Goal: Task Accomplishment & Management: Use online tool/utility

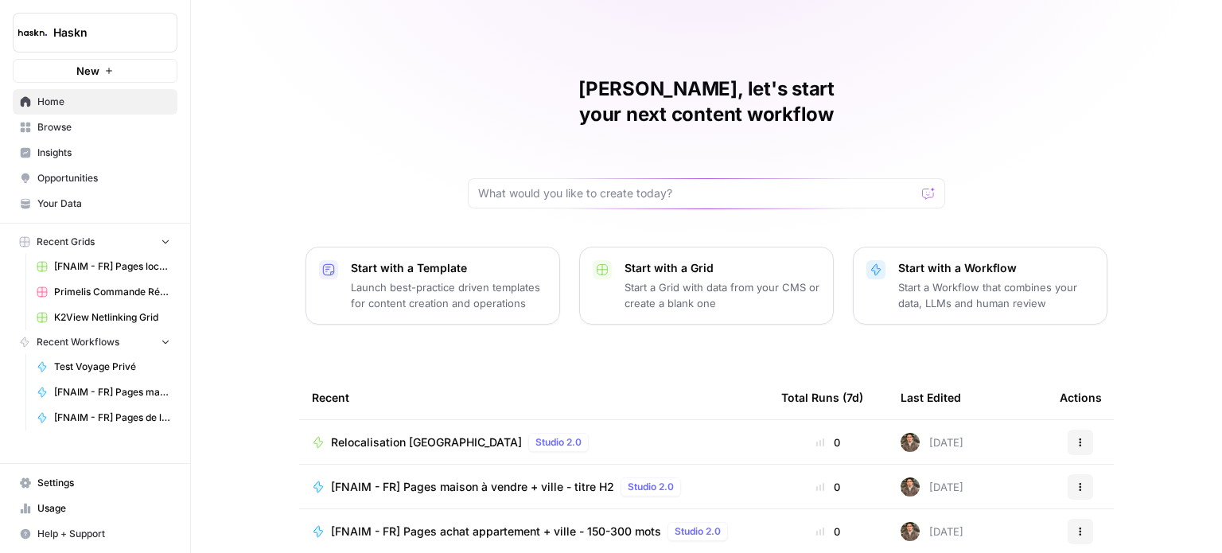
click at [53, 96] on span "Home" at bounding box center [103, 102] width 133 height 14
click at [161, 128] on span "Browse" at bounding box center [103, 127] width 133 height 14
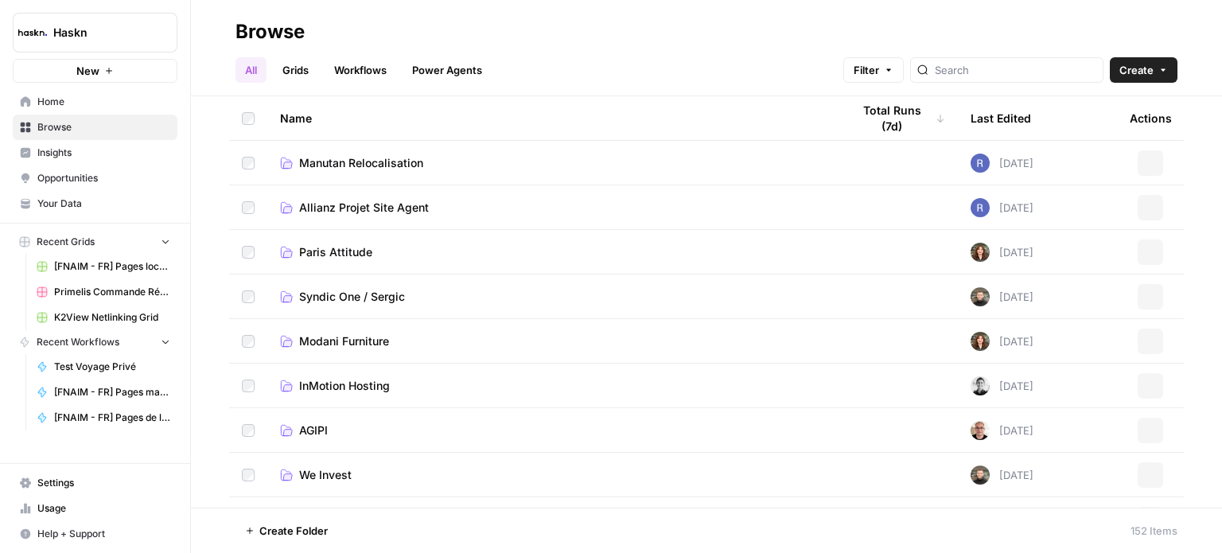
click at [377, 60] on link "Workflows" at bounding box center [360, 69] width 72 height 25
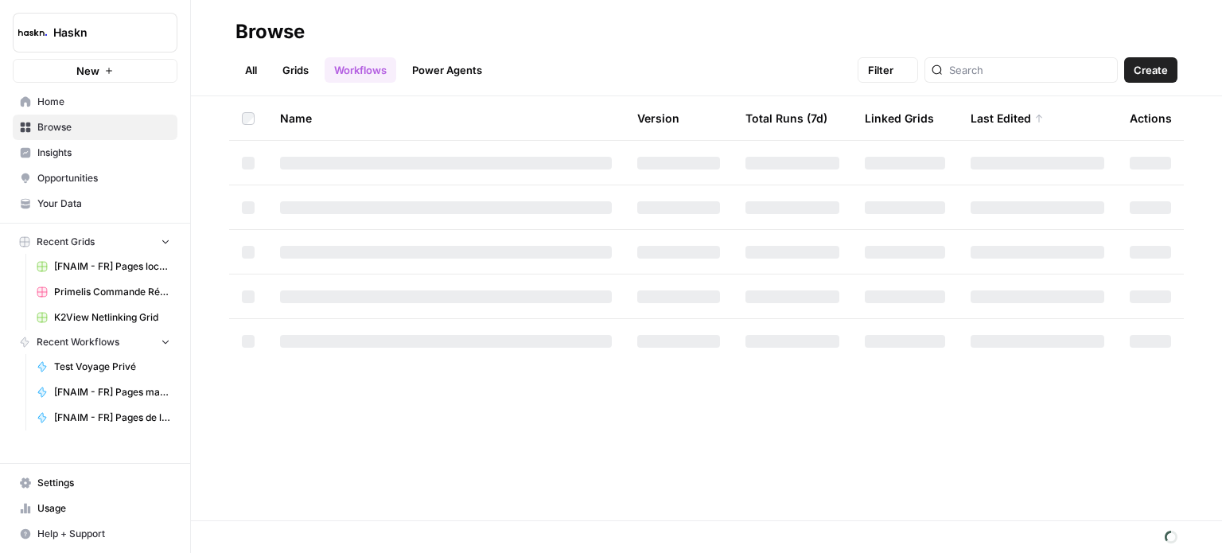
click at [441, 64] on link "Power Agents" at bounding box center [446, 69] width 89 height 25
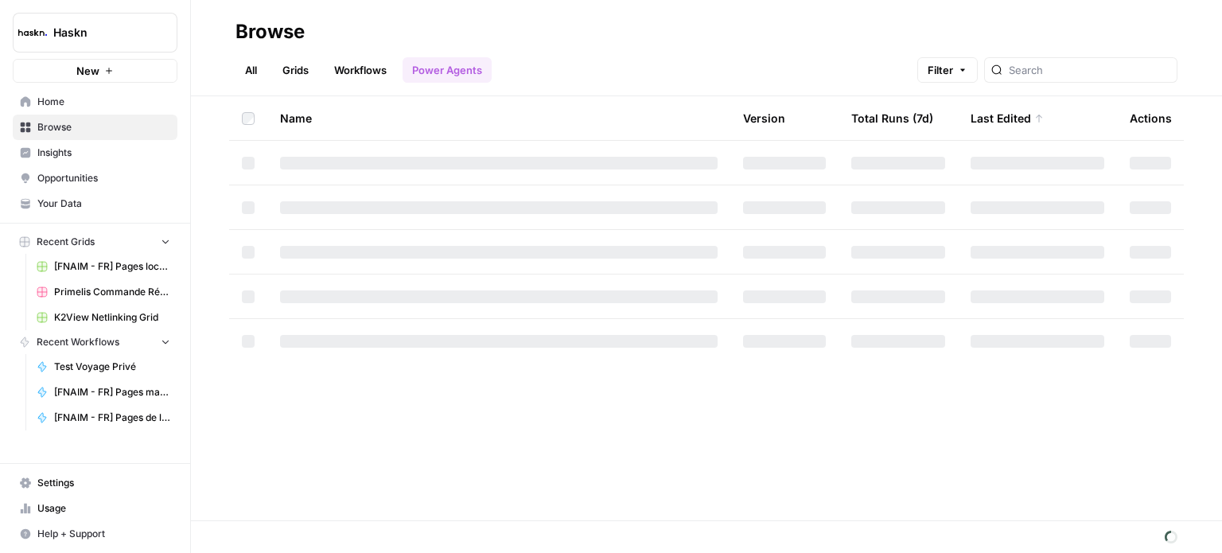
click at [384, 66] on link "Workflows" at bounding box center [360, 69] width 72 height 25
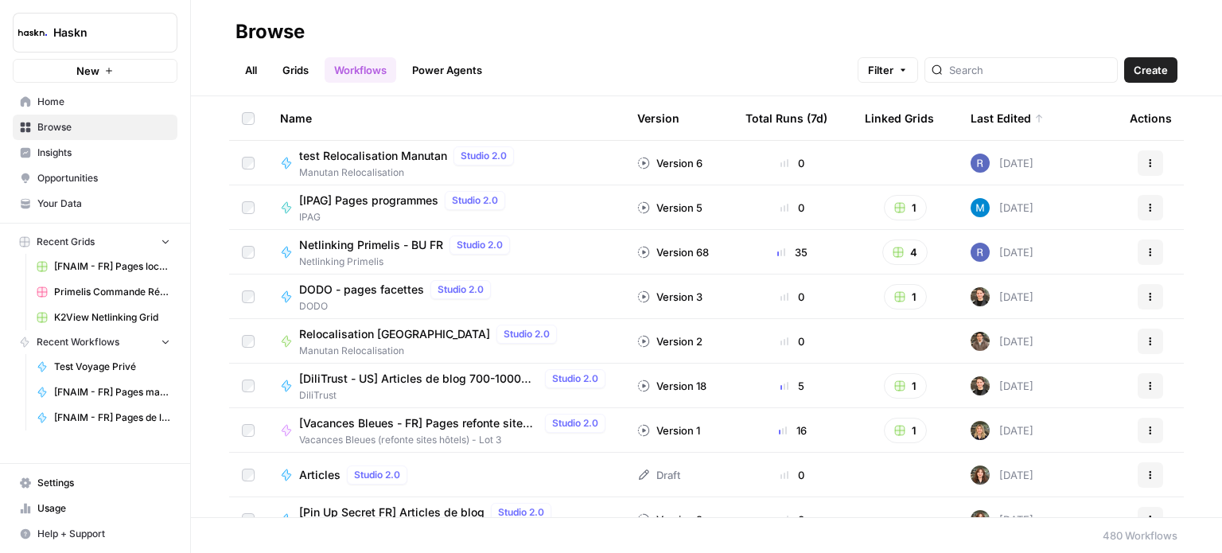
click at [400, 168] on span "Manutan Relocalisation" at bounding box center [409, 172] width 221 height 14
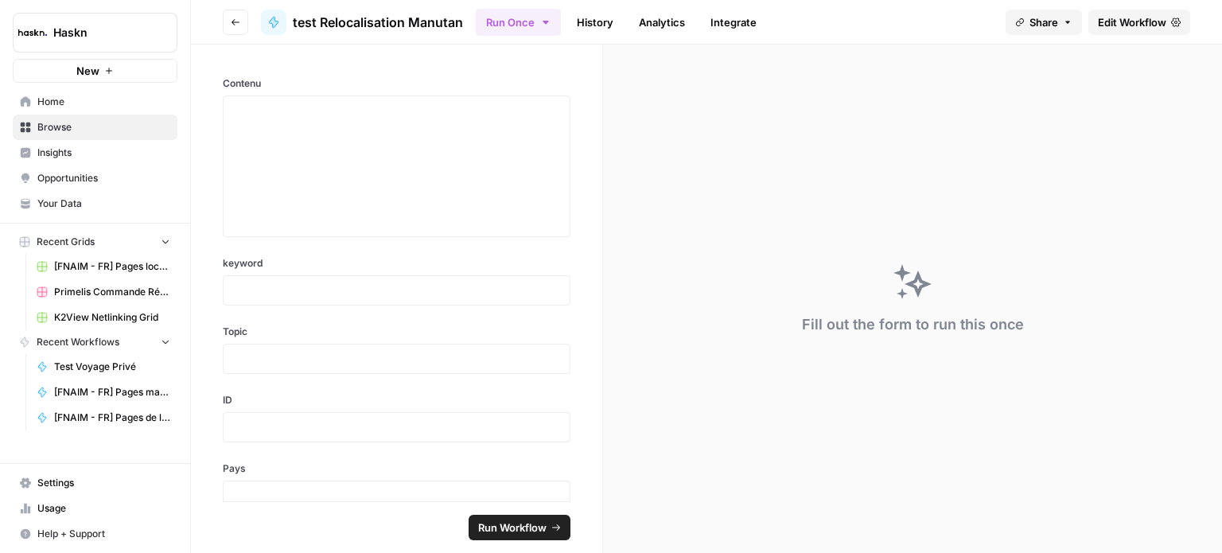
click at [1117, 18] on span "Edit Workflow" at bounding box center [1131, 22] width 68 height 16
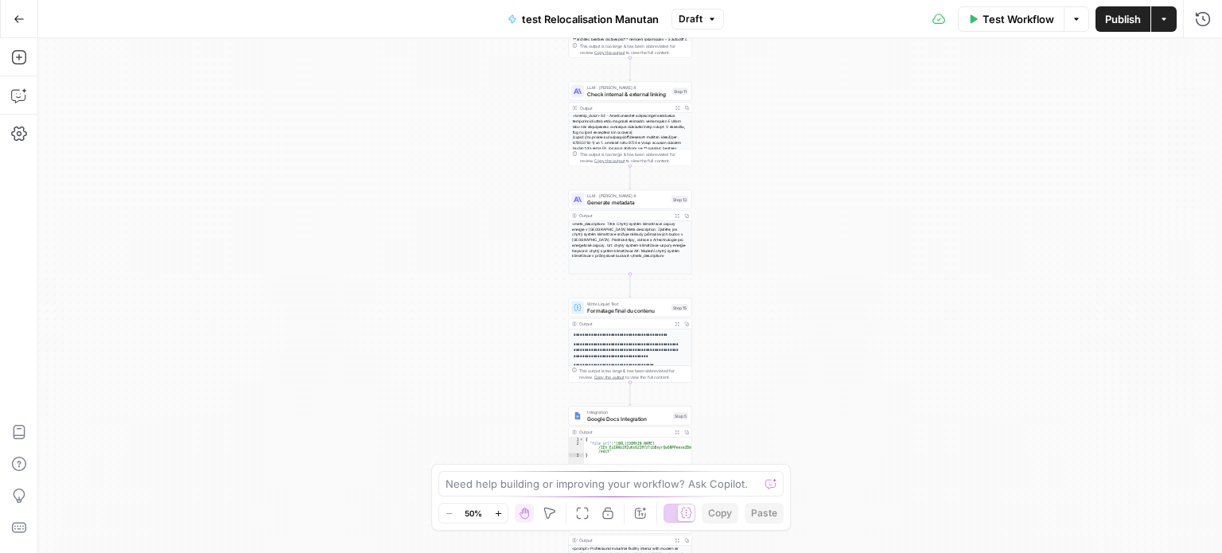
drag, startPoint x: 867, startPoint y: 138, endPoint x: 870, endPoint y: 359, distance: 221.1
click at [870, 359] on div "**********" at bounding box center [629, 295] width 1183 height 515
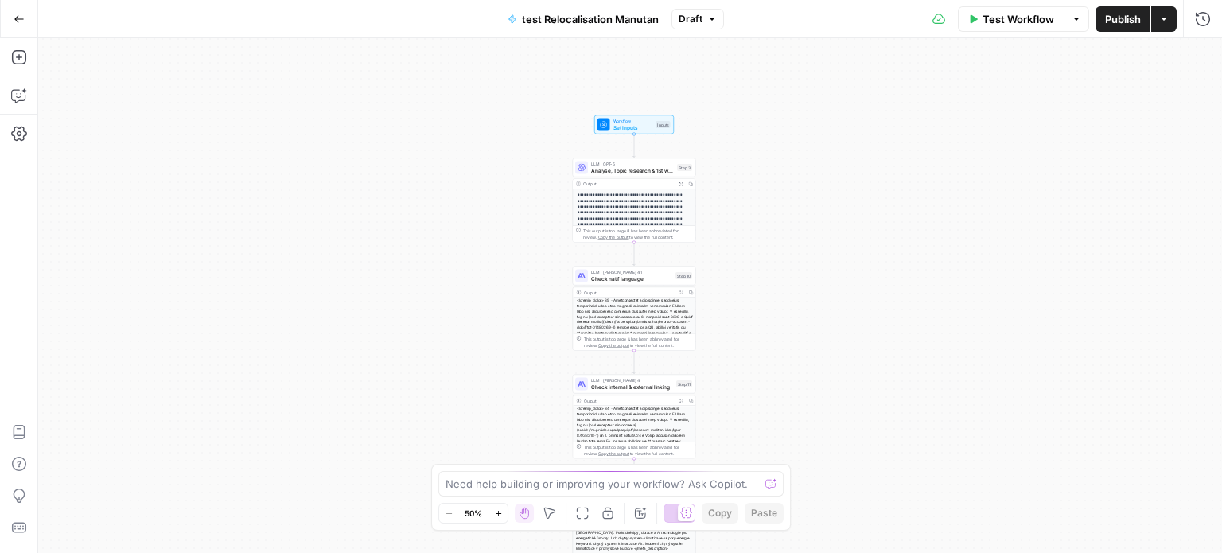
drag, startPoint x: 873, startPoint y: 194, endPoint x: 859, endPoint y: 365, distance: 171.6
click at [859, 365] on div "**********" at bounding box center [629, 295] width 1183 height 515
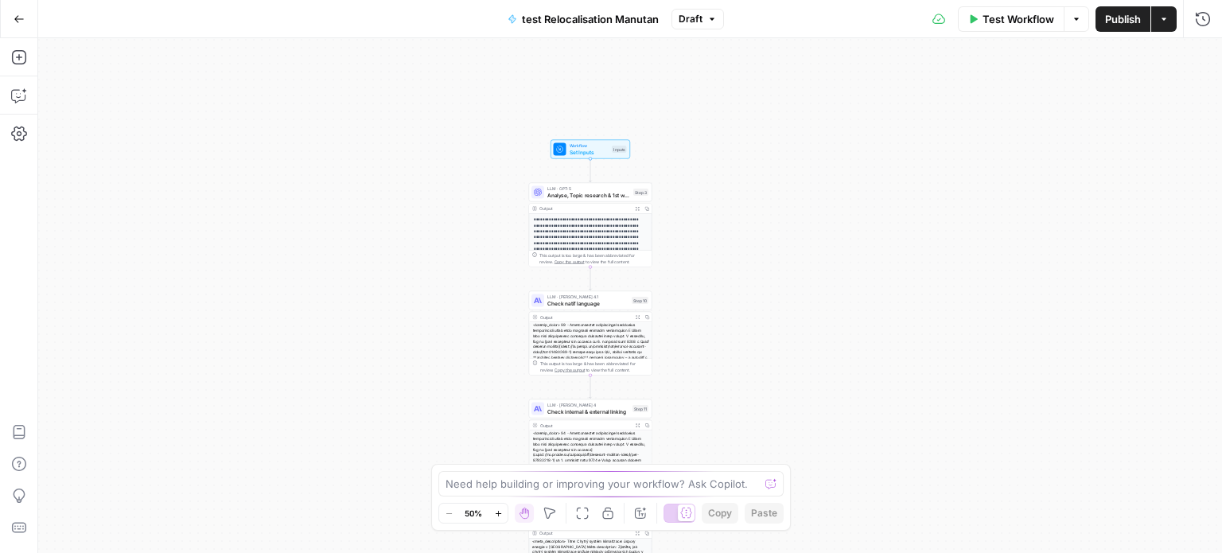
drag, startPoint x: 840, startPoint y: 340, endPoint x: 811, endPoint y: 263, distance: 81.5
click at [811, 263] on div "**********" at bounding box center [629, 295] width 1183 height 515
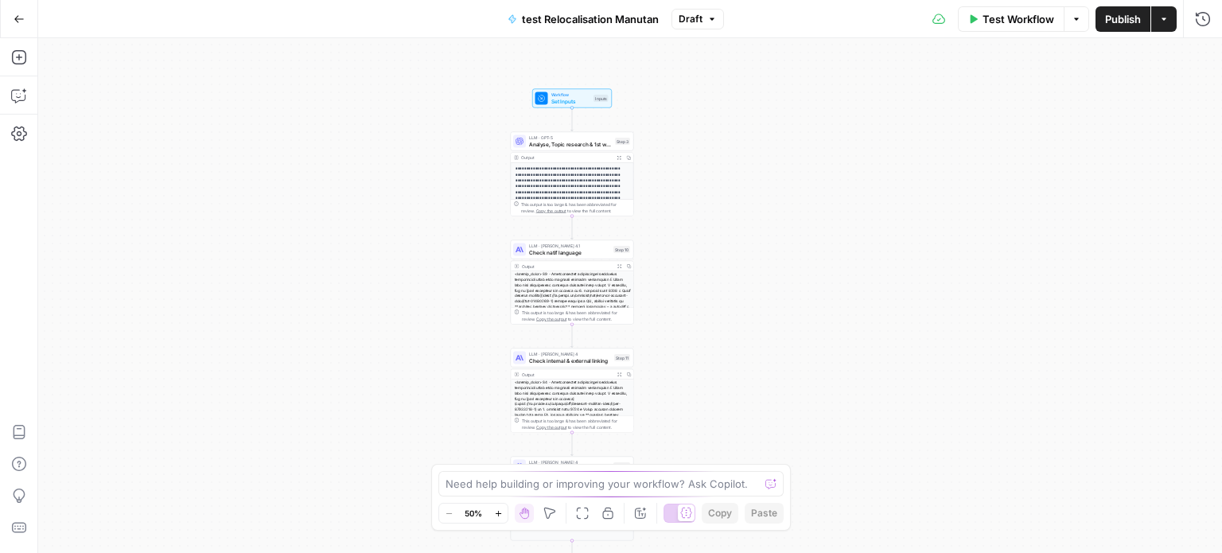
drag, startPoint x: 851, startPoint y: 340, endPoint x: 829, endPoint y: 289, distance: 55.6
click at [829, 289] on div "**********" at bounding box center [629, 295] width 1183 height 515
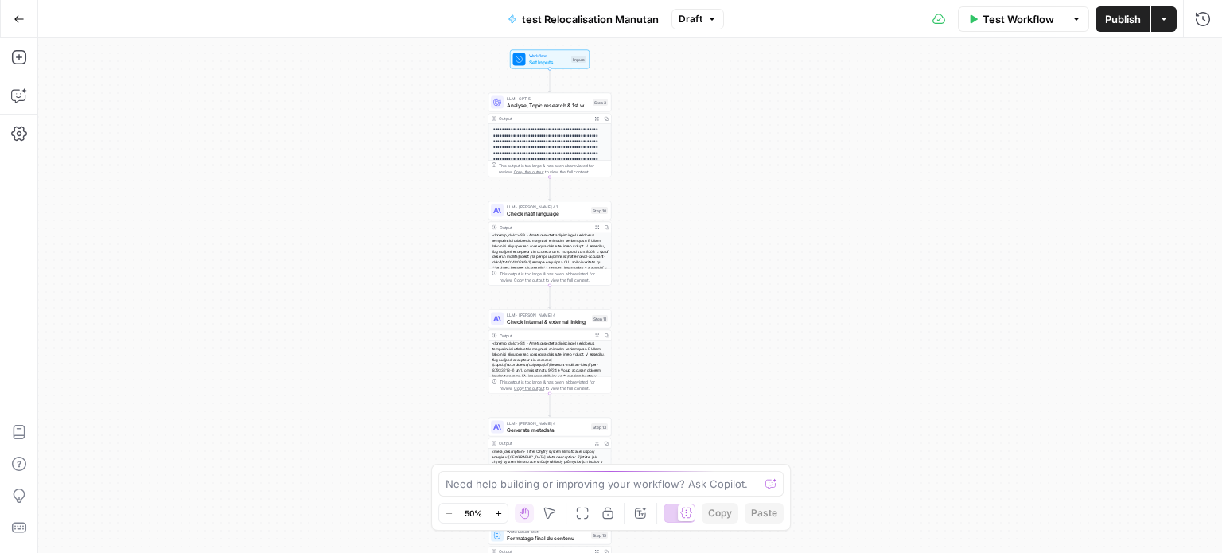
drag, startPoint x: 890, startPoint y: 341, endPoint x: 872, endPoint y: 313, distance: 34.0
click at [872, 313] on div "**********" at bounding box center [629, 295] width 1183 height 515
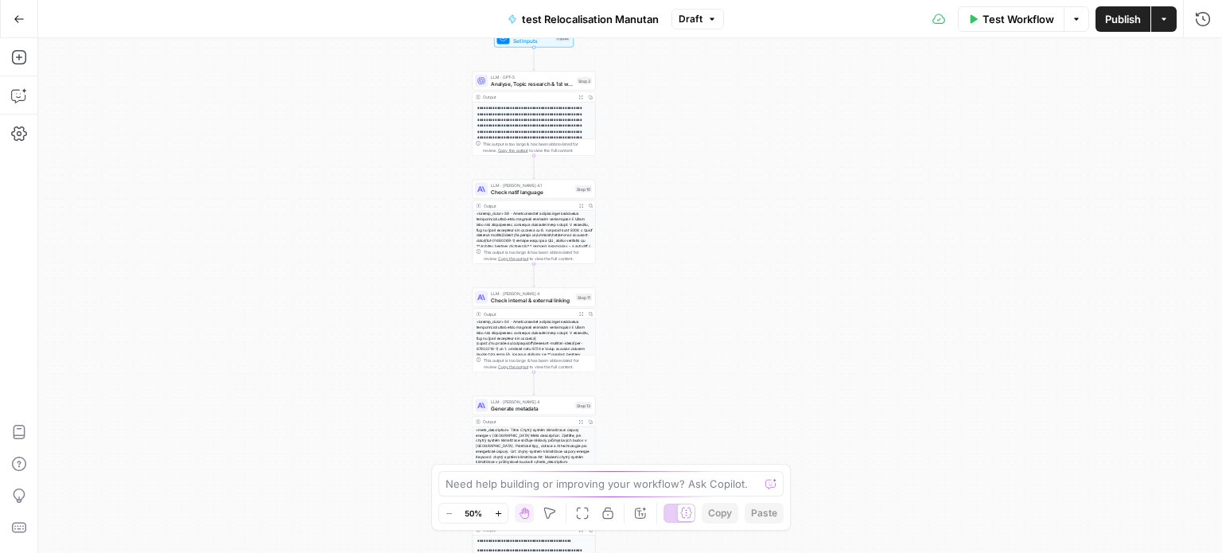
drag, startPoint x: 872, startPoint y: 278, endPoint x: 910, endPoint y: 355, distance: 86.1
click at [910, 355] on div "**********" at bounding box center [629, 295] width 1183 height 515
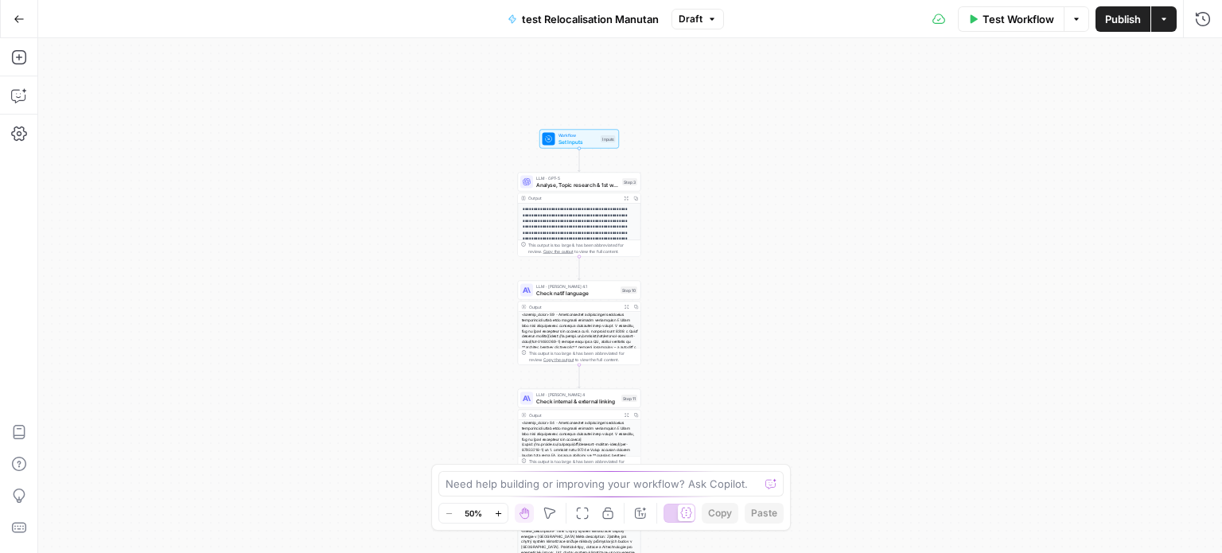
drag, startPoint x: 890, startPoint y: 266, endPoint x: 907, endPoint y: 299, distance: 37.3
click at [907, 299] on div "**********" at bounding box center [629, 295] width 1183 height 515
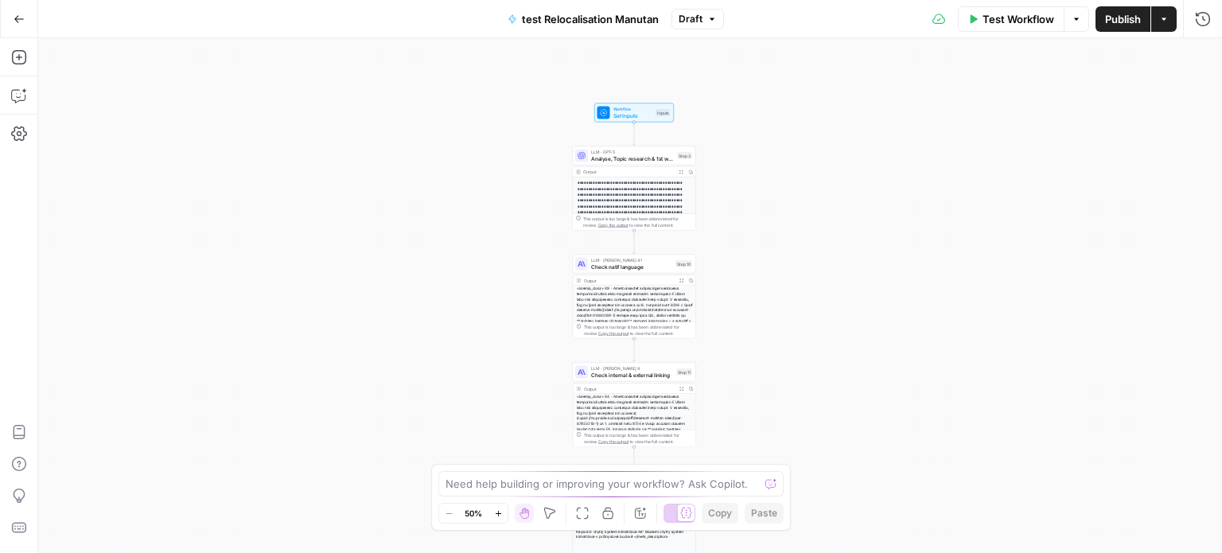
drag, startPoint x: 853, startPoint y: 320, endPoint x: 891, endPoint y: 261, distance: 70.8
click at [891, 261] on div "**********" at bounding box center [629, 295] width 1183 height 515
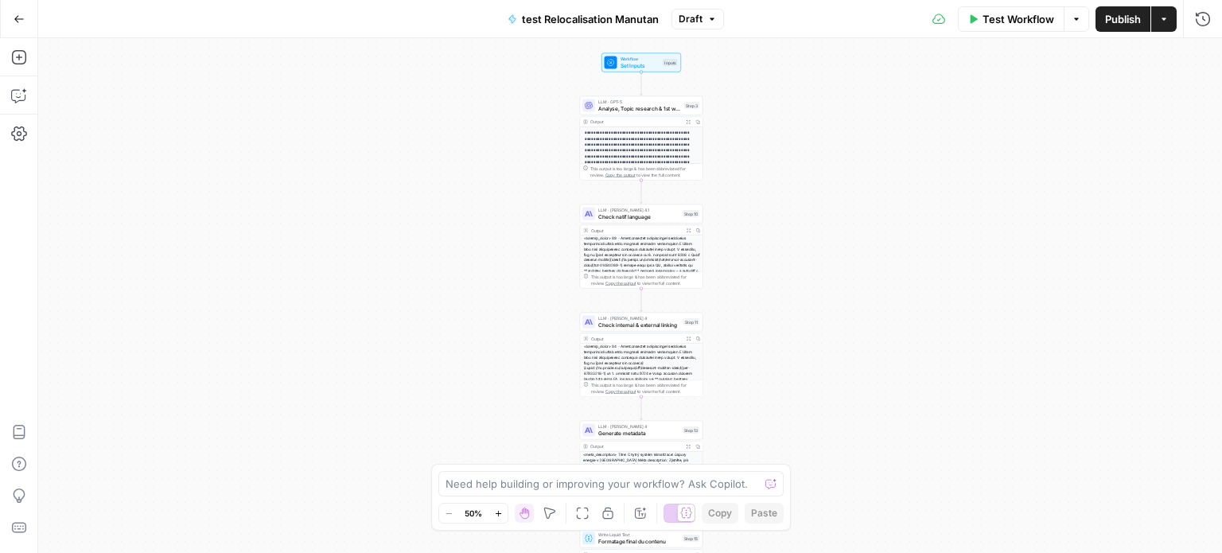
click at [923, 445] on div "**********" at bounding box center [629, 295] width 1183 height 515
click at [647, 104] on span "Analyse, Topic research & 1st writing" at bounding box center [639, 108] width 83 height 8
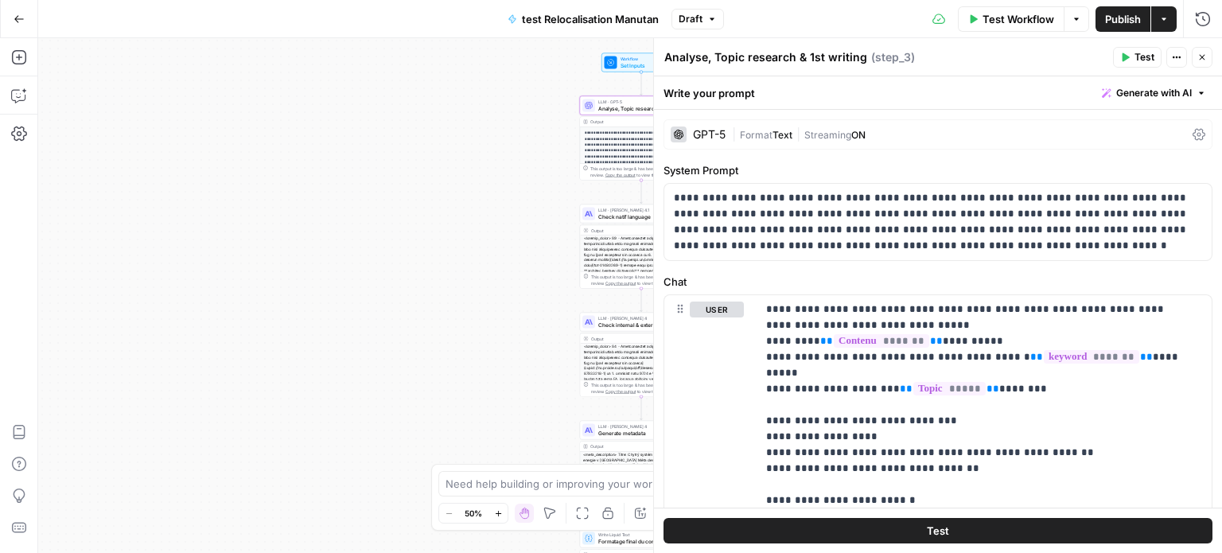
click at [1200, 56] on icon "button" at bounding box center [1202, 58] width 6 height 6
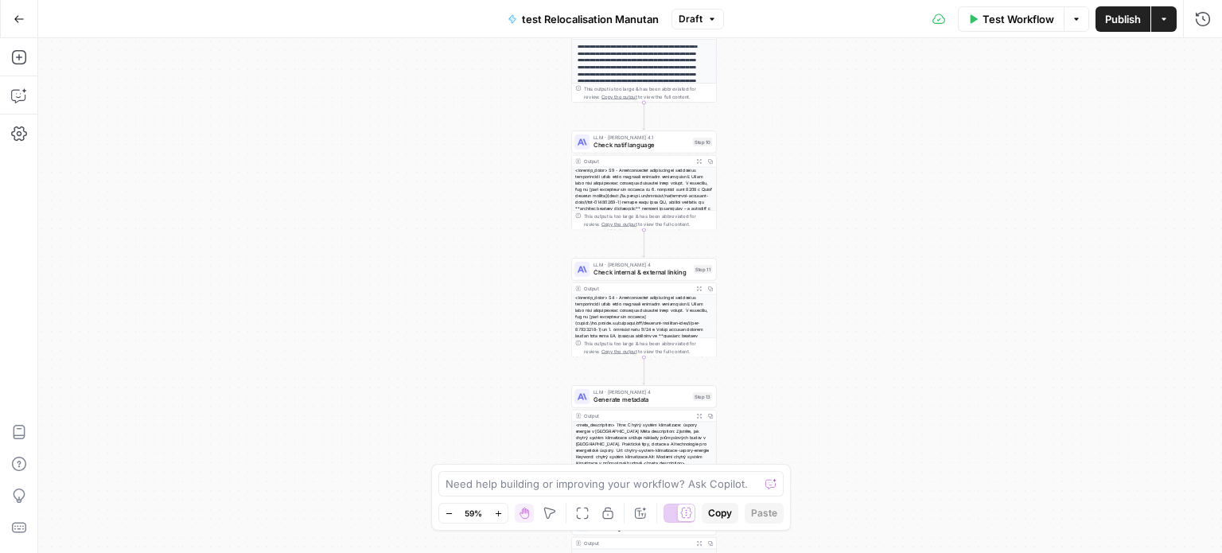
drag, startPoint x: 840, startPoint y: 228, endPoint x: 860, endPoint y: 150, distance: 80.4
click at [860, 150] on div "**********" at bounding box center [629, 295] width 1183 height 515
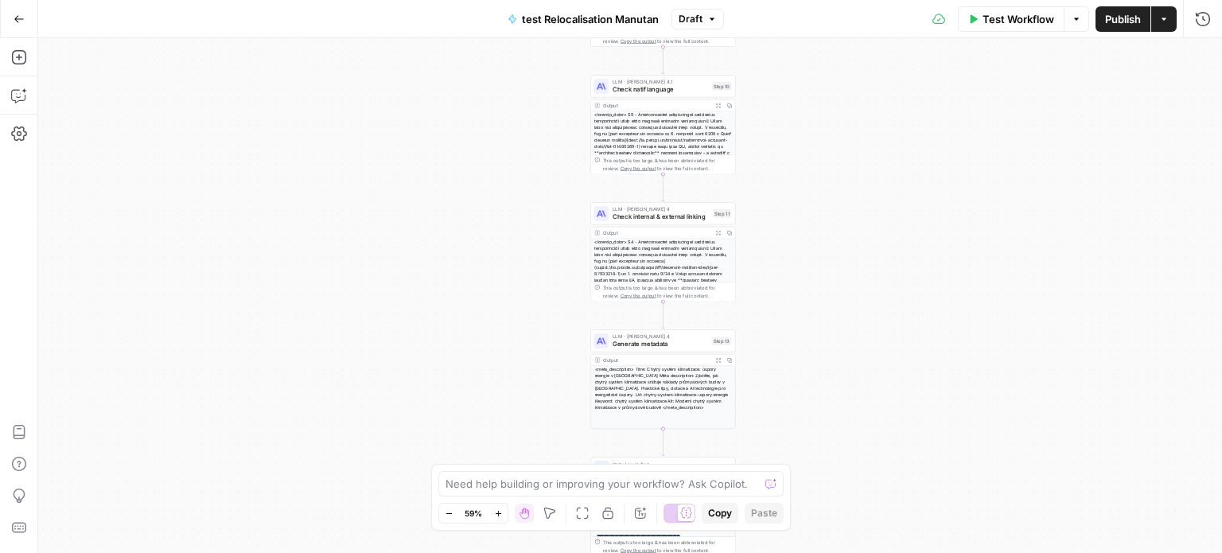
drag, startPoint x: 849, startPoint y: 183, endPoint x: 868, endPoint y: 122, distance: 64.1
click at [868, 122] on div "**********" at bounding box center [629, 295] width 1183 height 515
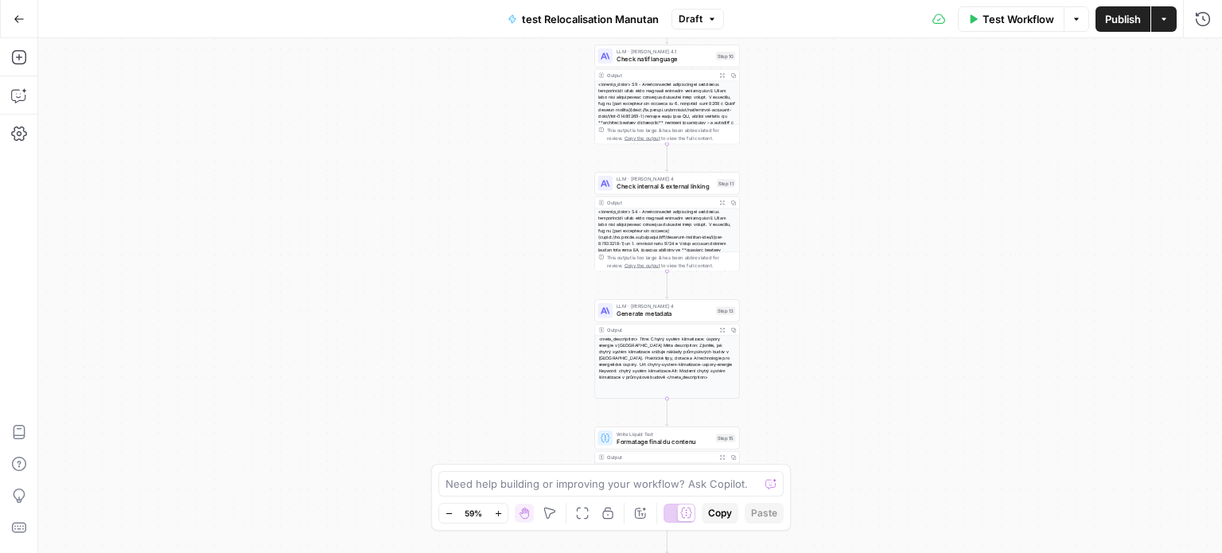
drag, startPoint x: 868, startPoint y: 177, endPoint x: 872, endPoint y: 152, distance: 25.0
click at [872, 152] on div "**********" at bounding box center [629, 295] width 1183 height 515
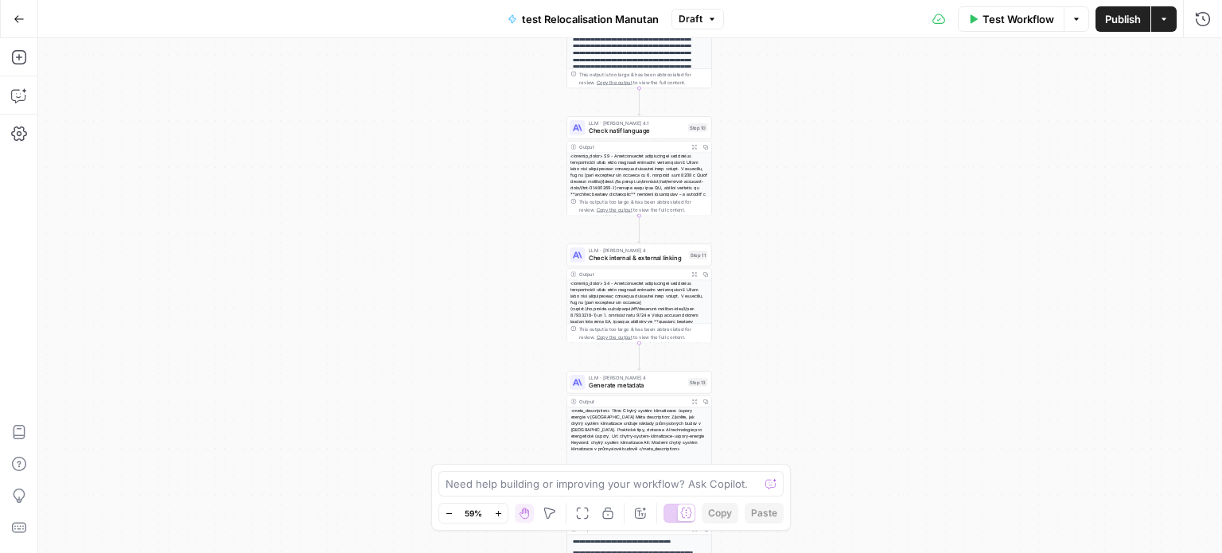
drag, startPoint x: 884, startPoint y: 115, endPoint x: 856, endPoint y: 187, distance: 76.8
click at [856, 187] on div "**********" at bounding box center [629, 295] width 1183 height 515
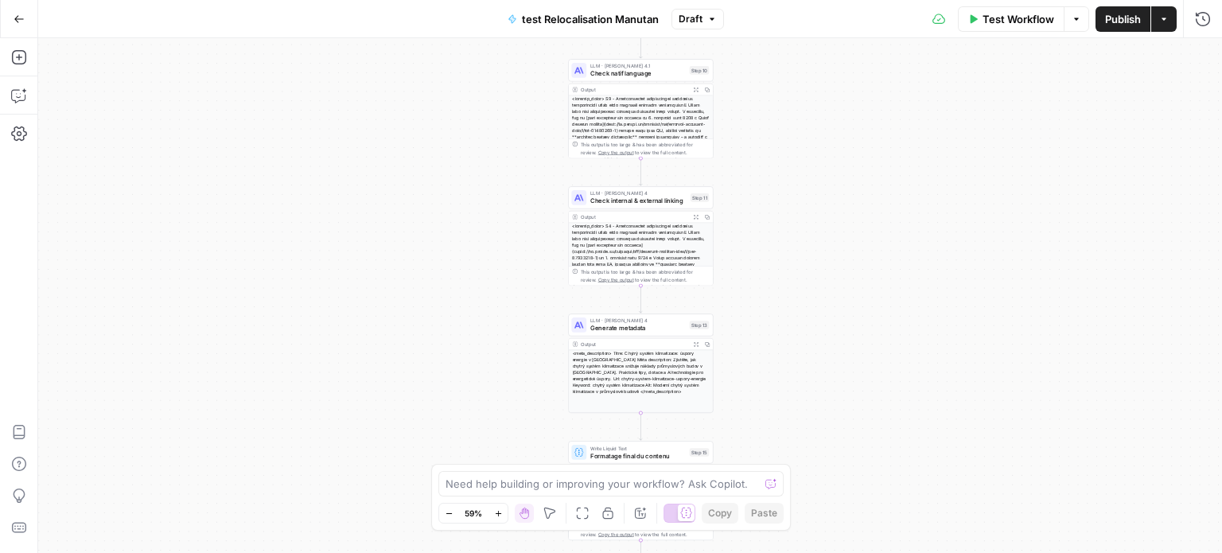
drag, startPoint x: 867, startPoint y: 257, endPoint x: 868, endPoint y: 200, distance: 57.3
click at [868, 200] on div "**********" at bounding box center [629, 295] width 1183 height 515
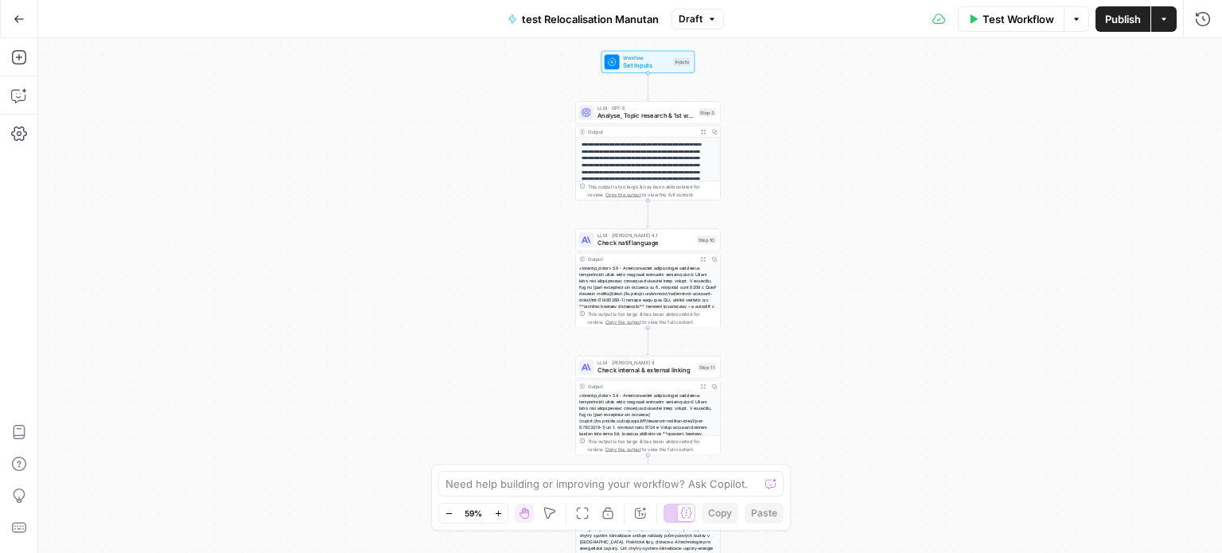
drag, startPoint x: 805, startPoint y: 218, endPoint x: 812, endPoint y: 386, distance: 168.0
click at [812, 386] on div "**********" at bounding box center [629, 295] width 1183 height 515
click at [675, 243] on span "Check natif language" at bounding box center [644, 244] width 95 height 10
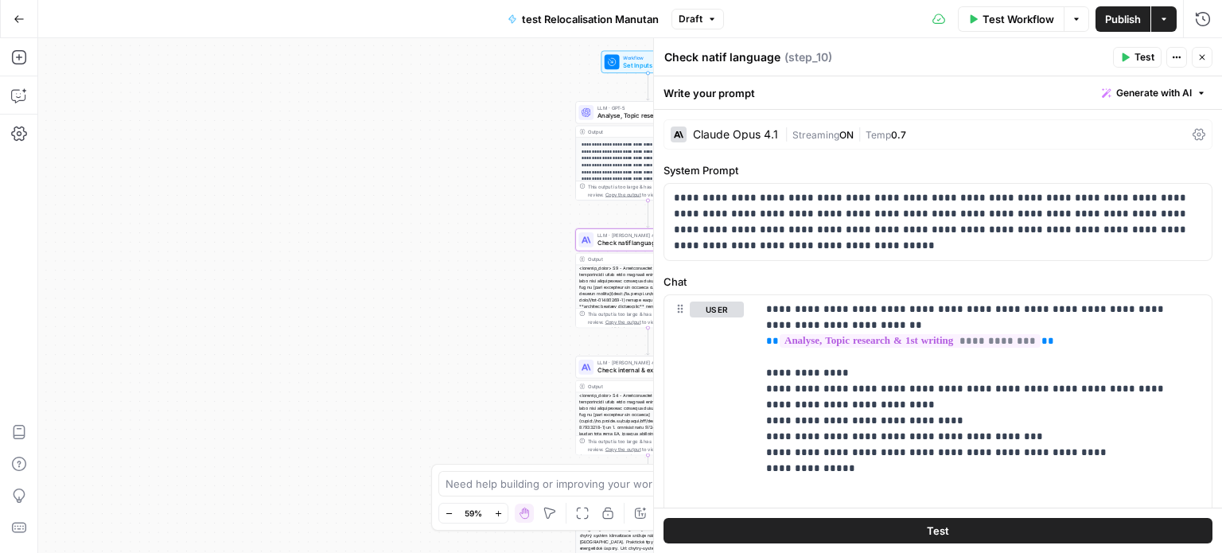
click at [1205, 60] on icon "button" at bounding box center [1202, 57] width 10 height 10
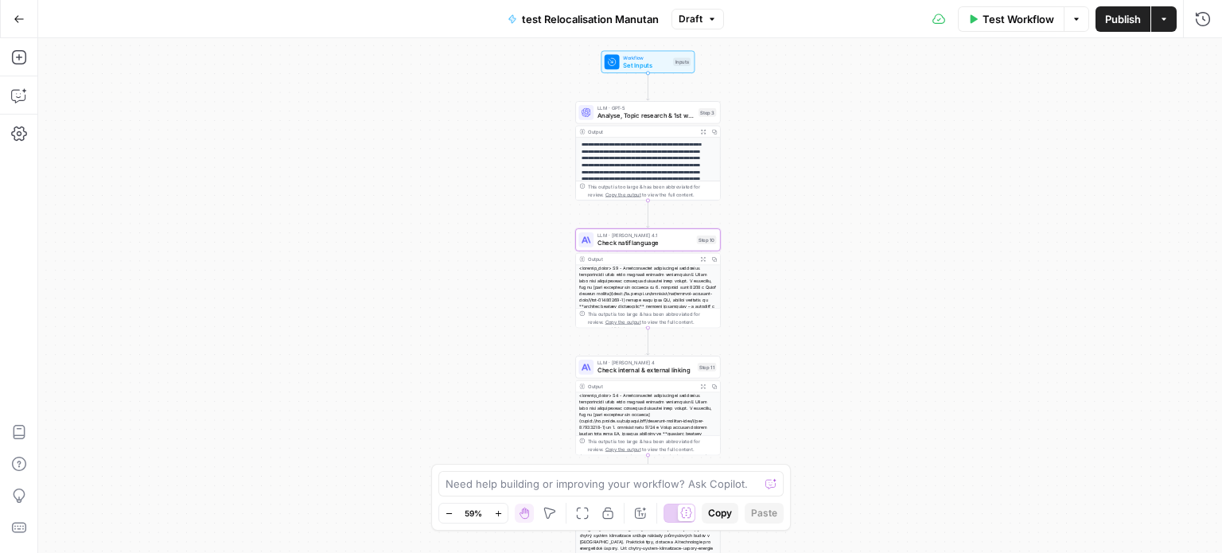
click at [658, 240] on span "Check natif language" at bounding box center [644, 244] width 95 height 10
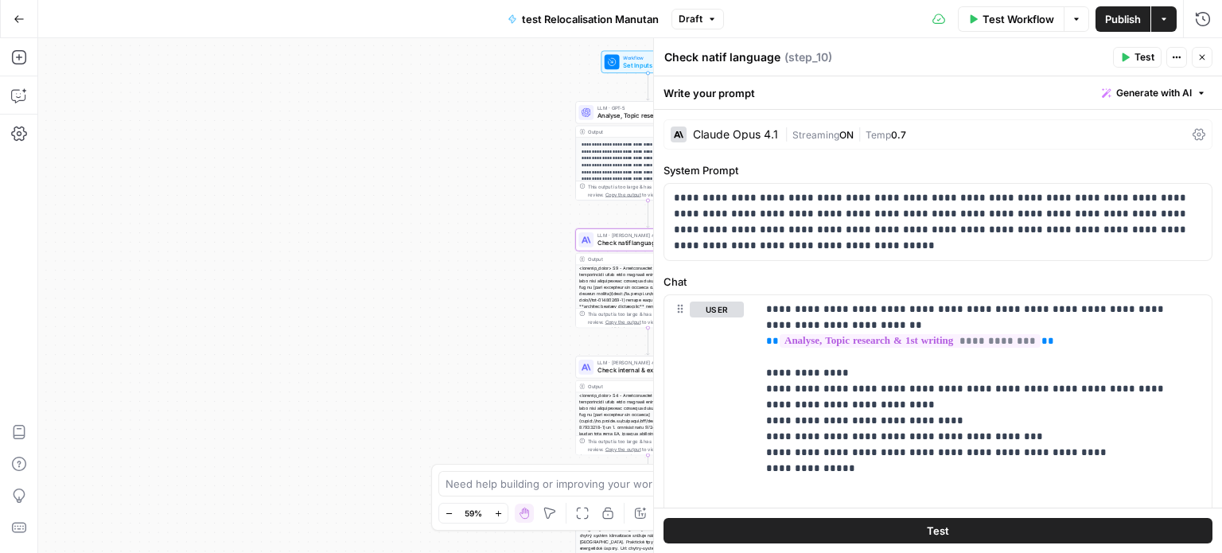
click at [754, 136] on div "Claude Opus 4.1" at bounding box center [735, 134] width 85 height 11
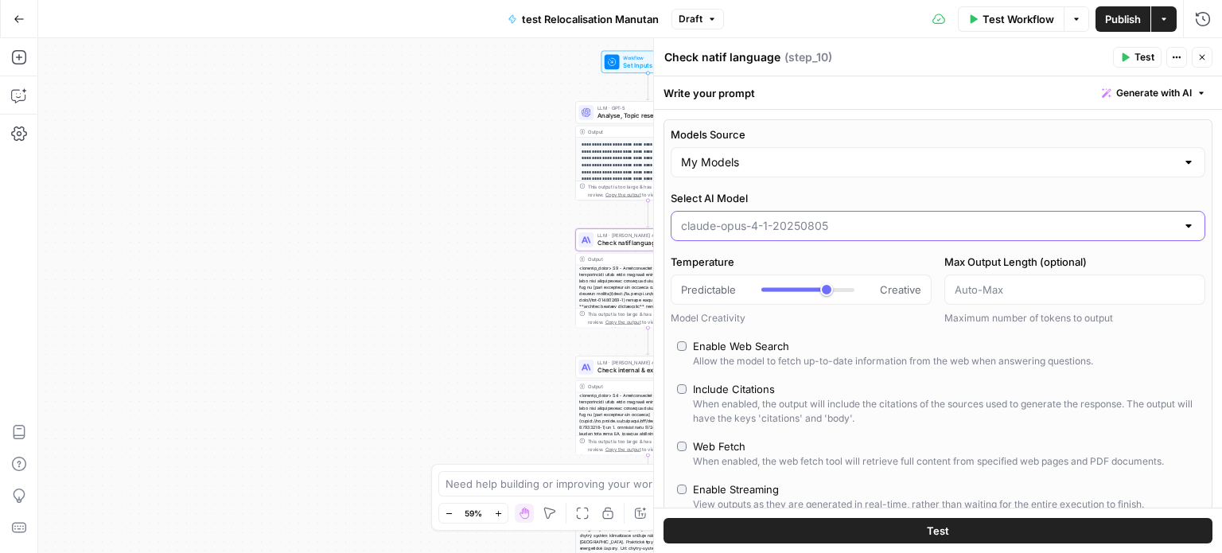
click at [781, 228] on input "Select AI Model" at bounding box center [928, 226] width 495 height 16
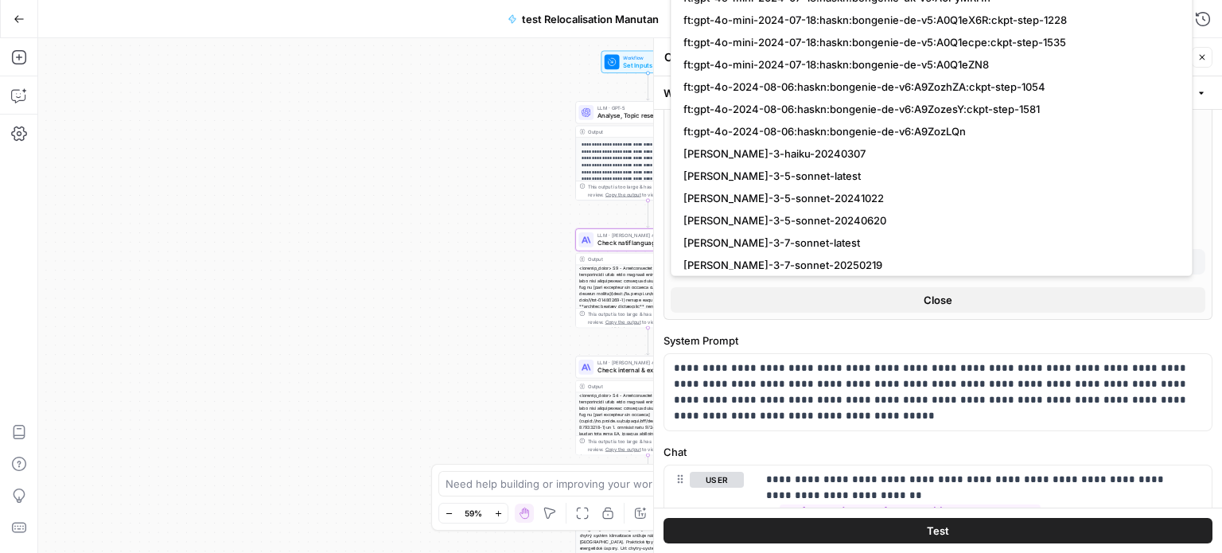
scroll to position [2049, 0]
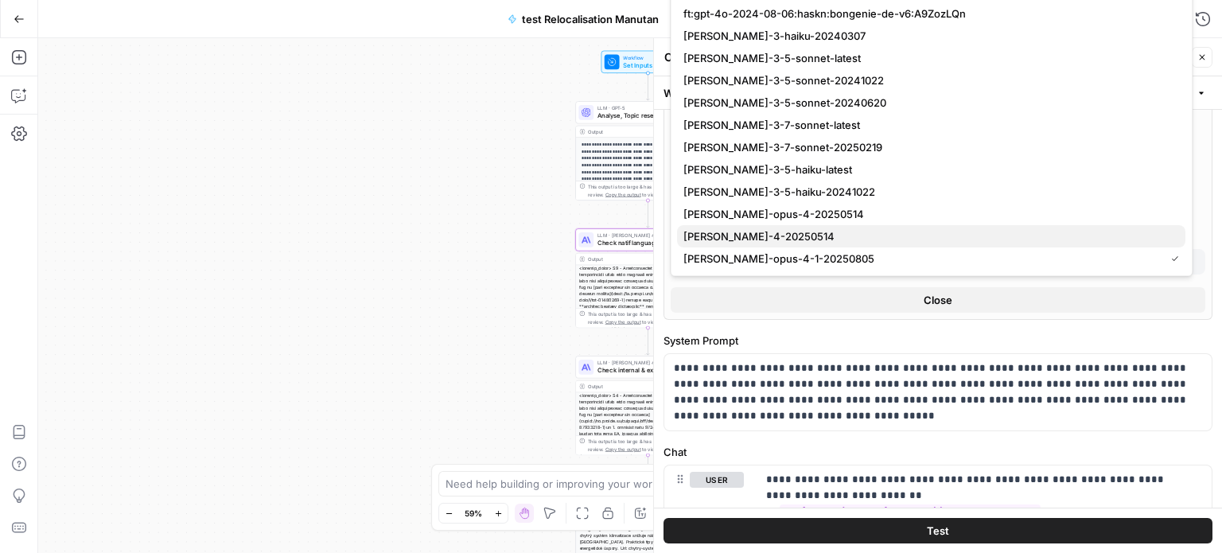
click at [787, 239] on span "[PERSON_NAME]-4-20250514" at bounding box center [927, 236] width 489 height 16
type input "[PERSON_NAME]-4-20250514"
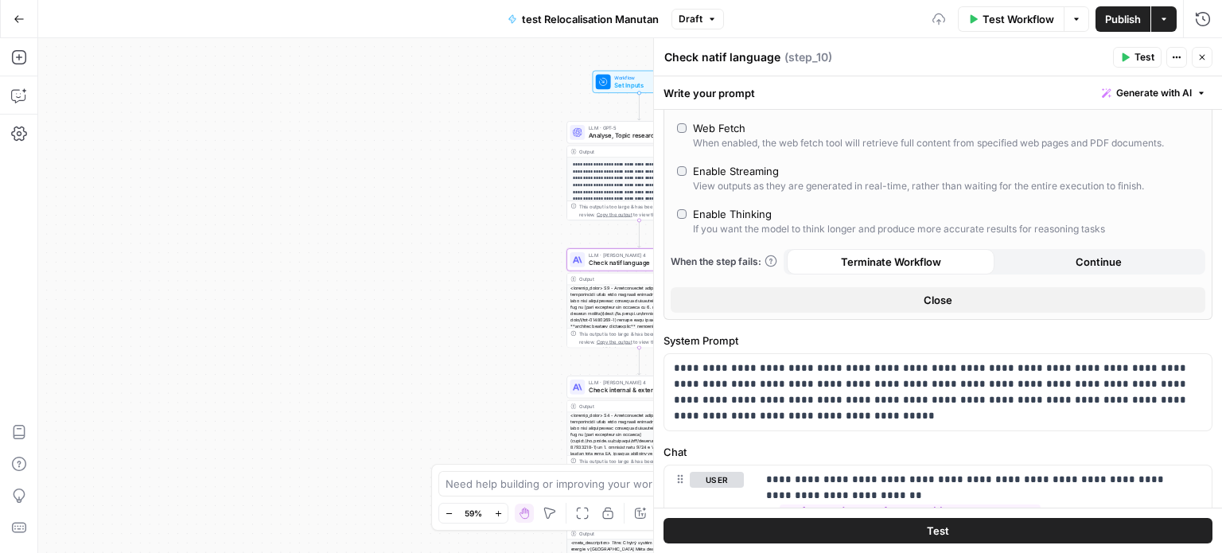
drag, startPoint x: 495, startPoint y: 204, endPoint x: 436, endPoint y: 319, distance: 129.8
click at [436, 319] on div "**********" at bounding box center [629, 295] width 1183 height 515
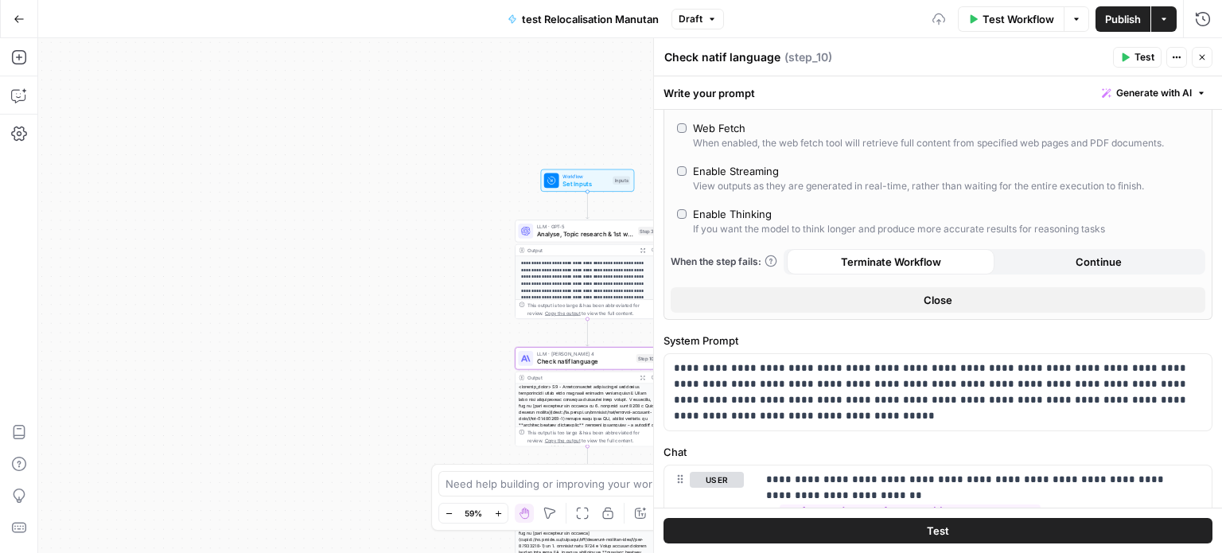
click at [1199, 53] on icon "button" at bounding box center [1202, 57] width 10 height 10
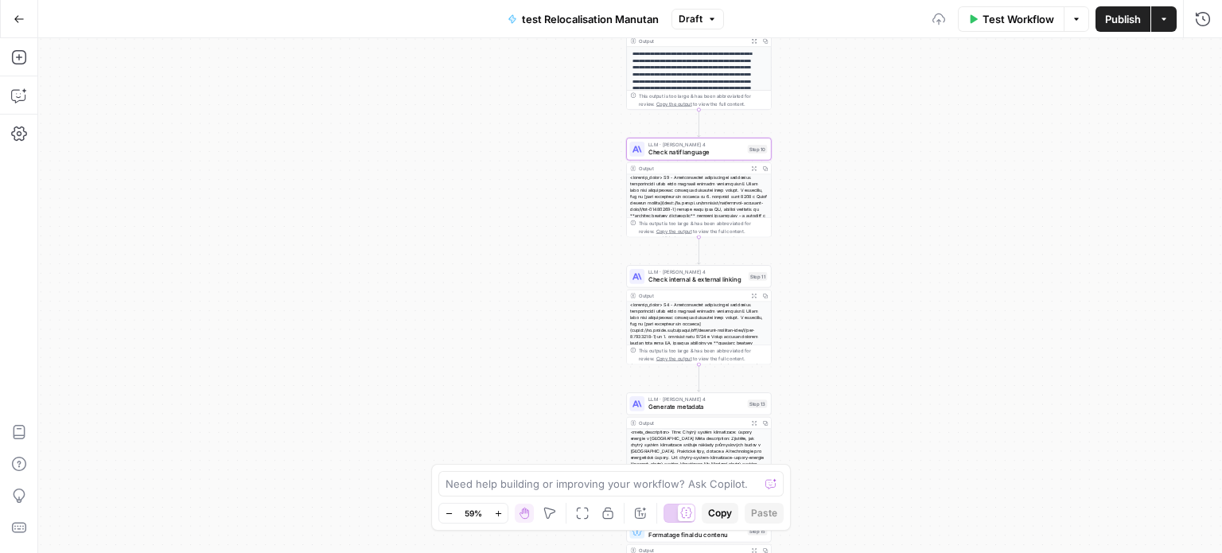
click at [897, 219] on div "**********" at bounding box center [629, 295] width 1183 height 515
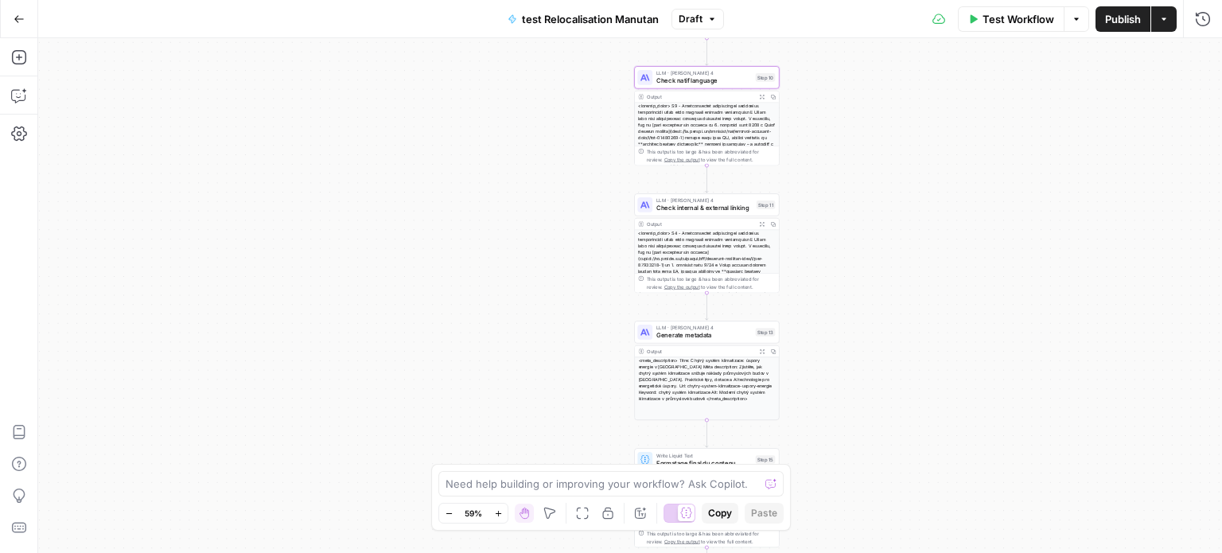
drag, startPoint x: 873, startPoint y: 382, endPoint x: 881, endPoint y: 310, distance: 72.0
click at [881, 310] on div "**********" at bounding box center [629, 295] width 1183 height 515
click at [728, 209] on span "Check internal & external linking" at bounding box center [704, 209] width 96 height 10
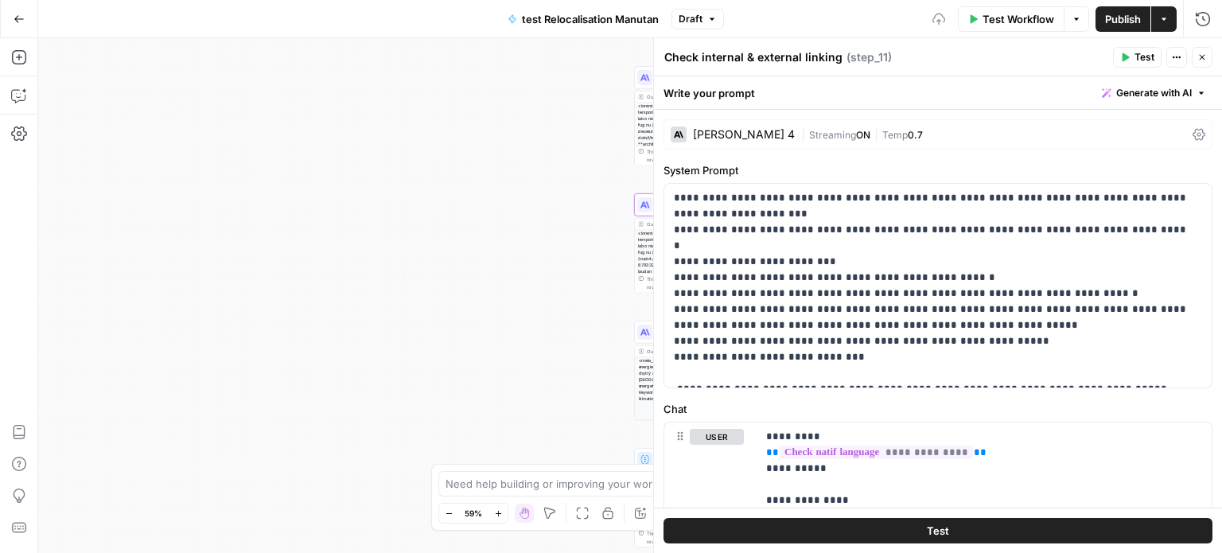
click at [1201, 55] on icon "button" at bounding box center [1202, 57] width 10 height 10
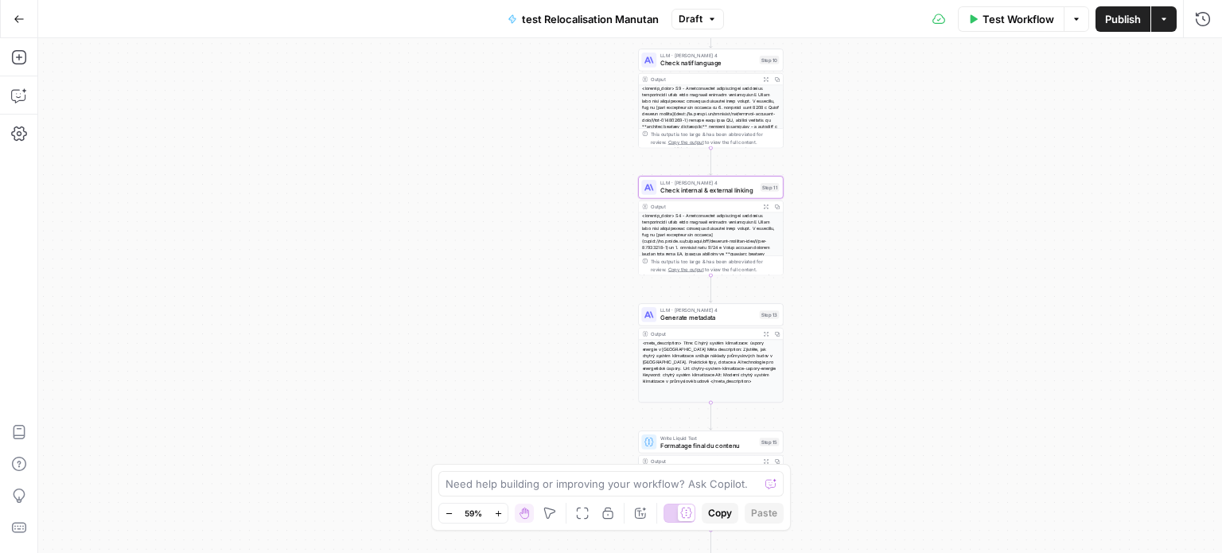
click at [1076, 305] on div "**********" at bounding box center [629, 295] width 1183 height 515
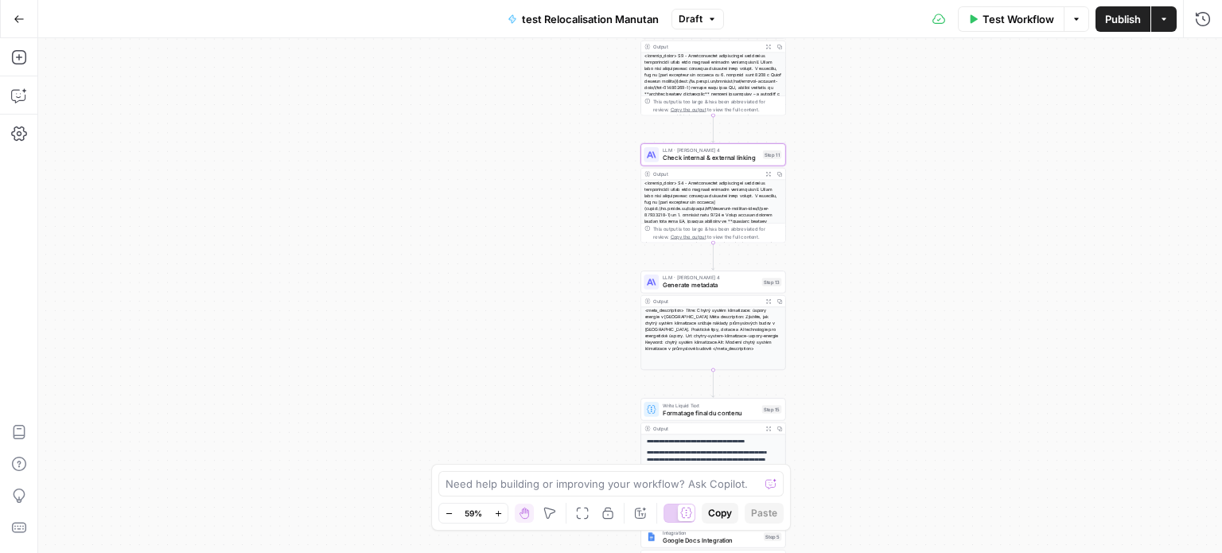
drag, startPoint x: 1047, startPoint y: 352, endPoint x: 1049, endPoint y: 325, distance: 27.1
click at [1049, 325] on div "**********" at bounding box center [629, 295] width 1183 height 515
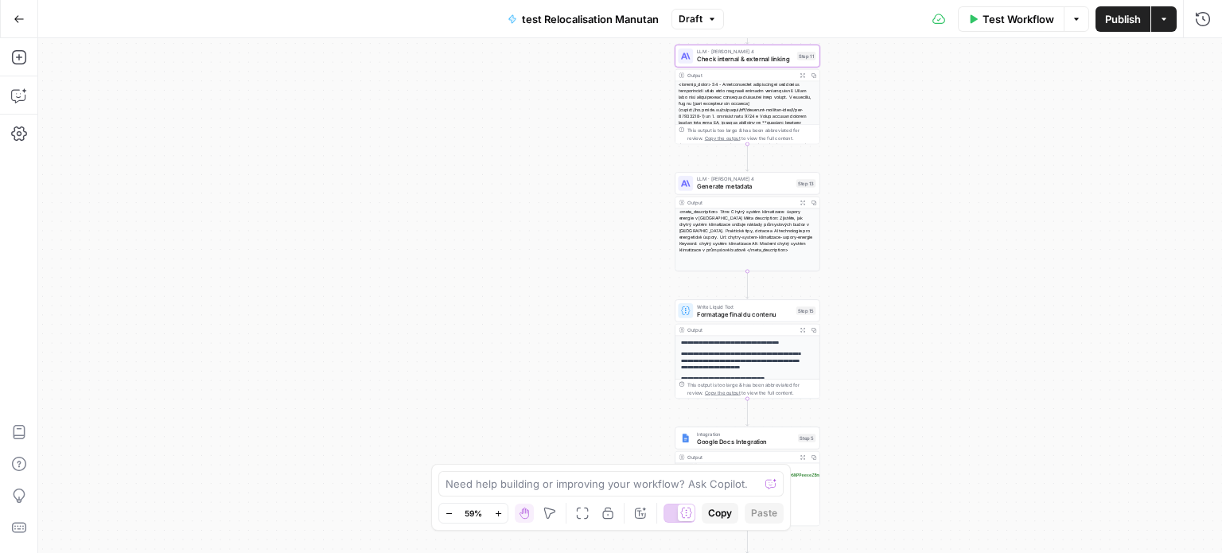
click at [1085, 221] on div "**********" at bounding box center [629, 295] width 1183 height 515
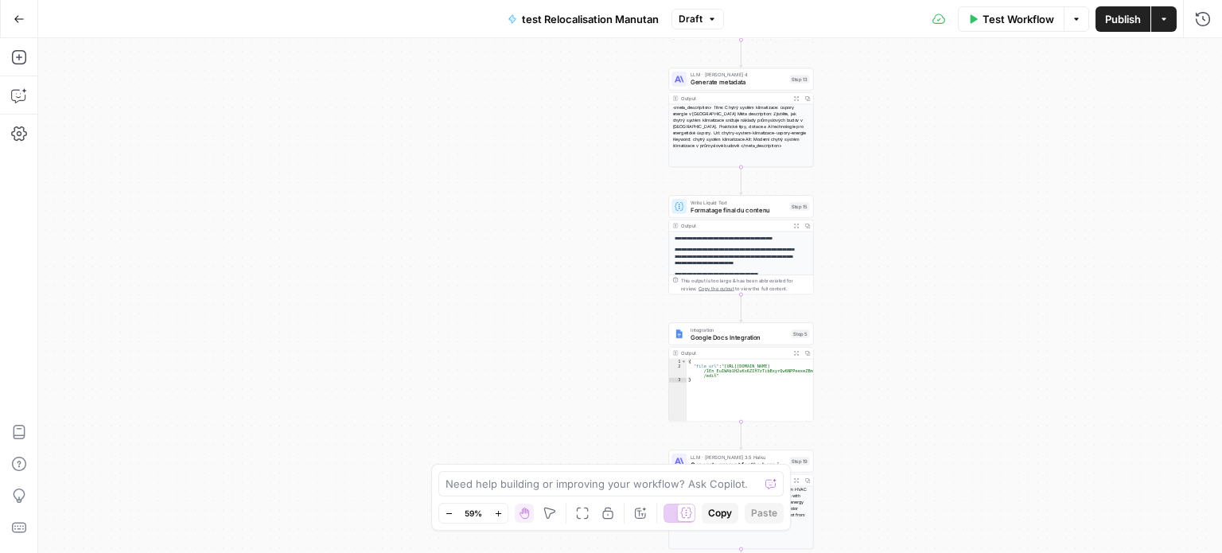
drag, startPoint x: 950, startPoint y: 266, endPoint x: 934, endPoint y: 188, distance: 80.5
click at [934, 188] on div "**********" at bounding box center [629, 295] width 1183 height 515
click at [938, 193] on div "**********" at bounding box center [629, 295] width 1183 height 515
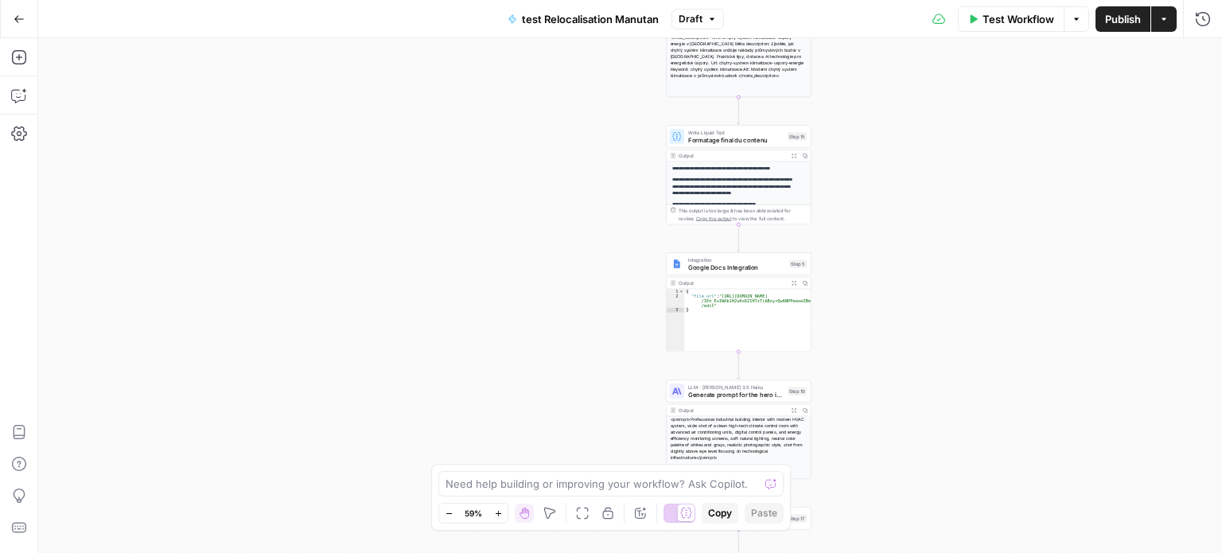
drag, startPoint x: 938, startPoint y: 193, endPoint x: 948, endPoint y: 354, distance: 160.9
click at [948, 354] on div "**********" at bounding box center [629, 295] width 1183 height 515
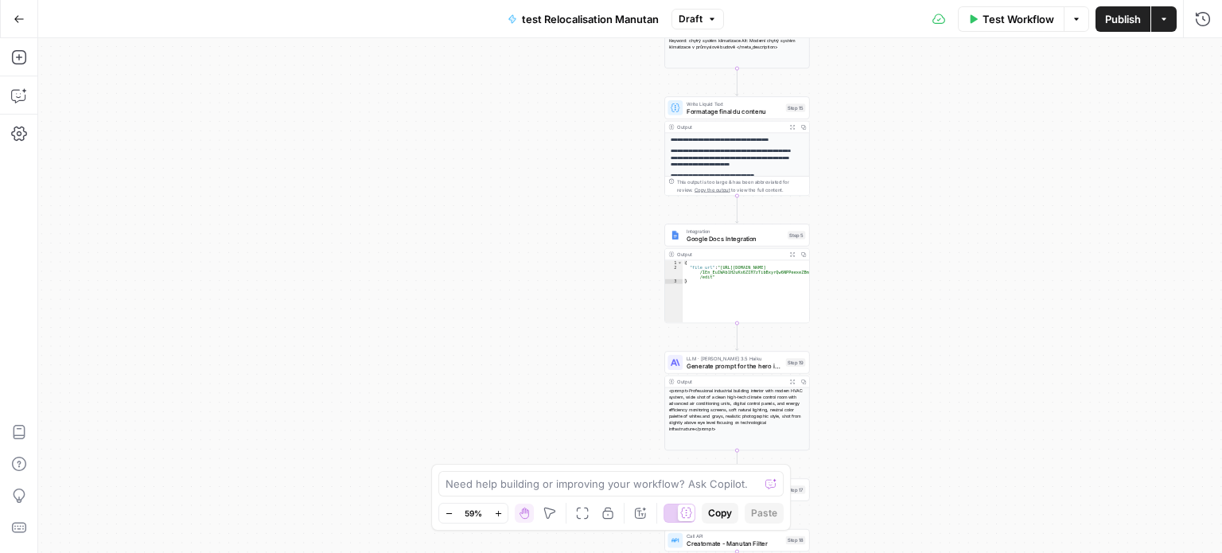
drag, startPoint x: 981, startPoint y: 354, endPoint x: 967, endPoint y: 136, distance: 218.4
click at [967, 136] on div "**********" at bounding box center [629, 295] width 1183 height 515
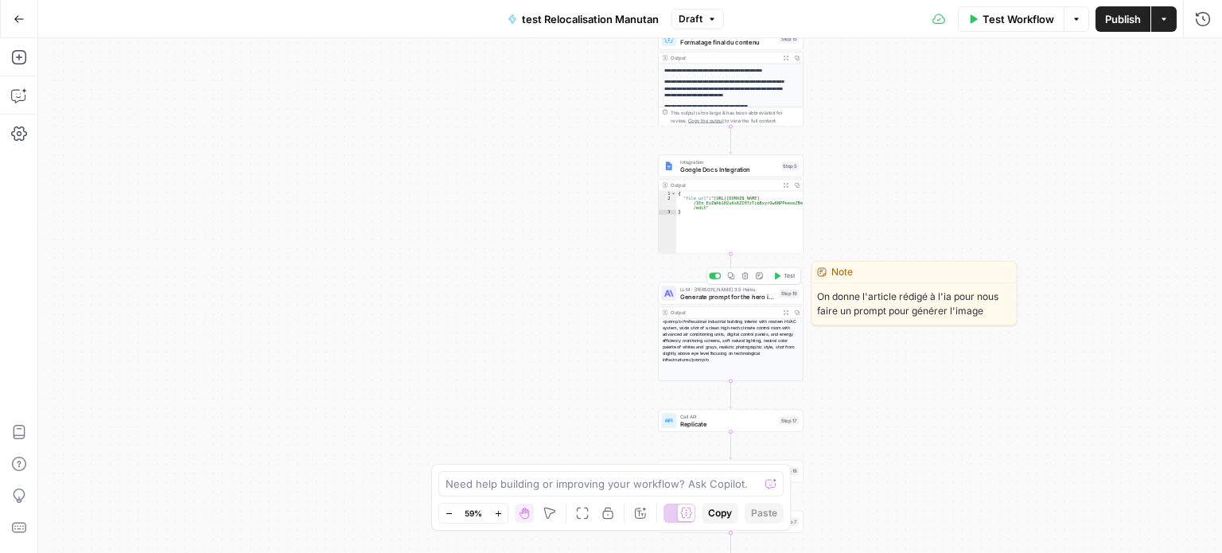
click at [769, 302] on div "LLM · [PERSON_NAME] 3.5 Haiku Generate prompt for the hero image Step 19 Copy s…" at bounding box center [730, 293] width 145 height 22
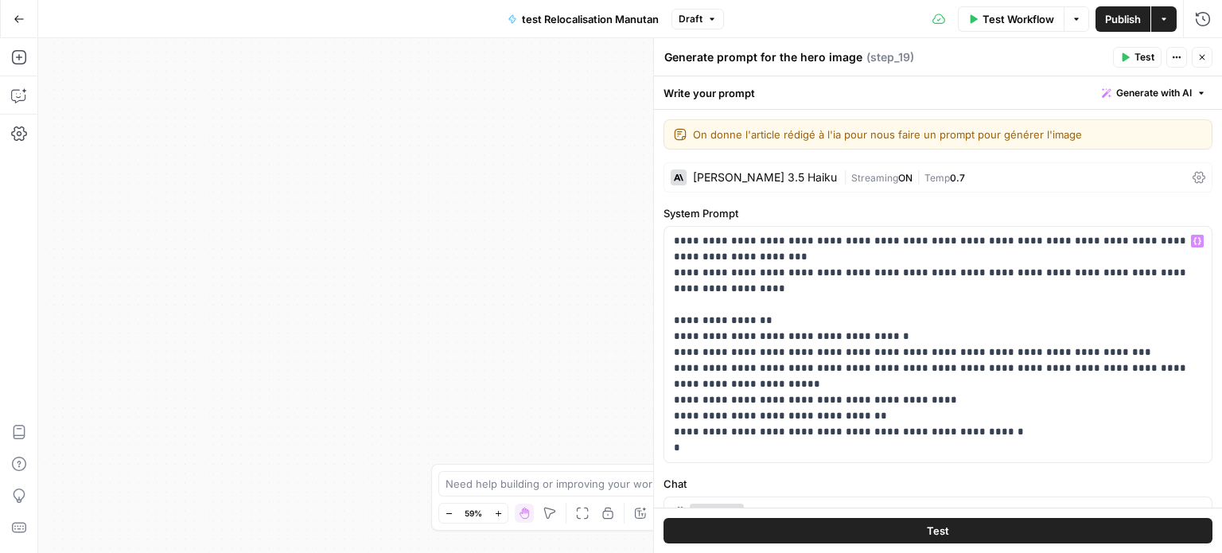
click at [1018, 184] on div "| Streaming ON | Temp 0.7" at bounding box center [1014, 177] width 343 height 15
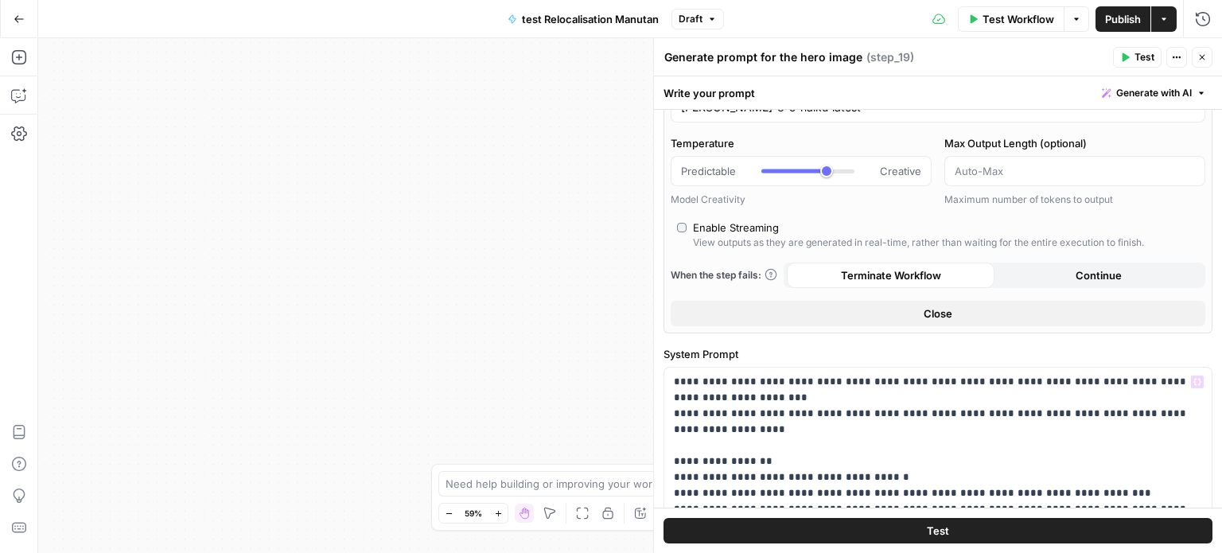
scroll to position [80, 0]
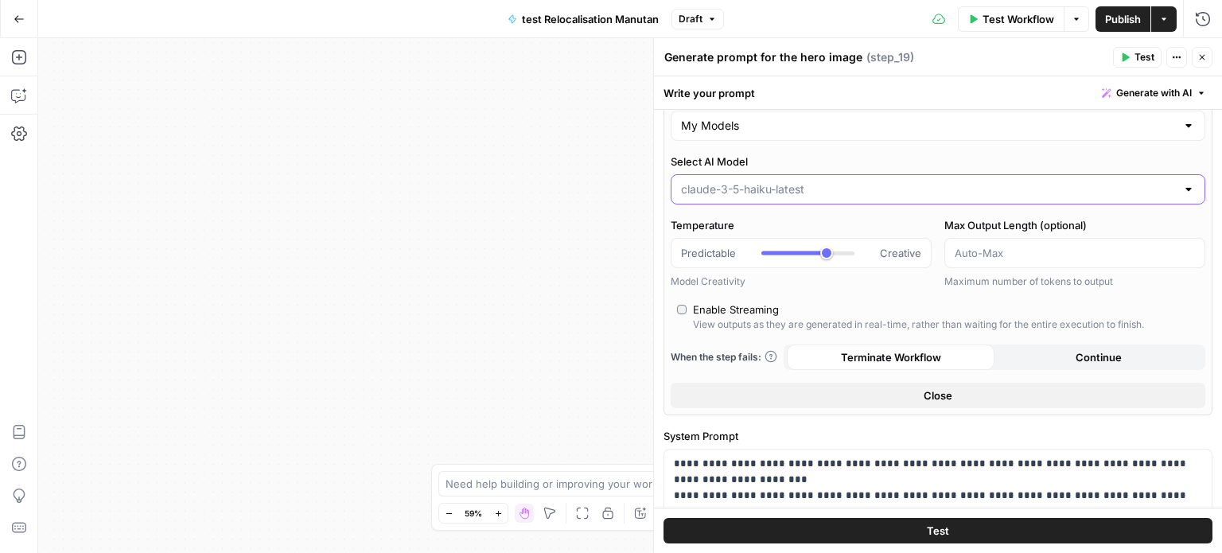
click at [827, 187] on input "Select AI Model" at bounding box center [928, 189] width 495 height 16
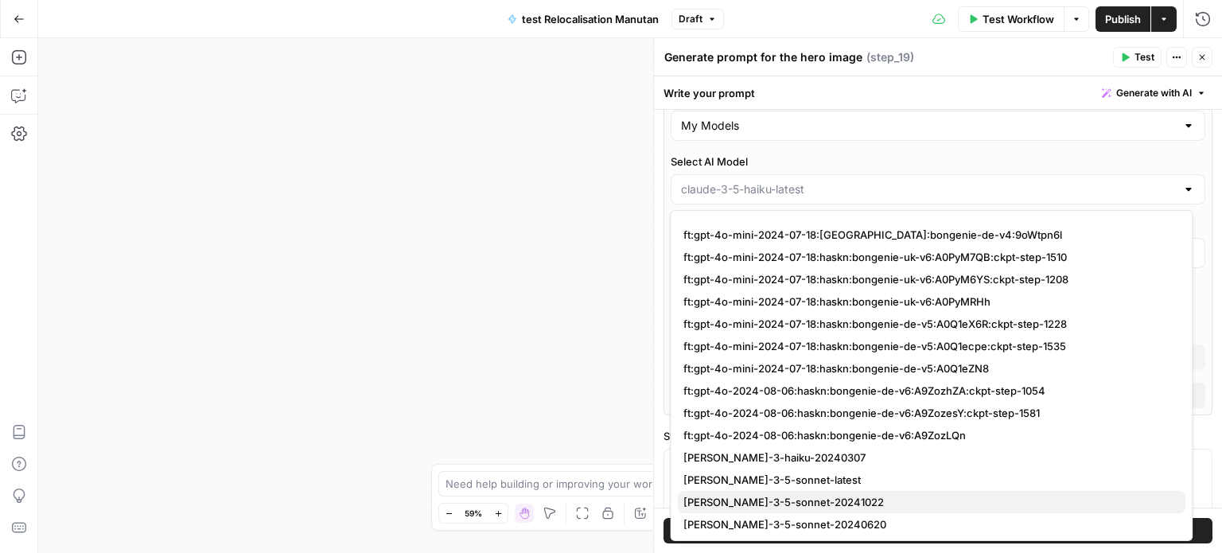
scroll to position [2065, 0]
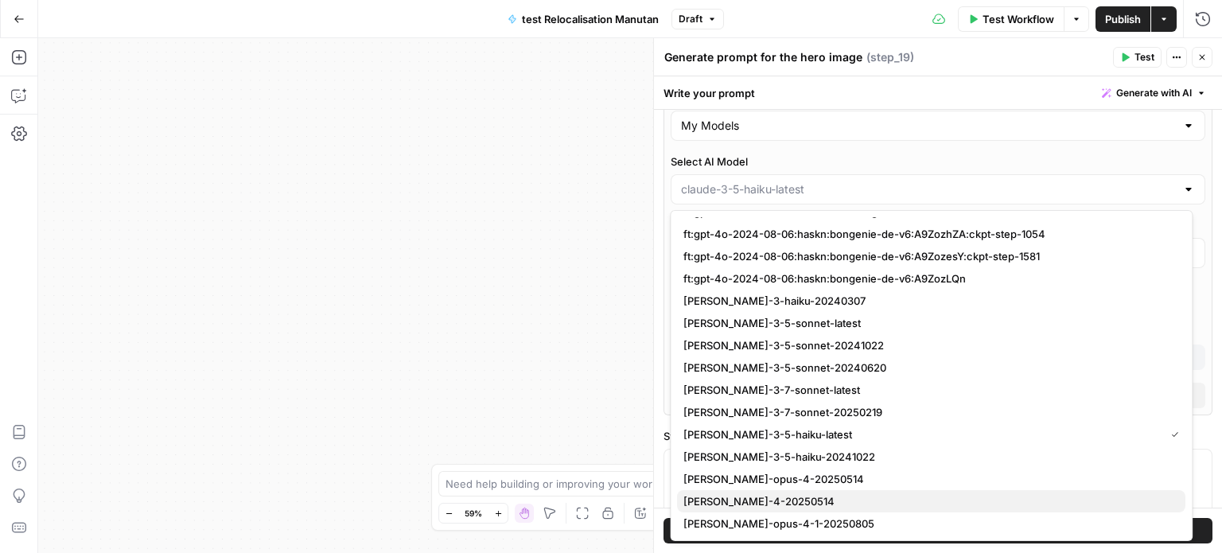
click at [787, 496] on span "[PERSON_NAME]-4-20250514" at bounding box center [927, 501] width 489 height 16
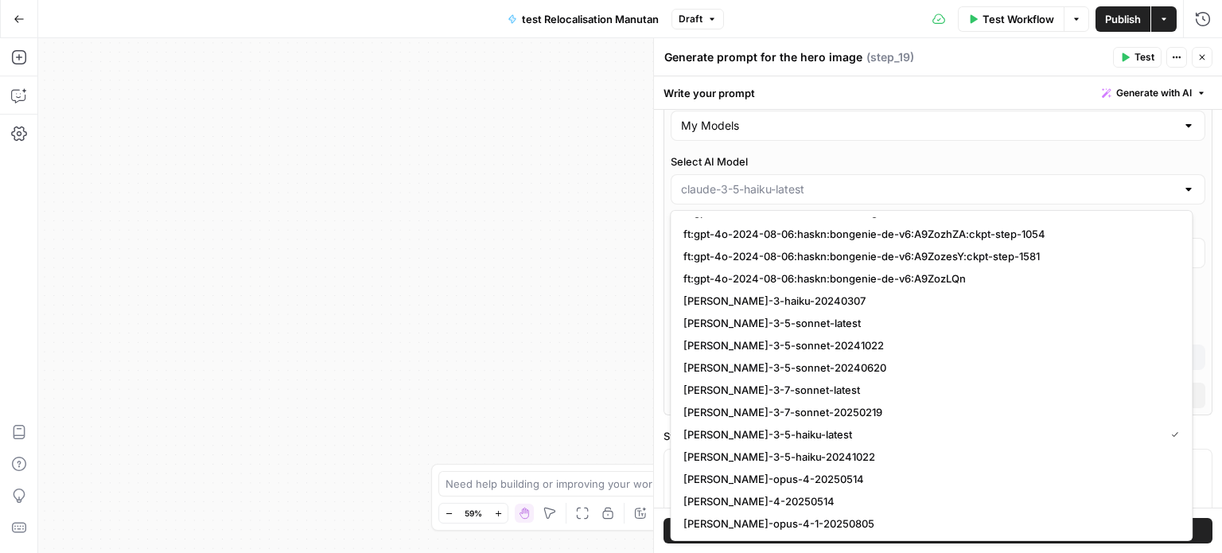
type input "[PERSON_NAME]-4-20250514"
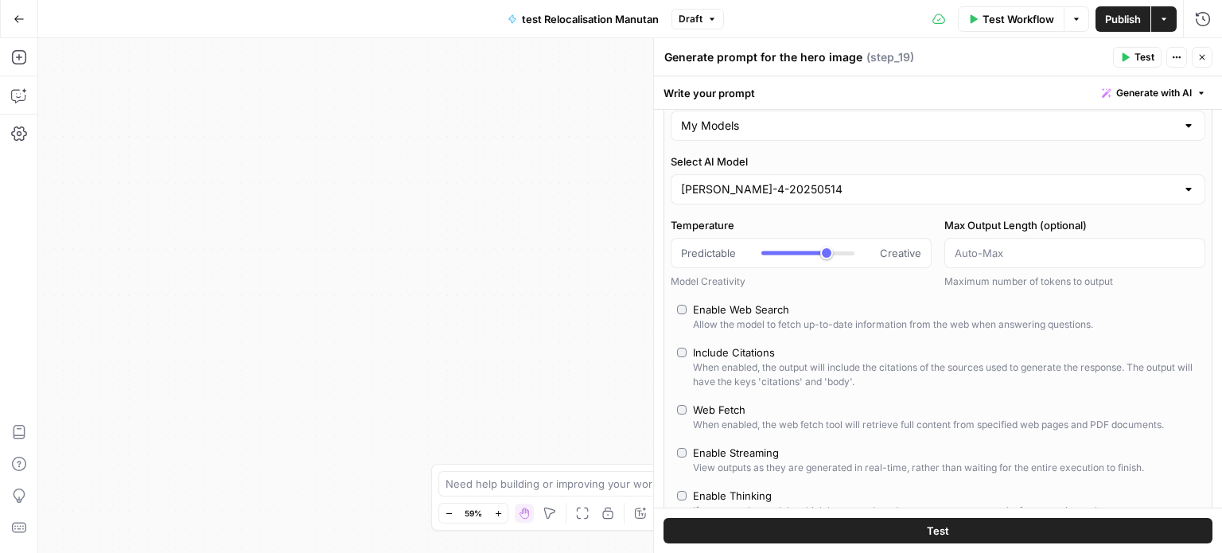
click at [569, 282] on div "**********" at bounding box center [629, 295] width 1183 height 515
click at [1198, 55] on icon "button" at bounding box center [1202, 57] width 10 height 10
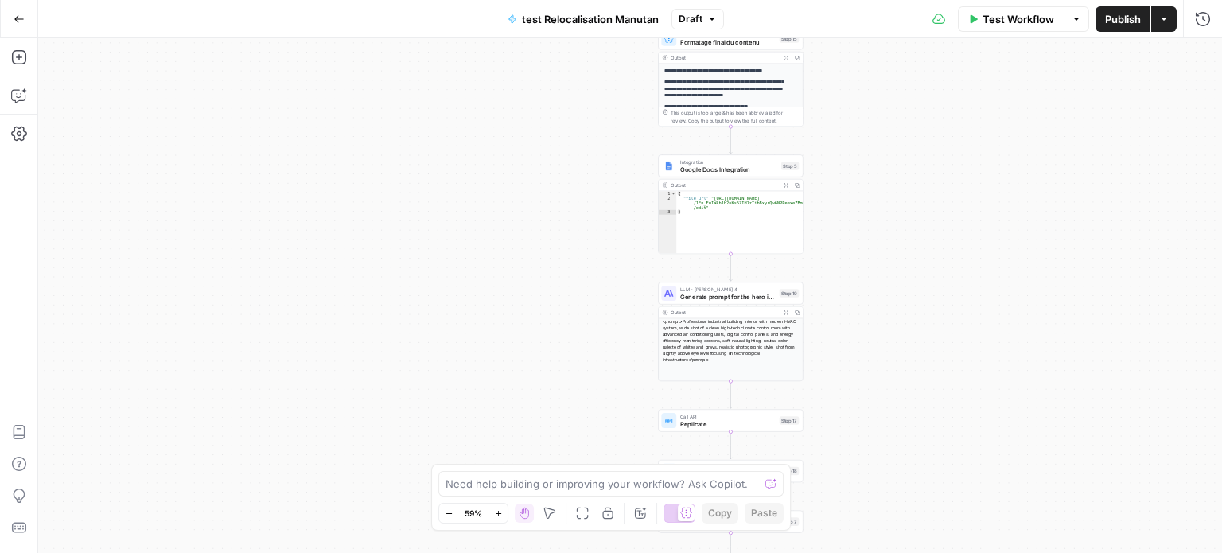
drag, startPoint x: 931, startPoint y: 312, endPoint x: 915, endPoint y: 402, distance: 91.4
click at [915, 402] on div "**********" at bounding box center [629, 295] width 1183 height 515
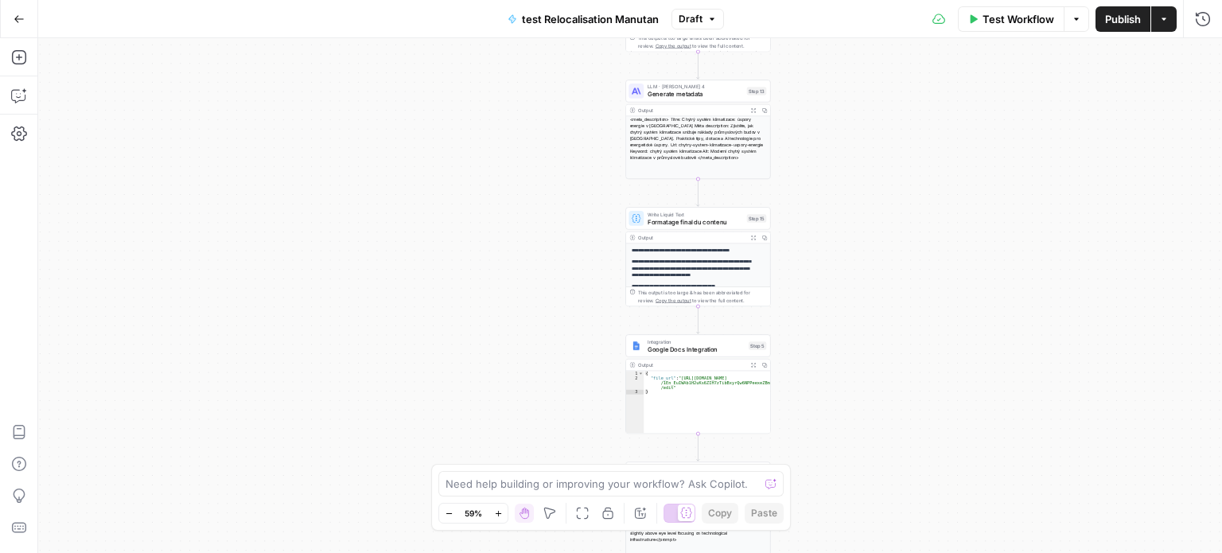
drag, startPoint x: 926, startPoint y: 219, endPoint x: 922, endPoint y: 261, distance: 42.3
click at [922, 261] on div "**********" at bounding box center [629, 295] width 1183 height 515
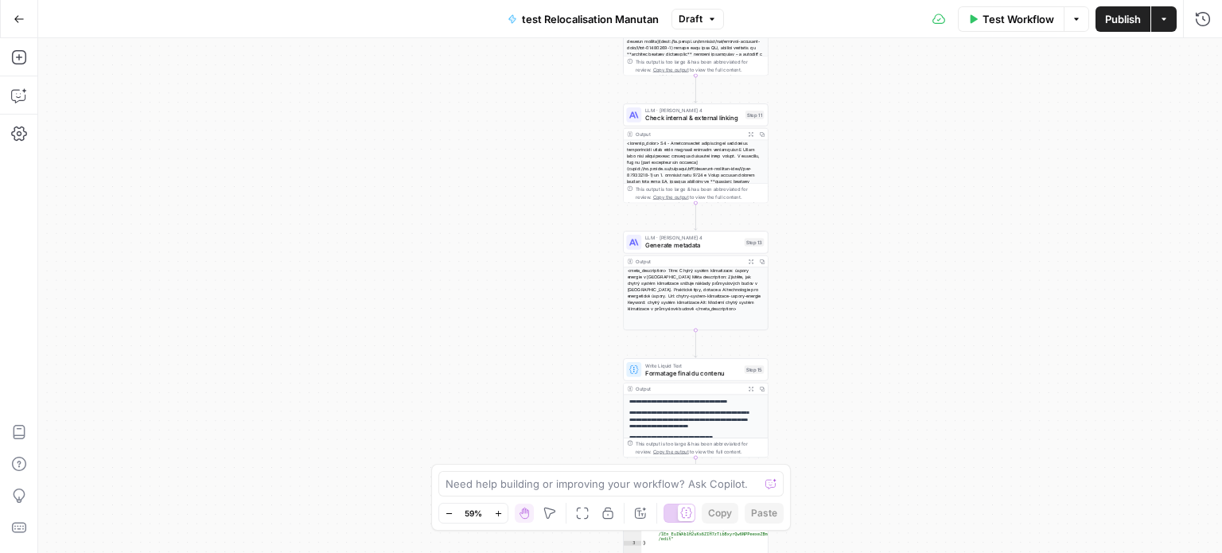
click at [916, 328] on div "**********" at bounding box center [629, 295] width 1183 height 515
click at [732, 251] on div "LLM · [PERSON_NAME] 4 Generate metadata Step 13 Copy step Delete step Add Note …" at bounding box center [695, 242] width 145 height 22
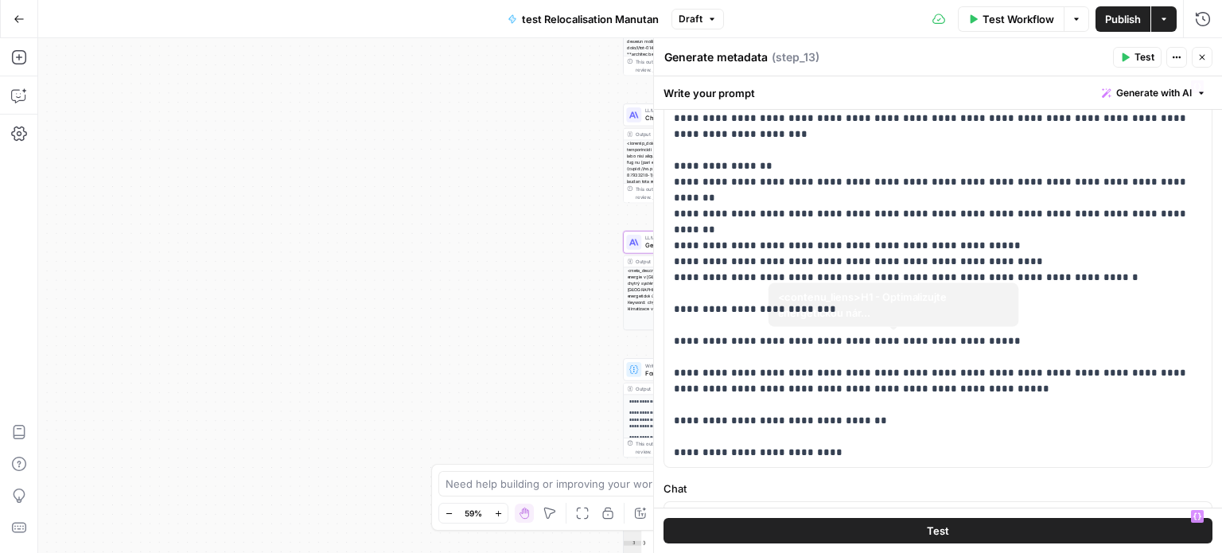
scroll to position [0, 0]
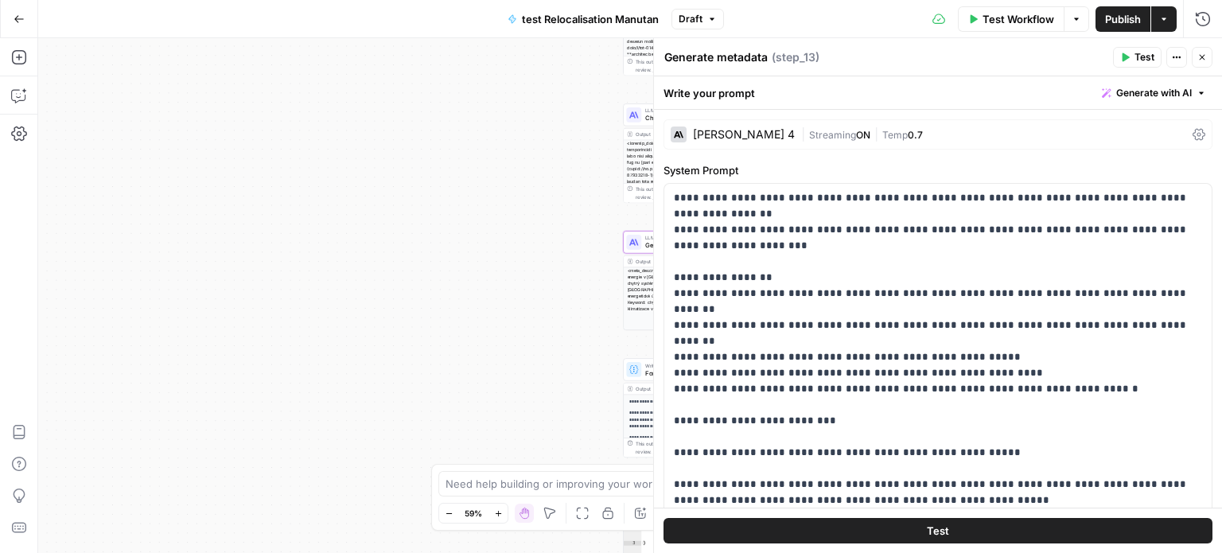
click at [344, 221] on div "**********" at bounding box center [629, 295] width 1183 height 515
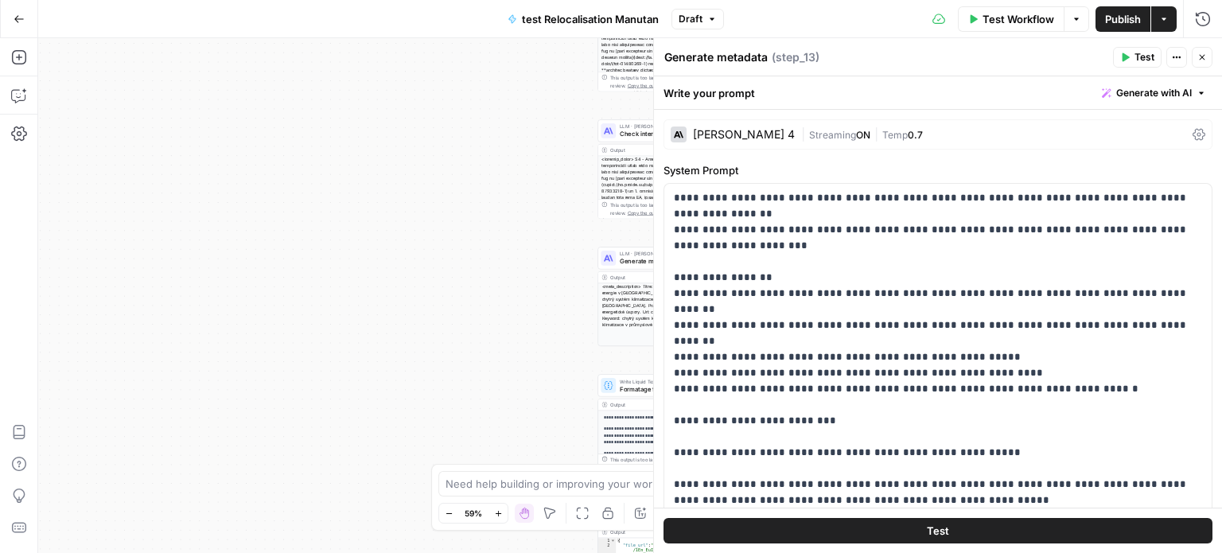
drag, startPoint x: 464, startPoint y: 173, endPoint x: 320, endPoint y: 233, distance: 155.8
click at [320, 233] on div "**********" at bounding box center [629, 295] width 1183 height 515
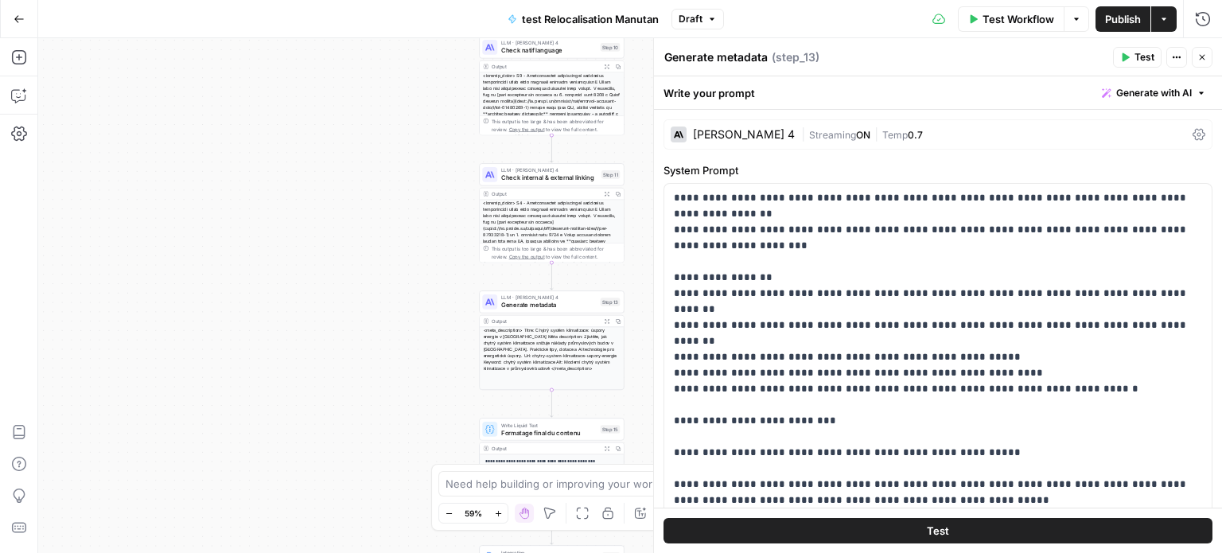
click at [907, 129] on span "0.7" at bounding box center [914, 135] width 15 height 12
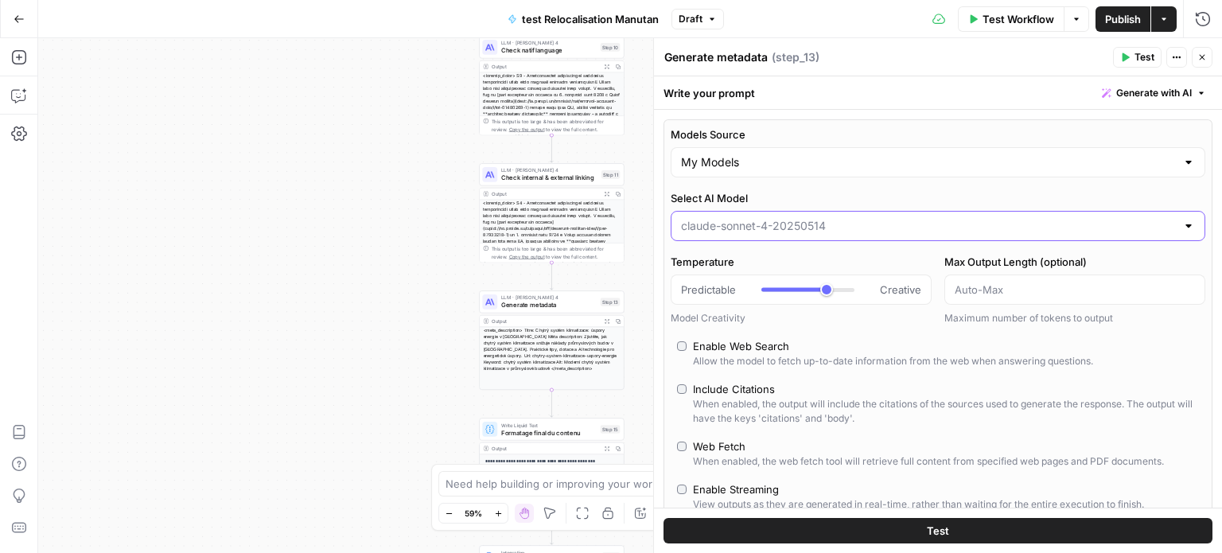
click at [799, 232] on input "Select AI Model" at bounding box center [928, 226] width 495 height 16
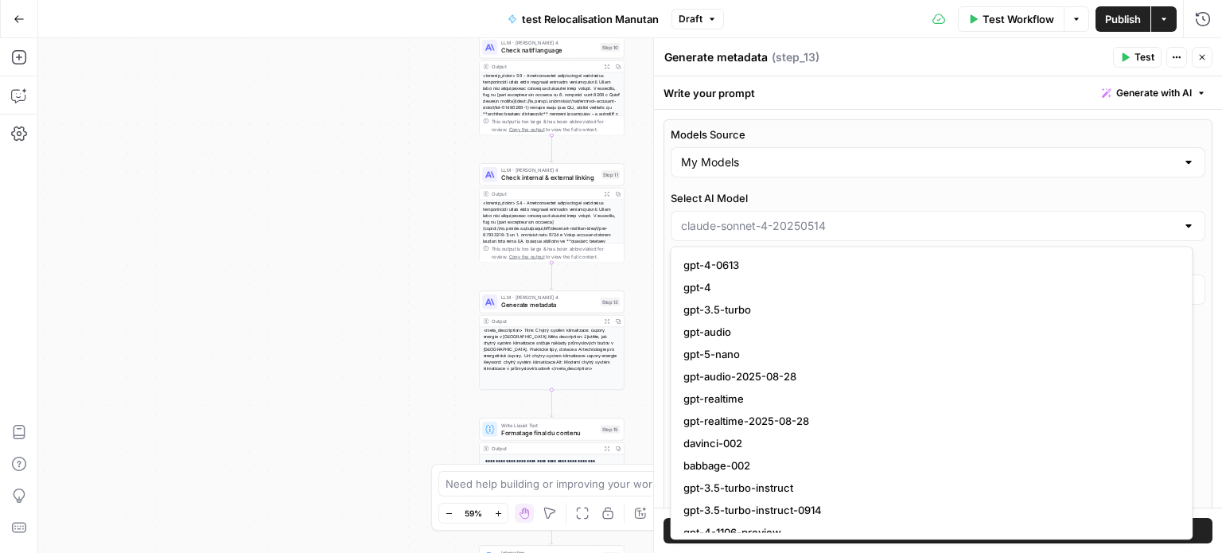
type input "[PERSON_NAME]-4-20250514"
click at [1202, 55] on icon "button" at bounding box center [1202, 57] width 10 height 10
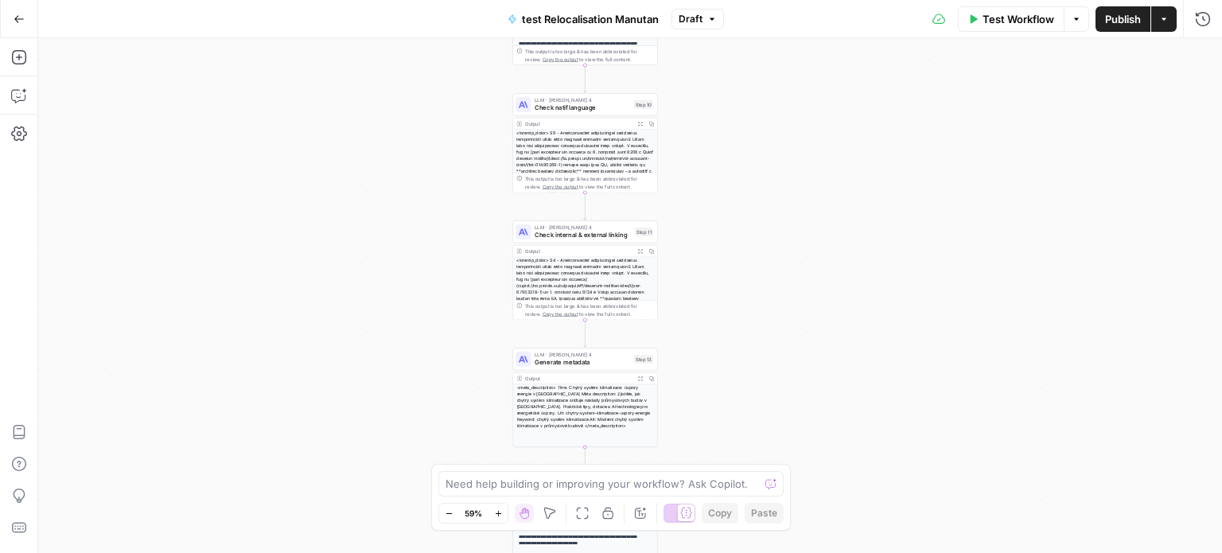
click at [963, 239] on div "**********" at bounding box center [629, 295] width 1183 height 515
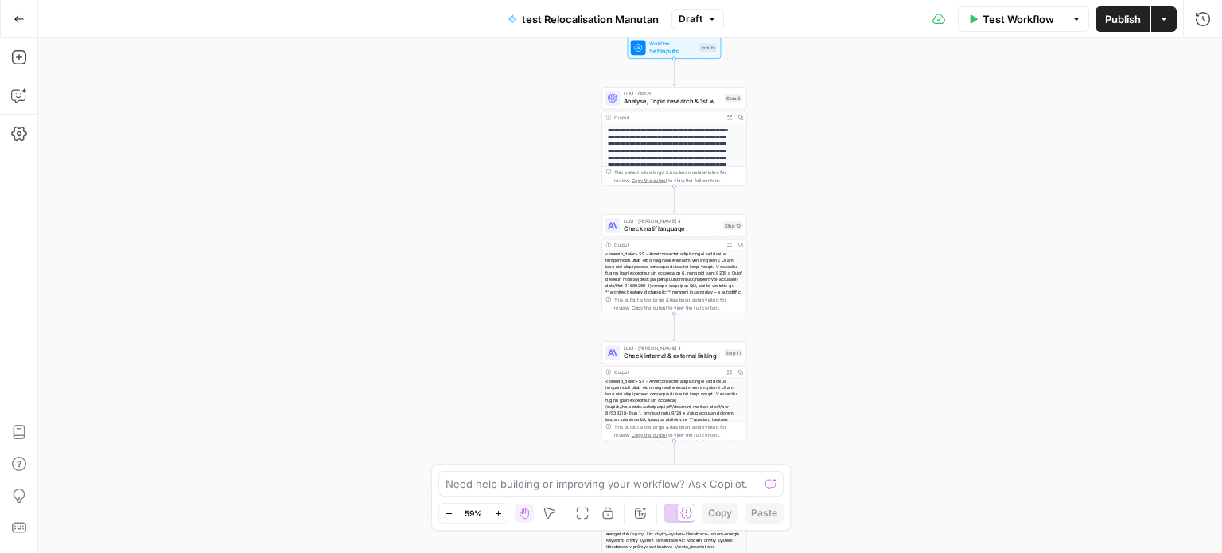
drag, startPoint x: 911, startPoint y: 171, endPoint x: 983, endPoint y: 266, distance: 119.8
click at [983, 266] on div "**********" at bounding box center [629, 295] width 1183 height 515
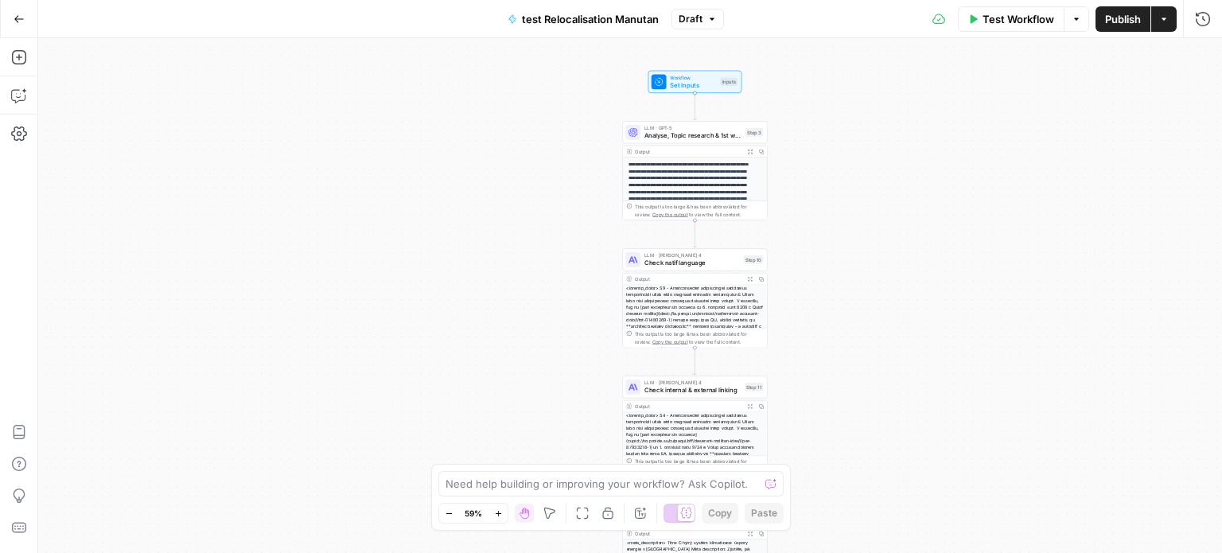
click at [880, 197] on div "**********" at bounding box center [629, 295] width 1183 height 515
click at [370, 133] on div "**********" at bounding box center [629, 295] width 1183 height 515
click at [1114, 21] on span "Publish" at bounding box center [1123, 19] width 36 height 16
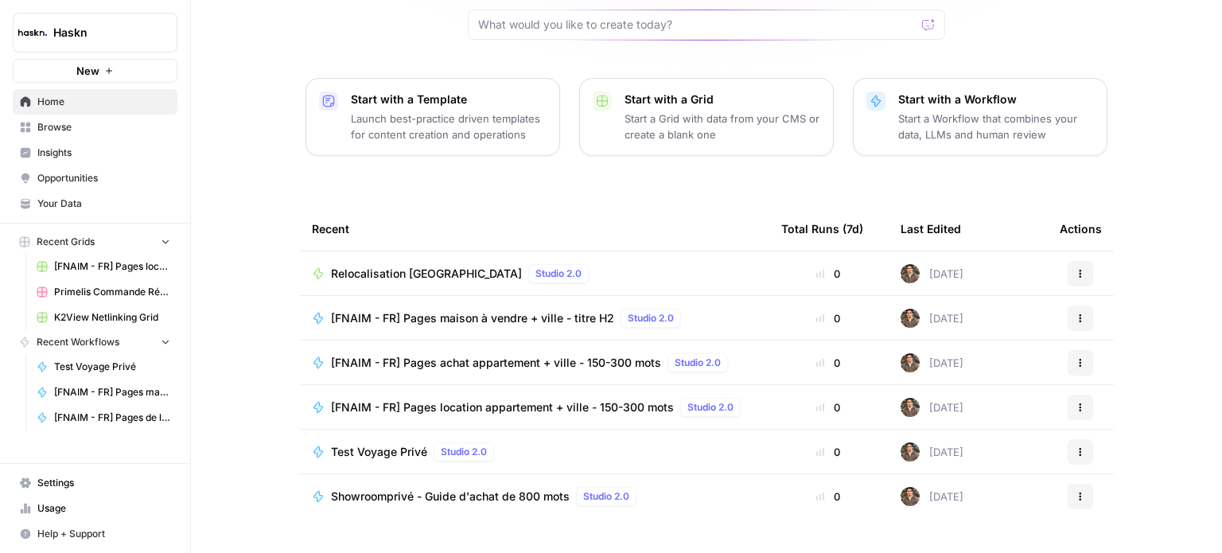
scroll to position [178, 0]
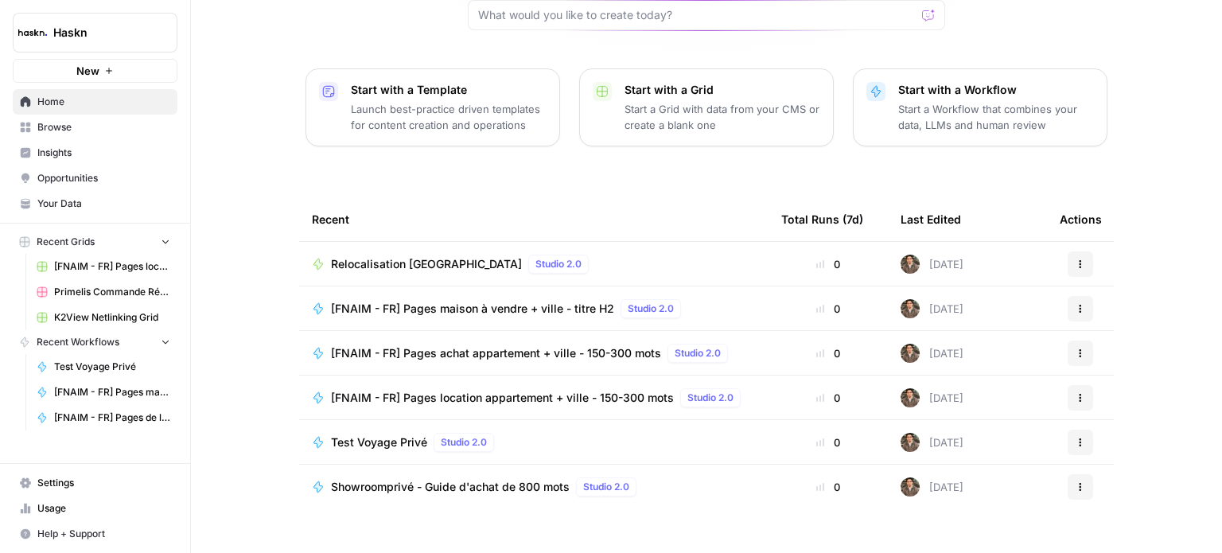
click at [260, 235] on div "Benjamin, let's start your next content workflow Start with a Template Launch b…" at bounding box center [706, 200] width 1031 height 757
click at [121, 127] on span "Browse" at bounding box center [103, 127] width 133 height 14
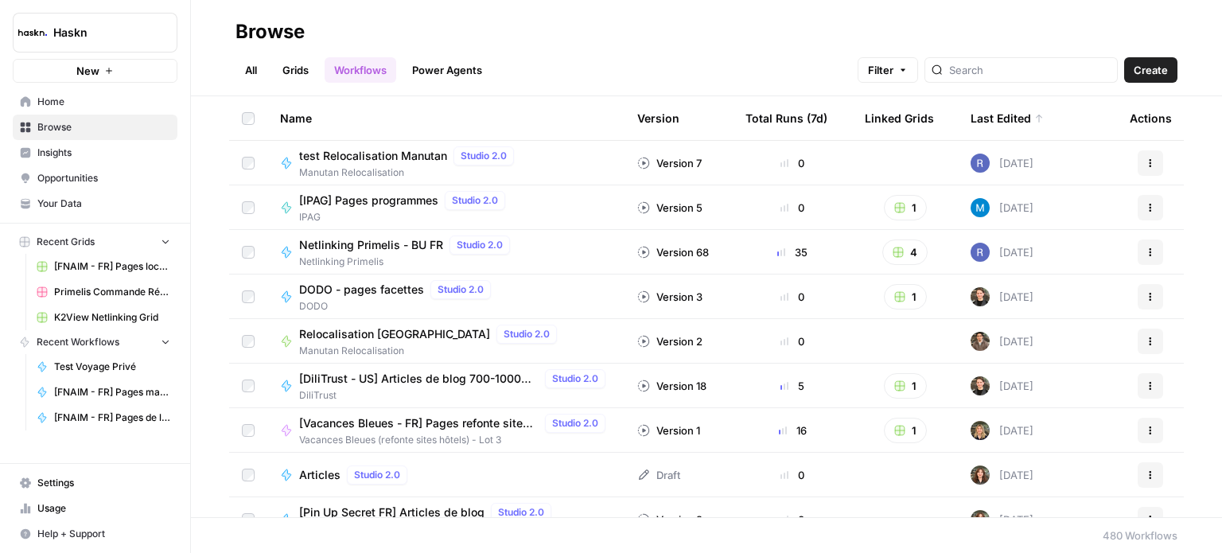
click at [245, 69] on link "All" at bounding box center [250, 69] width 31 height 25
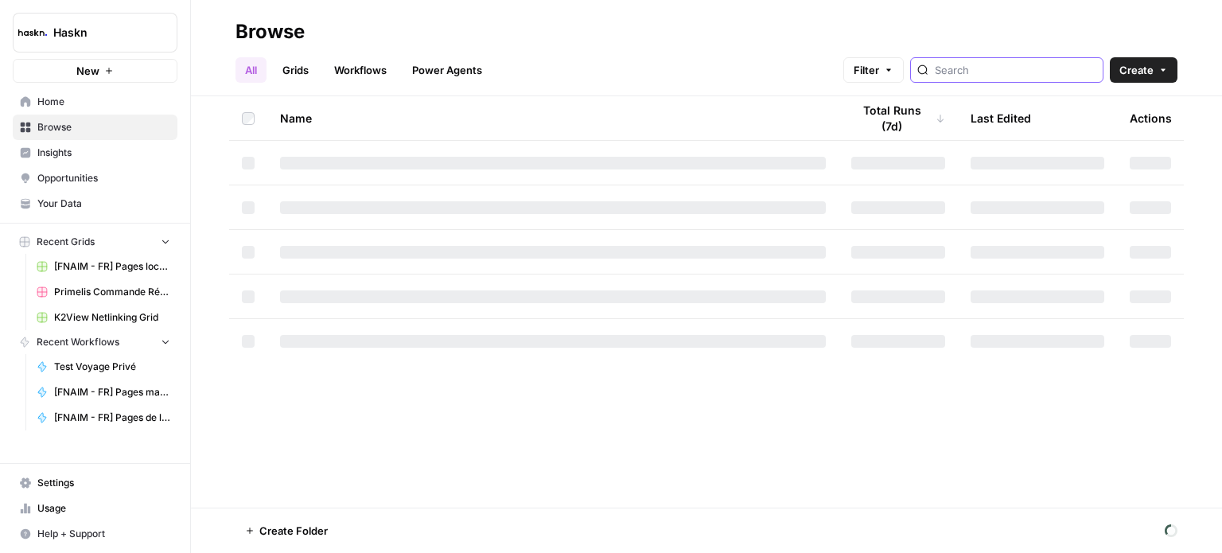
click at [1004, 72] on input "search" at bounding box center [1014, 70] width 161 height 16
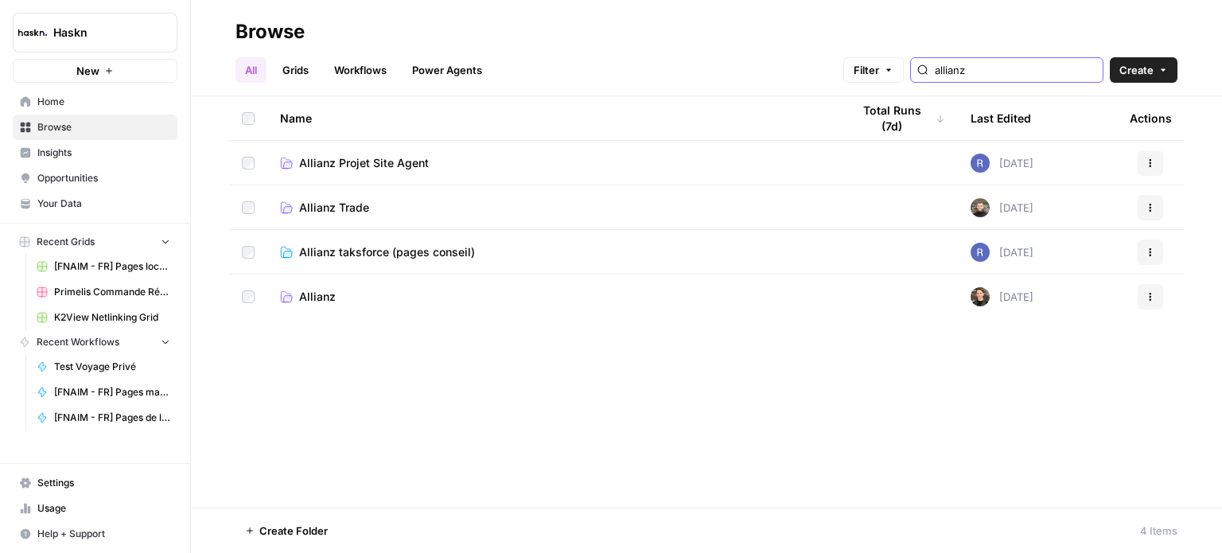
type input "allianz"
click at [102, 85] on nav "Home Browse Insights Opportunities Your Data" at bounding box center [95, 153] width 190 height 140
click at [99, 107] on span "Home" at bounding box center [103, 102] width 133 height 14
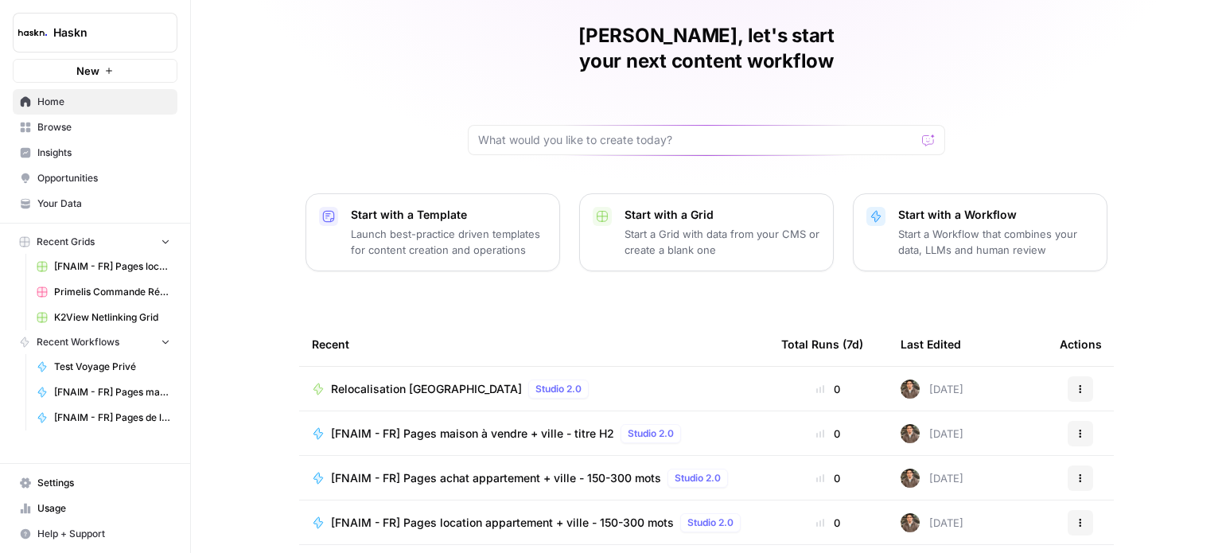
scroll to position [80, 0]
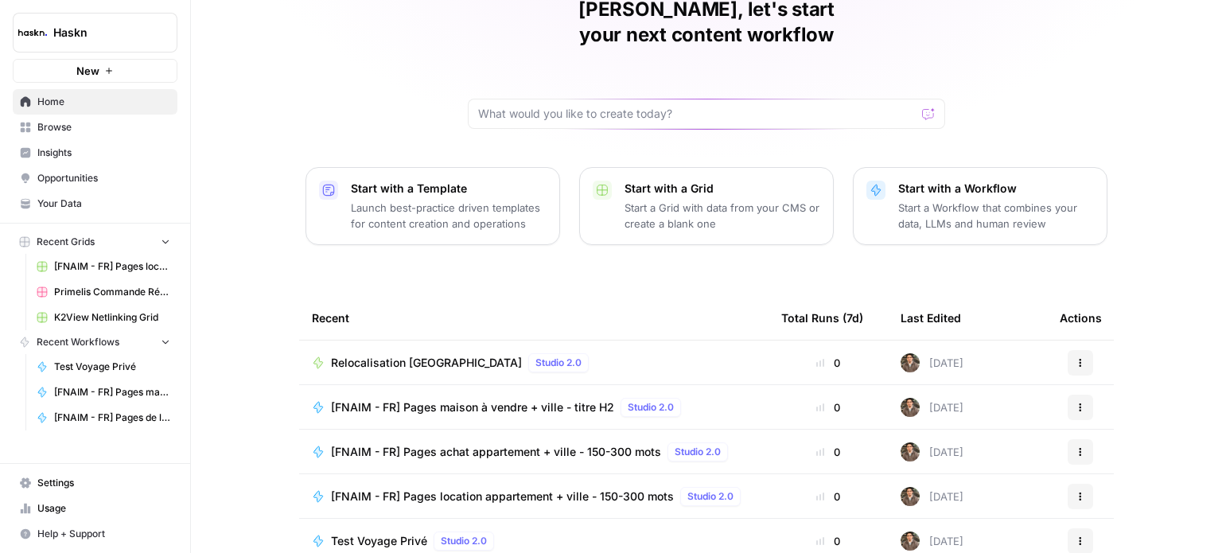
click at [60, 116] on link "Browse" at bounding box center [95, 127] width 165 height 25
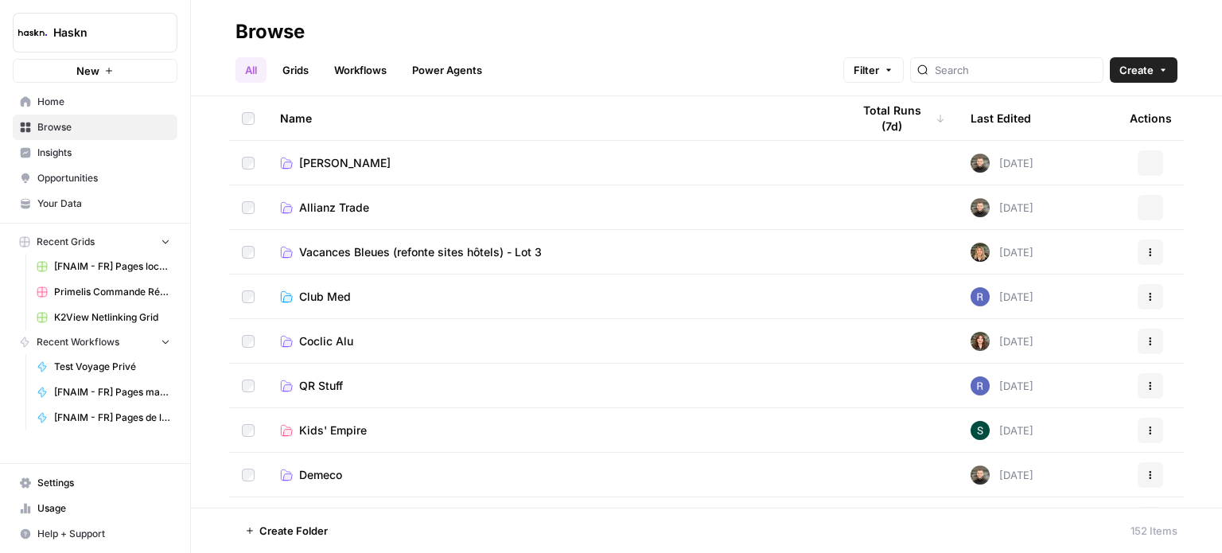
scroll to position [318, 0]
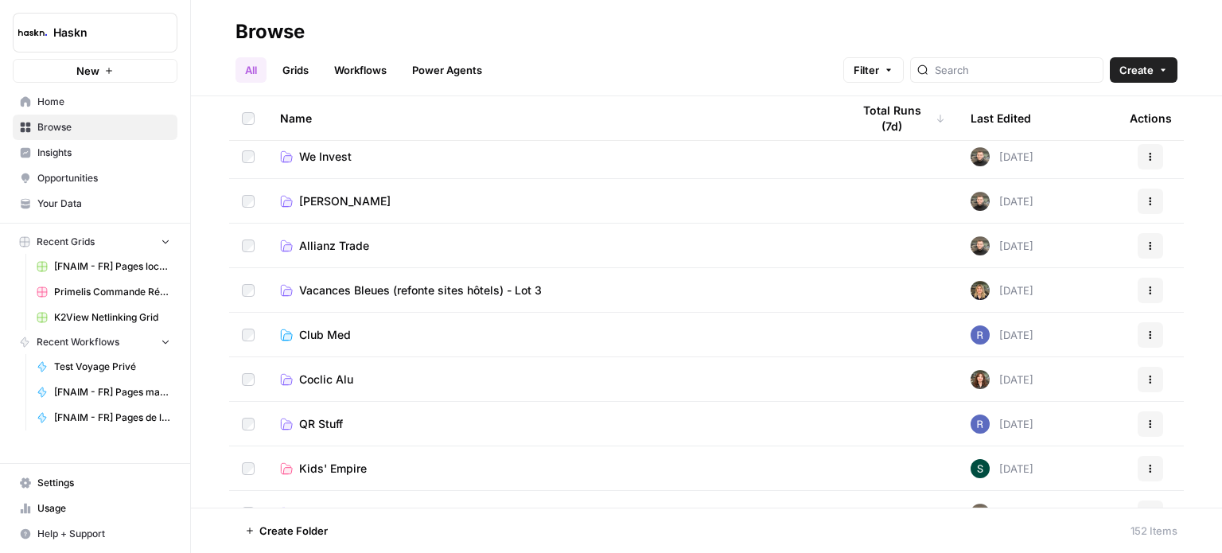
click at [970, 114] on div "Last Edited" at bounding box center [1000, 118] width 60 height 44
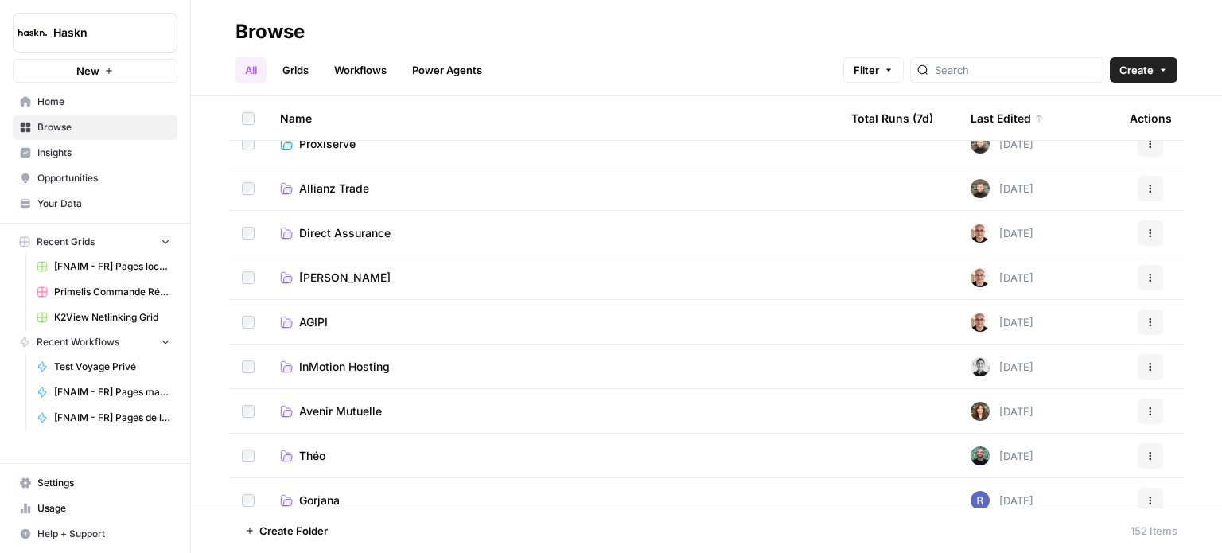
scroll to position [557, 0]
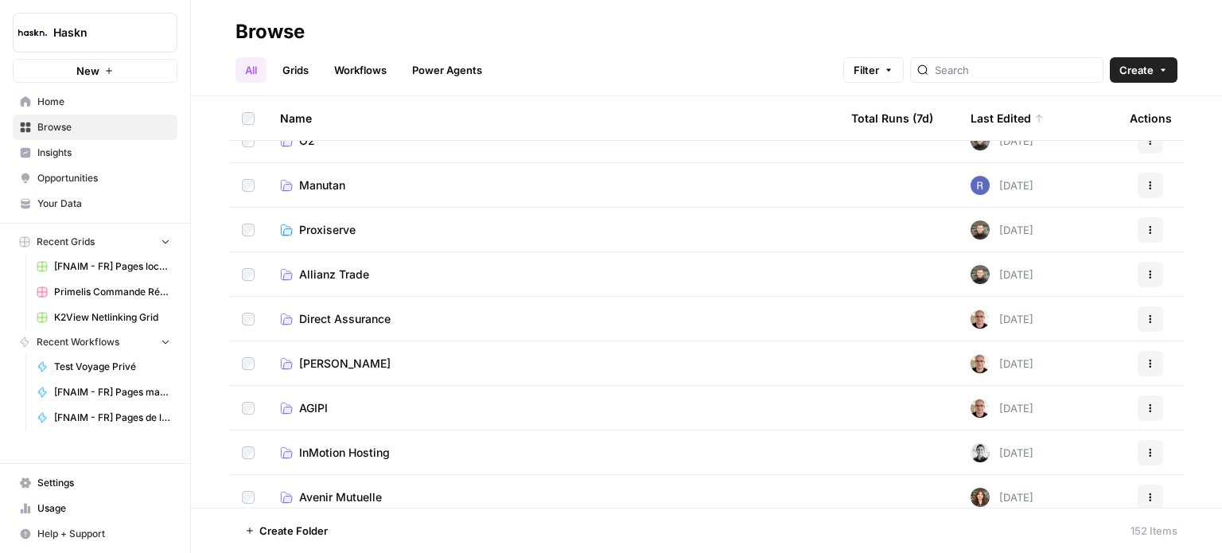
click at [334, 359] on span "QUENTIN" at bounding box center [344, 363] width 91 height 16
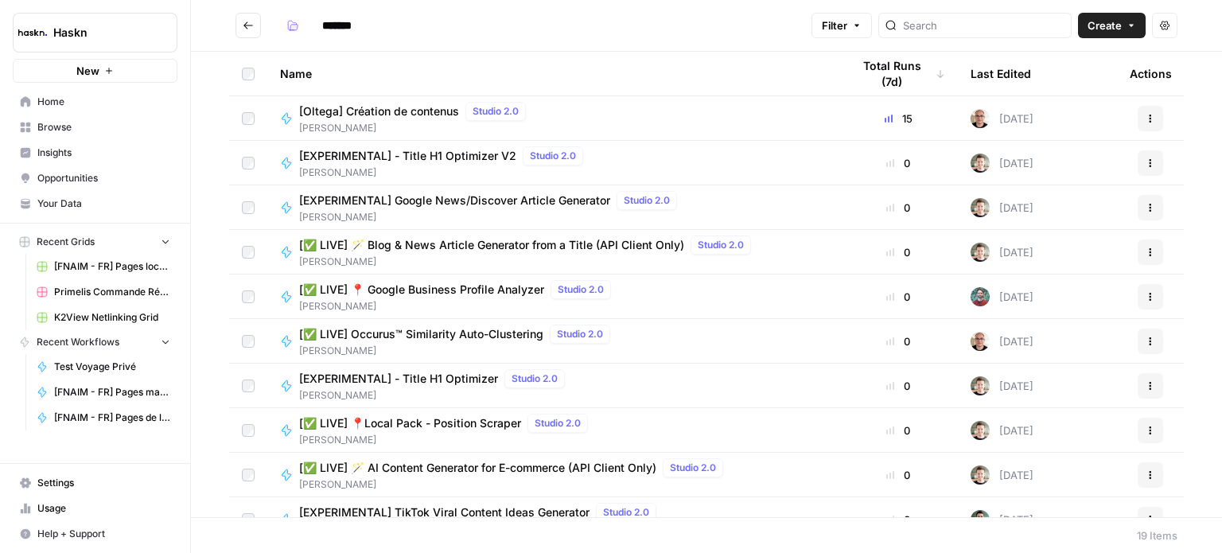
click at [426, 114] on span "[Oltega] Création de contenus" at bounding box center [379, 111] width 160 height 16
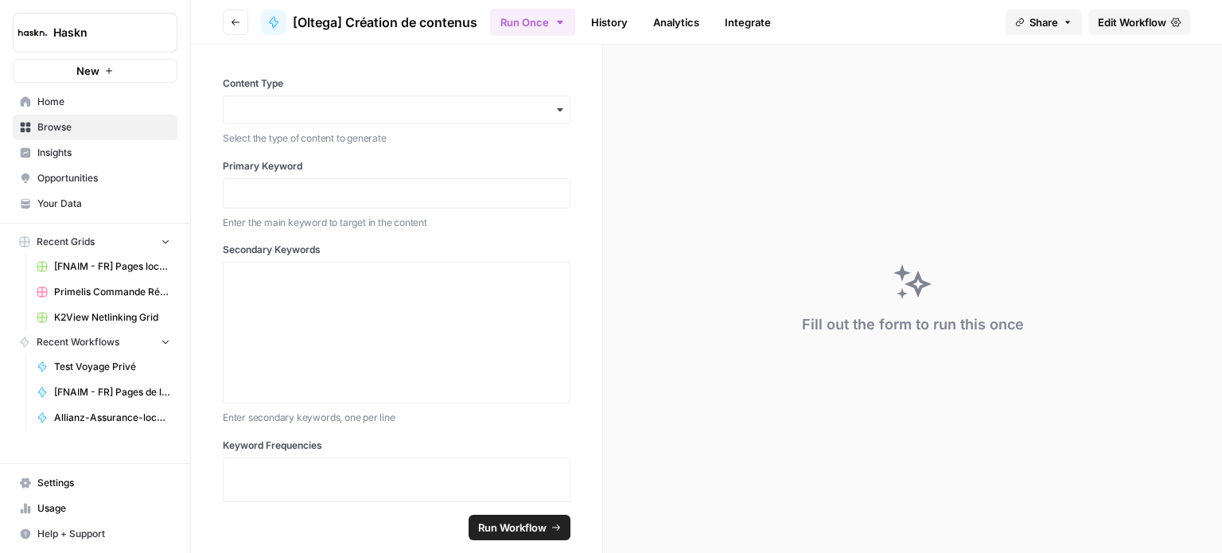
click at [1171, 15] on link "Edit Workflow" at bounding box center [1139, 22] width 102 height 25
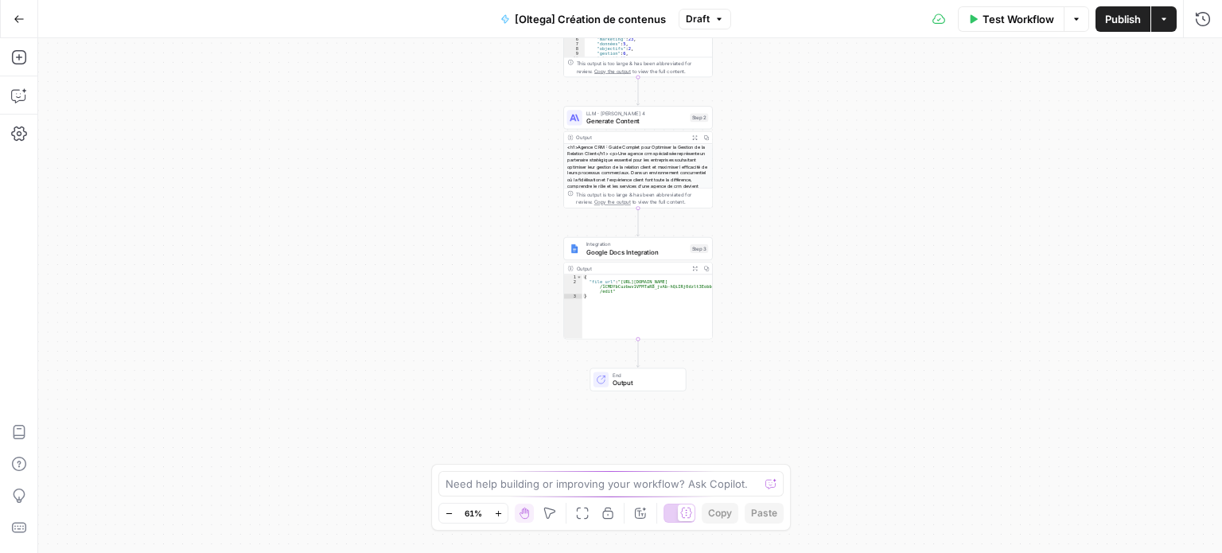
drag, startPoint x: 805, startPoint y: 171, endPoint x: 810, endPoint y: 126, distance: 44.9
click at [810, 126] on div "Workflow Set Inputs Inputs Run Code · Python Process Keywords Step 1 Output Exp…" at bounding box center [629, 295] width 1183 height 515
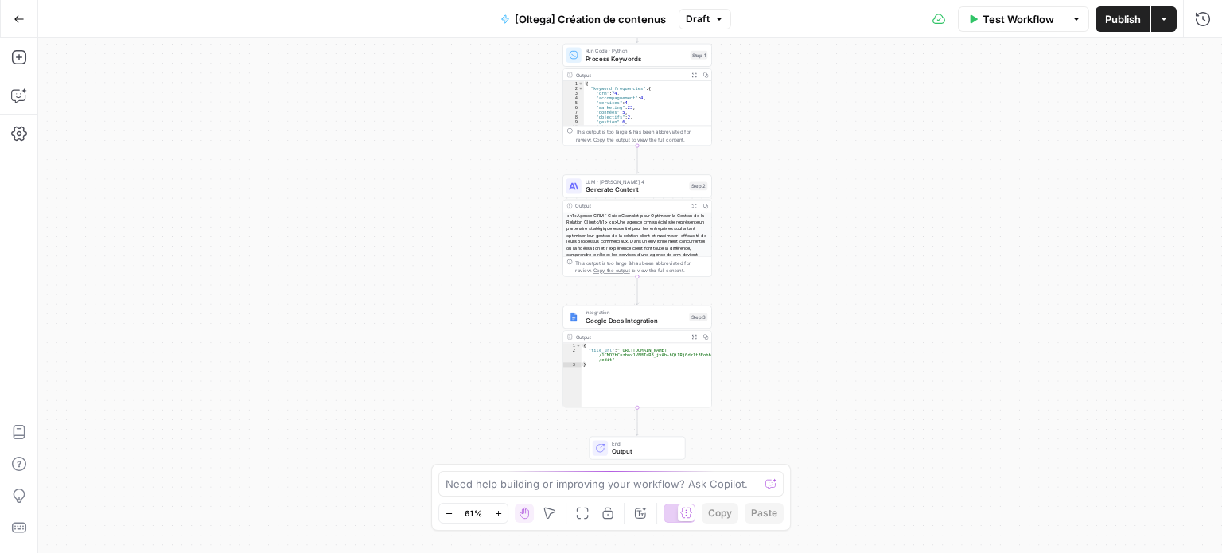
drag, startPoint x: 821, startPoint y: 196, endPoint x: 821, endPoint y: 258, distance: 62.8
click at [821, 258] on div "Workflow Set Inputs Inputs Run Code · Python Process Keywords Step 1 Output Exp…" at bounding box center [629, 295] width 1183 height 515
click at [660, 188] on span "Generate Content" at bounding box center [635, 189] width 100 height 10
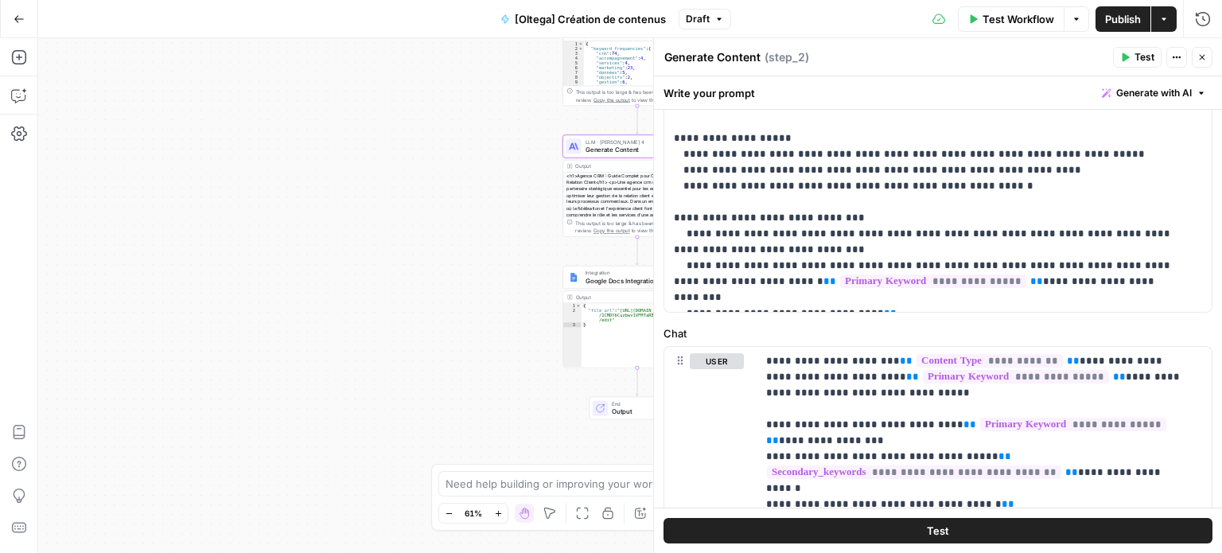
scroll to position [662, 0]
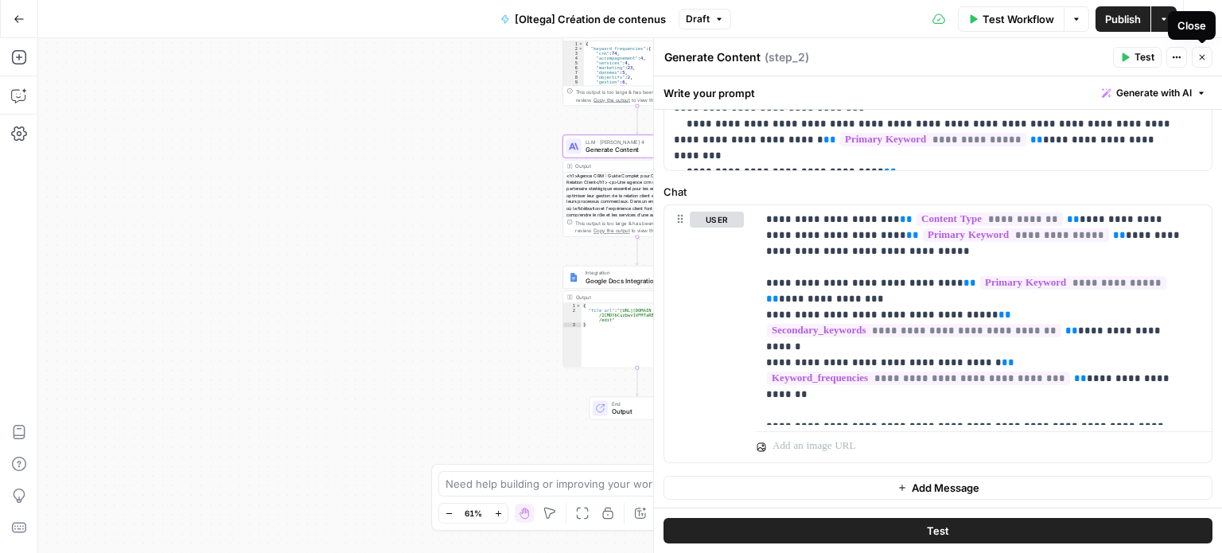
click at [1203, 60] on icon "button" at bounding box center [1202, 57] width 10 height 10
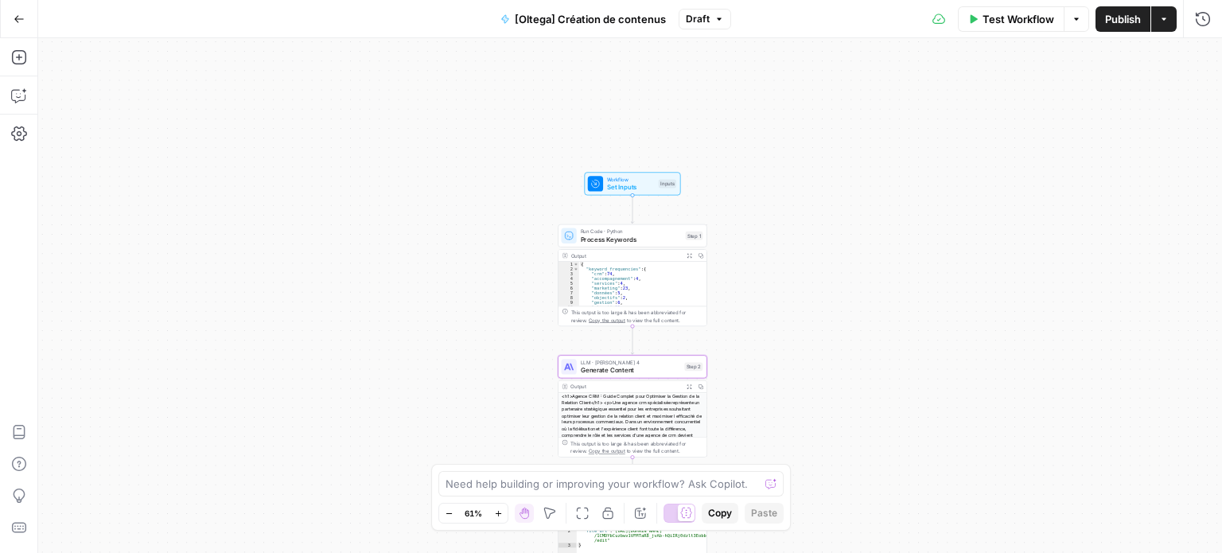
drag, startPoint x: 955, startPoint y: 161, endPoint x: 950, endPoint y: 359, distance: 198.1
click at [950, 359] on div "Workflow Set Inputs Inputs Run Code · Python Process Keywords Step 1 Output Exp…" at bounding box center [629, 295] width 1183 height 515
click at [635, 186] on span "Set Inputs" at bounding box center [631, 187] width 48 height 10
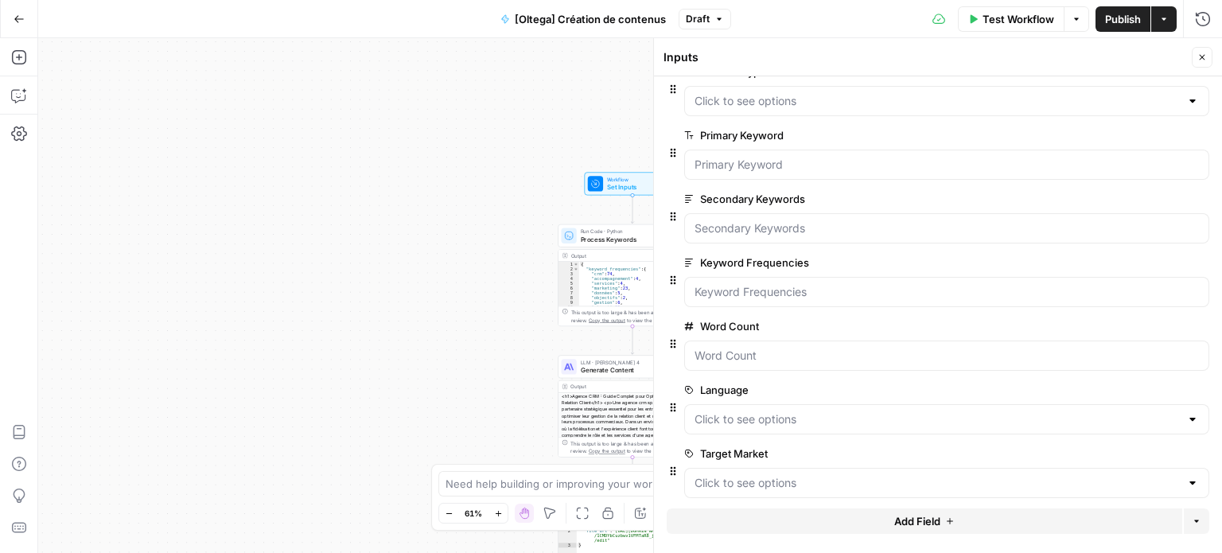
scroll to position [37, 0]
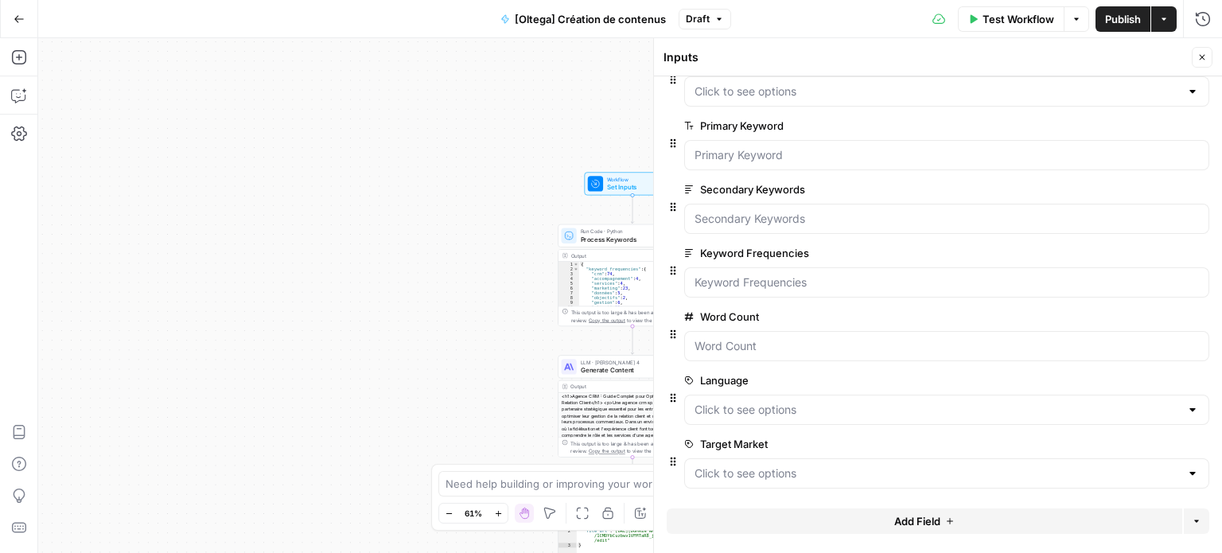
click at [593, 241] on span "Process Keywords" at bounding box center [631, 239] width 101 height 10
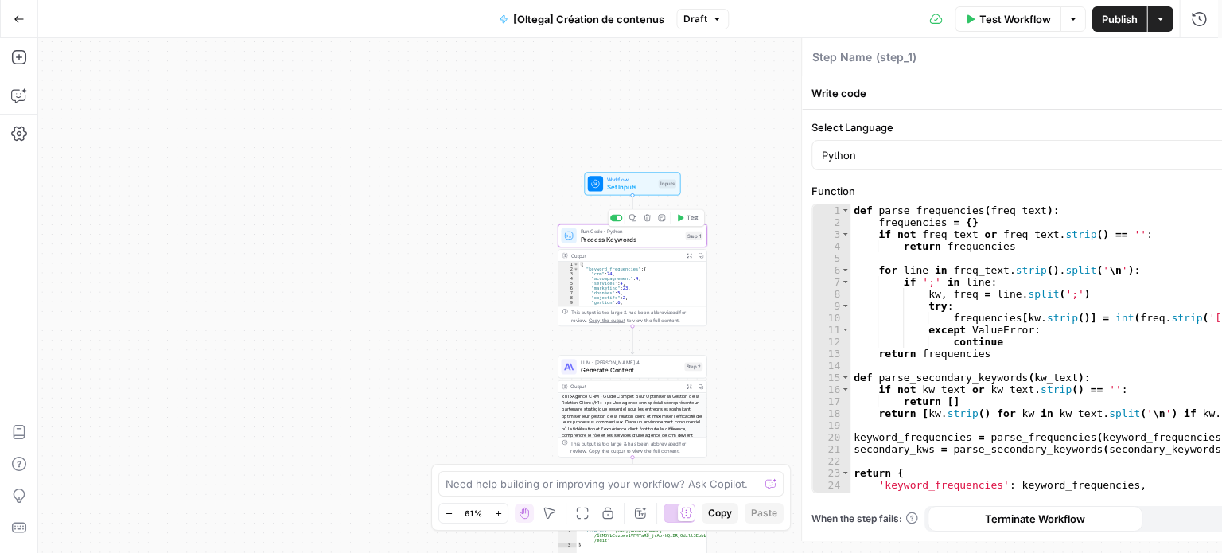
type textarea "Process Keywords"
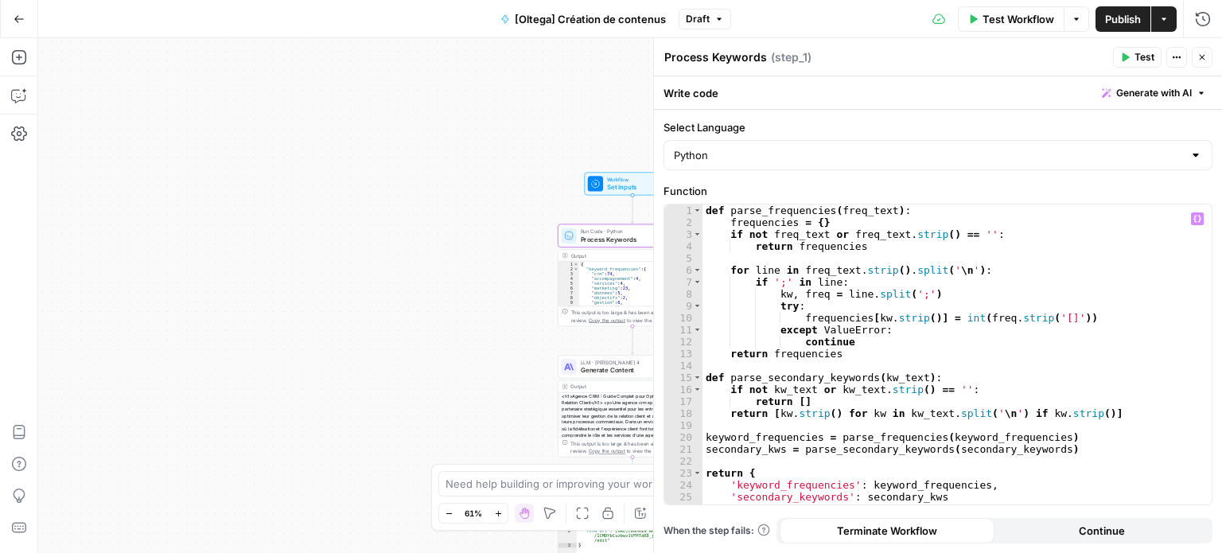
scroll to position [0, 0]
click at [1199, 60] on icon "button" at bounding box center [1202, 57] width 10 height 10
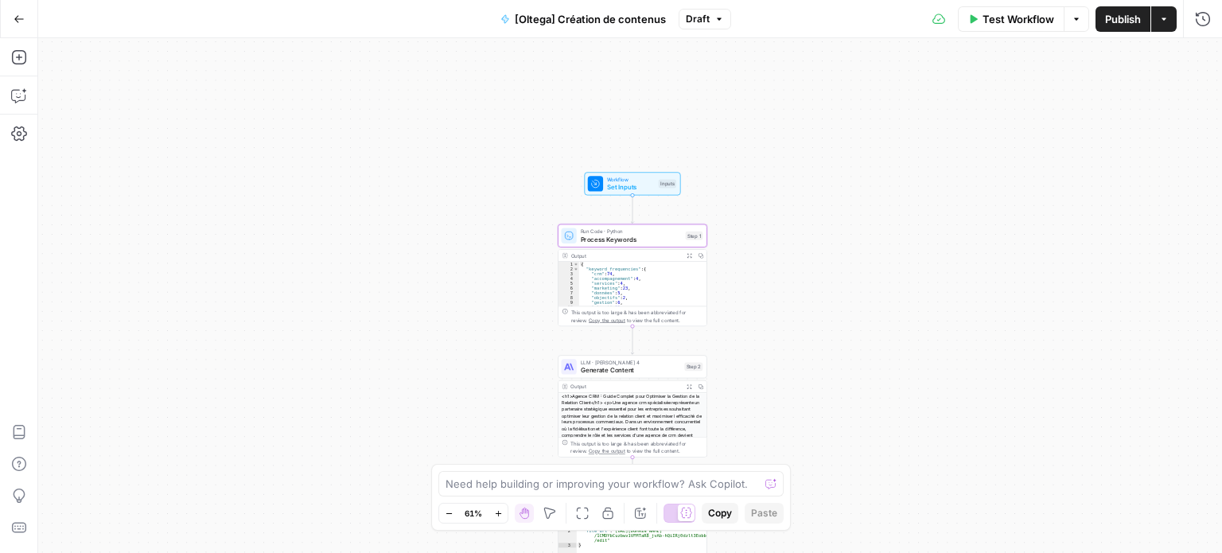
click at [585, 378] on div "LLM · Claude Sonnet 4 Generate Content Step 2 Copy step Delete step Add Note Te…" at bounding box center [632, 366] width 150 height 23
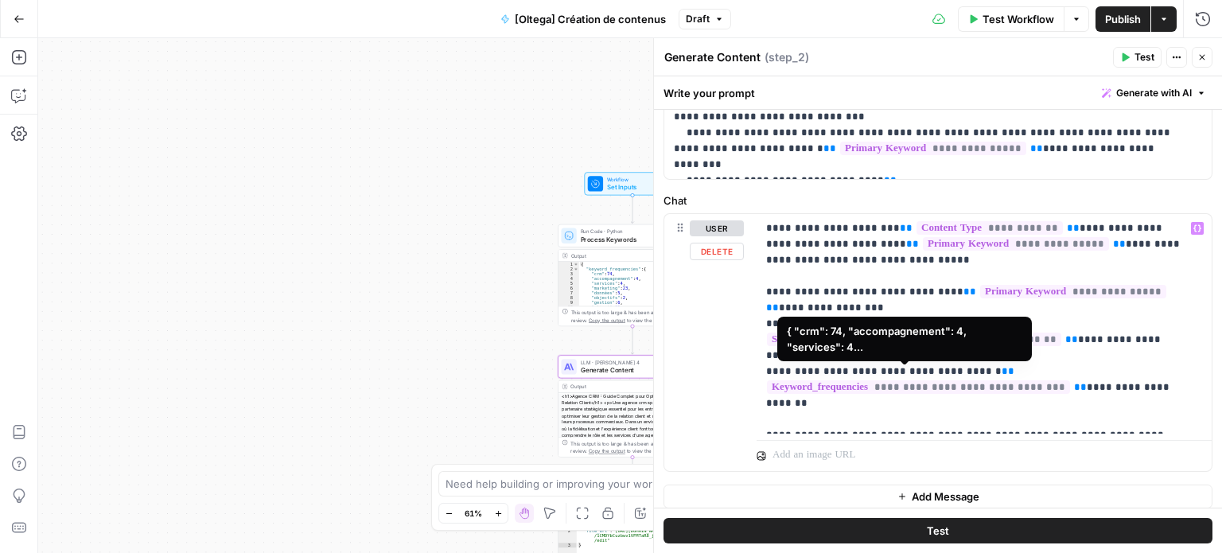
scroll to position [662, 0]
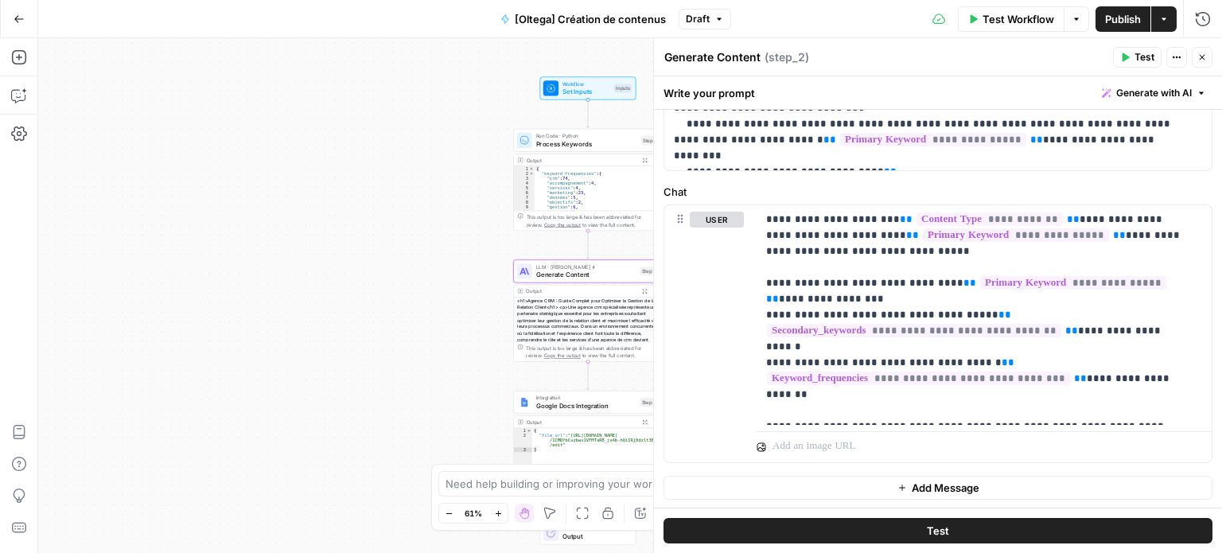
drag, startPoint x: 486, startPoint y: 296, endPoint x: 435, endPoint y: 196, distance: 112.4
click at [435, 196] on div "Workflow Set Inputs Inputs Run Code · Python Process Keywords Step 1 Output Exp…" at bounding box center [629, 295] width 1183 height 515
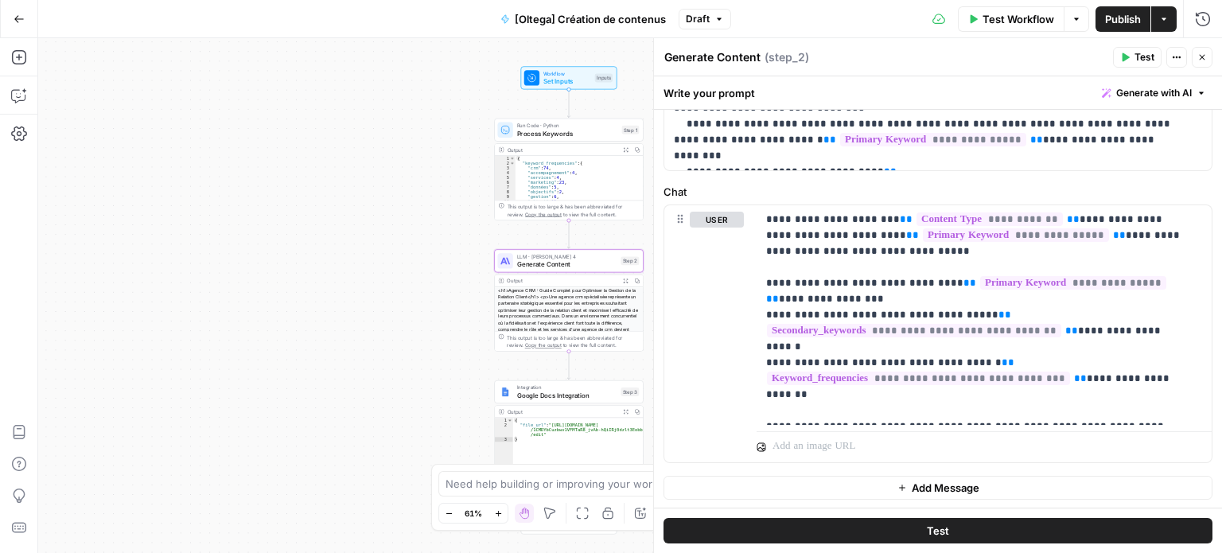
drag, startPoint x: 386, startPoint y: 193, endPoint x: 340, endPoint y: 174, distance: 49.9
click at [340, 174] on div "Workflow Set Inputs Inputs Run Code · Python Process Keywords Step 1 Output Exp…" at bounding box center [629, 295] width 1183 height 515
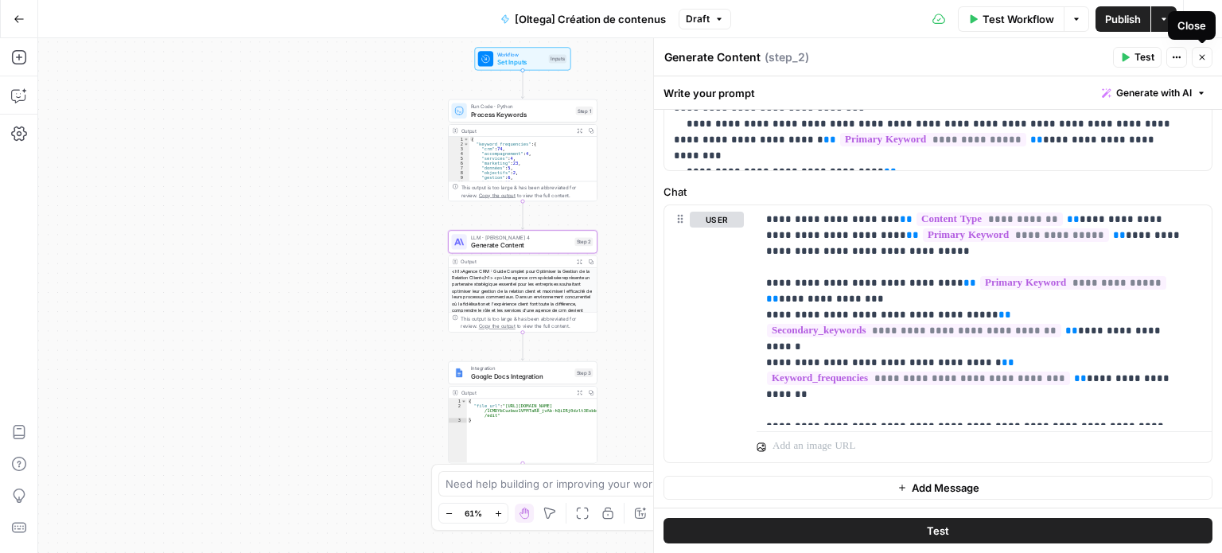
click at [1201, 58] on icon "button" at bounding box center [1202, 58] width 6 height 6
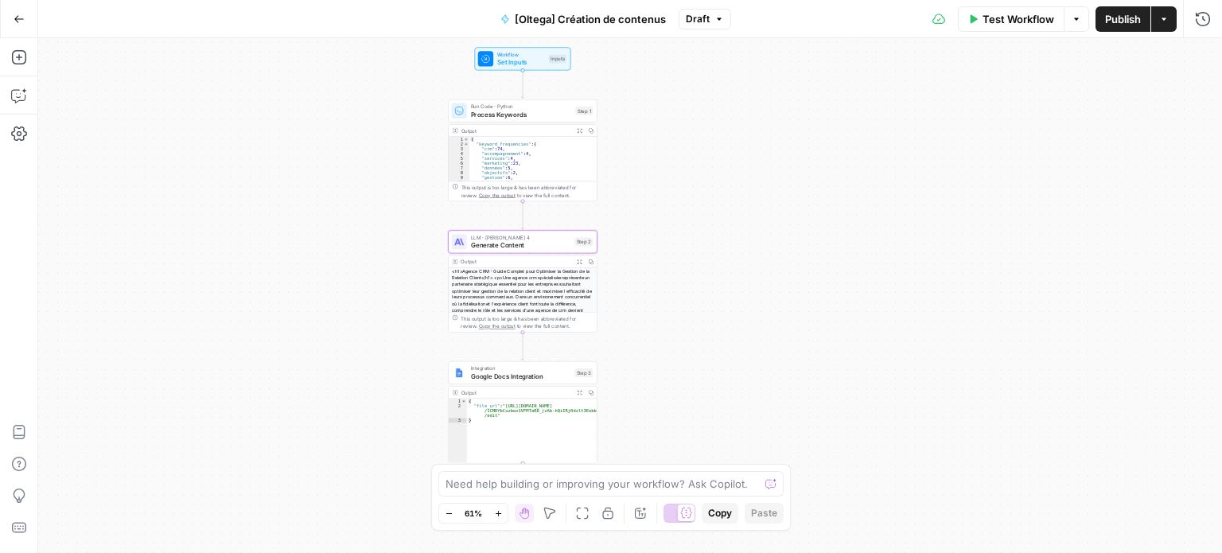
click at [27, 27] on button "Go Back" at bounding box center [19, 19] width 29 height 29
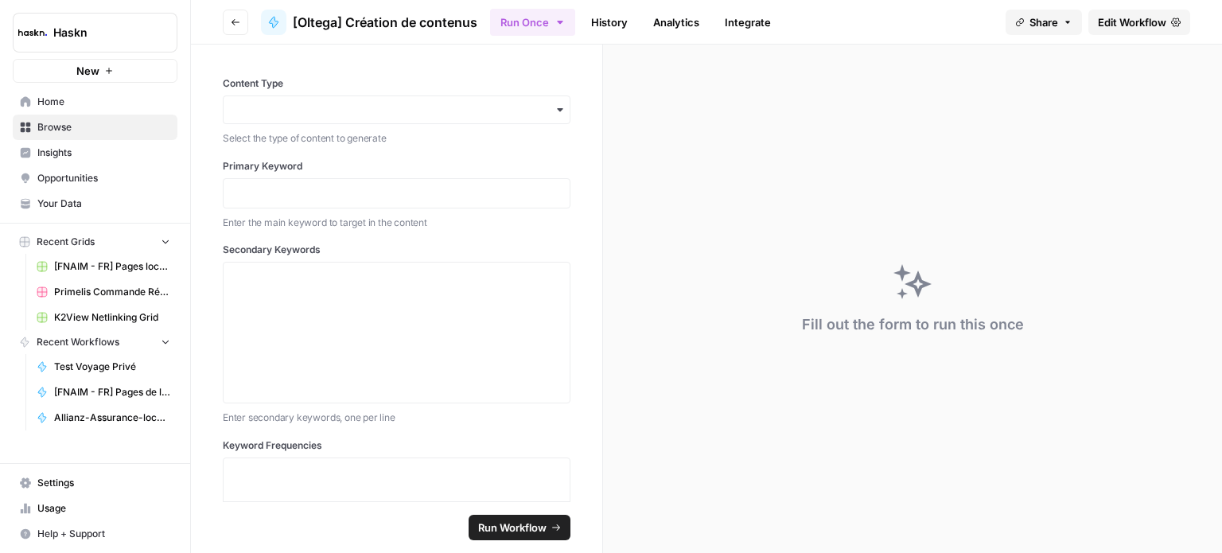
click at [85, 123] on span "Browse" at bounding box center [103, 127] width 133 height 14
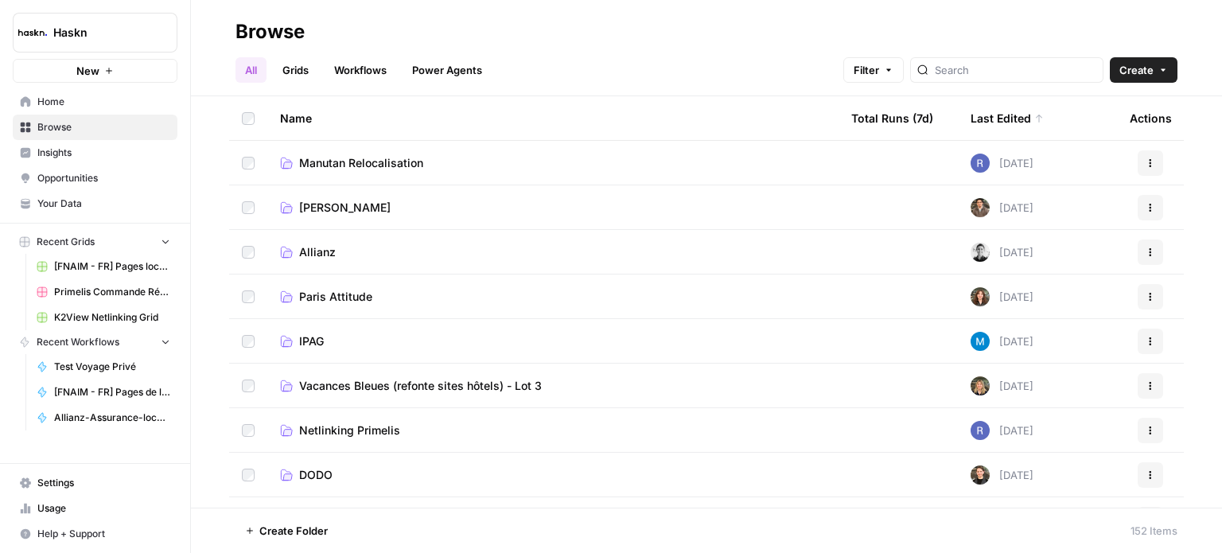
click at [319, 219] on td "QUENTIN" at bounding box center [552, 207] width 571 height 44
click at [328, 204] on span "QUENTIN" at bounding box center [344, 208] width 91 height 16
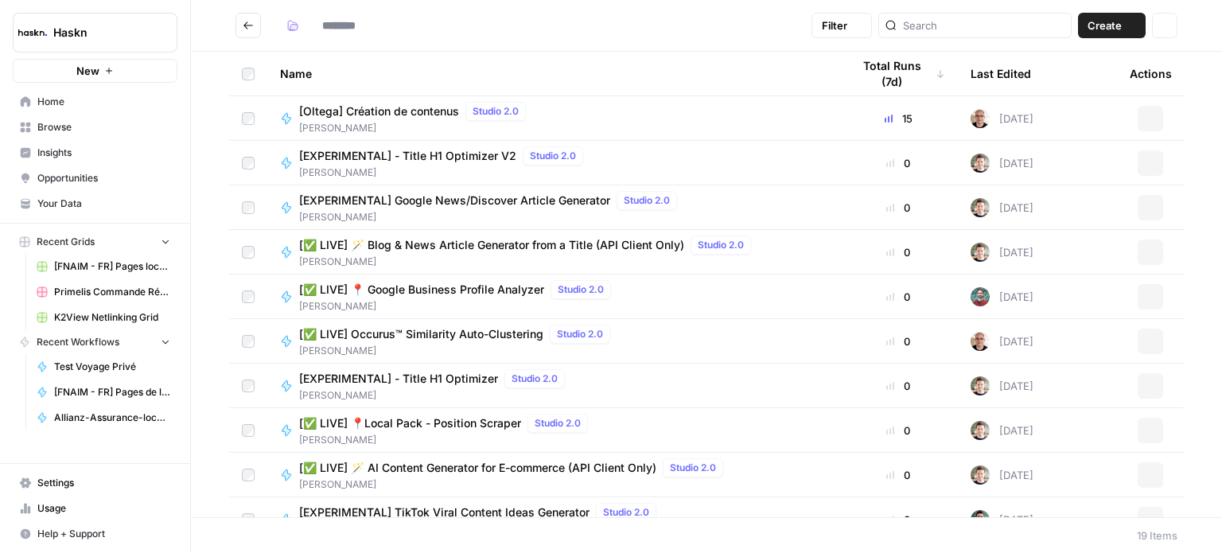
type input "*******"
click at [45, 115] on link "Browse" at bounding box center [95, 127] width 165 height 25
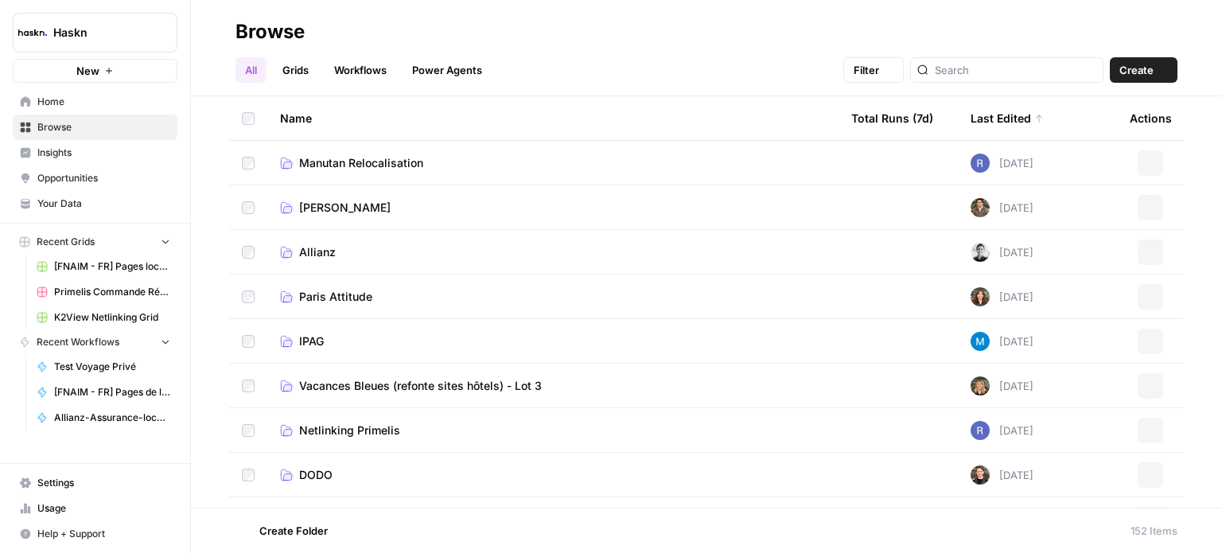
click at [53, 104] on span "Home" at bounding box center [103, 102] width 133 height 14
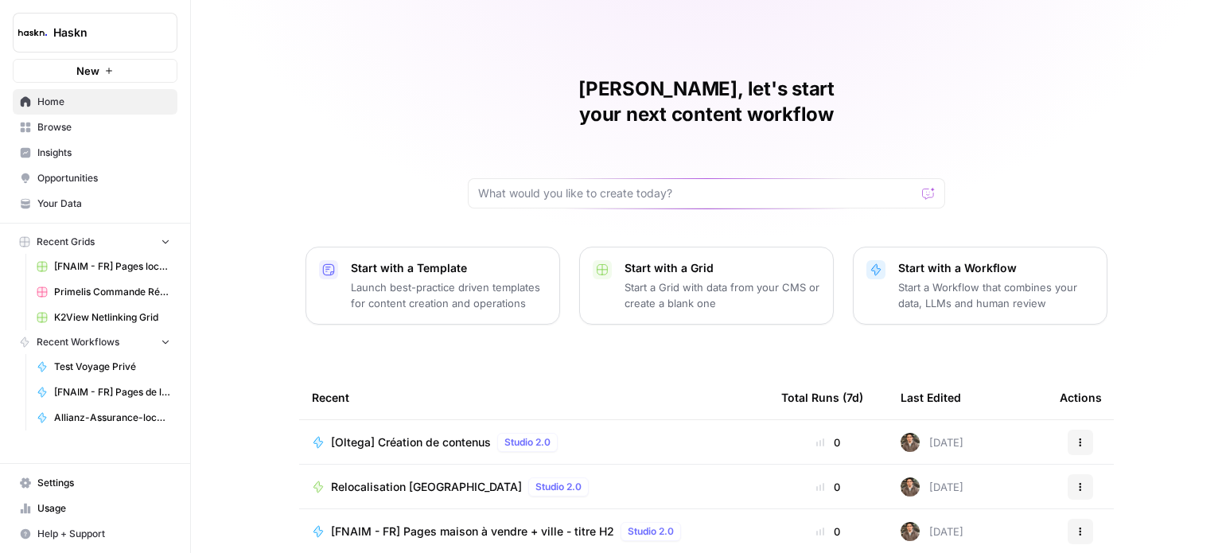
click at [53, 104] on span "Home" at bounding box center [103, 102] width 133 height 14
click at [60, 132] on span "Browse" at bounding box center [103, 127] width 133 height 14
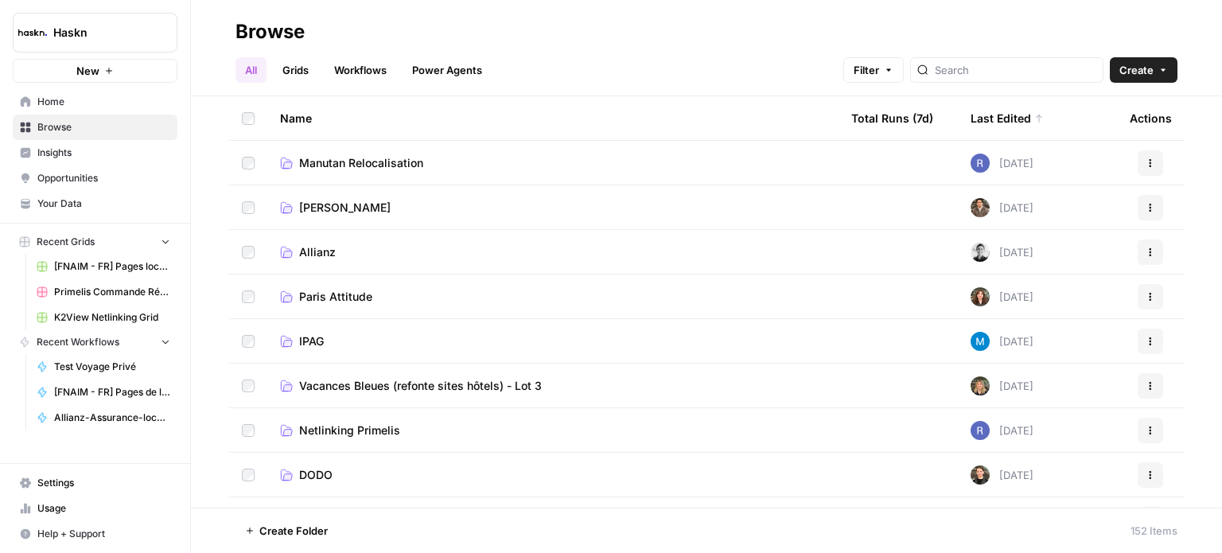
click at [386, 161] on span "Manutan Relocalisation" at bounding box center [361, 163] width 124 height 16
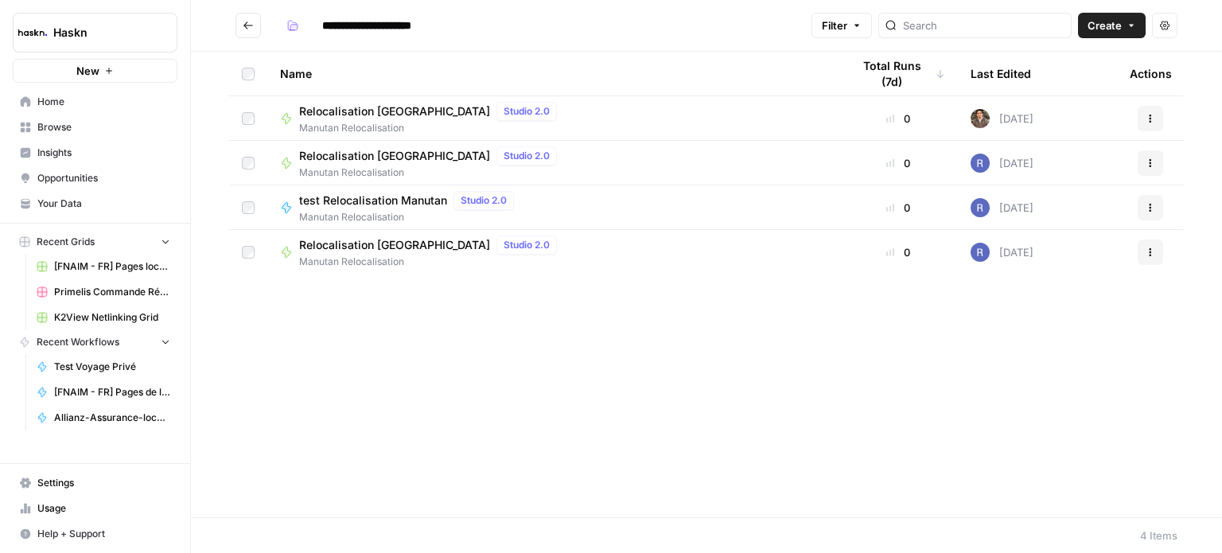
click at [414, 208] on div "test Relocalisation Manutan Studio 2.0" at bounding box center [409, 200] width 221 height 19
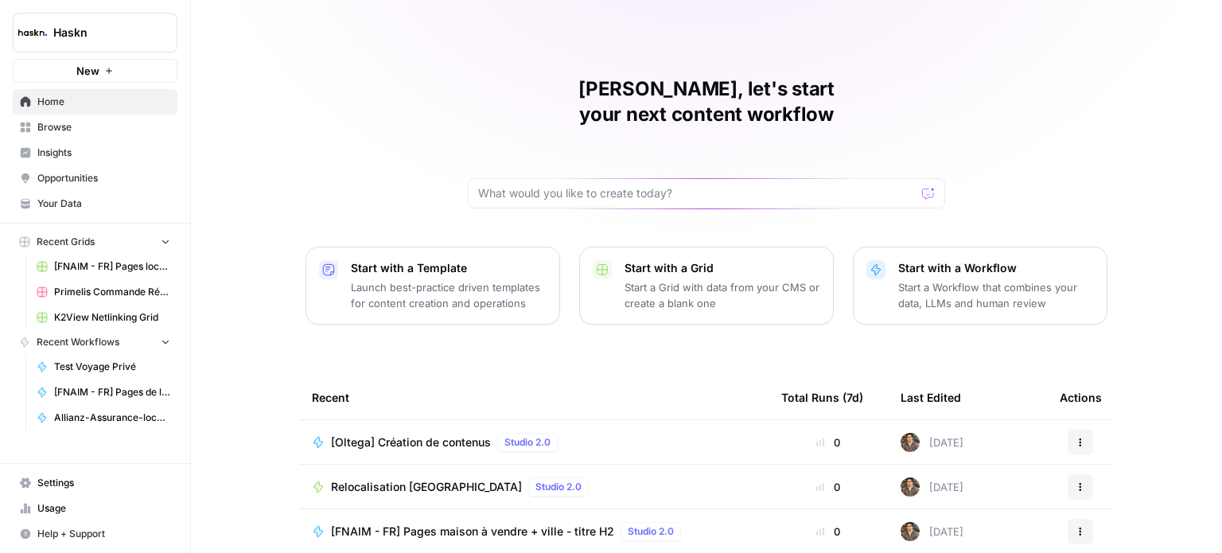
click at [66, 126] on span "Browse" at bounding box center [103, 127] width 133 height 14
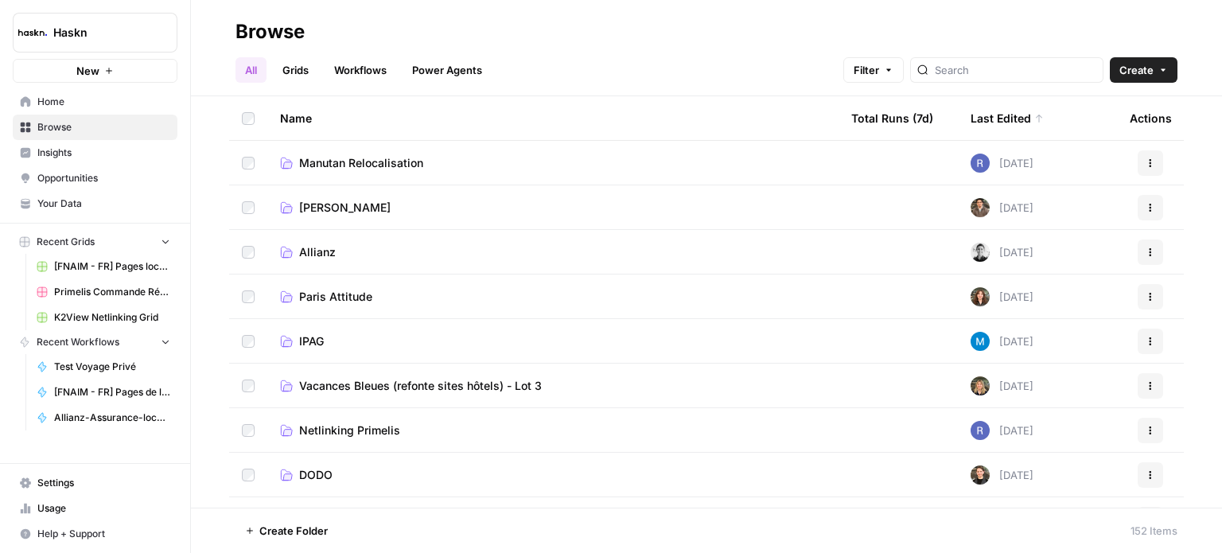
click at [368, 72] on link "Workflows" at bounding box center [360, 69] width 72 height 25
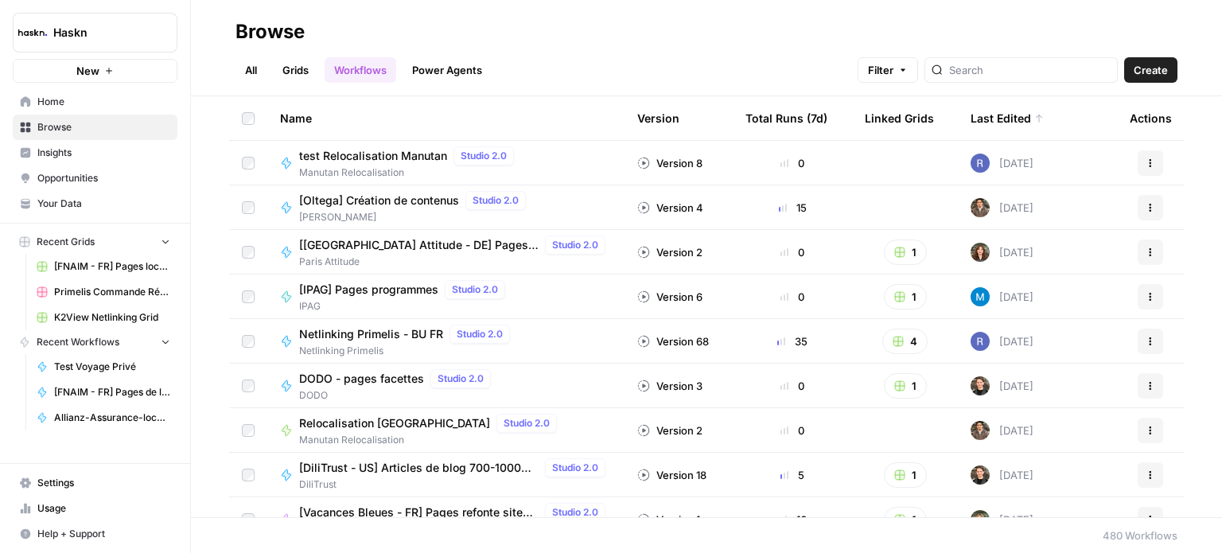
click at [285, 72] on link "Grids" at bounding box center [295, 69] width 45 height 25
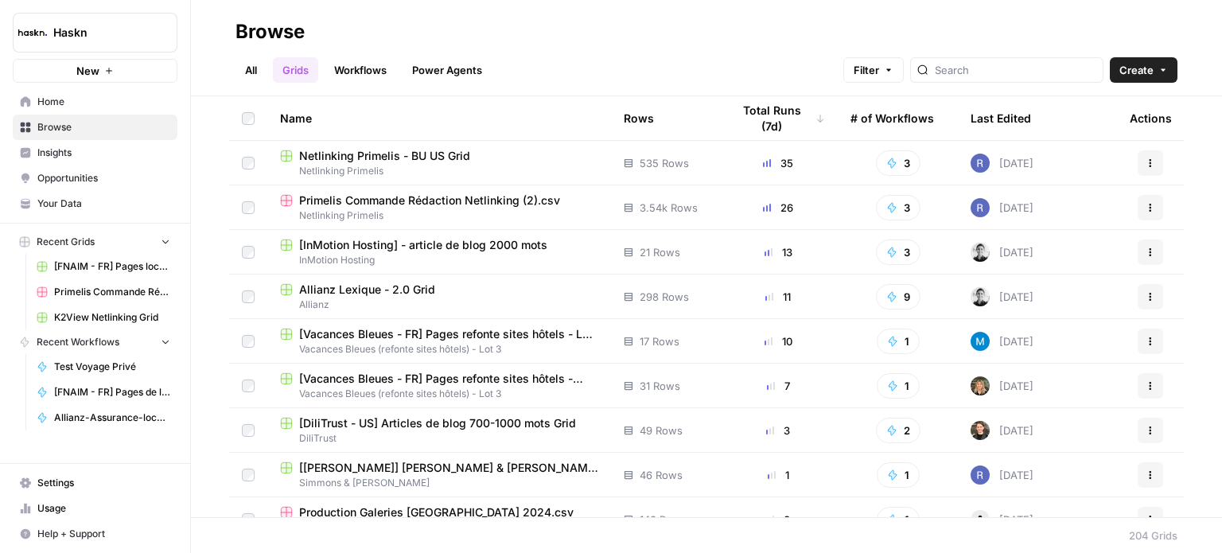
click at [254, 69] on link "All" at bounding box center [250, 69] width 31 height 25
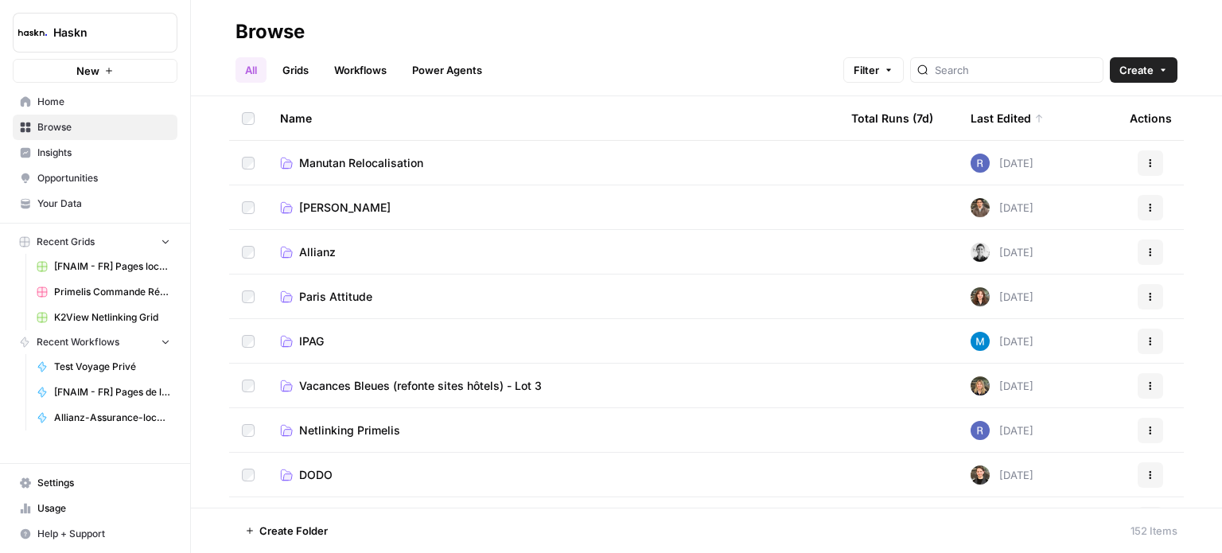
click at [324, 67] on ul "All Grids Workflows Power Agents" at bounding box center [363, 69] width 256 height 25
click at [375, 64] on link "Workflows" at bounding box center [360, 69] width 72 height 25
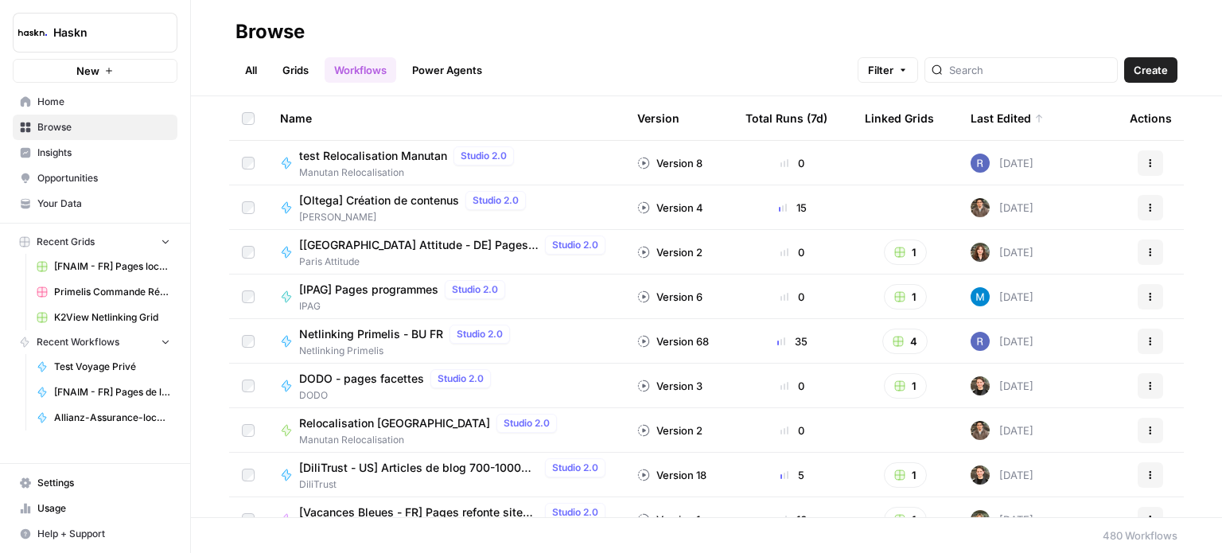
click at [248, 71] on link "All" at bounding box center [250, 69] width 31 height 25
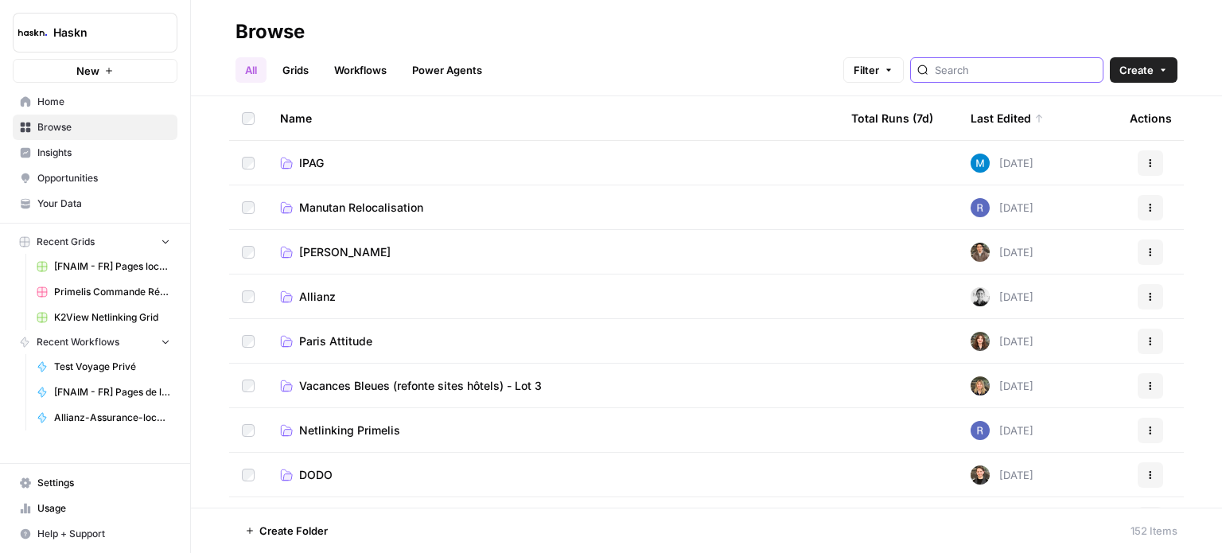
click at [998, 71] on input "search" at bounding box center [1014, 70] width 161 height 16
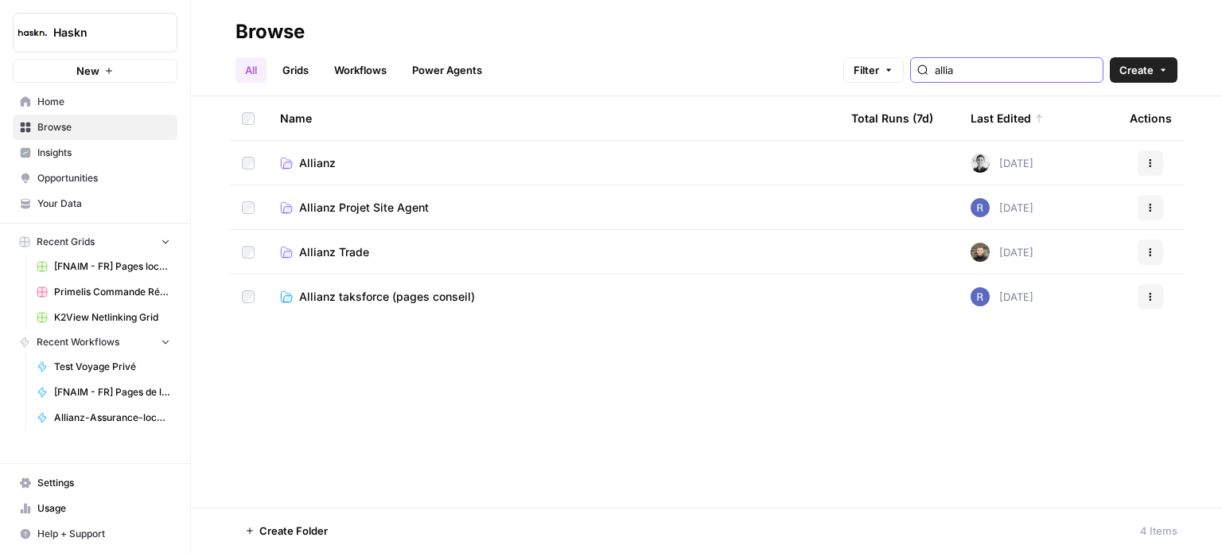
type input "allia"
click at [305, 152] on td "Allianz" at bounding box center [552, 163] width 571 height 44
click at [302, 159] on span "Allianz" at bounding box center [317, 163] width 37 height 16
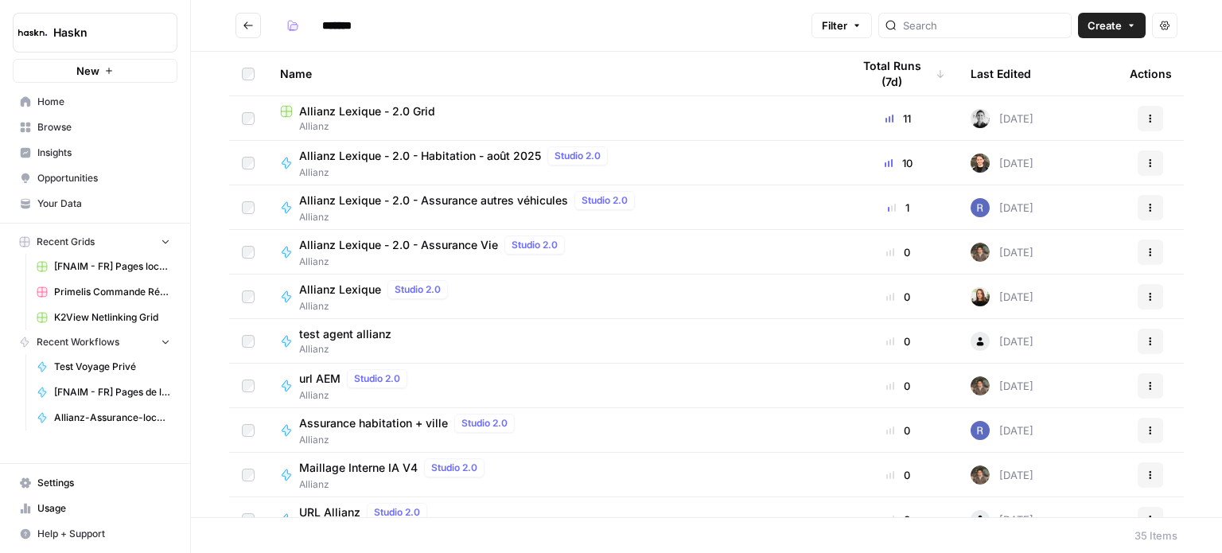
click at [473, 208] on div "Allianz Lexique - 2.0 - Assurance autres véhicules Studio 2.0" at bounding box center [470, 200] width 342 height 19
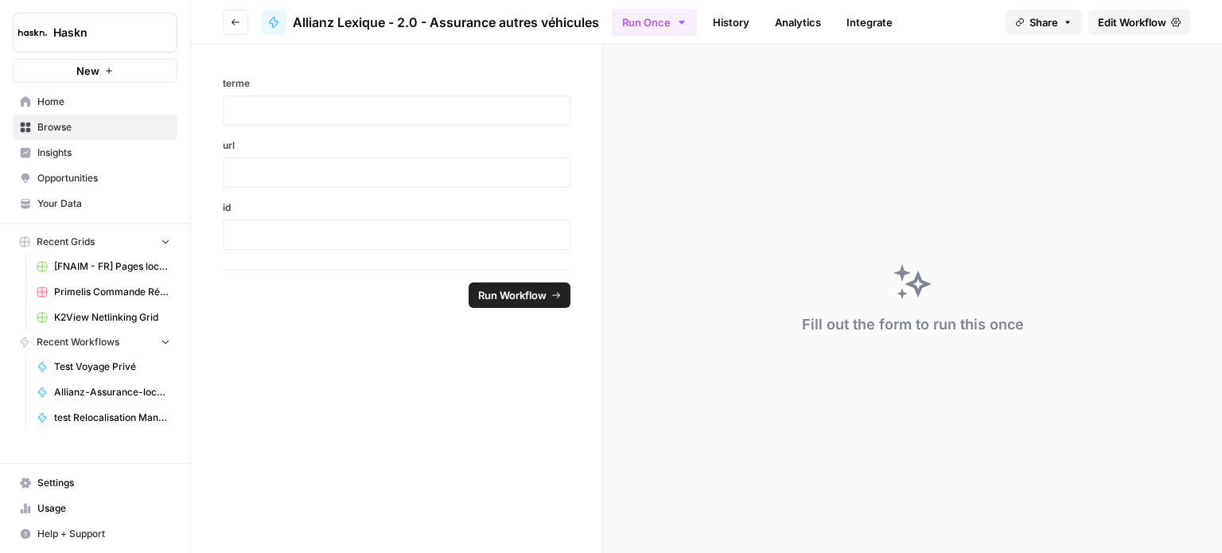
click at [1116, 15] on span "Edit Workflow" at bounding box center [1131, 22] width 68 height 16
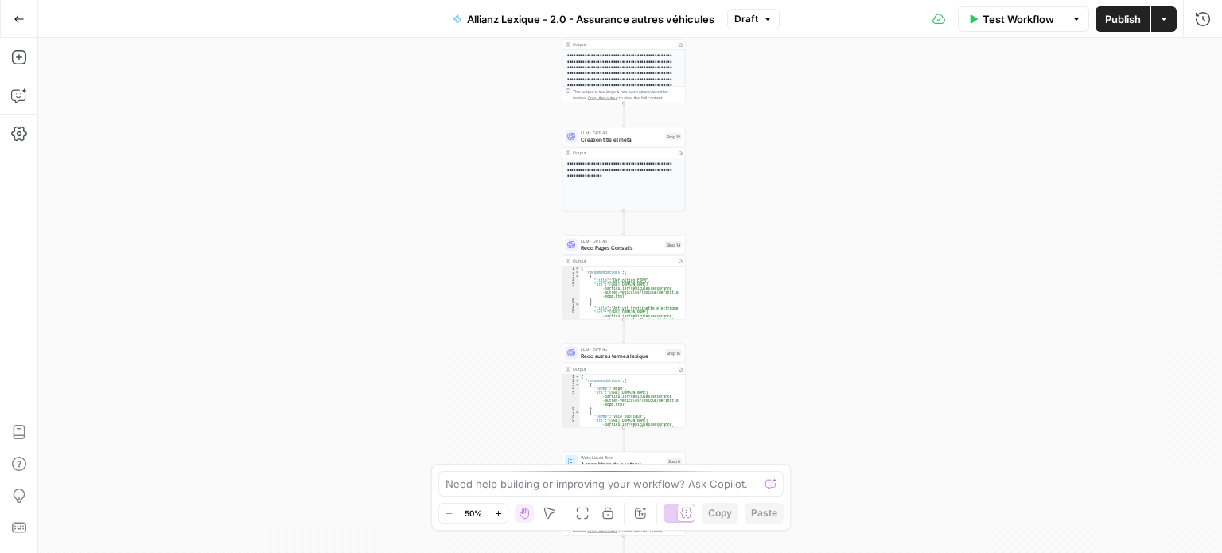
drag, startPoint x: 837, startPoint y: 361, endPoint x: 830, endPoint y: 181, distance: 180.6
click at [830, 181] on div "Workflow Set Inputs Inputs LLM · Perplexity Sonar Prompt LLM Step 16 Output Cop…" at bounding box center [629, 295] width 1183 height 515
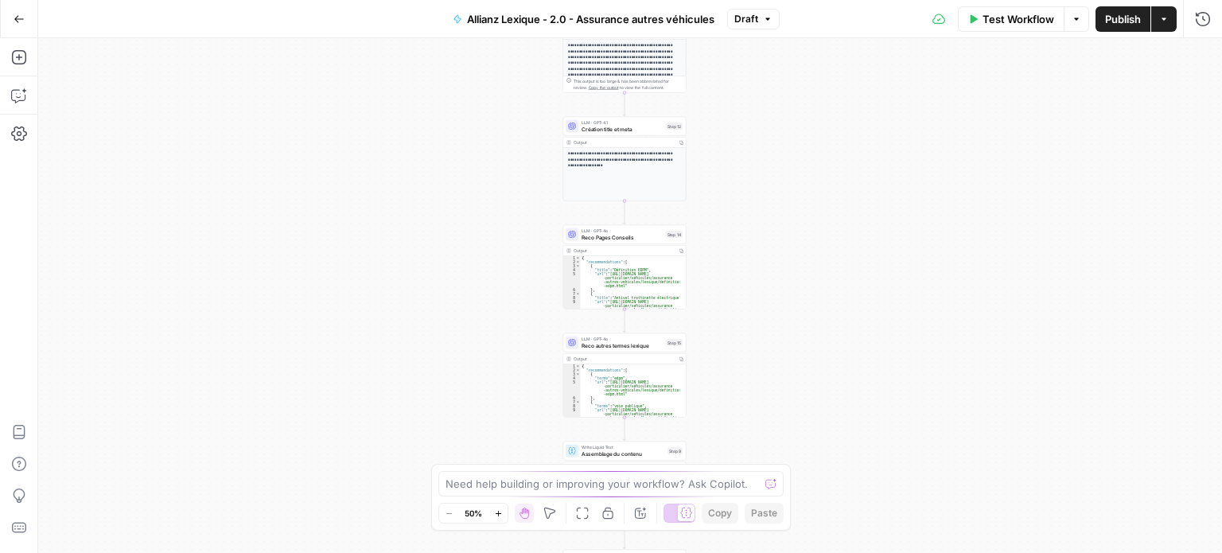
drag, startPoint x: 816, startPoint y: 335, endPoint x: 828, endPoint y: 219, distance: 116.7
click at [828, 219] on div "Workflow Set Inputs Inputs LLM · Perplexity Sonar Prompt LLM Step 16 Output Cop…" at bounding box center [629, 295] width 1183 height 515
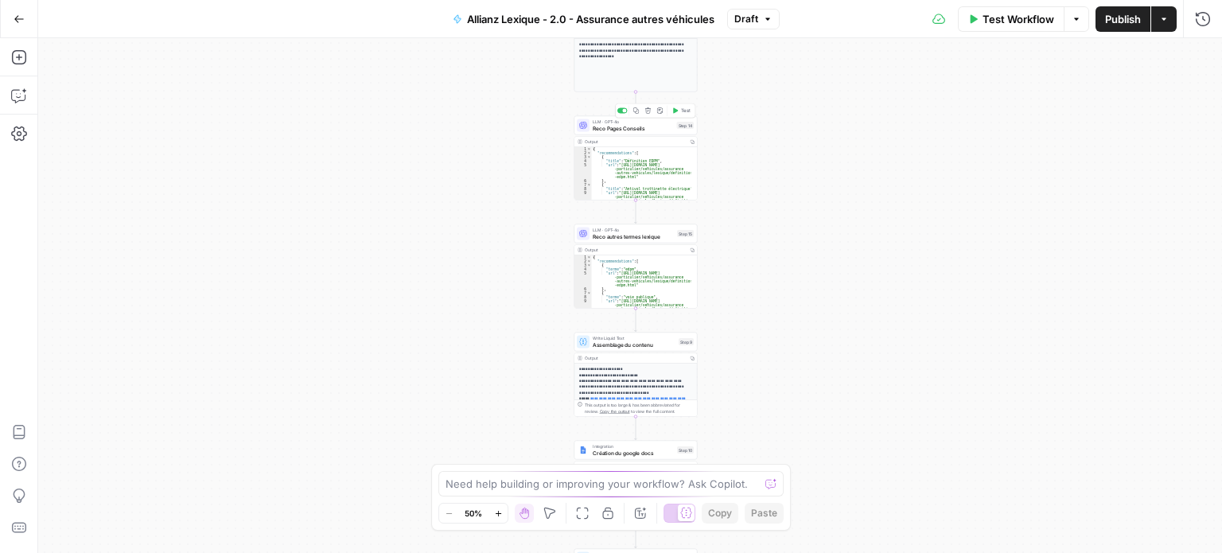
click at [671, 129] on span "Reco Pages Conseils" at bounding box center [632, 128] width 81 height 8
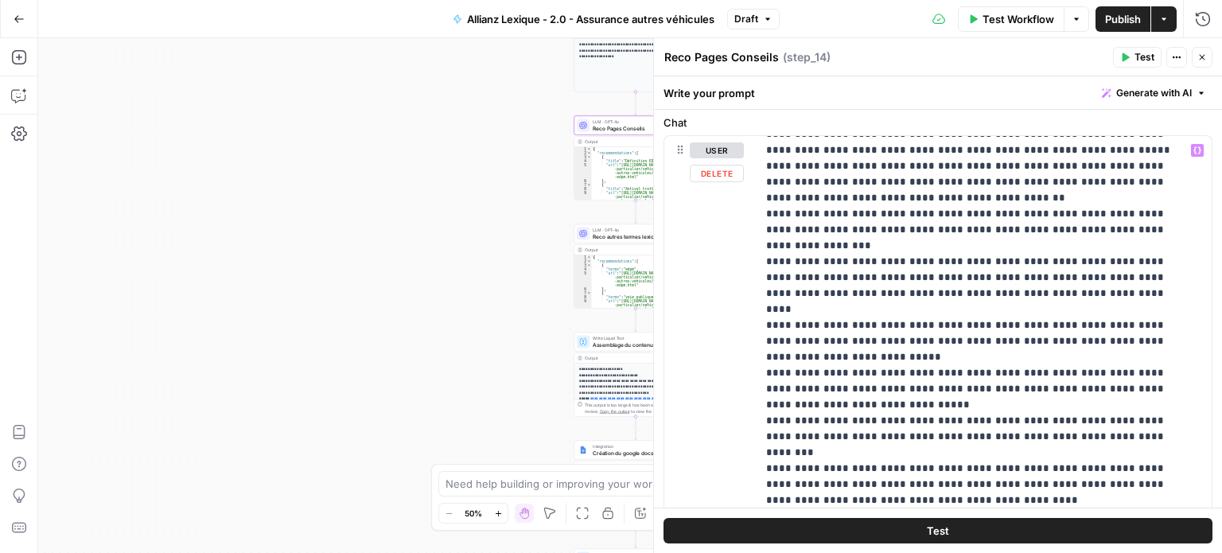
scroll to position [239, 0]
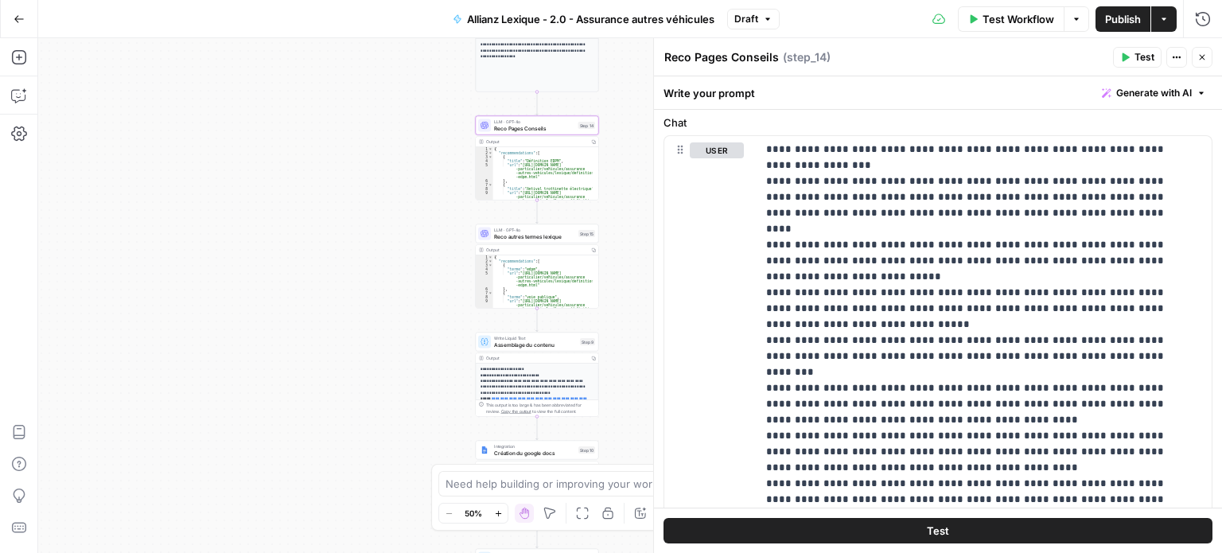
drag, startPoint x: 428, startPoint y: 196, endPoint x: 309, endPoint y: 193, distance: 119.3
click at [309, 193] on div "Workflow Set Inputs Inputs LLM · Perplexity Sonar Prompt LLM Step 16 Output Cop…" at bounding box center [629, 295] width 1183 height 515
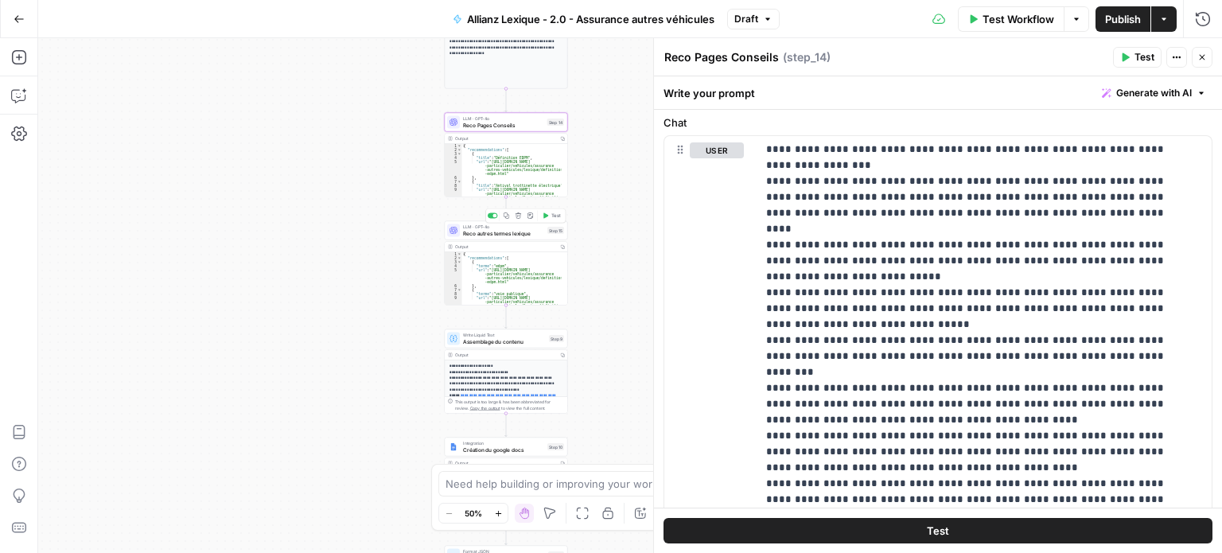
click at [515, 232] on span "Reco autres termes lexique" at bounding box center [503, 233] width 81 height 8
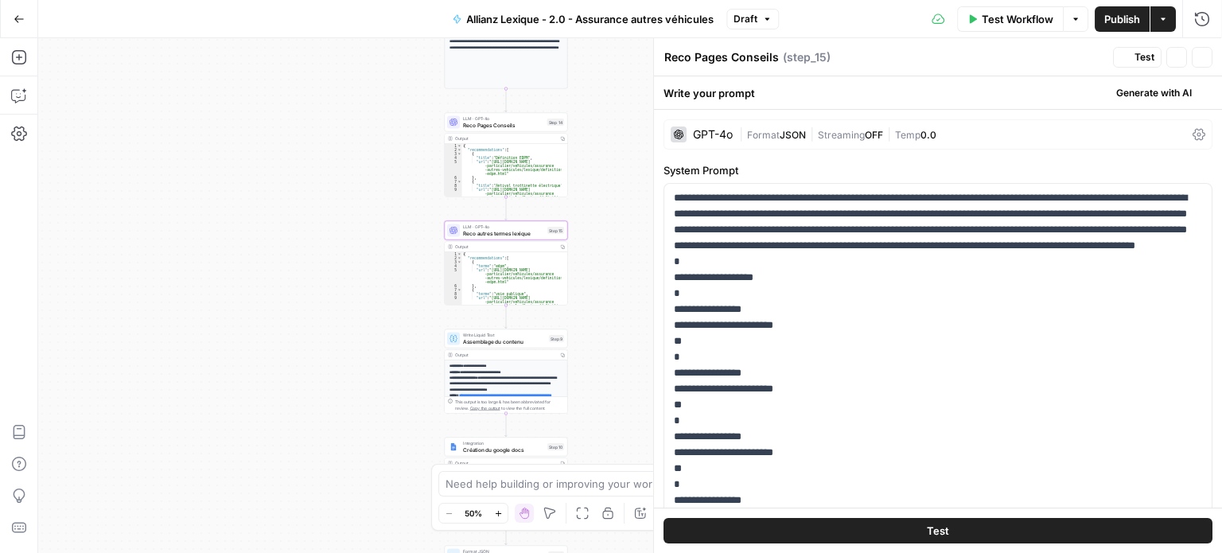
type textarea "Reco autres termes lexique"
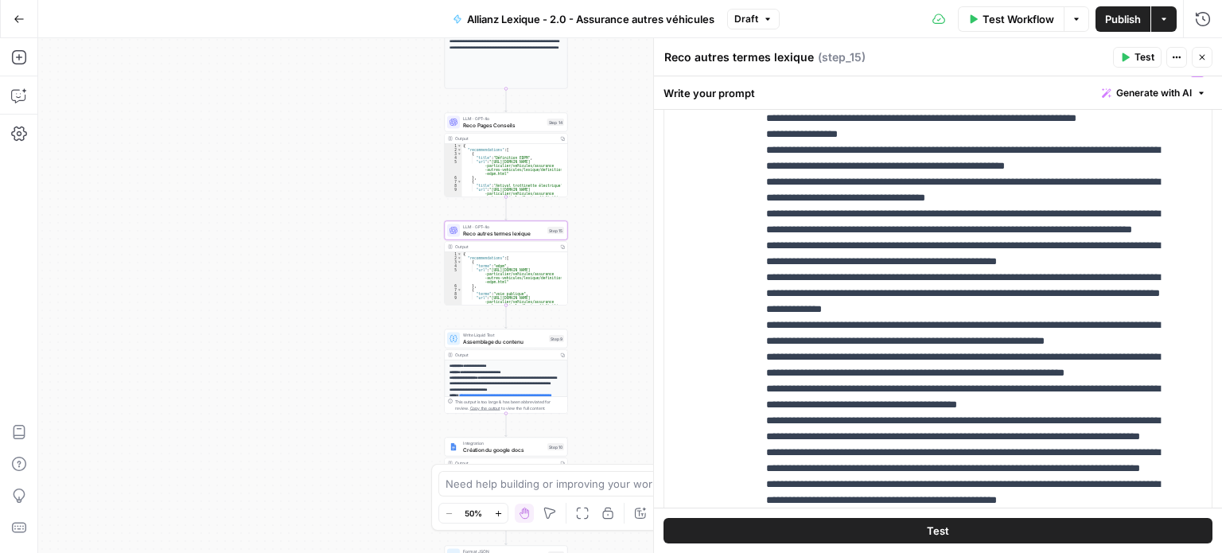
scroll to position [477, 0]
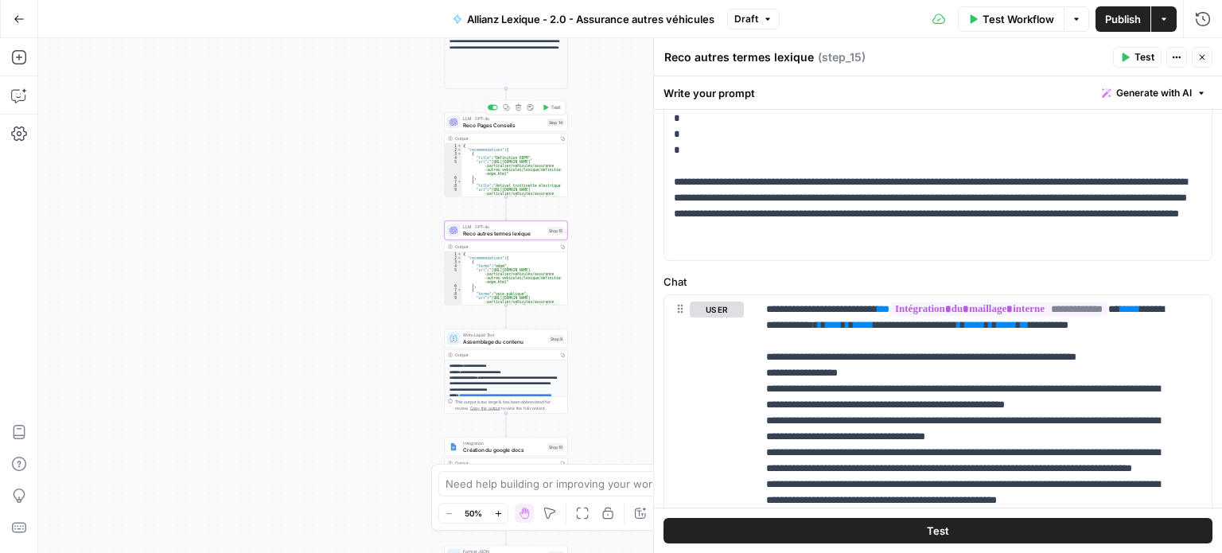
click at [515, 122] on span "Reco Pages Conseils" at bounding box center [503, 125] width 81 height 8
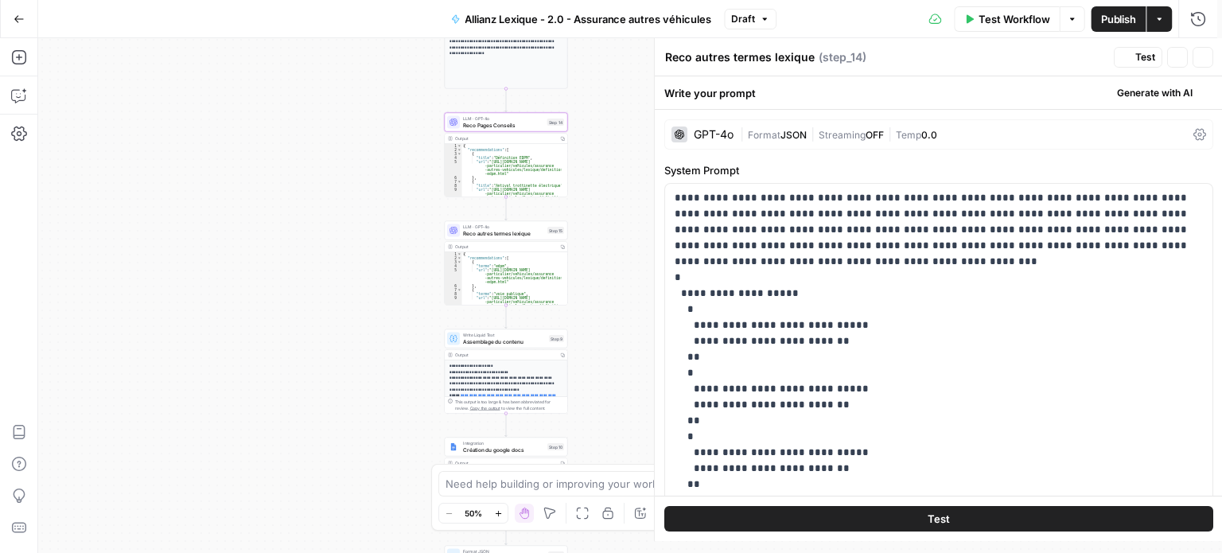
type textarea "Reco Pages Conseils"
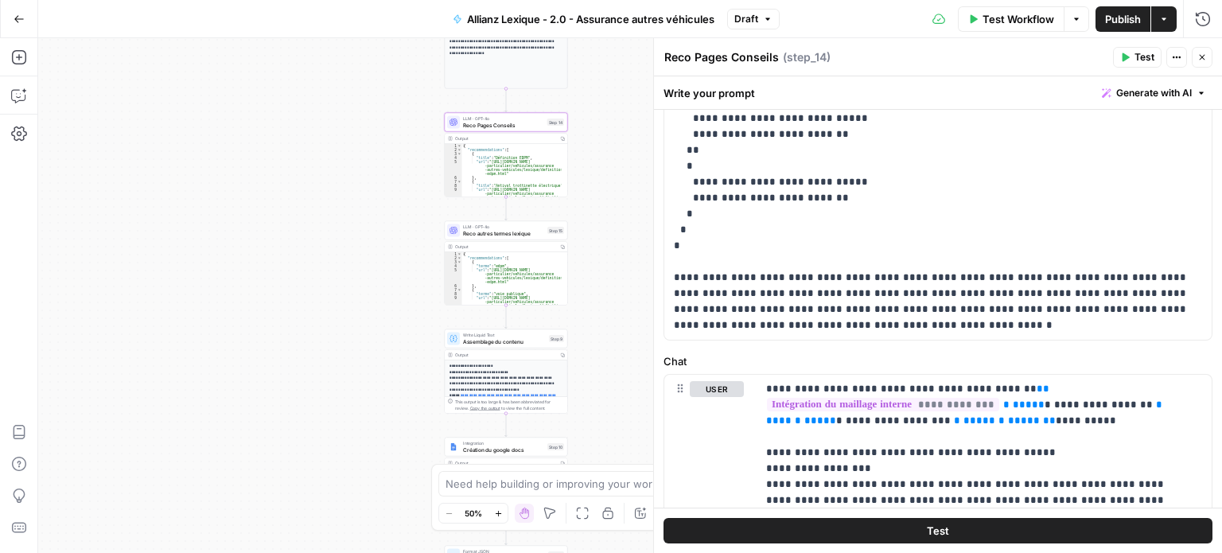
scroll to position [636, 0]
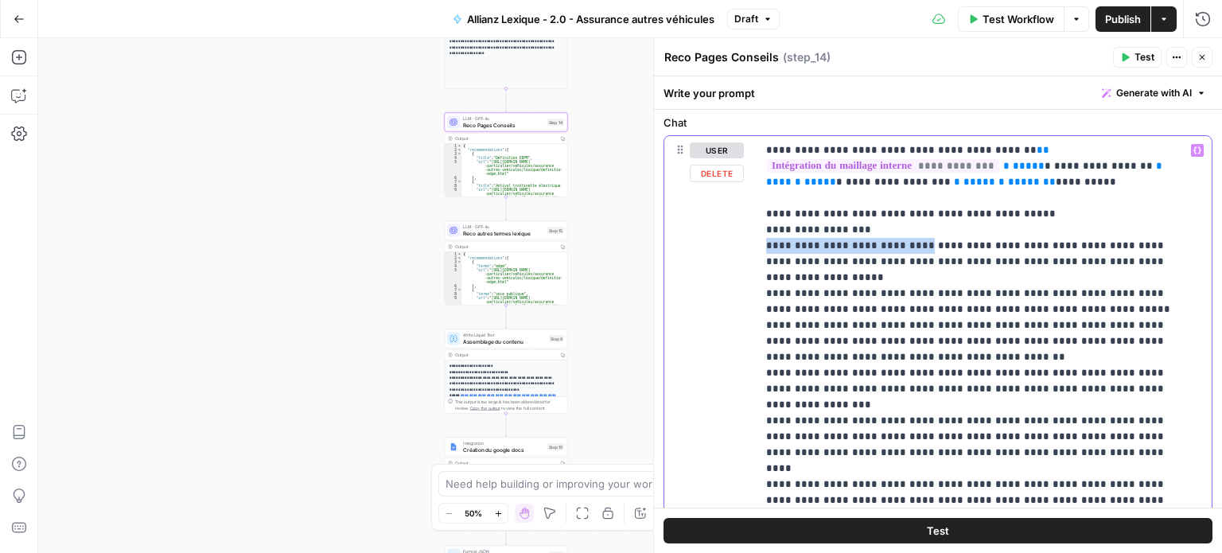
drag, startPoint x: 774, startPoint y: 242, endPoint x: 919, endPoint y: 241, distance: 145.5
click at [919, 241] on div "**********" at bounding box center [983, 460] width 455 height 648
drag, startPoint x: 760, startPoint y: 249, endPoint x: 935, endPoint y: 247, distance: 175.0
click at [935, 247] on div "**********" at bounding box center [983, 460] width 455 height 648
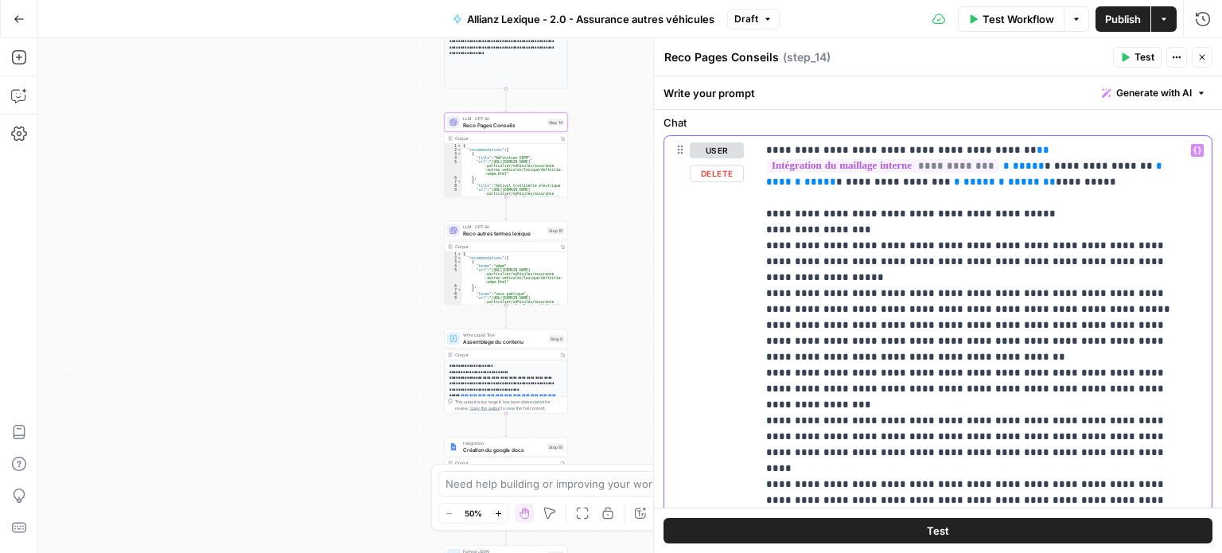
drag, startPoint x: 947, startPoint y: 244, endPoint x: 818, endPoint y: 241, distance: 128.9
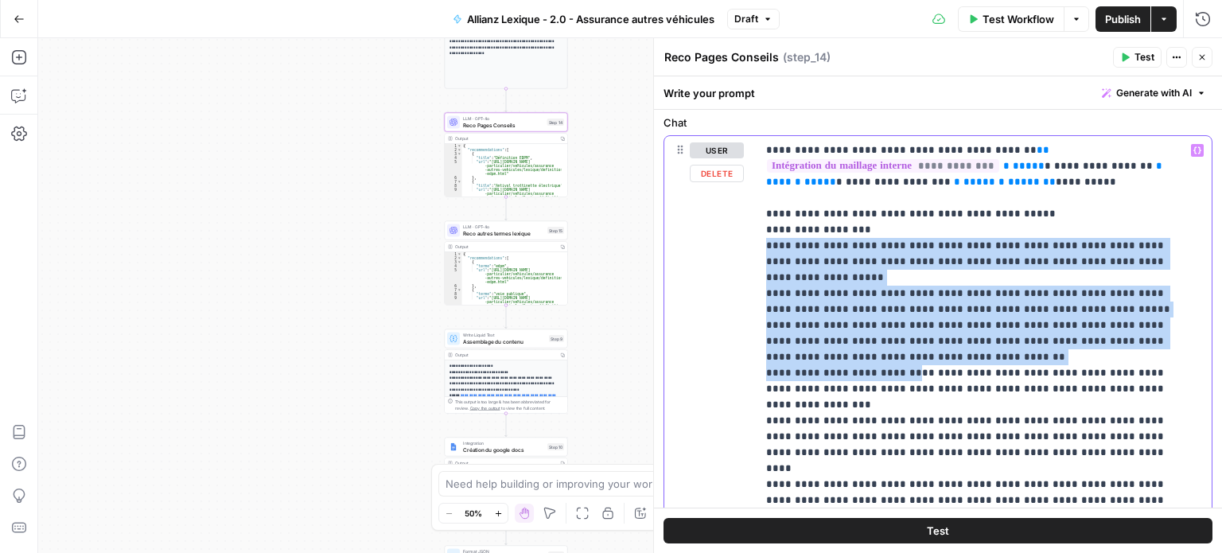
drag, startPoint x: 763, startPoint y: 241, endPoint x: 910, endPoint y: 379, distance: 200.8
click at [912, 380] on div "**********" at bounding box center [983, 460] width 455 height 648
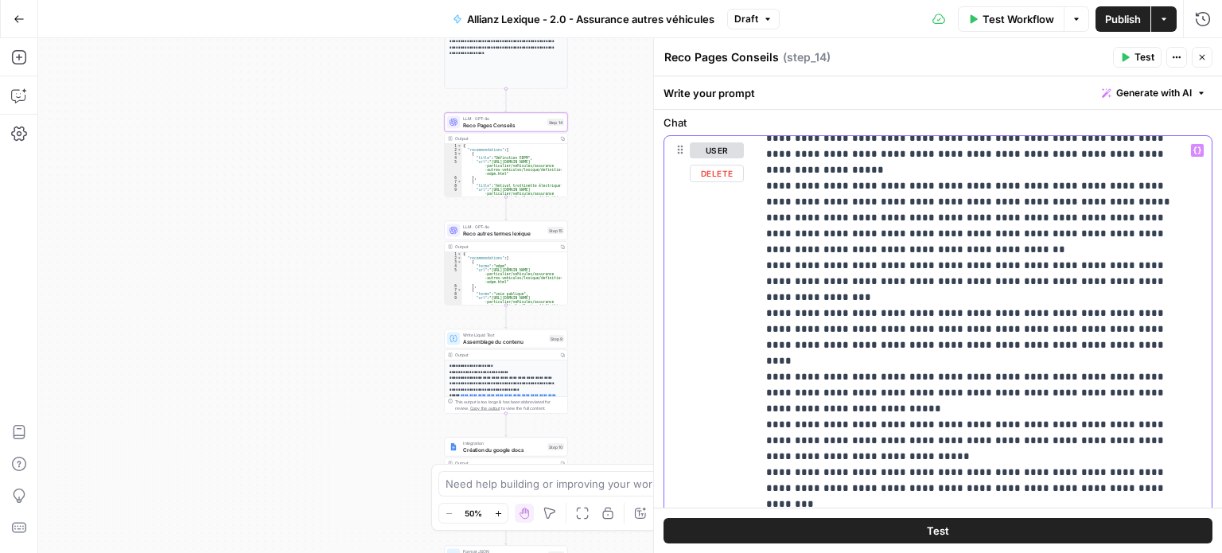
scroll to position [159, 0]
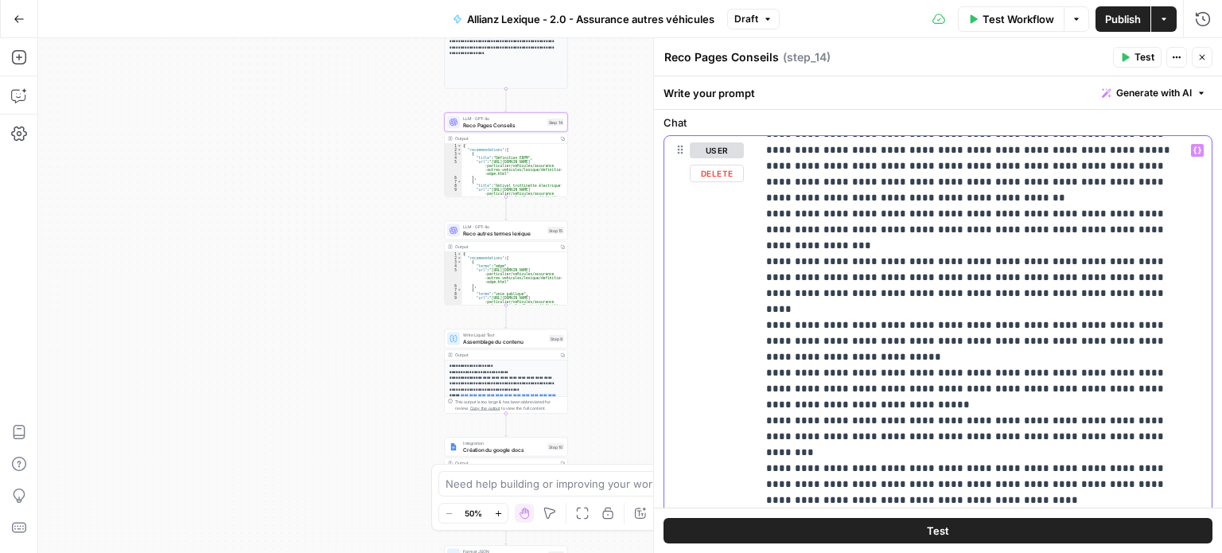
click at [910, 379] on p "**********" at bounding box center [972, 420] width 412 height 875
click at [763, 269] on div "**********" at bounding box center [977, 460] width 443 height 648
drag, startPoint x: 771, startPoint y: 278, endPoint x: 938, endPoint y: 280, distance: 167.8
click at [938, 280] on p "**********" at bounding box center [972, 420] width 412 height 875
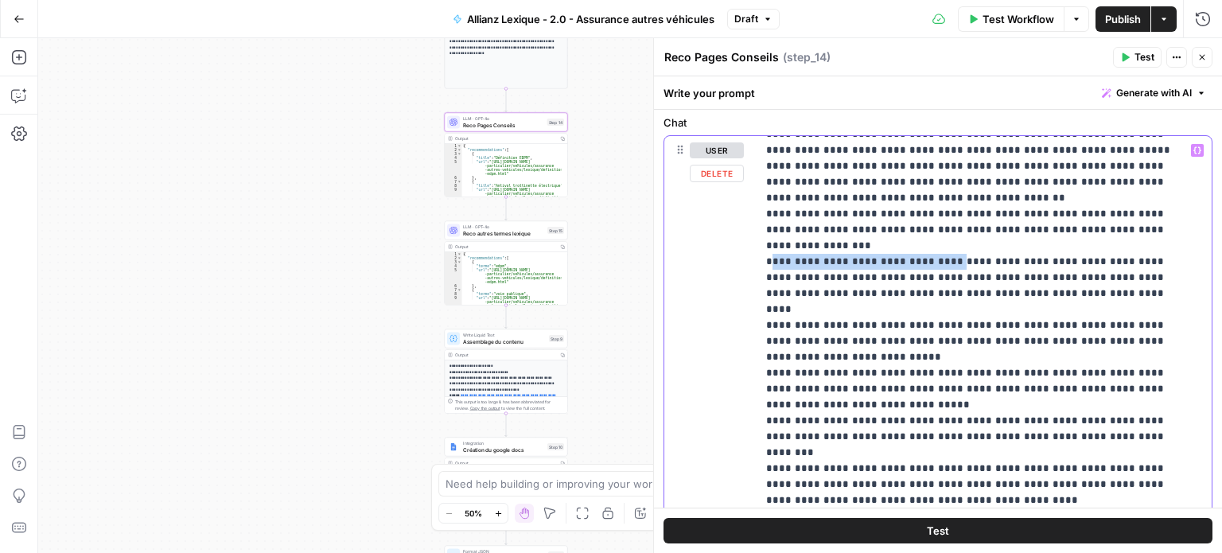
click at [938, 280] on p "**********" at bounding box center [972, 420] width 412 height 875
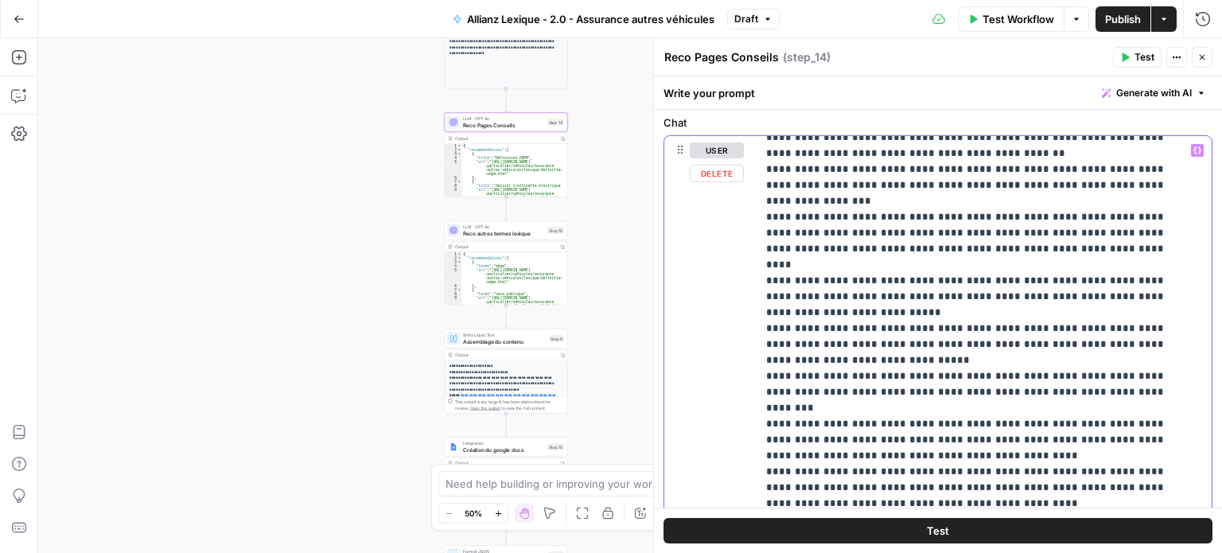
scroll to position [239, 0]
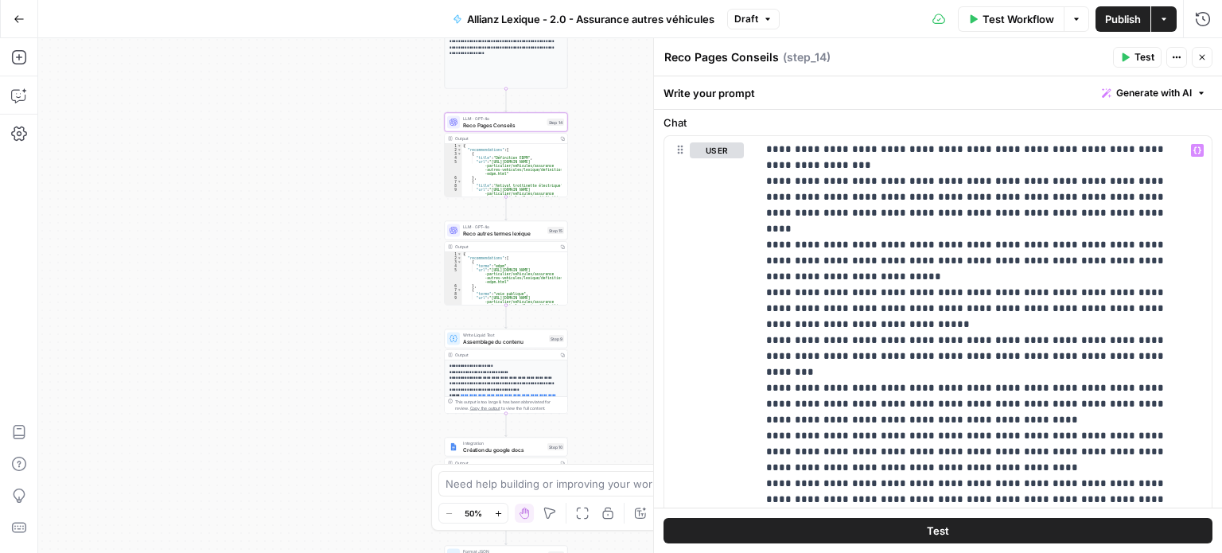
click at [28, 19] on button "Go Back" at bounding box center [19, 19] width 29 height 29
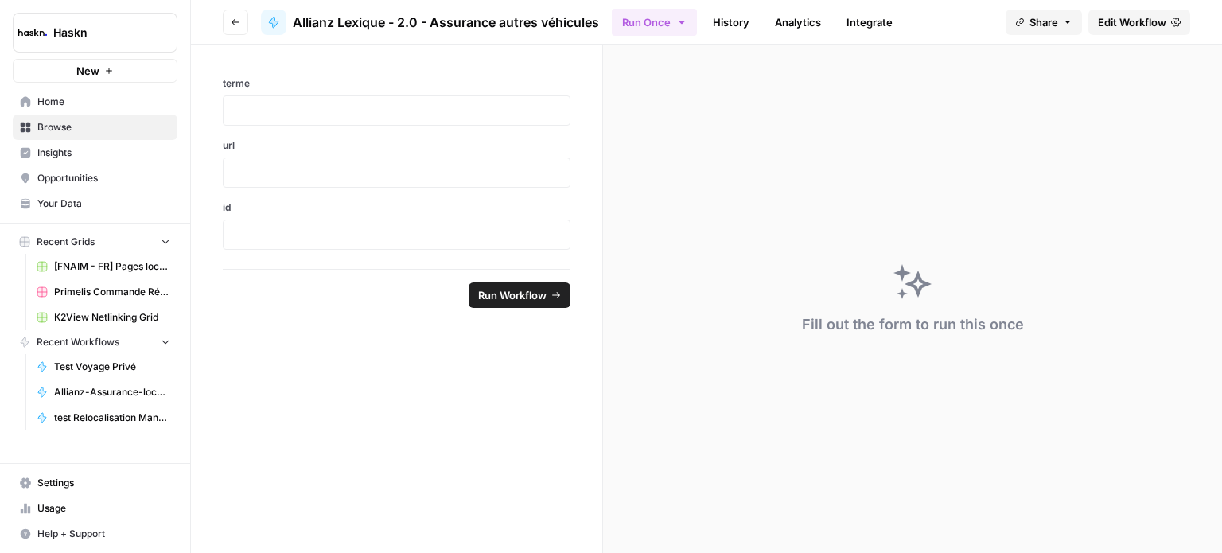
click at [231, 23] on icon "button" at bounding box center [236, 22] width 10 height 10
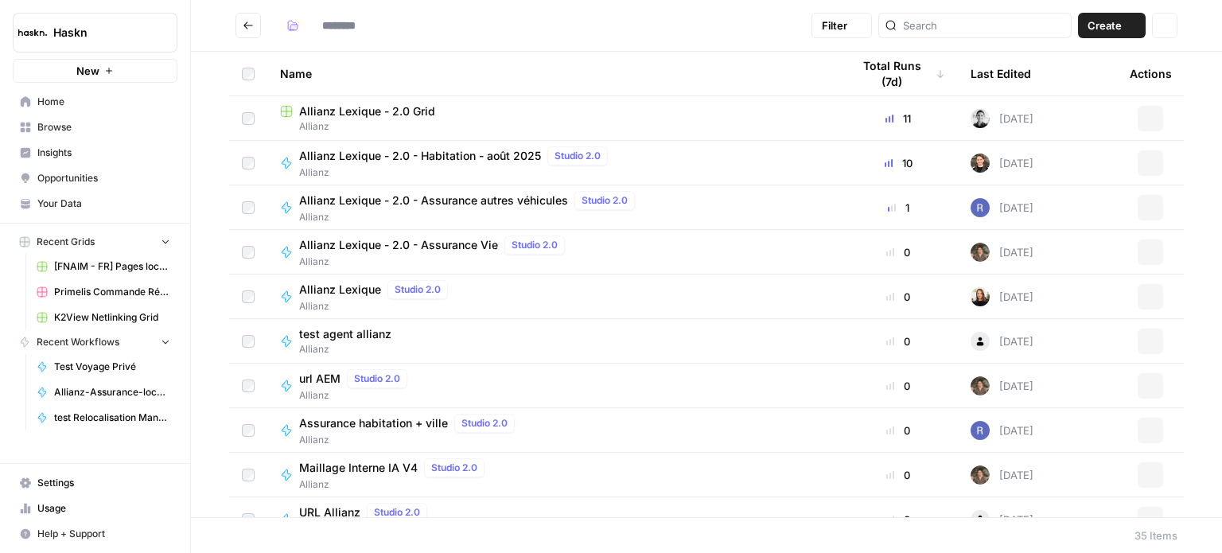
type input "*******"
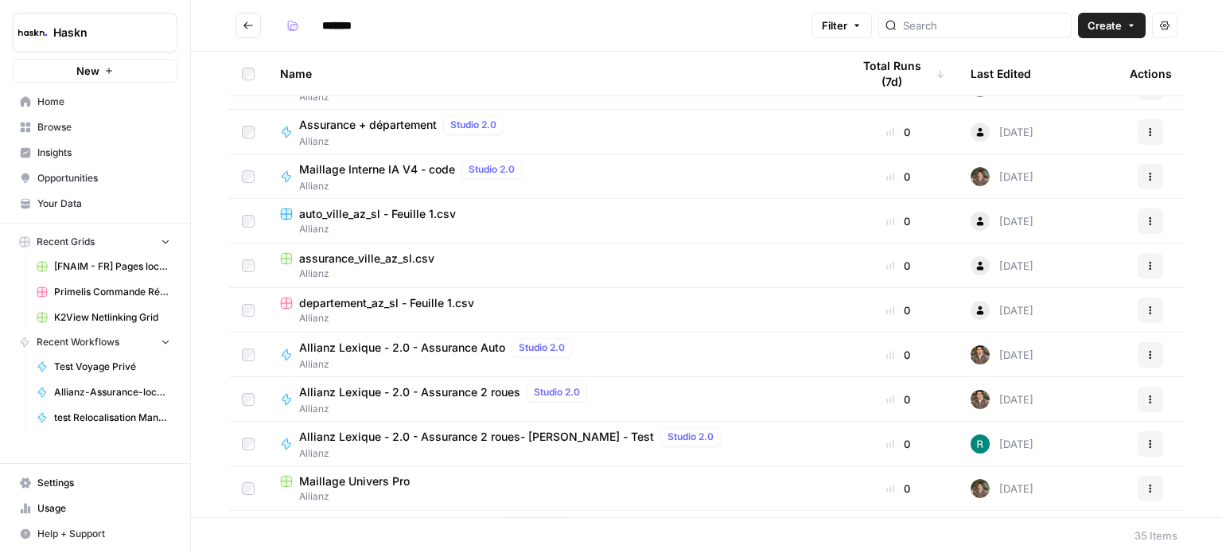
scroll to position [795, 0]
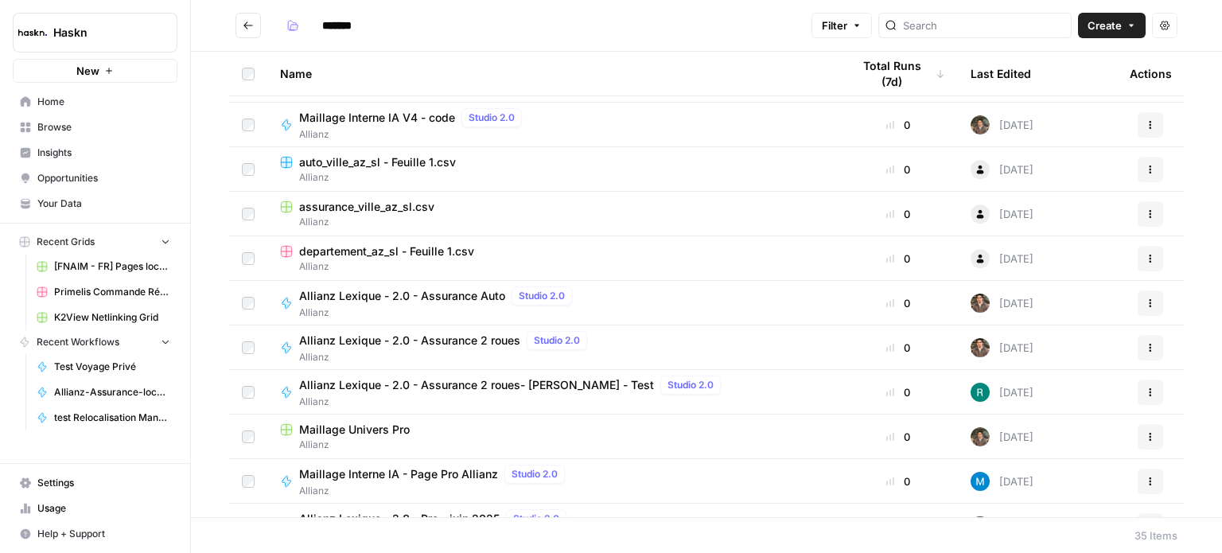
click at [467, 343] on span "Allianz Lexique - 2.0 - Assurance 2 roues" at bounding box center [409, 340] width 221 height 16
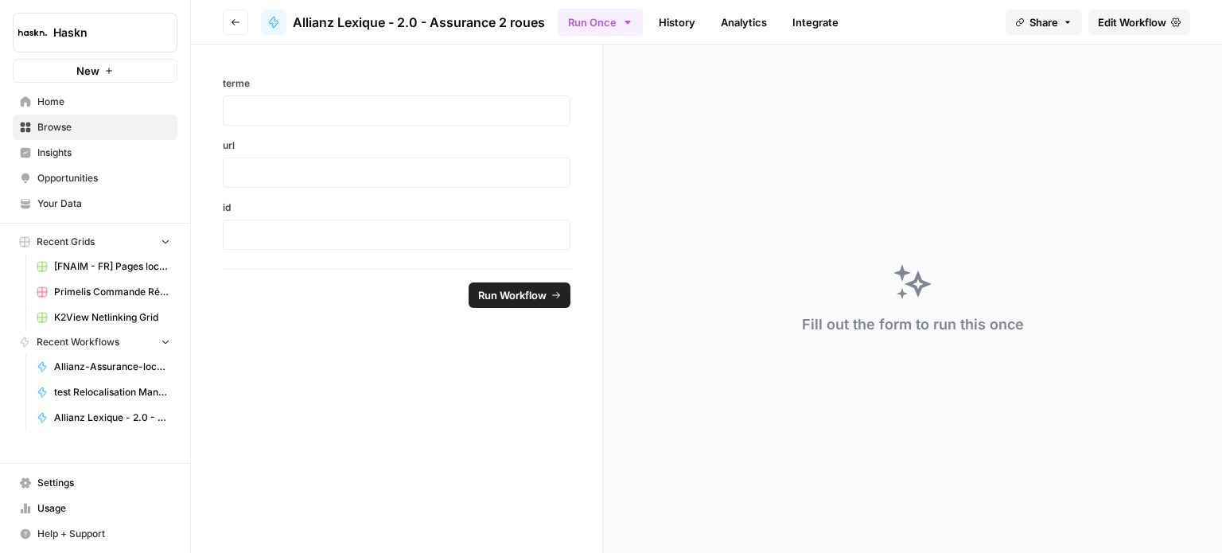
click at [1156, 23] on span "Edit Workflow" at bounding box center [1131, 22] width 68 height 16
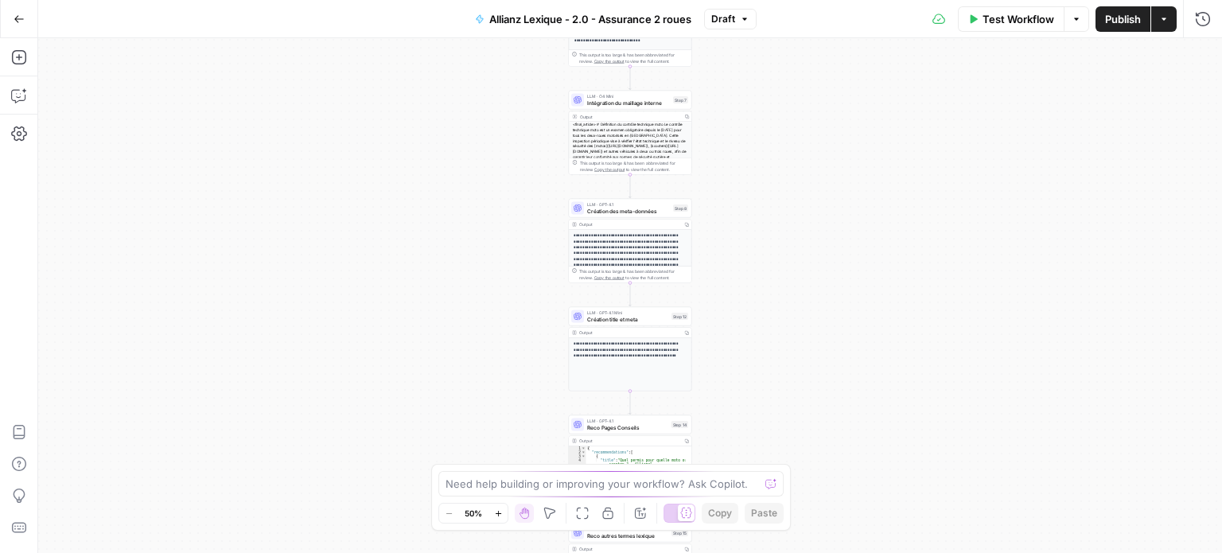
drag, startPoint x: 841, startPoint y: 289, endPoint x: 848, endPoint y: 112, distance: 177.5
click at [848, 112] on div "Workflow Set Inputs Inputs LLM · Perplexity Sonar Prompt LLM Step 16 Output Cop…" at bounding box center [629, 295] width 1183 height 515
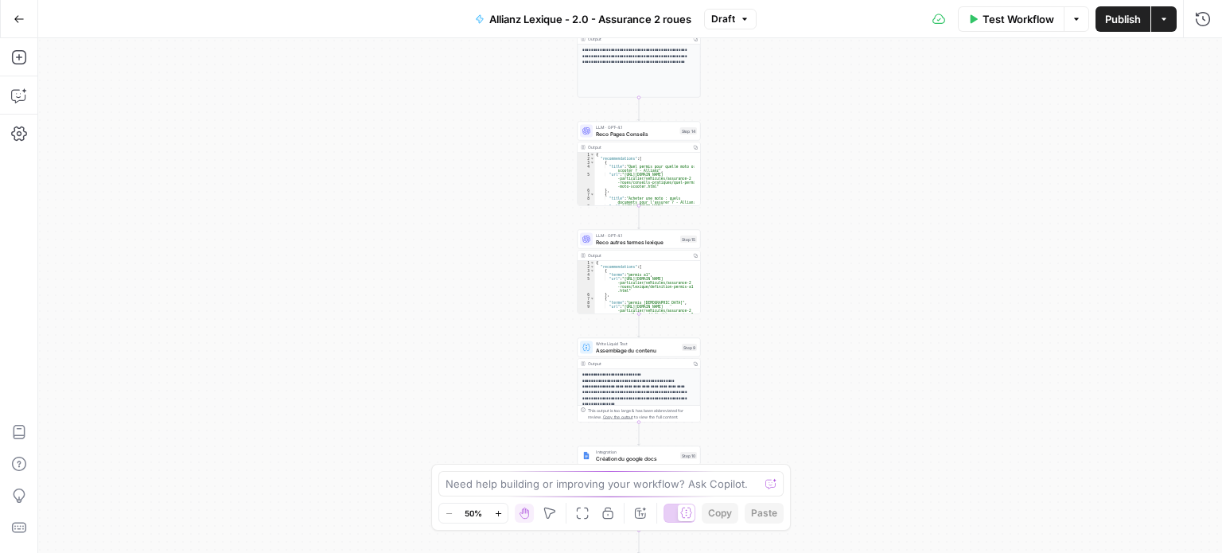
drag, startPoint x: 822, startPoint y: 336, endPoint x: 824, endPoint y: 208, distance: 128.0
click at [824, 208] on div "Workflow Set Inputs Inputs LLM · Perplexity Sonar Prompt LLM Step 16 Output Cop…" at bounding box center [629, 295] width 1183 height 515
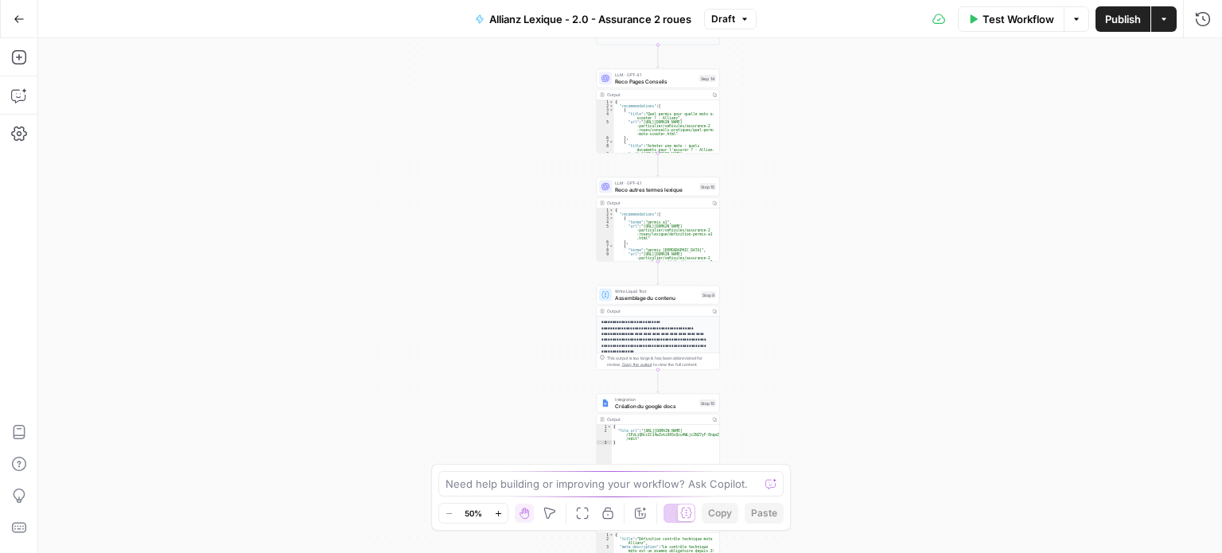
drag, startPoint x: 840, startPoint y: 222, endPoint x: 842, endPoint y: 212, distance: 10.6
click at [842, 212] on div "Workflow Set Inputs Inputs LLM · Perplexity Sonar Prompt LLM Step 16 Output Cop…" at bounding box center [629, 295] width 1183 height 515
click at [669, 80] on span "Reco Pages Conseils" at bounding box center [655, 81] width 81 height 8
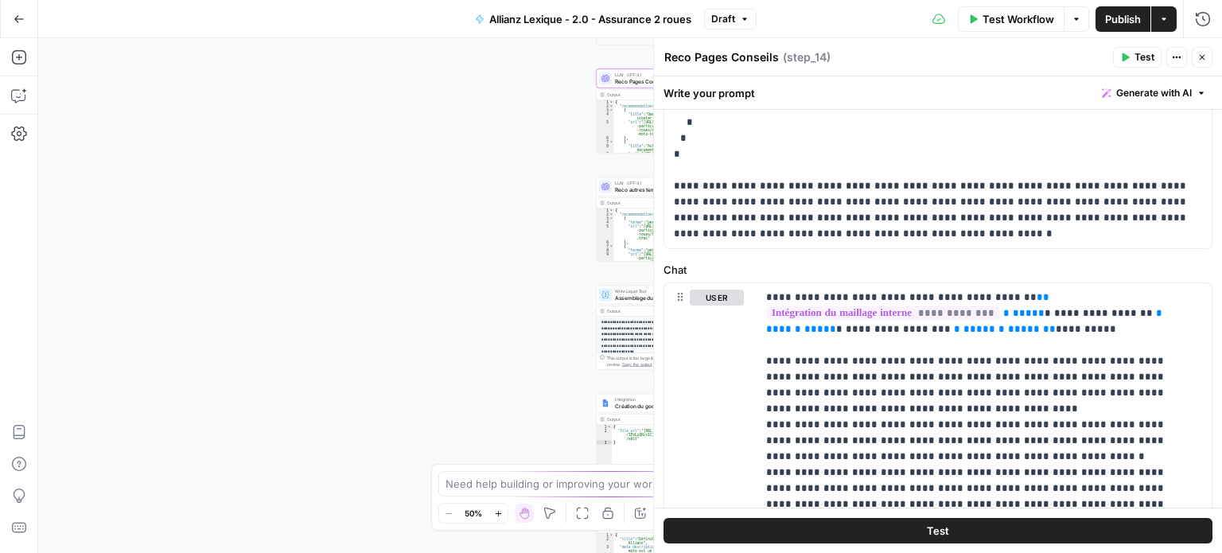
scroll to position [557, 0]
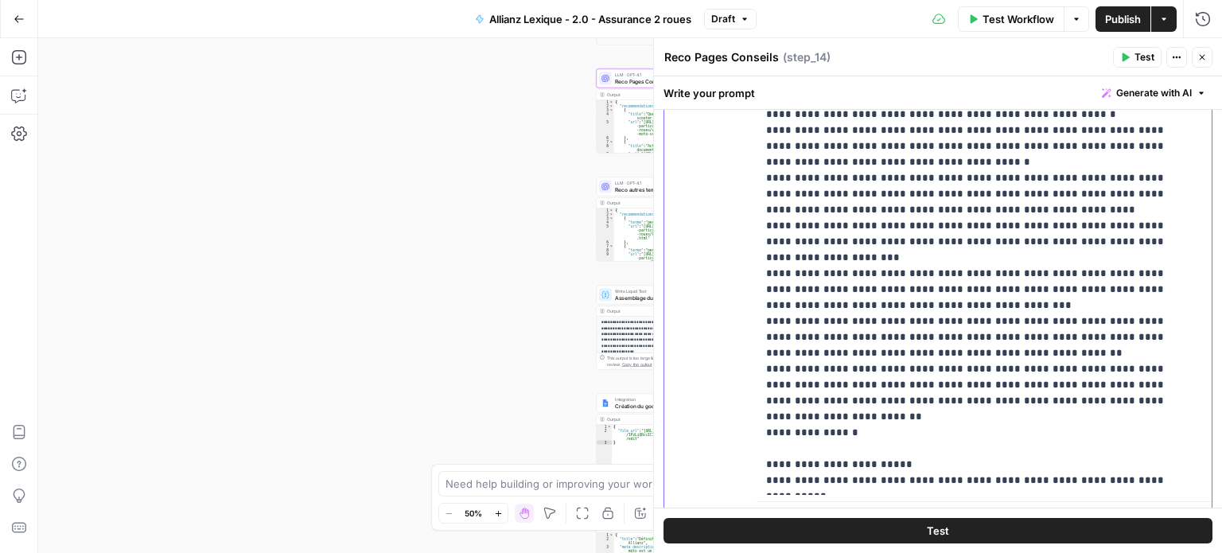
scroll to position [954, 0]
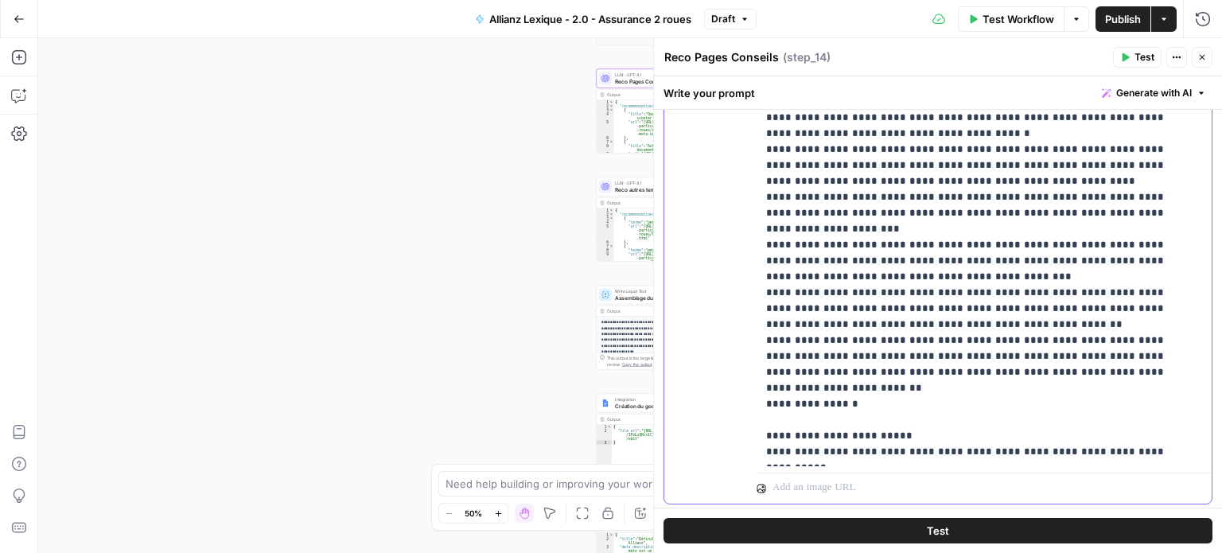
drag, startPoint x: 1091, startPoint y: 293, endPoint x: 916, endPoint y: 344, distance: 182.0
click at [916, 344] on p "**********" at bounding box center [972, 77] width 412 height 763
copy p "**********"
click at [19, 14] on icon "button" at bounding box center [19, 19] width 11 height 11
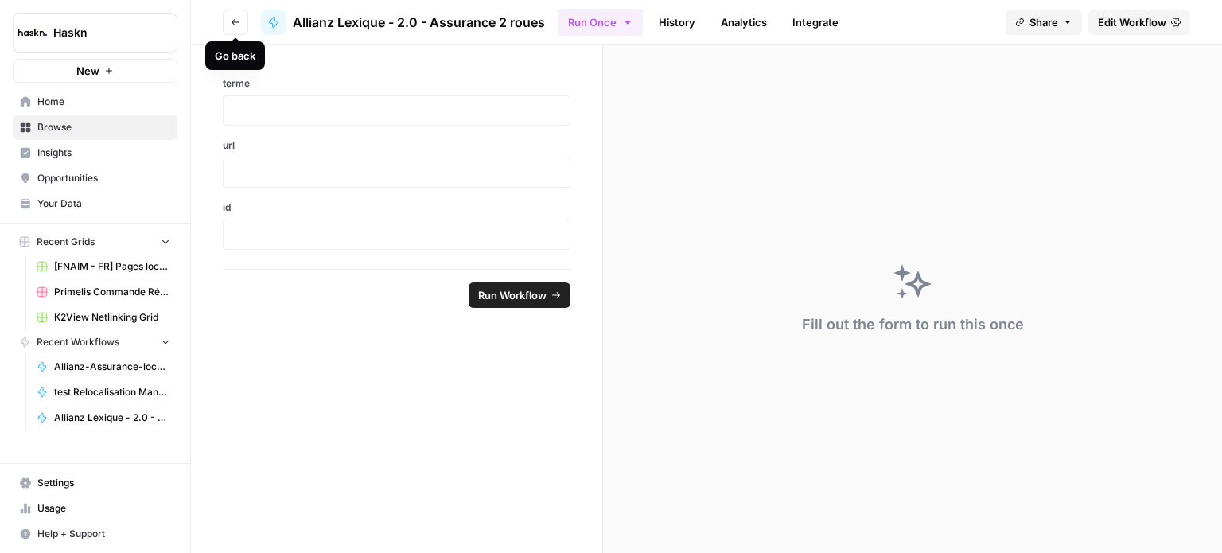
click at [233, 18] on icon "button" at bounding box center [236, 22] width 10 height 10
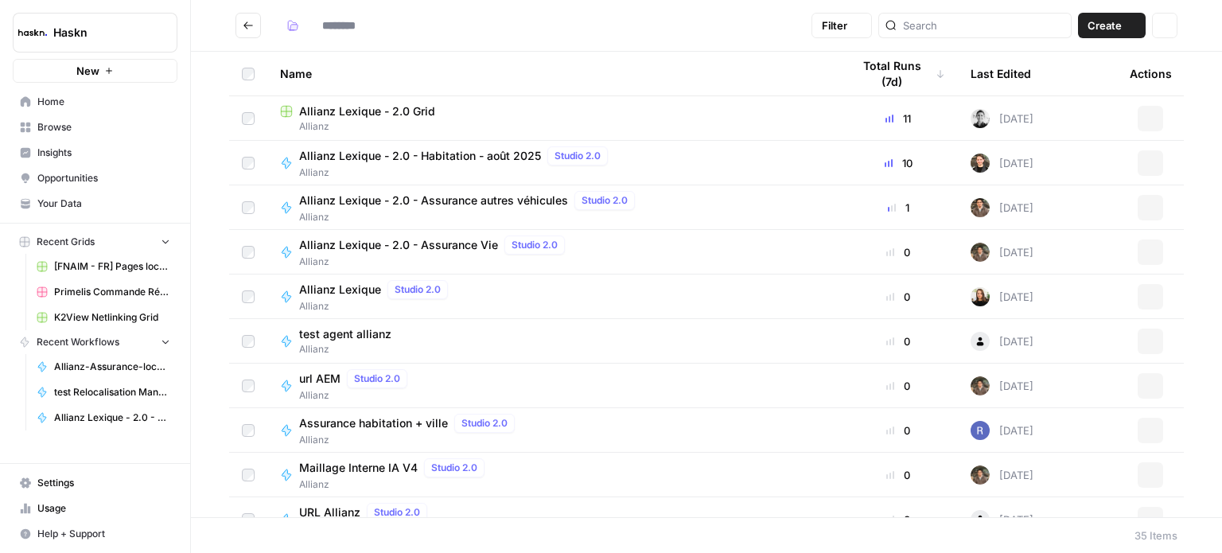
type input "*******"
click at [503, 200] on span "Allianz Lexique - 2.0 - Assurance autres véhicules" at bounding box center [433, 200] width 269 height 16
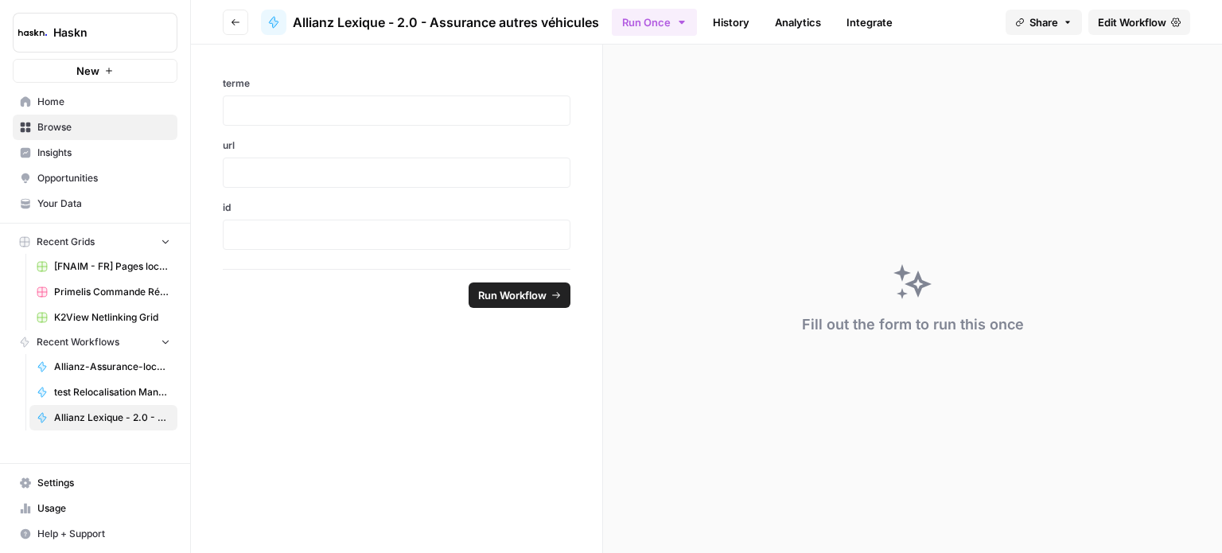
click at [1154, 19] on span "Edit Workflow" at bounding box center [1131, 22] width 68 height 16
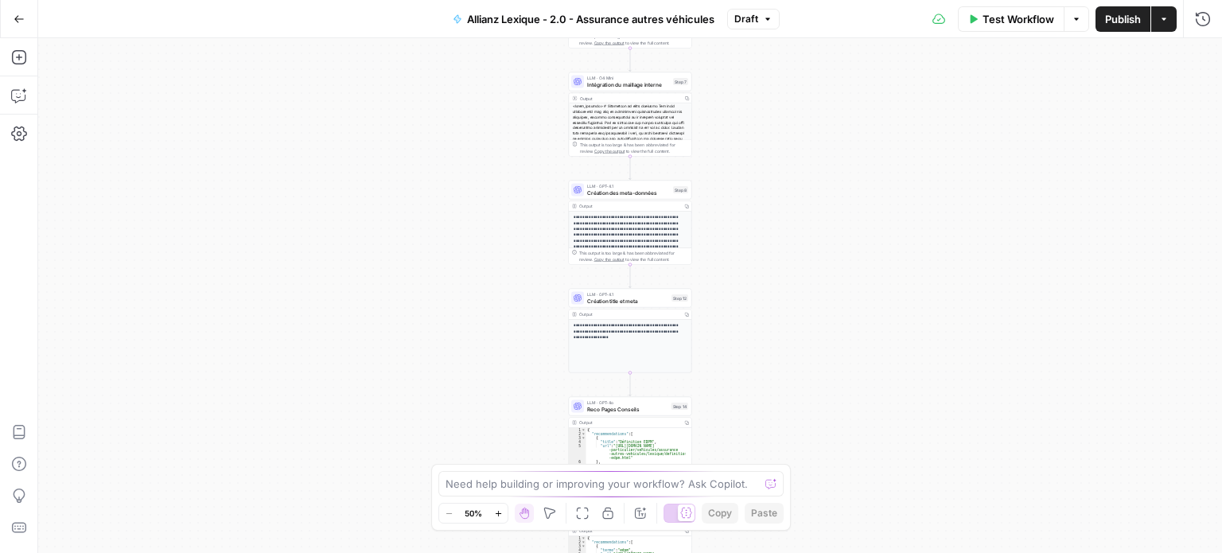
drag, startPoint x: 767, startPoint y: 325, endPoint x: 766, endPoint y: 122, distance: 202.8
click at [766, 122] on div "Workflow Set Inputs Inputs LLM · Perplexity Sonar Prompt LLM Step 16 Output Cop…" at bounding box center [629, 295] width 1183 height 515
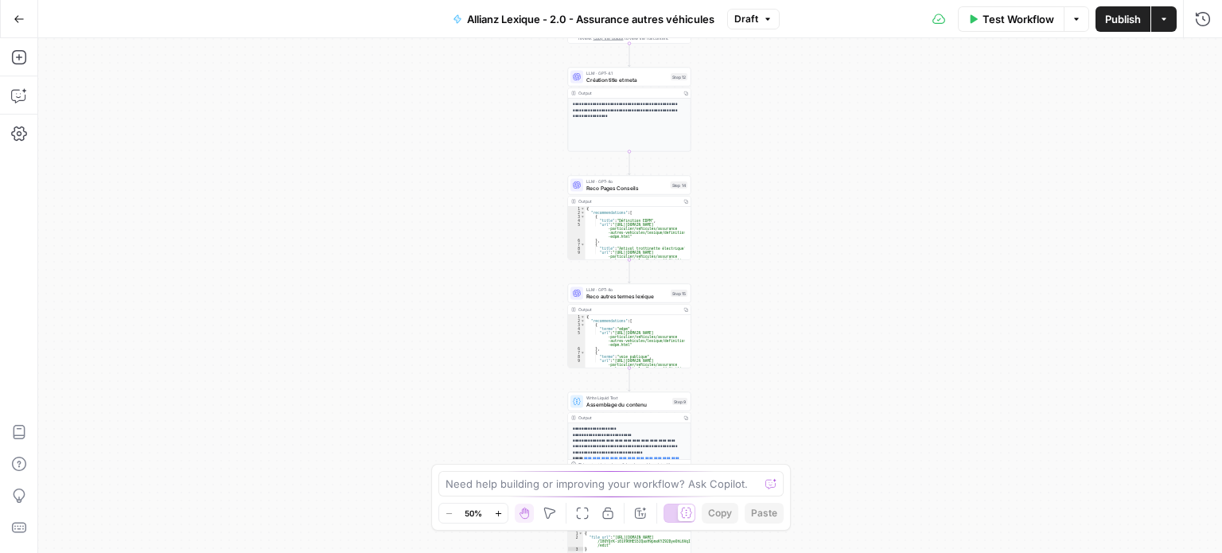
drag, startPoint x: 817, startPoint y: 331, endPoint x: 821, endPoint y: 196, distance: 135.3
click at [821, 196] on div "Workflow Set Inputs Inputs LLM · Perplexity Sonar Prompt LLM Step 16 Output Cop…" at bounding box center [629, 295] width 1183 height 515
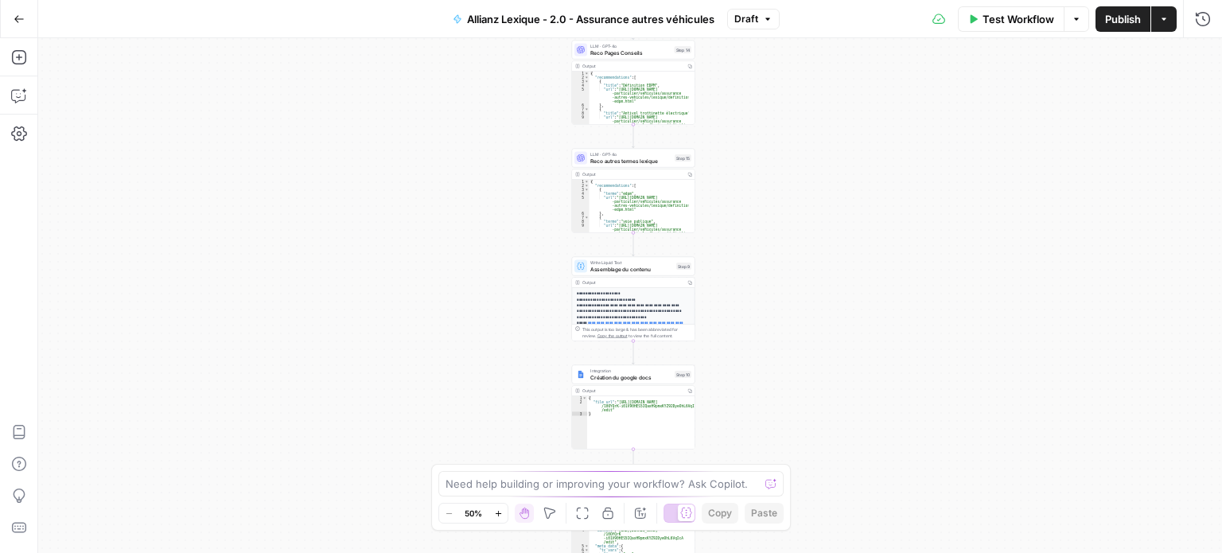
click at [645, 52] on span "Reco Pages Conseils" at bounding box center [630, 53] width 81 height 8
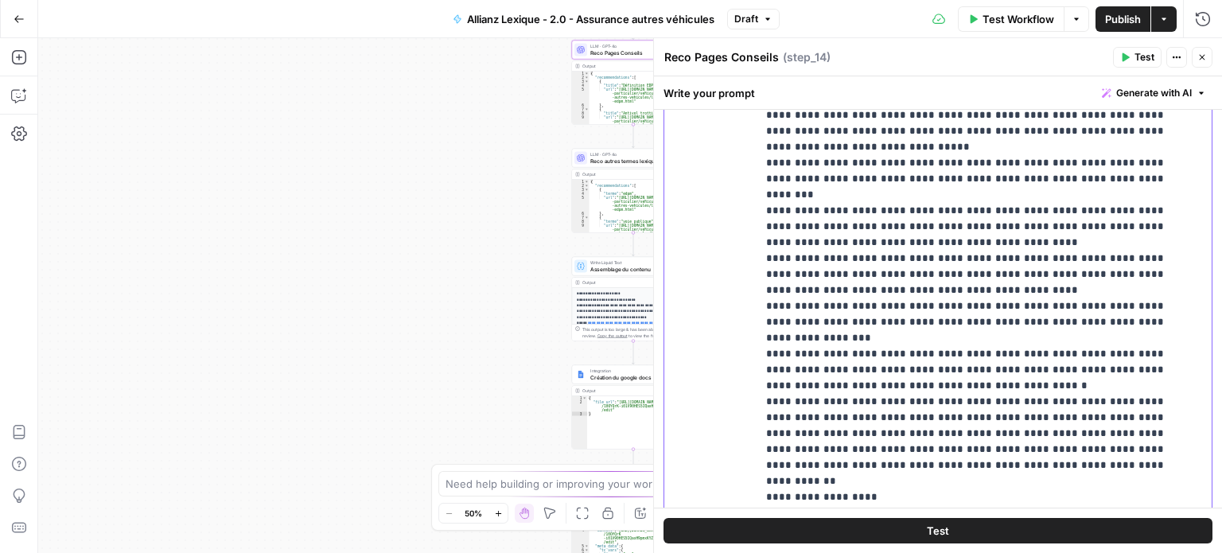
scroll to position [954, 0]
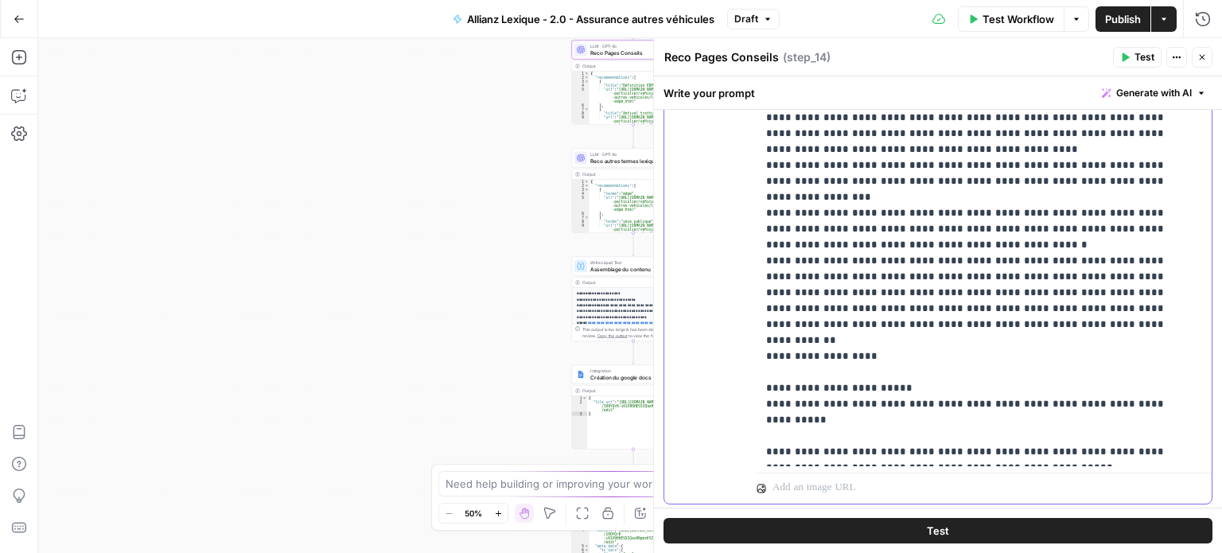
drag, startPoint x: 764, startPoint y: 403, endPoint x: 895, endPoint y: 342, distance: 144.8
click at [895, 342] on div "**********" at bounding box center [977, 142] width 443 height 648
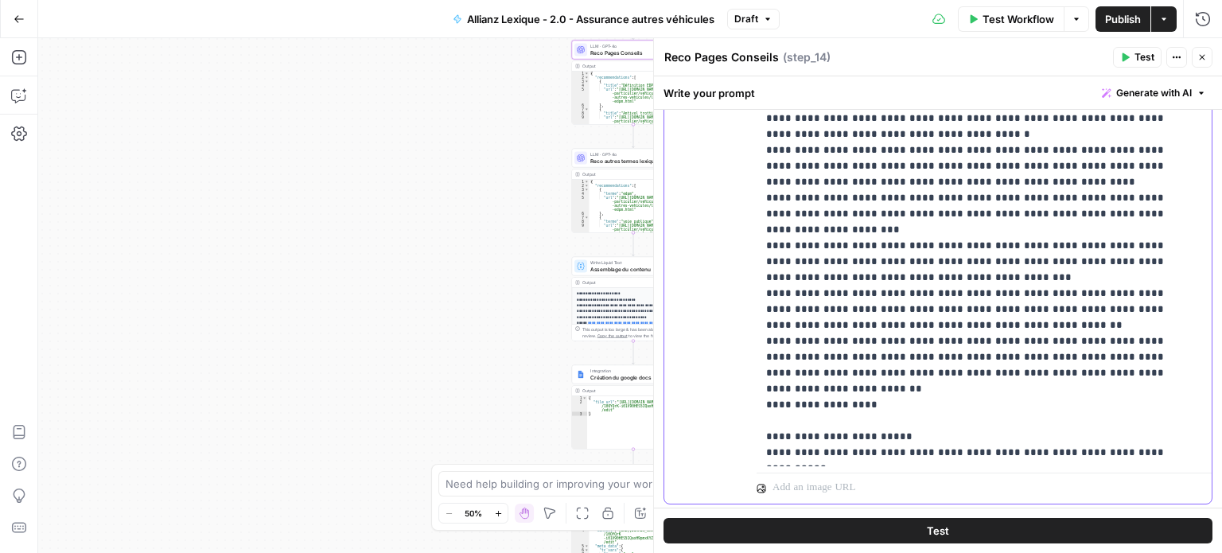
scroll to position [144, 0]
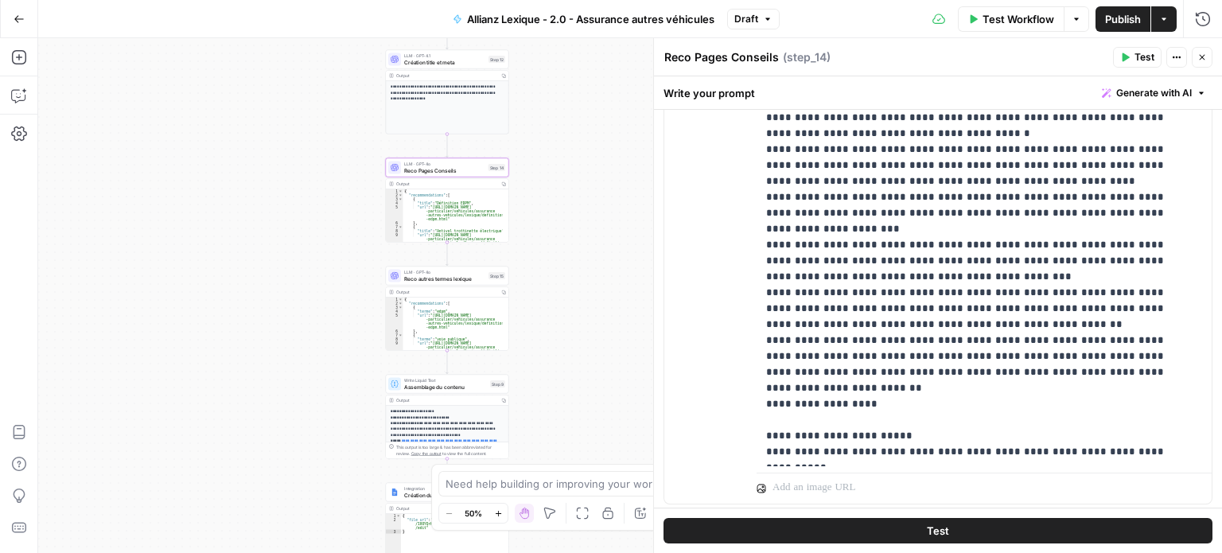
drag, startPoint x: 351, startPoint y: 314, endPoint x: 171, endPoint y: 421, distance: 208.9
click at [171, 421] on div "Workflow Set Inputs Inputs LLM · Perplexity Sonar Prompt LLM Step 16 Output Cop…" at bounding box center [629, 295] width 1183 height 515
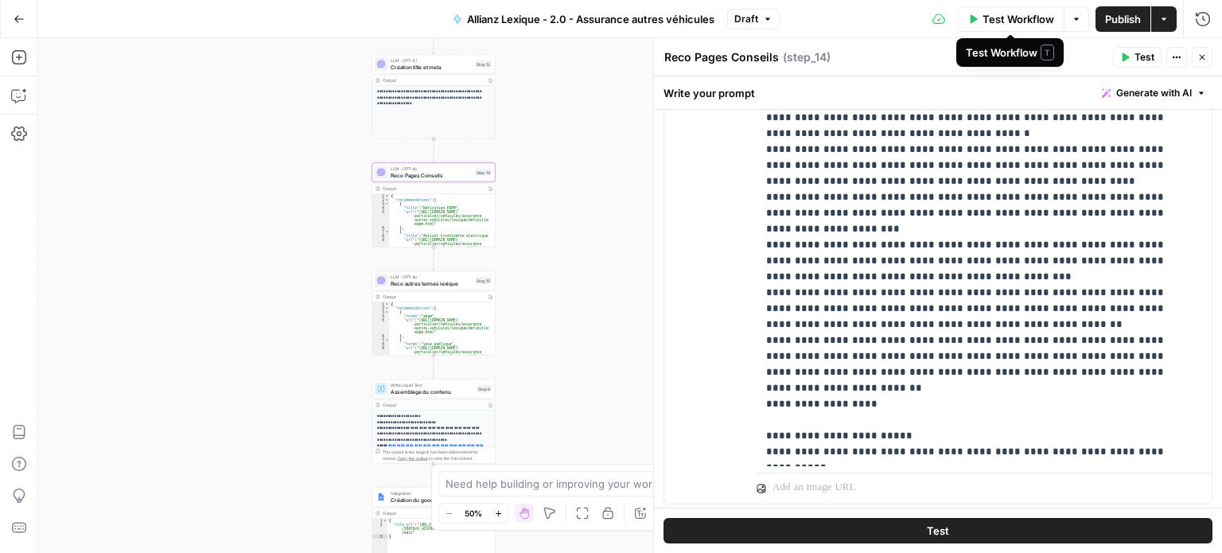
click at [1004, 21] on span "Test Workflow" at bounding box center [1018, 19] width 72 height 16
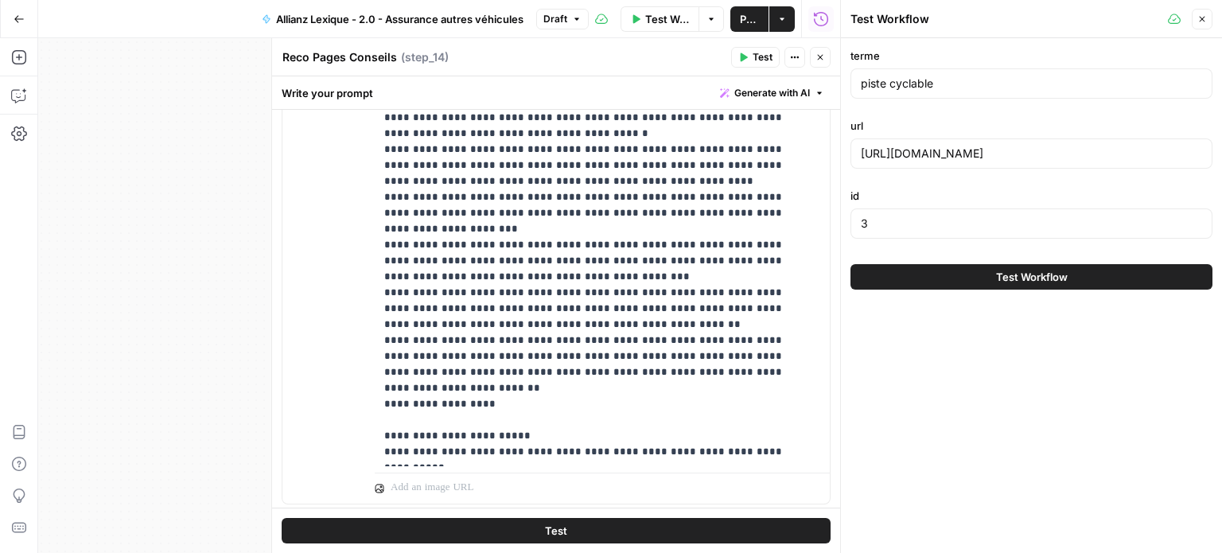
click at [977, 280] on button "Test Workflow" at bounding box center [1031, 276] width 362 height 25
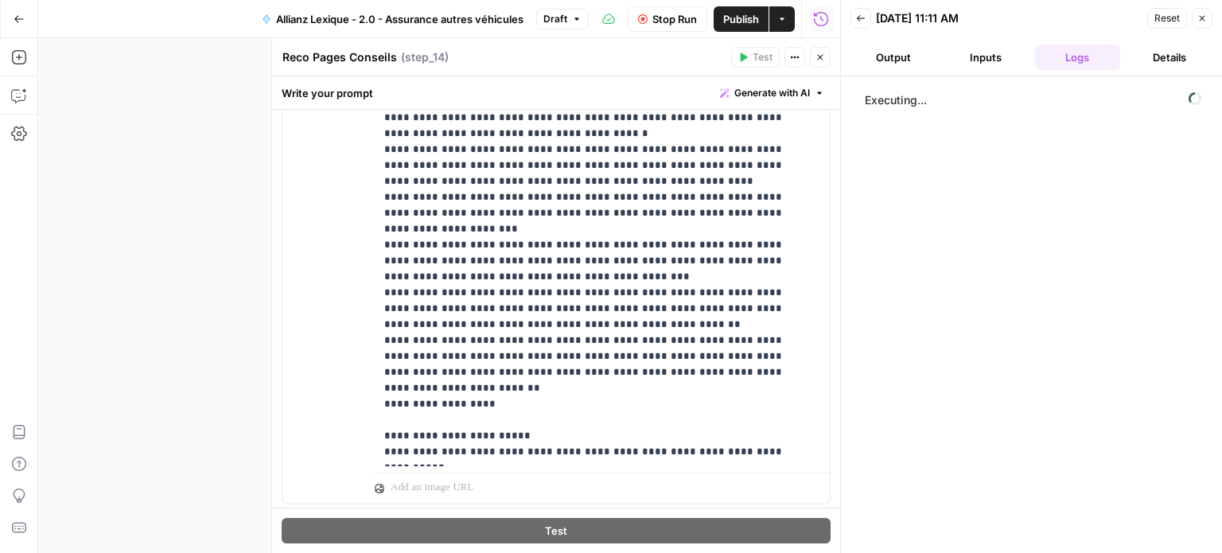
click at [922, 53] on button "Output" at bounding box center [893, 57] width 86 height 25
drag, startPoint x: 1018, startPoint y: 53, endPoint x: 1078, endPoint y: 49, distance: 60.6
click at [1020, 53] on button "Inputs" at bounding box center [985, 57] width 86 height 25
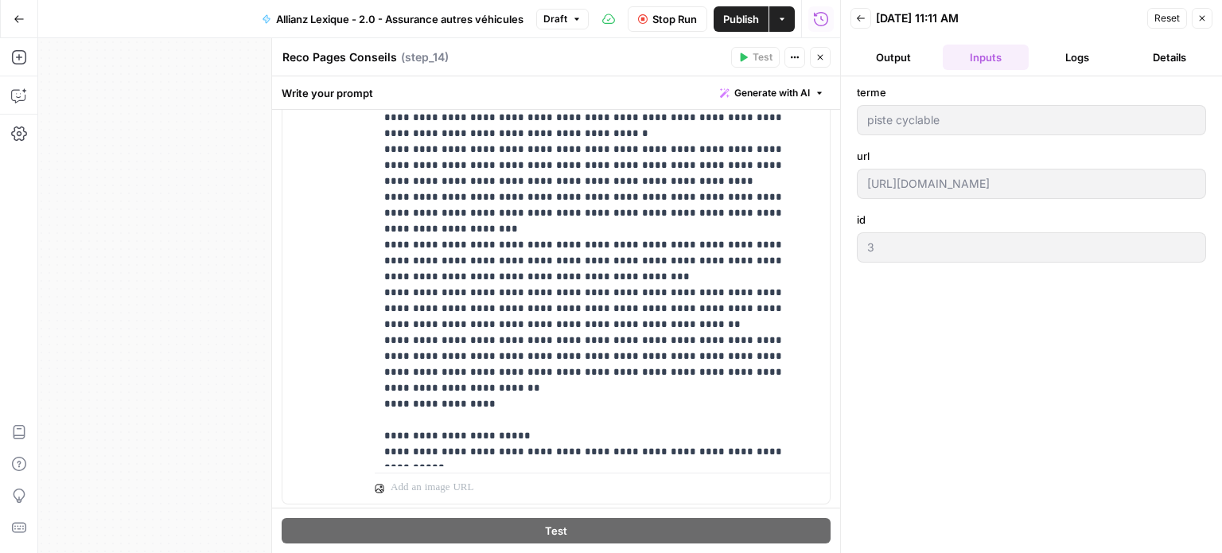
click at [1113, 49] on button "Logs" at bounding box center [1078, 57] width 86 height 25
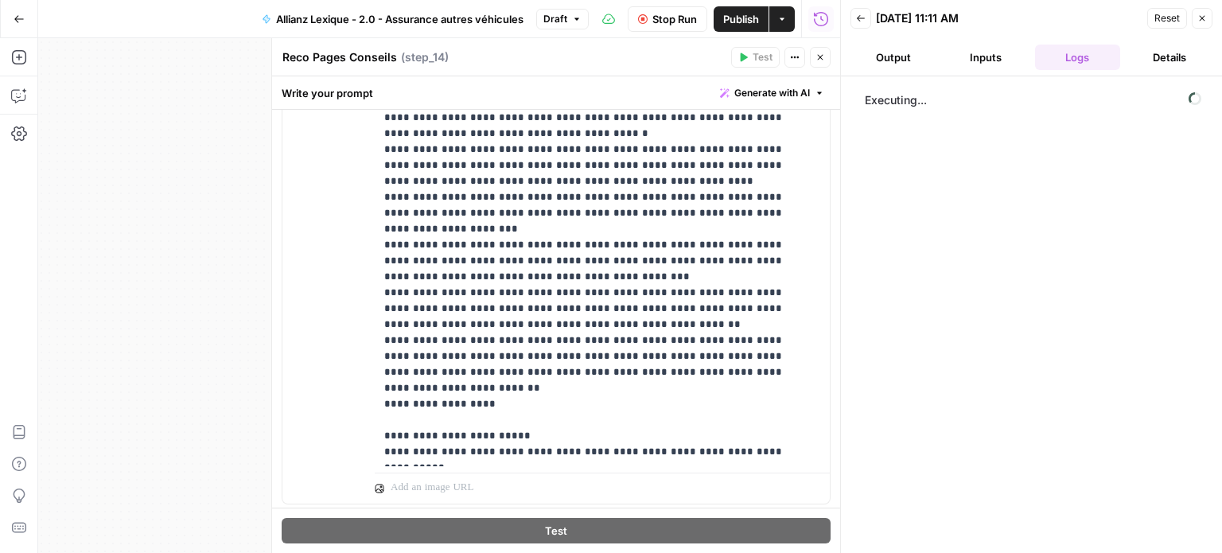
click at [992, 54] on button "Inputs" at bounding box center [985, 57] width 86 height 25
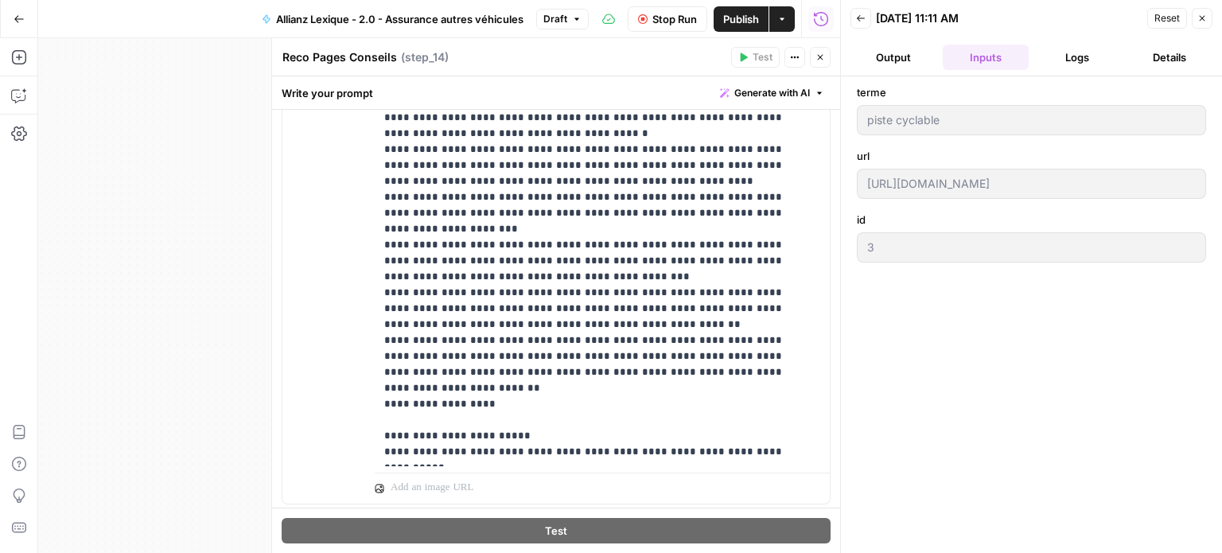
click at [907, 60] on button "Output" at bounding box center [893, 57] width 86 height 25
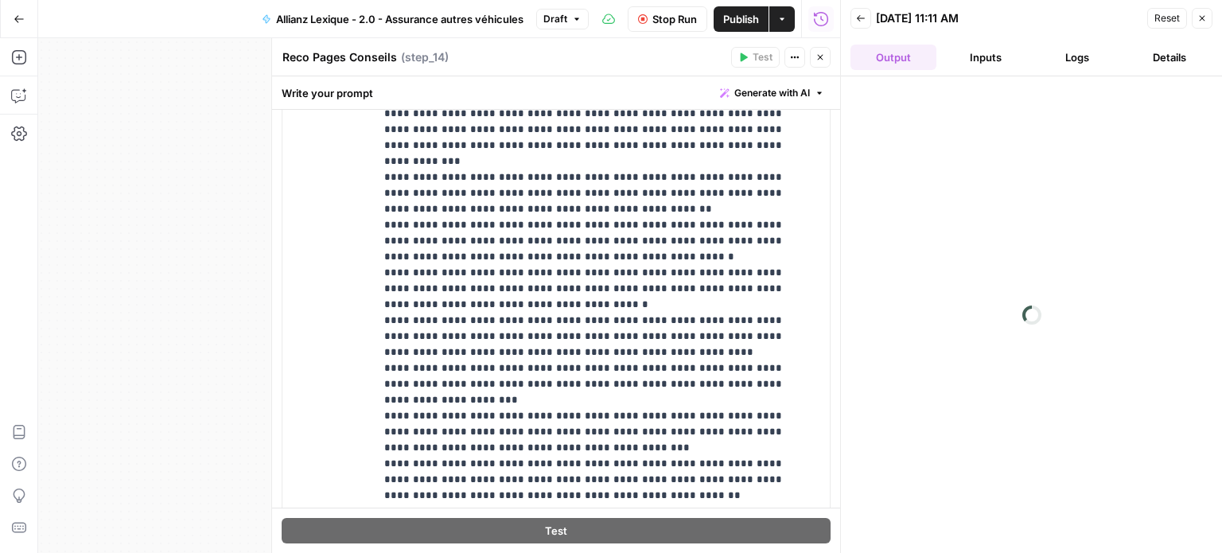
scroll to position [1034, 0]
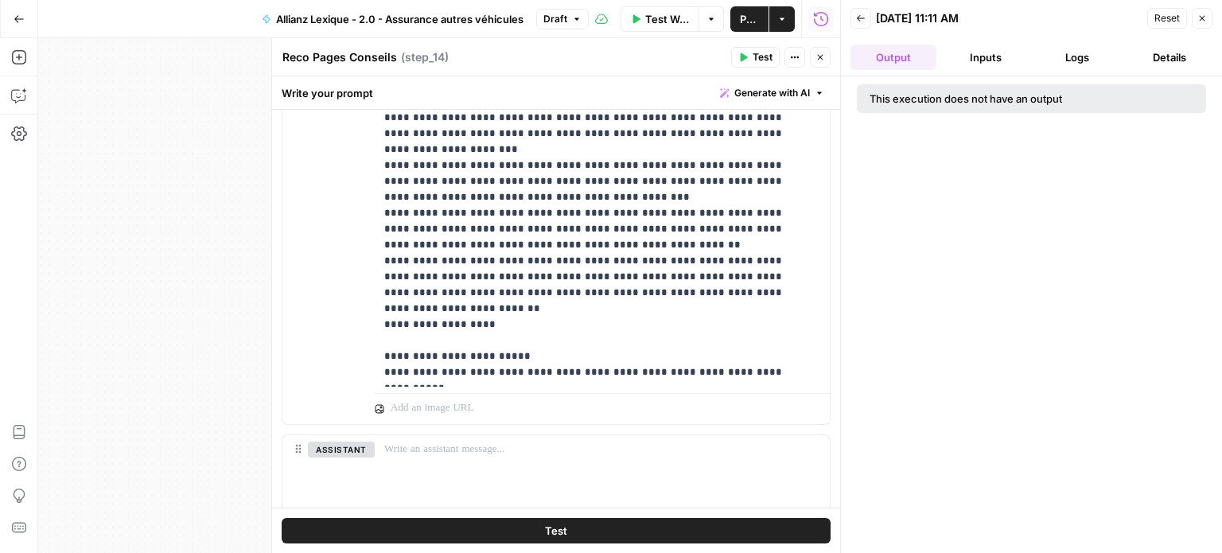
click at [1031, 480] on div "This execution does not have an output" at bounding box center [1031, 314] width 381 height 476
click at [1086, 56] on button "Logs" at bounding box center [1078, 57] width 86 height 25
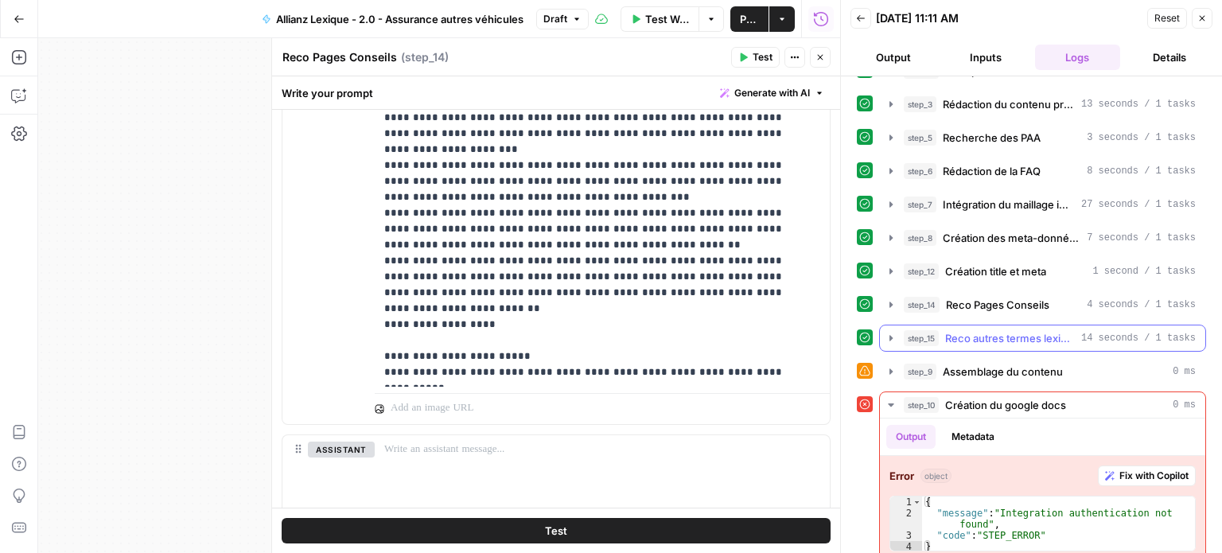
scroll to position [38, 0]
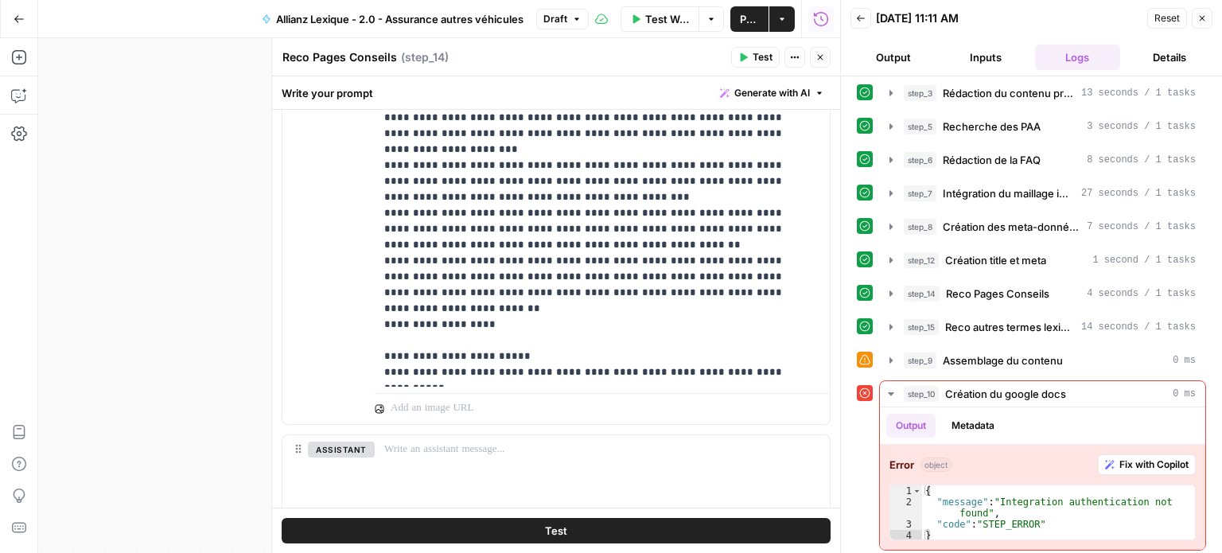
click at [1209, 16] on button "Close" at bounding box center [1201, 18] width 21 height 21
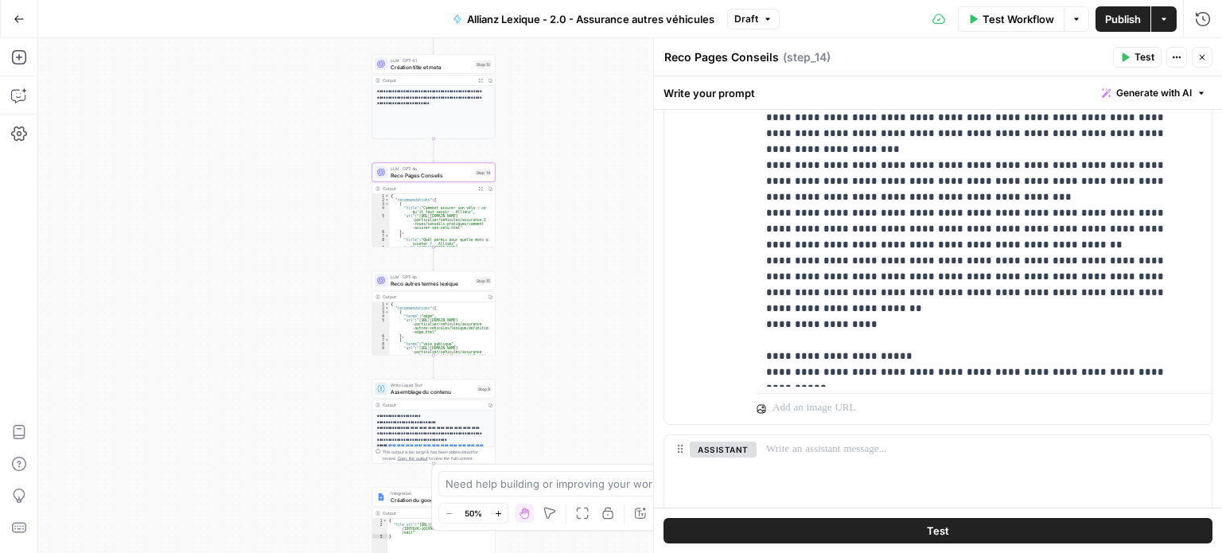
click at [1201, 60] on icon "button" at bounding box center [1202, 57] width 10 height 10
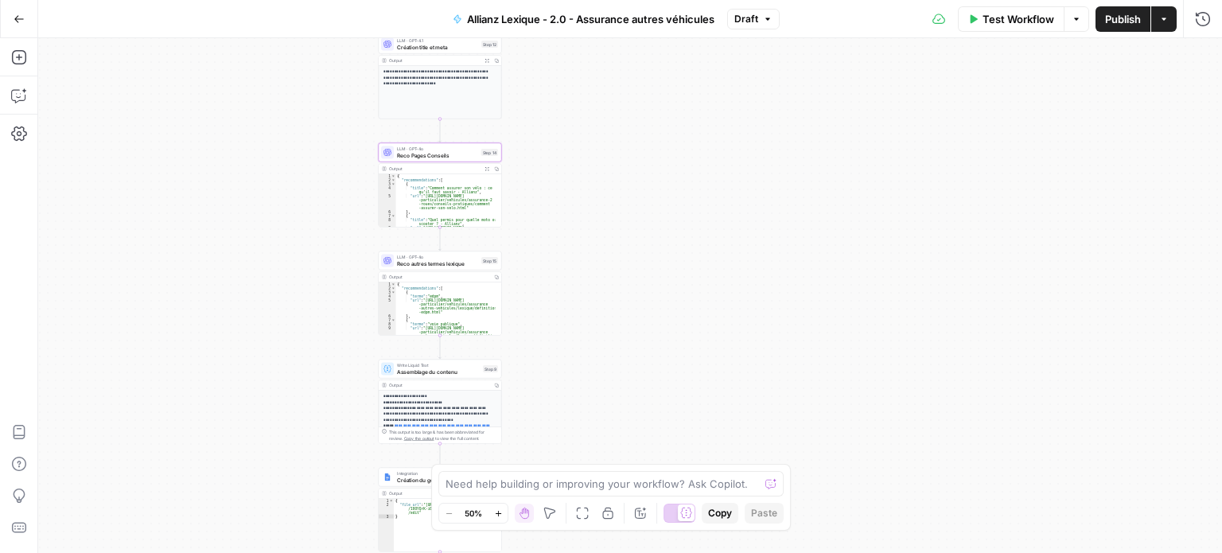
drag, startPoint x: 639, startPoint y: 301, endPoint x: 745, endPoint y: 137, distance: 195.4
click at [745, 137] on div "Workflow Set Inputs Inputs LLM · Perplexity Sonar Prompt LLM Step 16 Output Exp…" at bounding box center [629, 295] width 1183 height 515
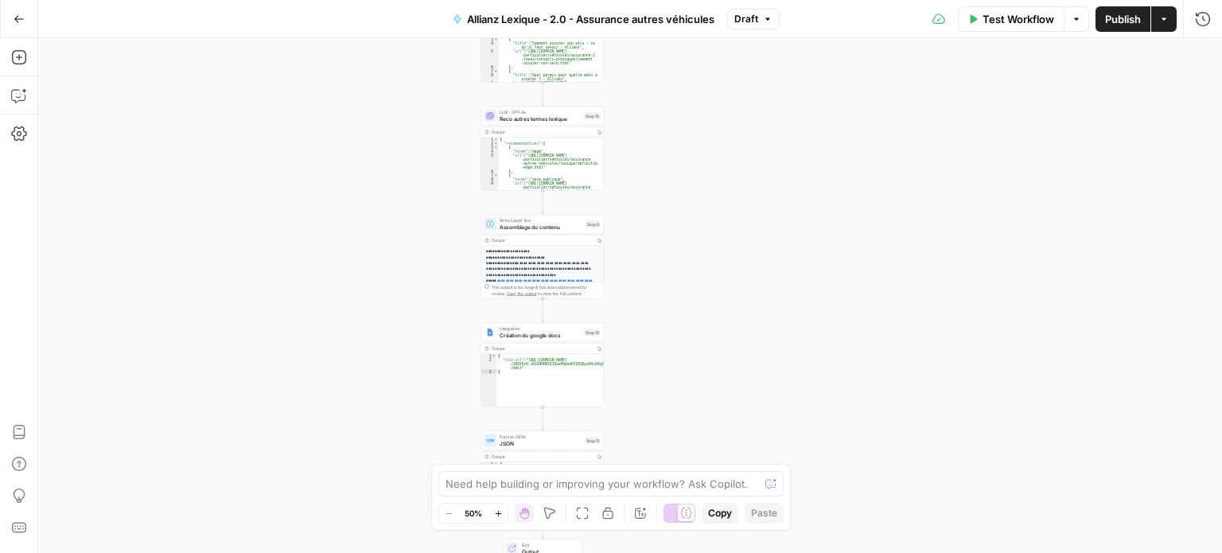
drag, startPoint x: 741, startPoint y: 263, endPoint x: 763, endPoint y: 224, distance: 44.9
click at [766, 222] on div "Workflow Set Inputs Inputs LLM · Perplexity Sonar Prompt LLM Step 16 Output Exp…" at bounding box center [629, 295] width 1183 height 515
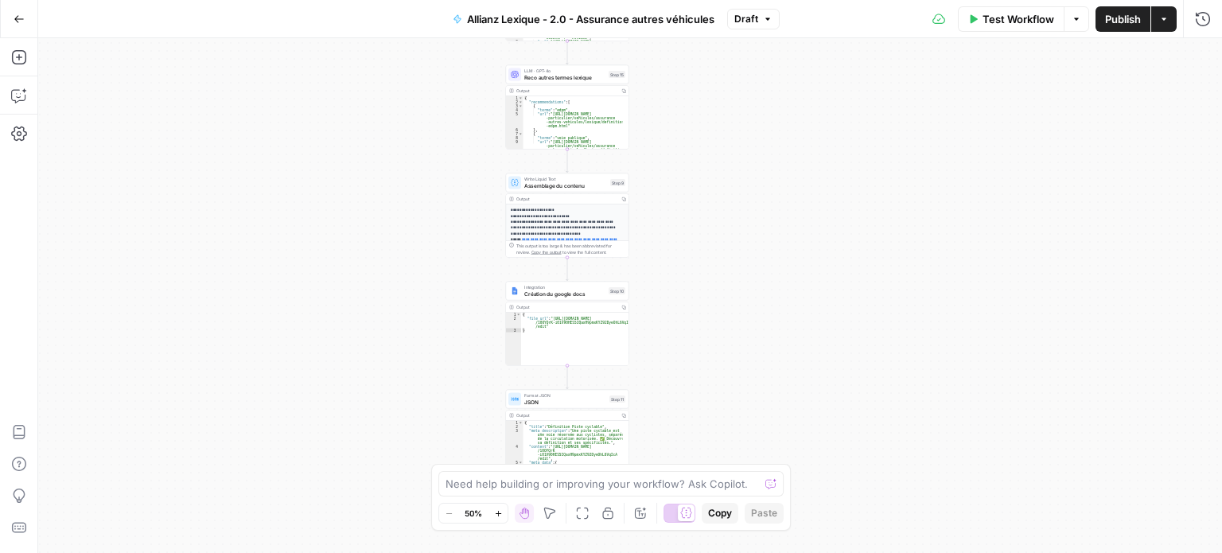
click at [582, 292] on span "Création du google docs" at bounding box center [564, 293] width 81 height 8
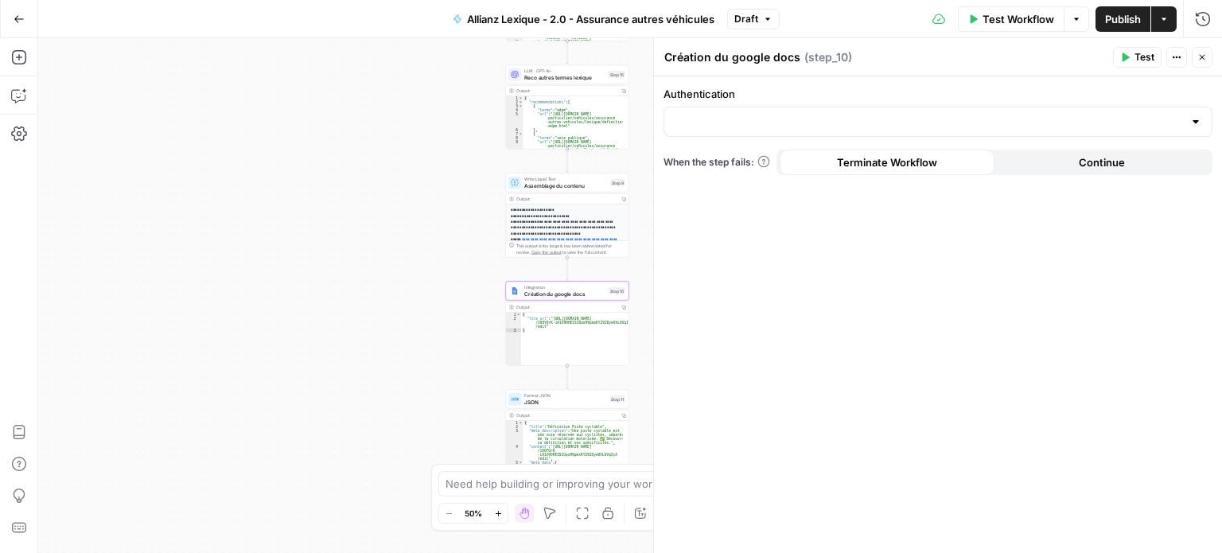
click at [839, 105] on div "Authentication" at bounding box center [937, 111] width 549 height 51
click at [919, 128] on input "Authentication" at bounding box center [928, 122] width 509 height 16
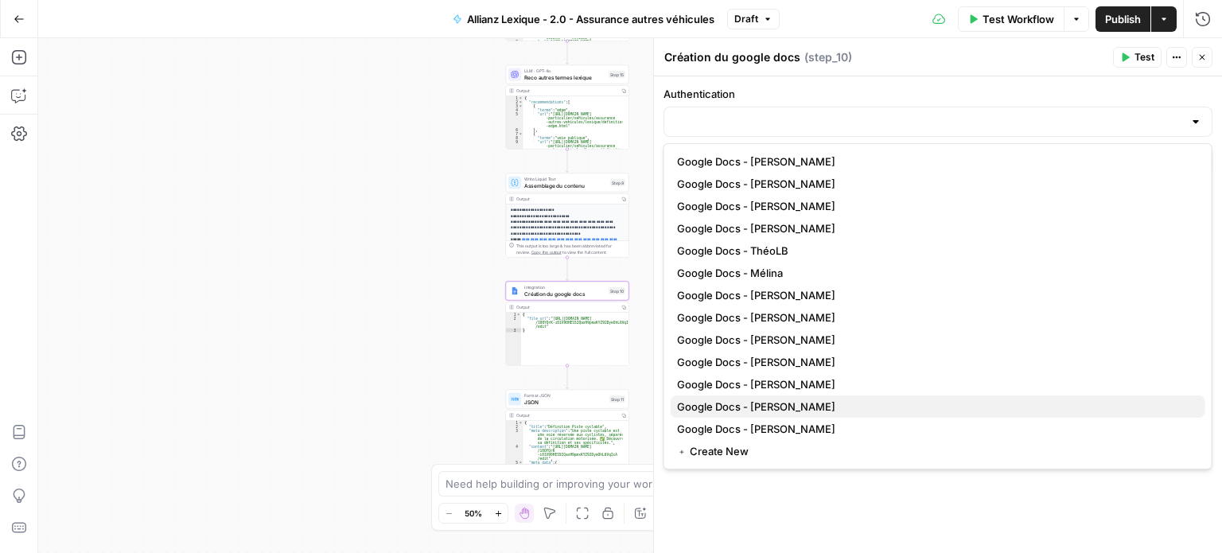
click at [789, 404] on span "Google Docs - Benjamin" at bounding box center [934, 406] width 515 height 16
type input "Google Docs - Benjamin"
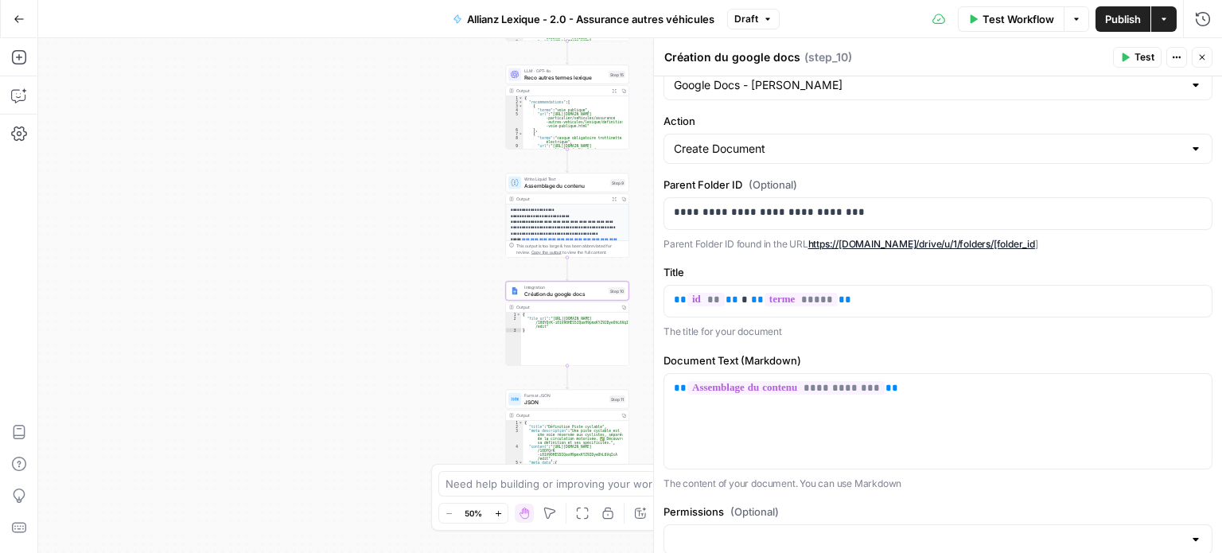
scroll to position [0, 0]
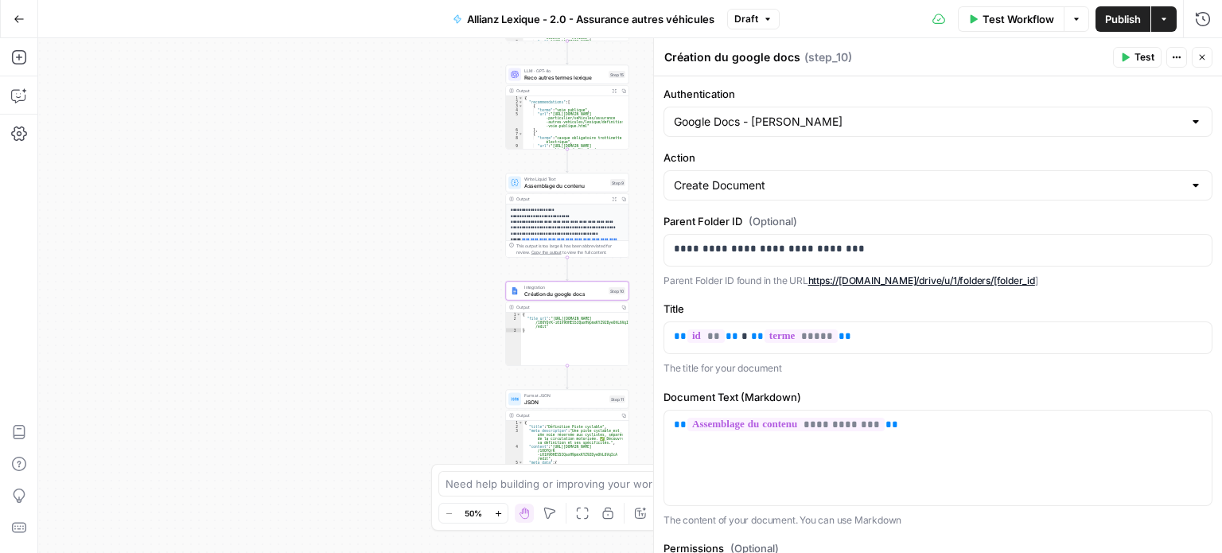
click at [1209, 52] on button "Close" at bounding box center [1201, 57] width 21 height 21
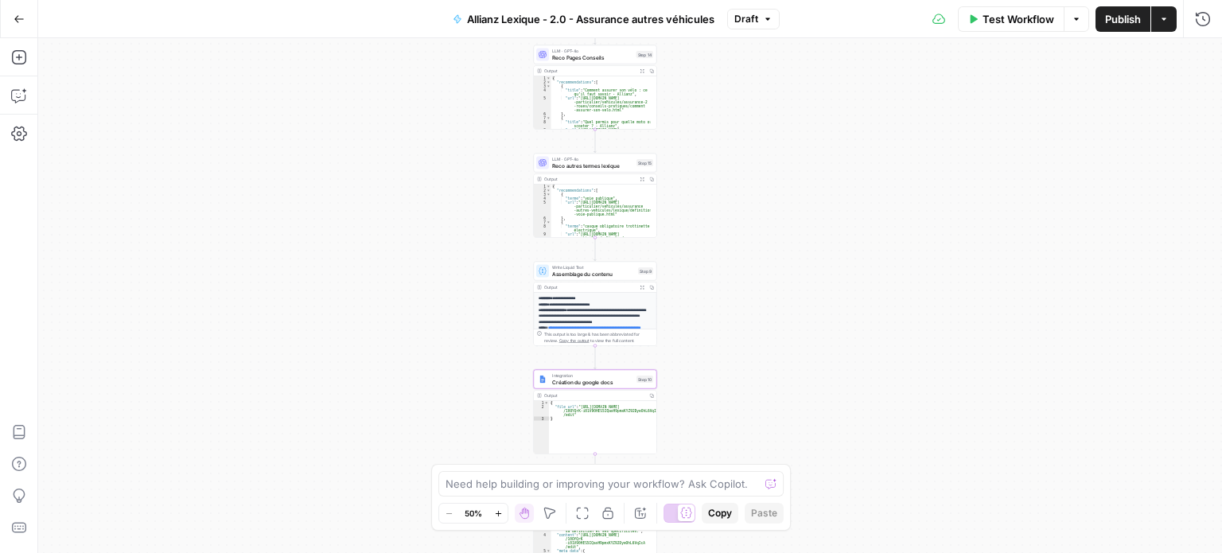
drag, startPoint x: 818, startPoint y: 173, endPoint x: 845, endPoint y: 261, distance: 92.6
click at [845, 261] on div "Workflow Set Inputs Inputs LLM · Perplexity Sonar Prompt LLM Step 16 Output Exp…" at bounding box center [629, 295] width 1183 height 515
click at [10, 21] on button "Go Back" at bounding box center [19, 19] width 29 height 29
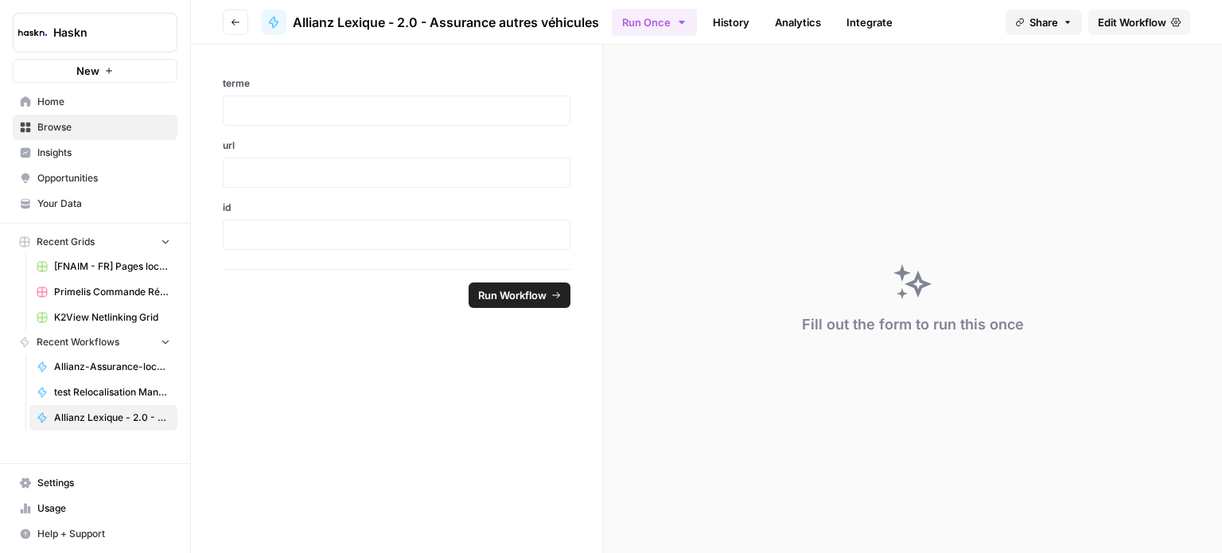
click at [235, 20] on icon "button" at bounding box center [236, 22] width 10 height 10
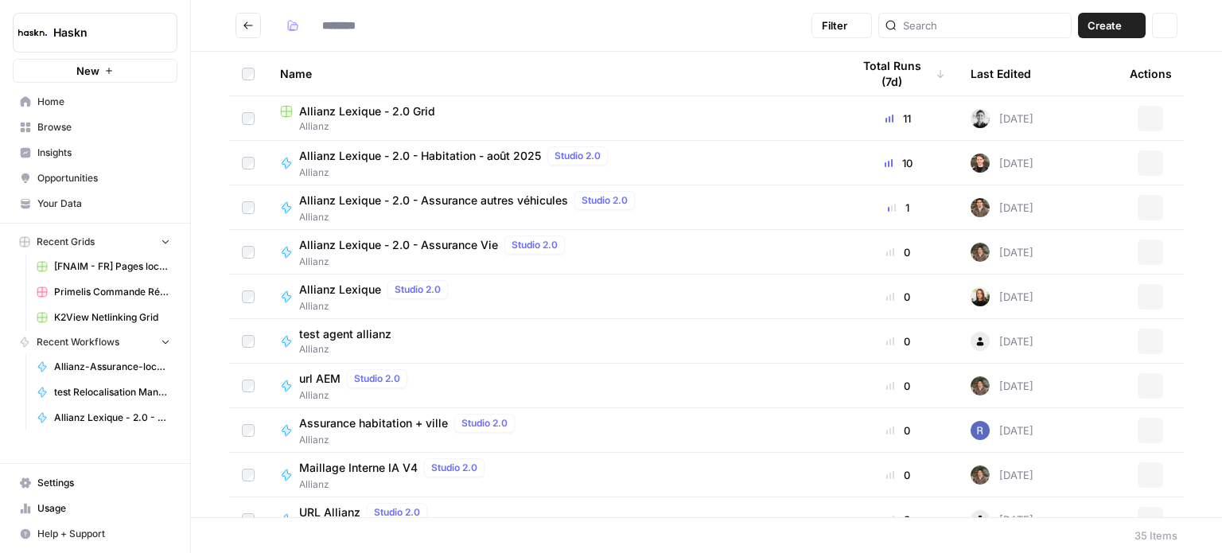
type input "*******"
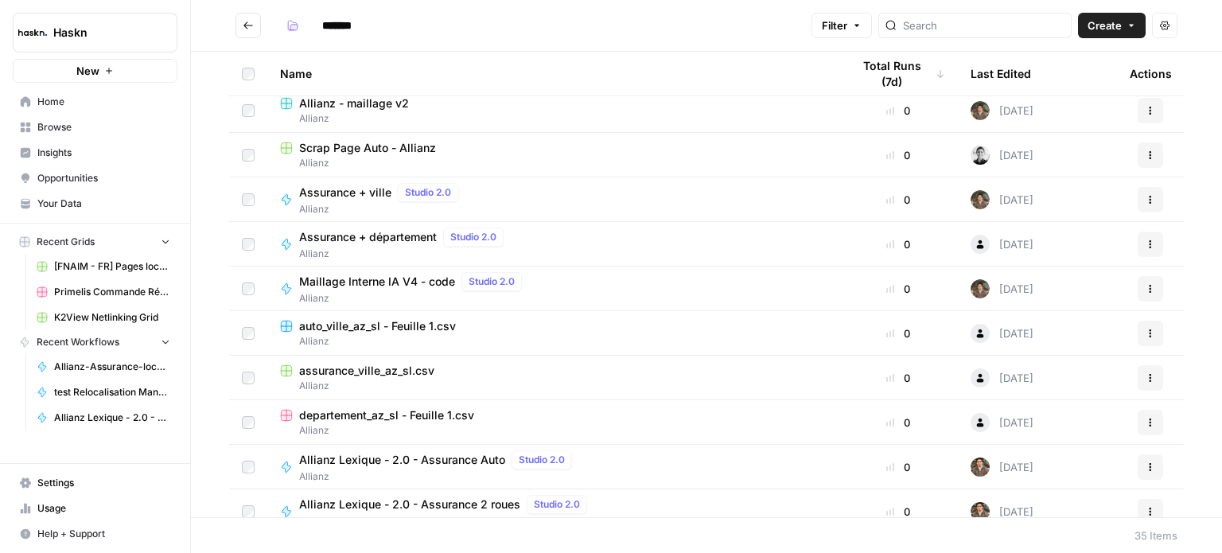
scroll to position [716, 0]
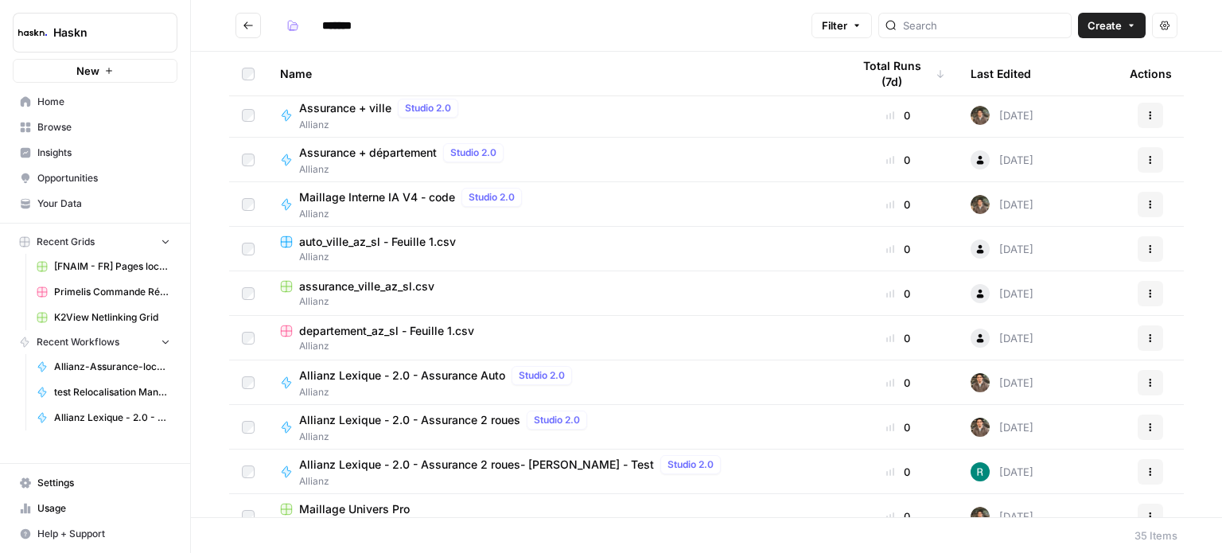
click at [468, 378] on span "Allianz Lexique - 2.0 - Assurance Auto" at bounding box center [402, 375] width 206 height 16
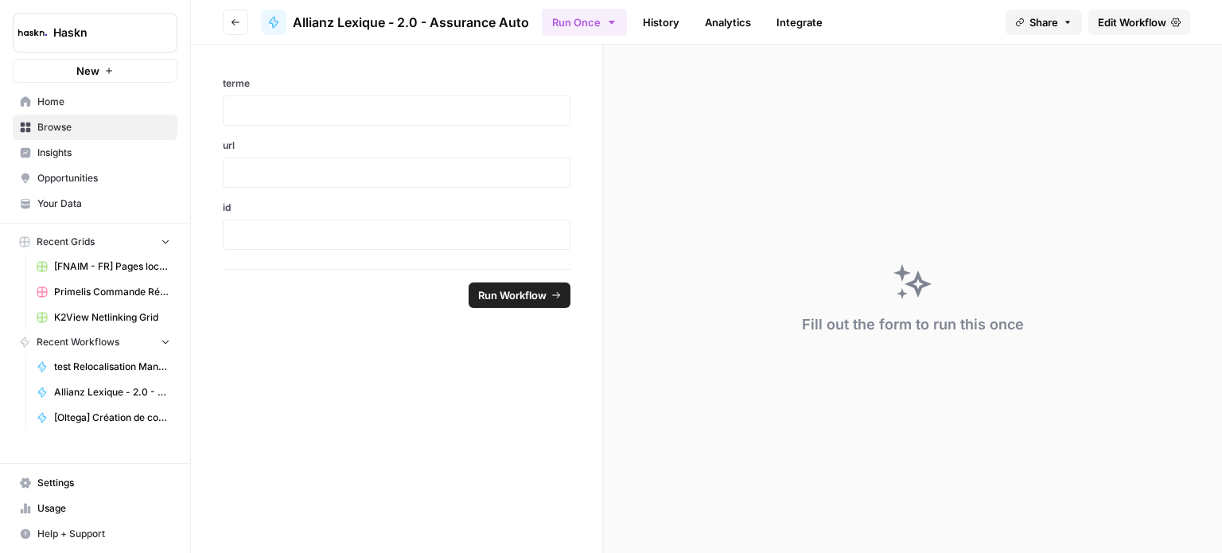
click at [1123, 27] on span "Edit Workflow" at bounding box center [1131, 22] width 68 height 16
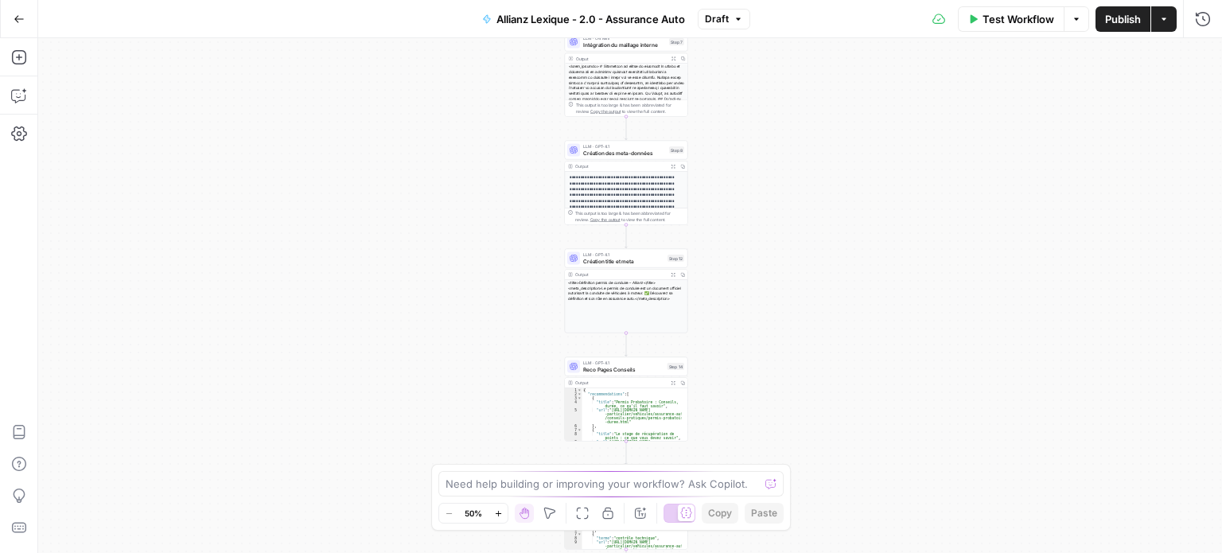
drag, startPoint x: 501, startPoint y: 375, endPoint x: 497, endPoint y: 297, distance: 78.8
click at [497, 297] on div "Workflow Set Inputs Inputs LLM · Perplexity Sonar Prompt LLM Step 17 Output Exp…" at bounding box center [629, 295] width 1183 height 515
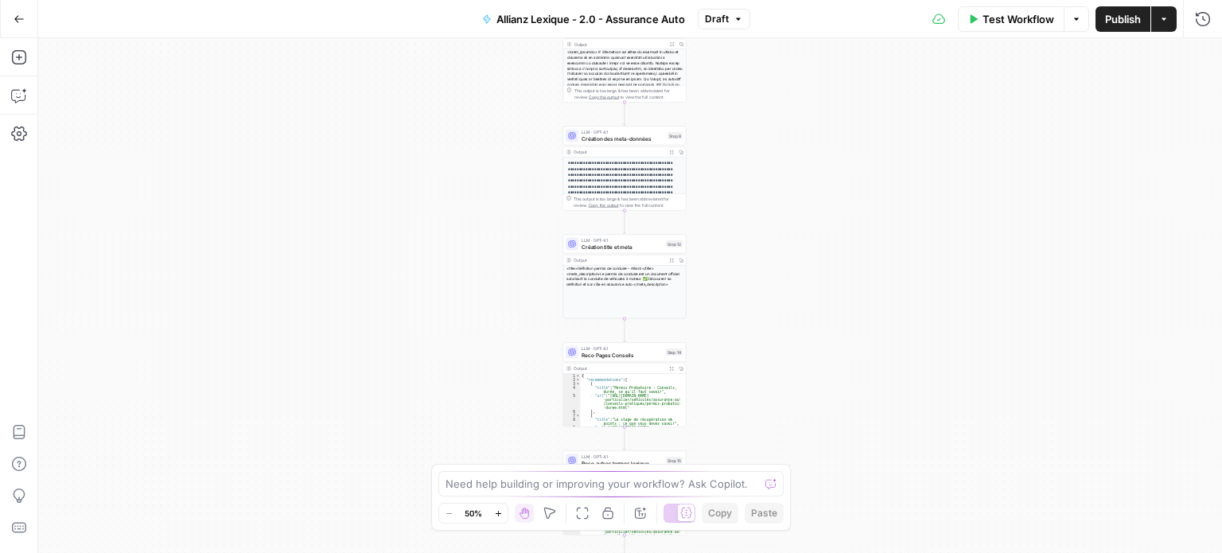
drag, startPoint x: 485, startPoint y: 390, endPoint x: 468, endPoint y: 294, distance: 97.8
click at [468, 294] on div "Workflow Set Inputs Inputs LLM · Perplexity Sonar Prompt LLM Step 17 Output Exp…" at bounding box center [629, 295] width 1183 height 515
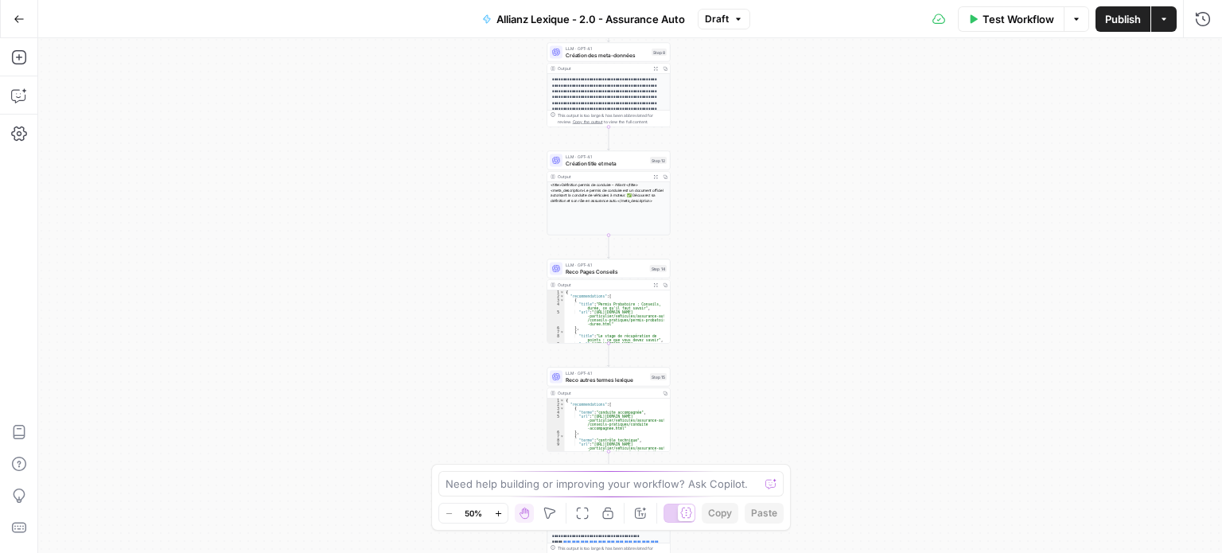
click at [584, 266] on span "LLM · GPT-4.1" at bounding box center [605, 265] width 81 height 6
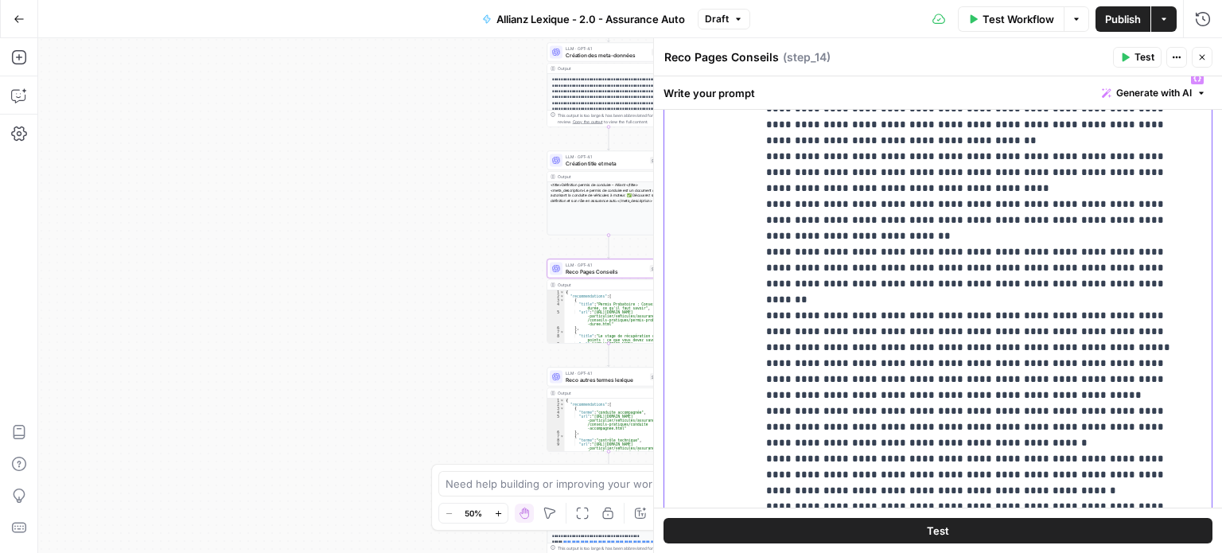
scroll to position [954, 0]
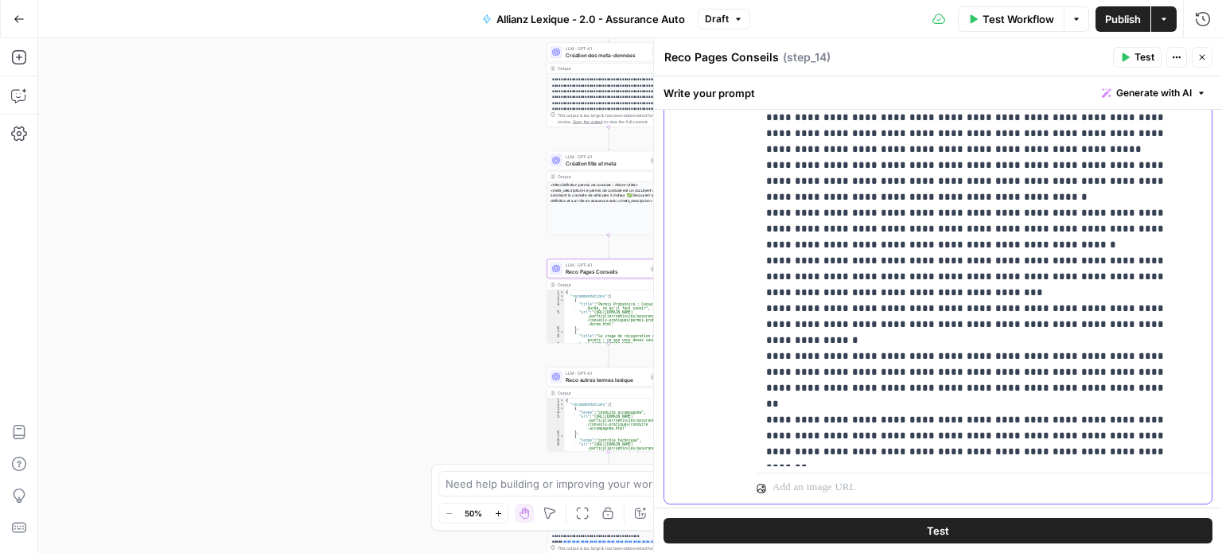
drag, startPoint x: 1091, startPoint y: 292, endPoint x: 1171, endPoint y: 336, distance: 91.5
copy p "**********"
click at [1200, 56] on icon "button" at bounding box center [1202, 57] width 10 height 10
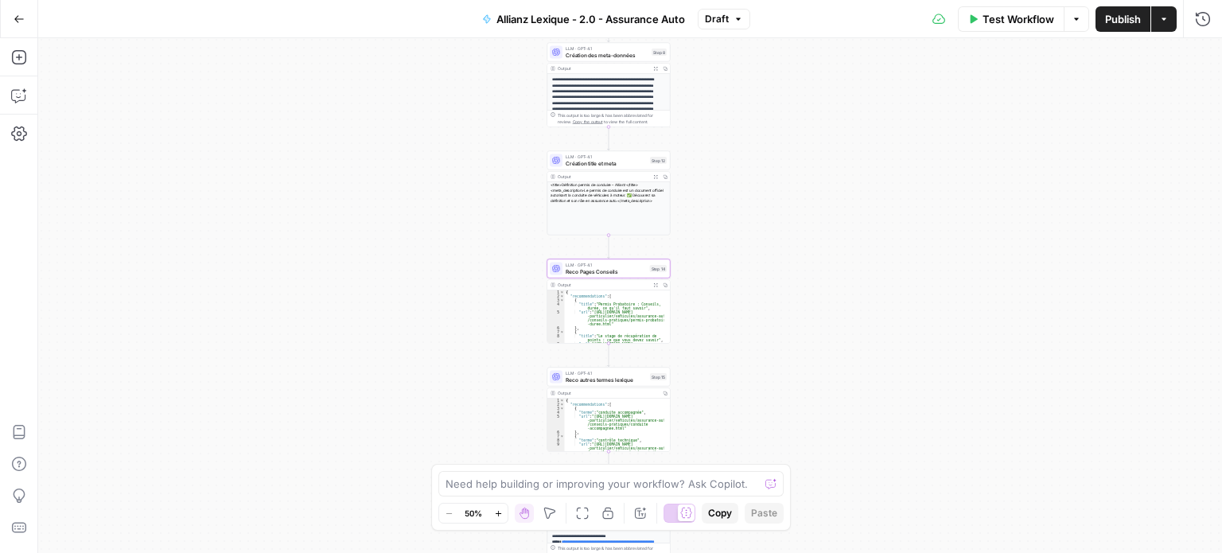
click at [21, 17] on icon "button" at bounding box center [19, 19] width 11 height 11
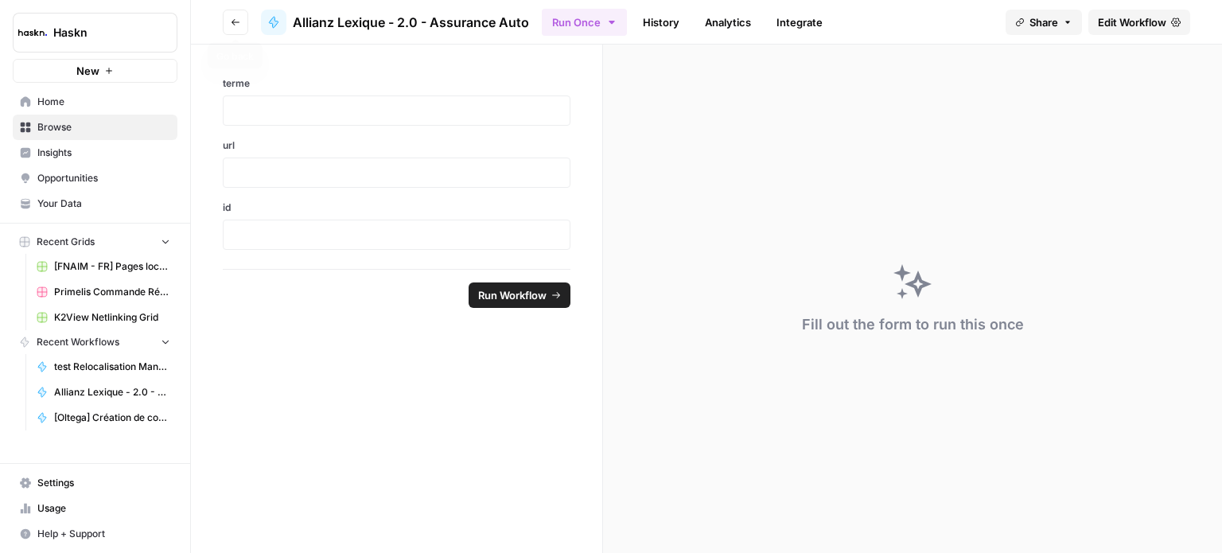
click at [229, 24] on button "Go back" at bounding box center [235, 22] width 25 height 25
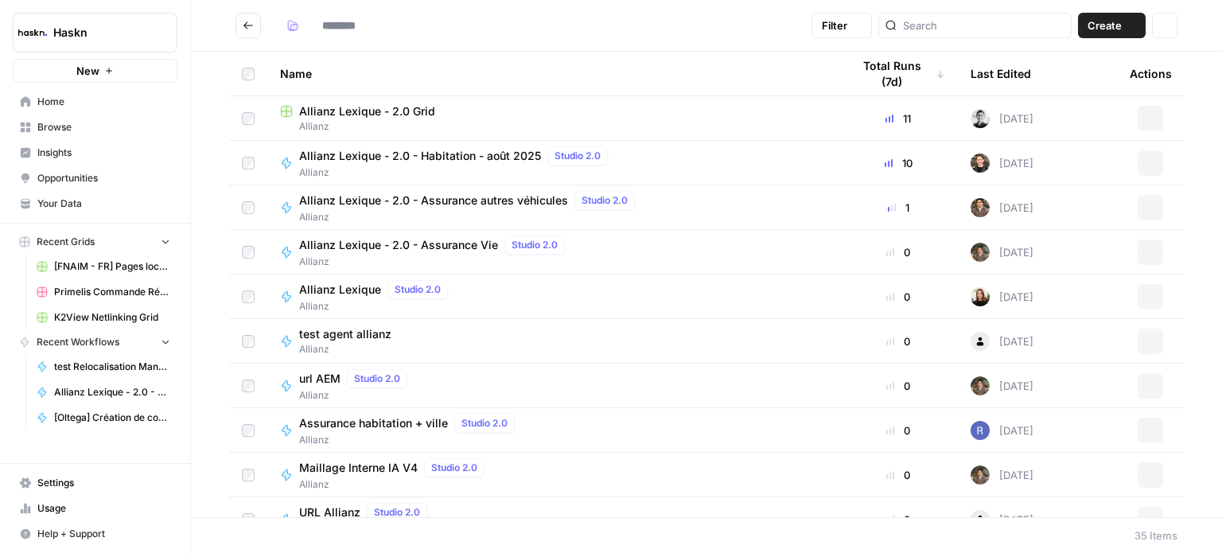
type input "*******"
click at [493, 203] on span "Allianz Lexique - 2.0 - Assurance autres véhicules" at bounding box center [433, 200] width 269 height 16
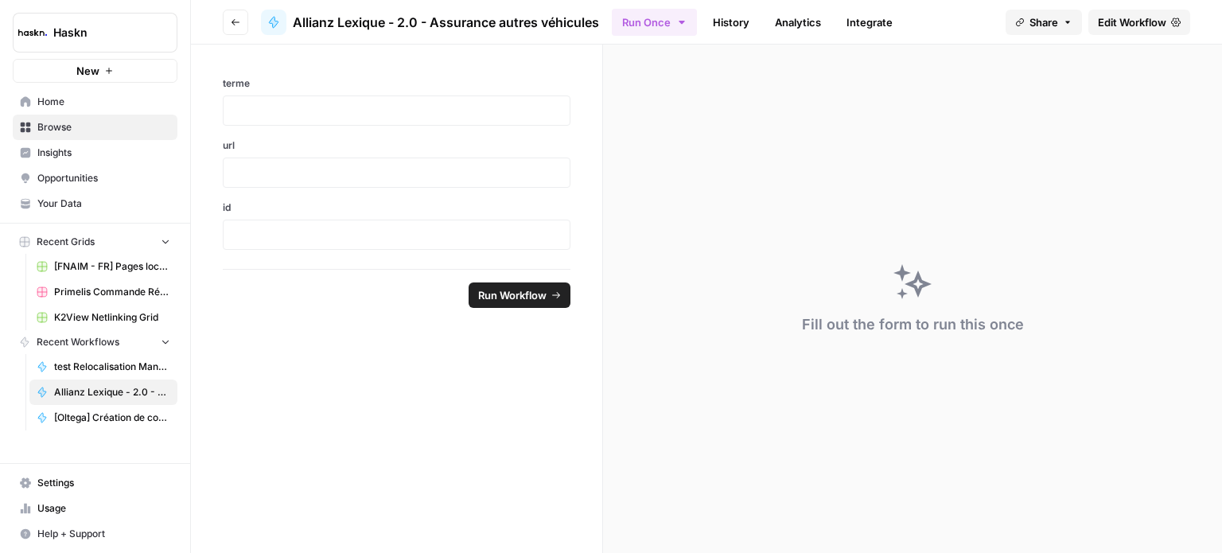
click at [1167, 20] on link "Edit Workflow" at bounding box center [1139, 22] width 102 height 25
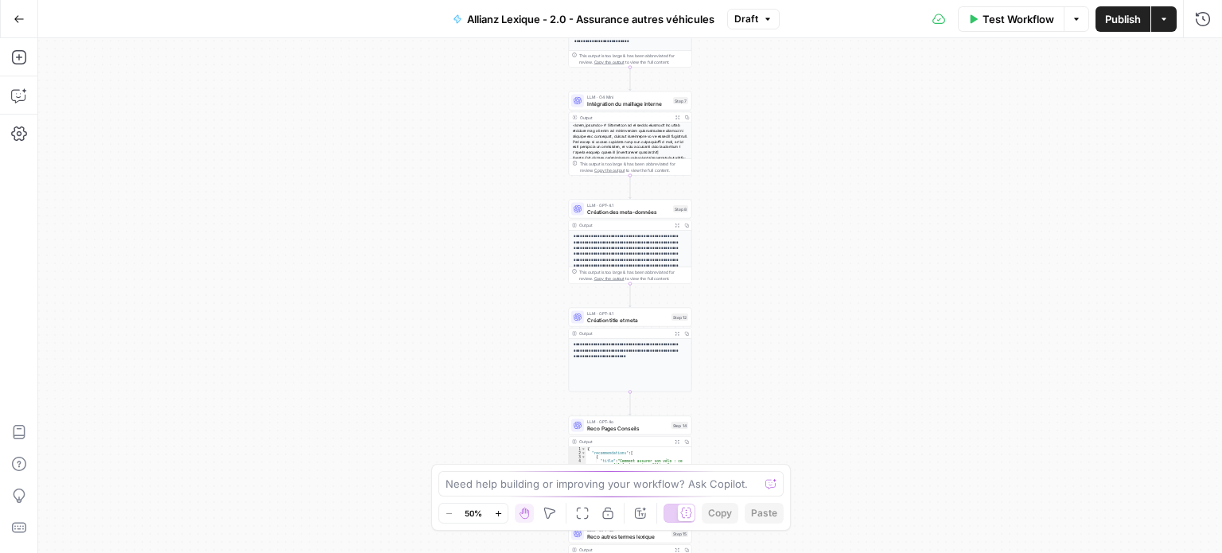
drag, startPoint x: 793, startPoint y: 336, endPoint x: 843, endPoint y: 43, distance: 297.7
click at [843, 44] on div "Workflow Set Inputs Inputs LLM · Perplexity Sonar Prompt LLM Step 16 Output Exp…" at bounding box center [629, 295] width 1183 height 515
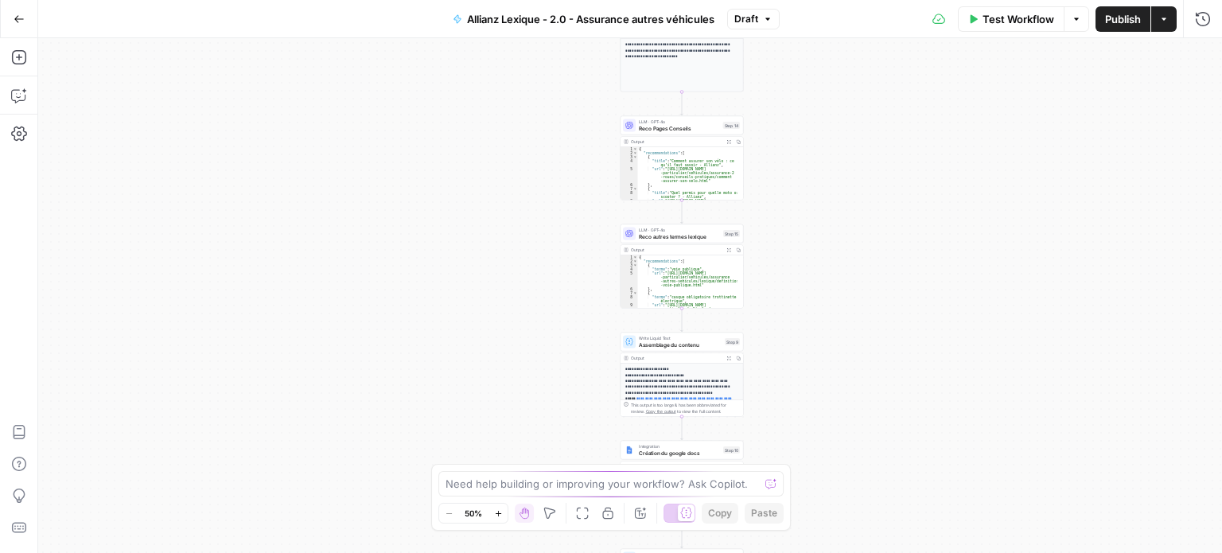
drag, startPoint x: 837, startPoint y: 346, endPoint x: 849, endPoint y: 180, distance: 166.6
click at [848, 157] on div "Workflow Set Inputs Inputs LLM · Perplexity Sonar Prompt LLM Step 16 Output Exp…" at bounding box center [629, 295] width 1183 height 515
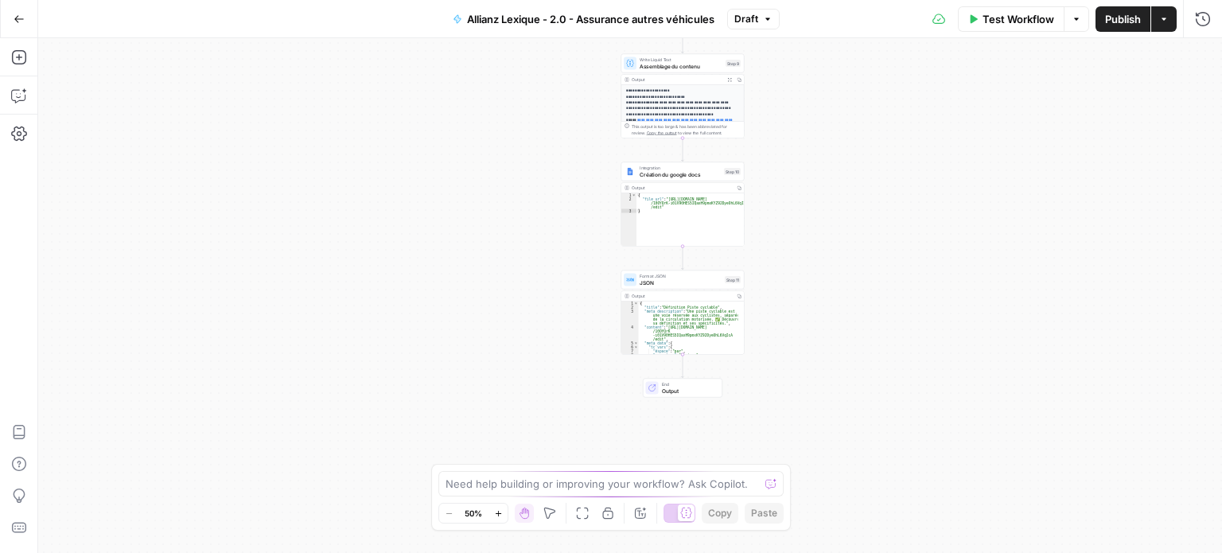
drag, startPoint x: 872, startPoint y: 309, endPoint x: 858, endPoint y: 208, distance: 101.9
click at [858, 208] on div "Workflow Set Inputs Inputs LLM · Perplexity Sonar Prompt LLM Step 16 Output Exp…" at bounding box center [629, 295] width 1183 height 515
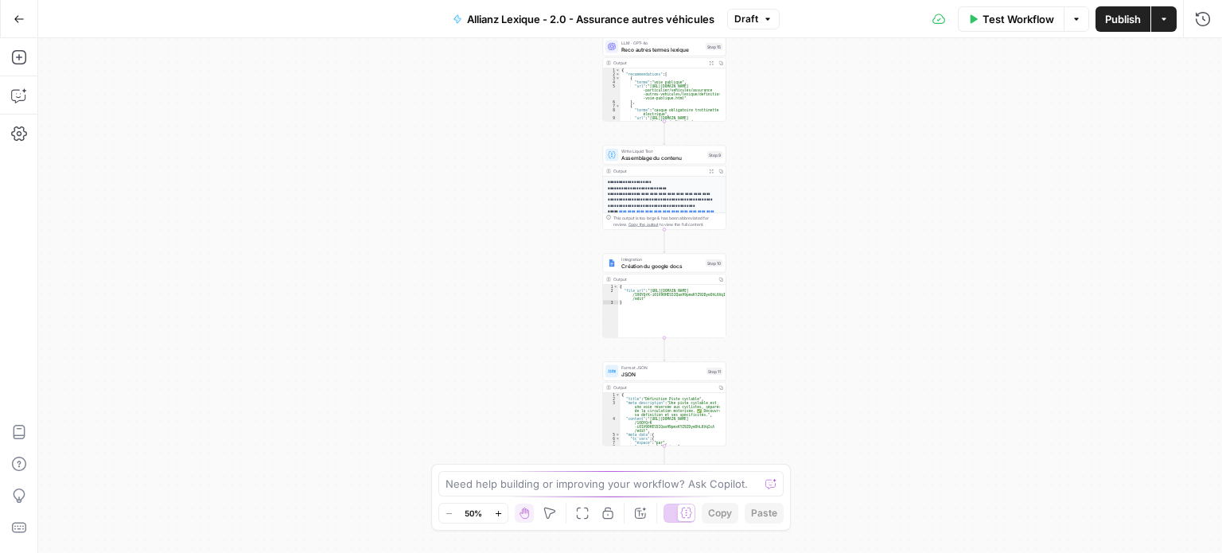
drag, startPoint x: 854, startPoint y: 230, endPoint x: 839, endPoint y: 260, distance: 33.8
click at [841, 321] on div "Workflow Set Inputs Inputs LLM · Perplexity Sonar Prompt LLM Step 16 Output Exp…" at bounding box center [629, 295] width 1183 height 515
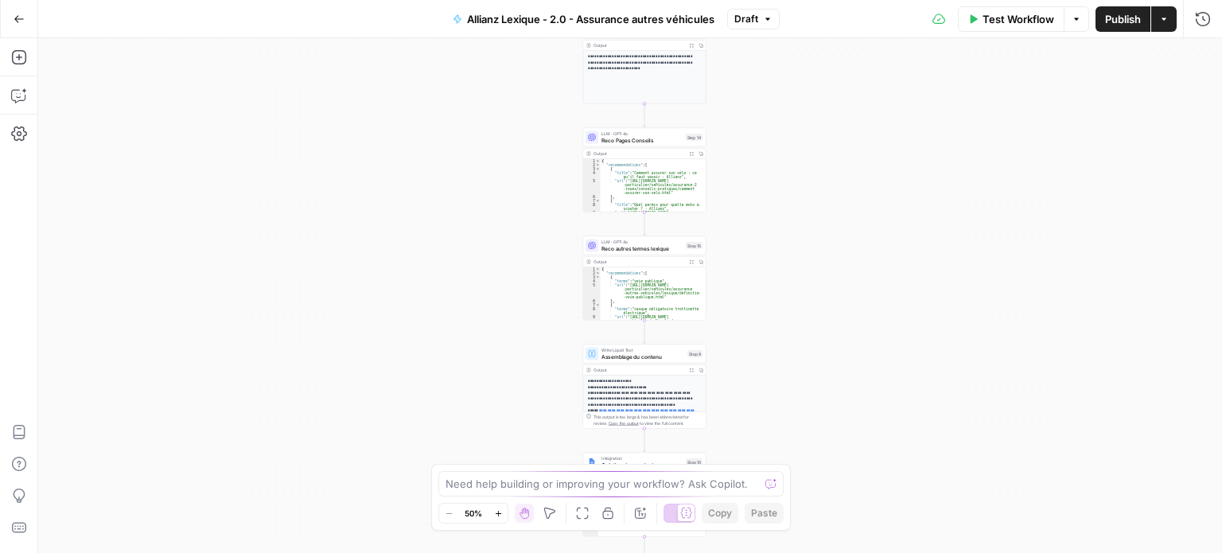
drag, startPoint x: 843, startPoint y: 175, endPoint x: 824, endPoint y: 340, distance: 165.7
click at [824, 340] on div "Workflow Set Inputs Inputs LLM · Perplexity Sonar Prompt LLM Step 16 Output Exp…" at bounding box center [629, 295] width 1183 height 515
click at [651, 140] on span "Reco Pages Conseils" at bounding box center [641, 140] width 81 height 8
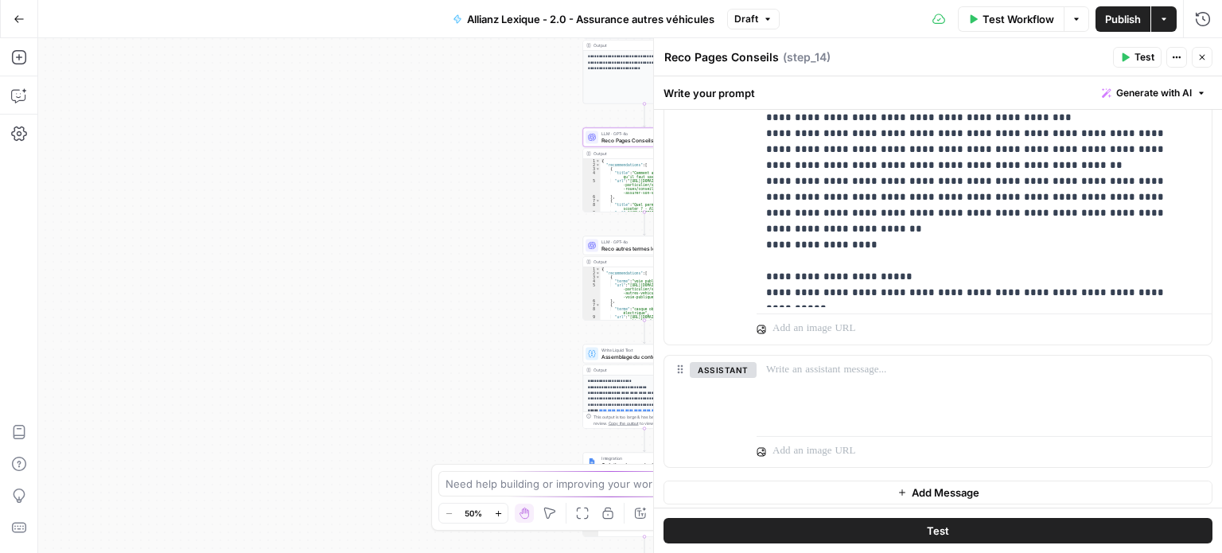
scroll to position [1117, 0]
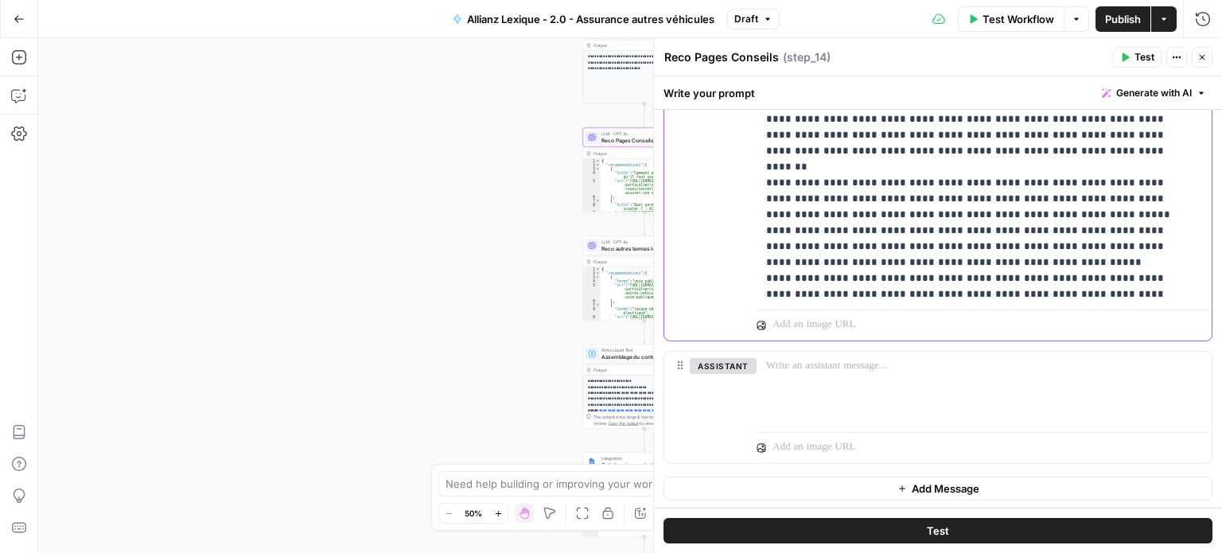
scroll to position [8224, 0]
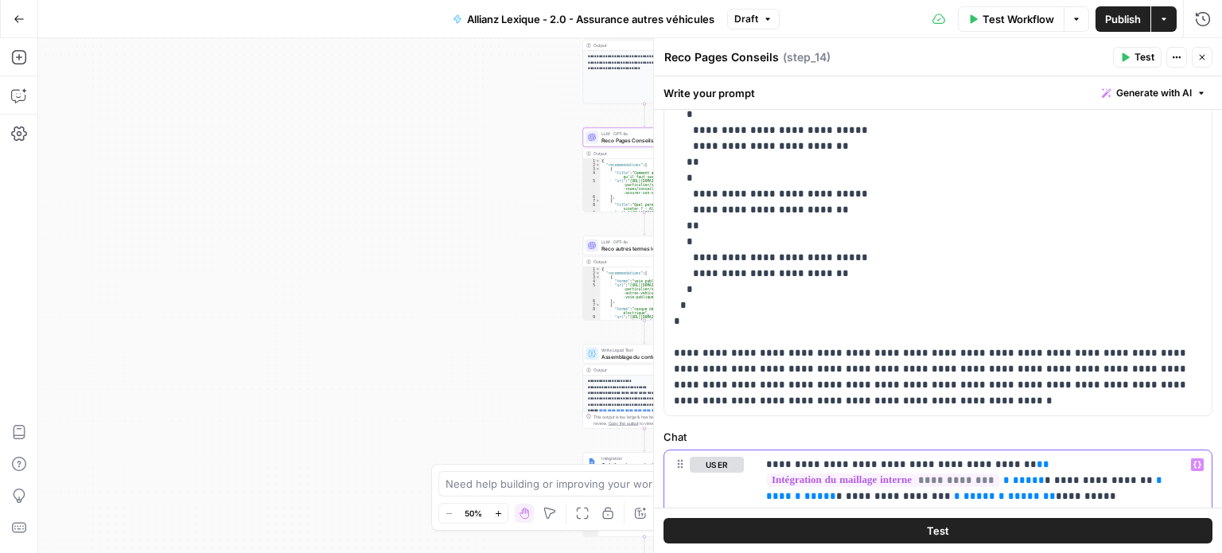
scroll to position [561, 0]
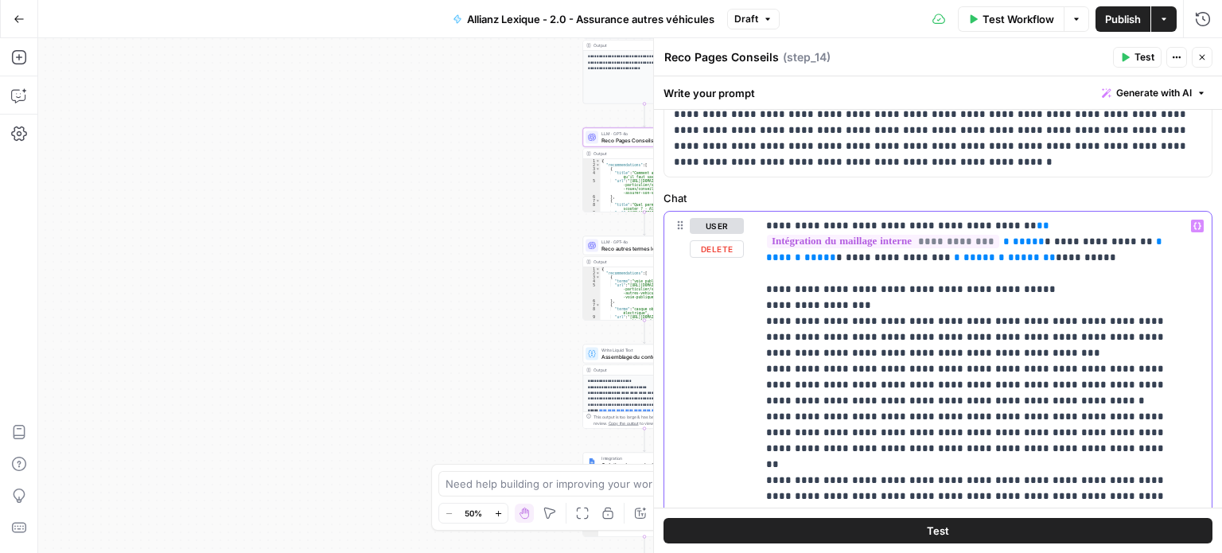
click at [1202, 60] on icon "button" at bounding box center [1202, 57] width 10 height 10
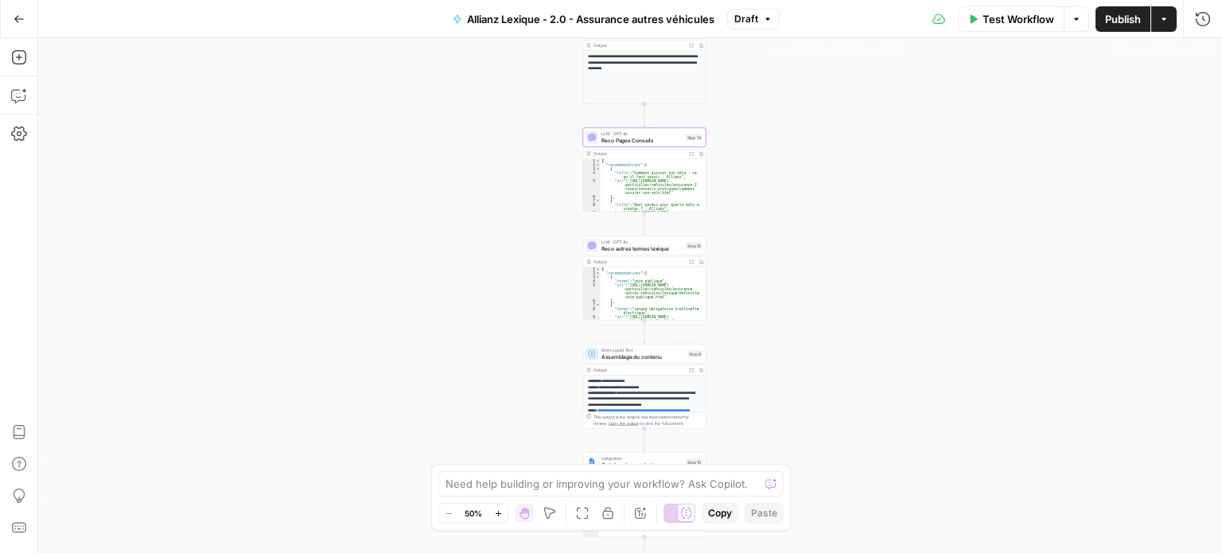
click at [1010, 17] on span "Test Workflow" at bounding box center [1018, 19] width 72 height 16
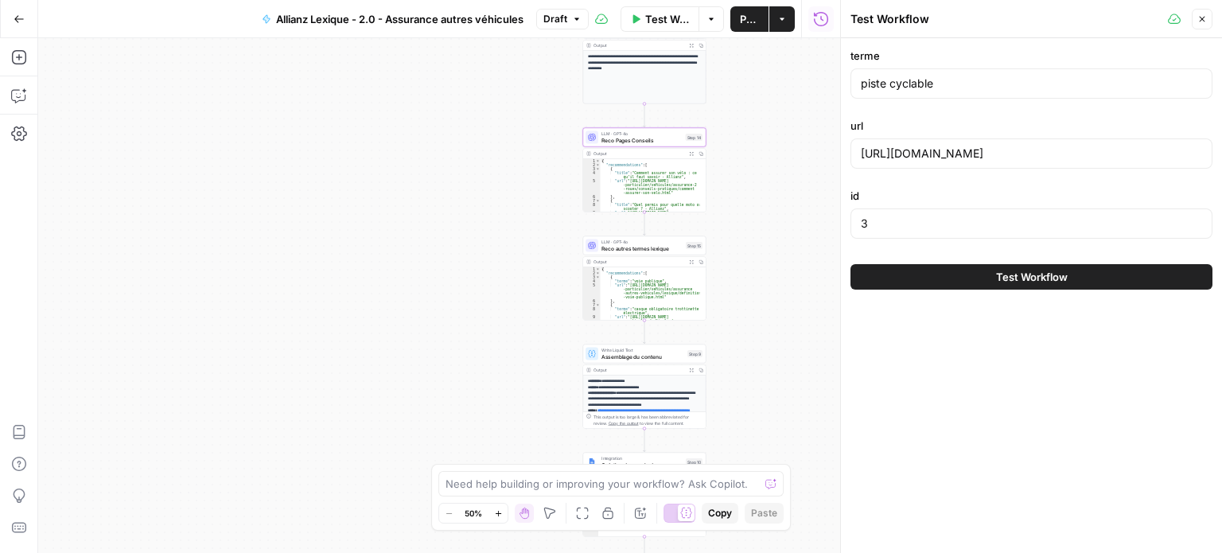
click at [922, 270] on button "Test Workflow" at bounding box center [1031, 276] width 362 height 25
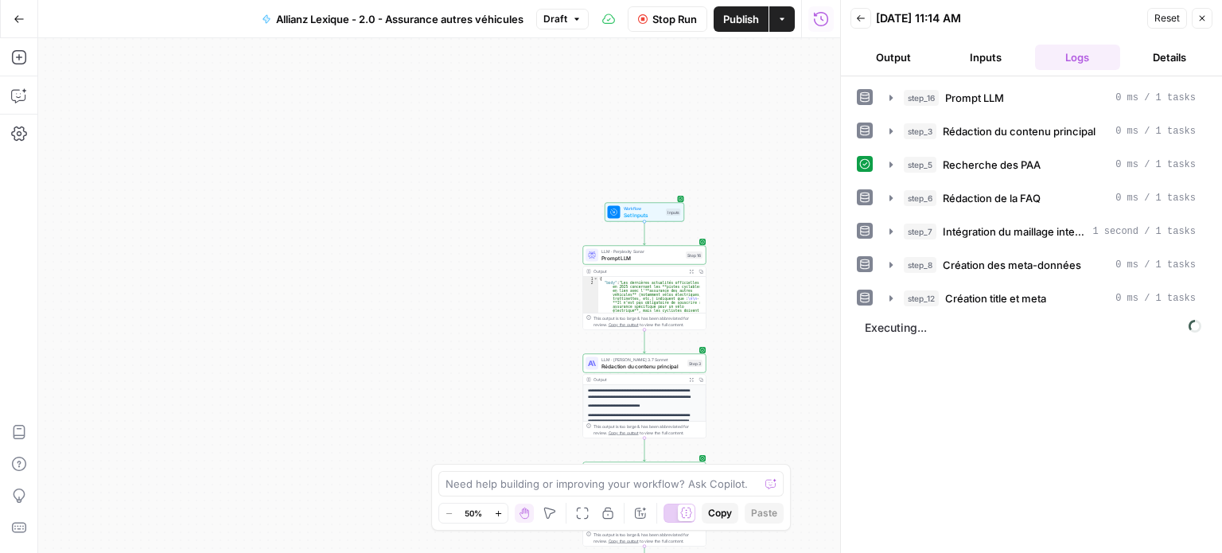
click at [891, 52] on button "Output" at bounding box center [893, 57] width 86 height 25
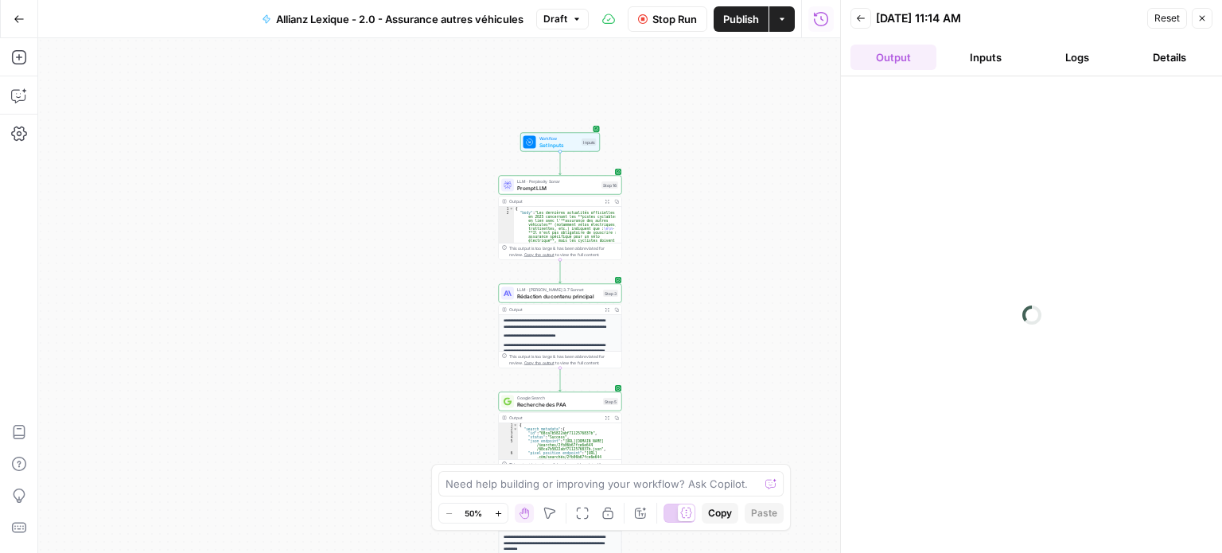
drag, startPoint x: 746, startPoint y: 295, endPoint x: 653, endPoint y: 222, distance: 118.4
click at [653, 222] on div "Workflow Set Inputs Inputs LLM · Perplexity Sonar Prompt LLM Step 16 Output Exp…" at bounding box center [439, 295] width 802 height 515
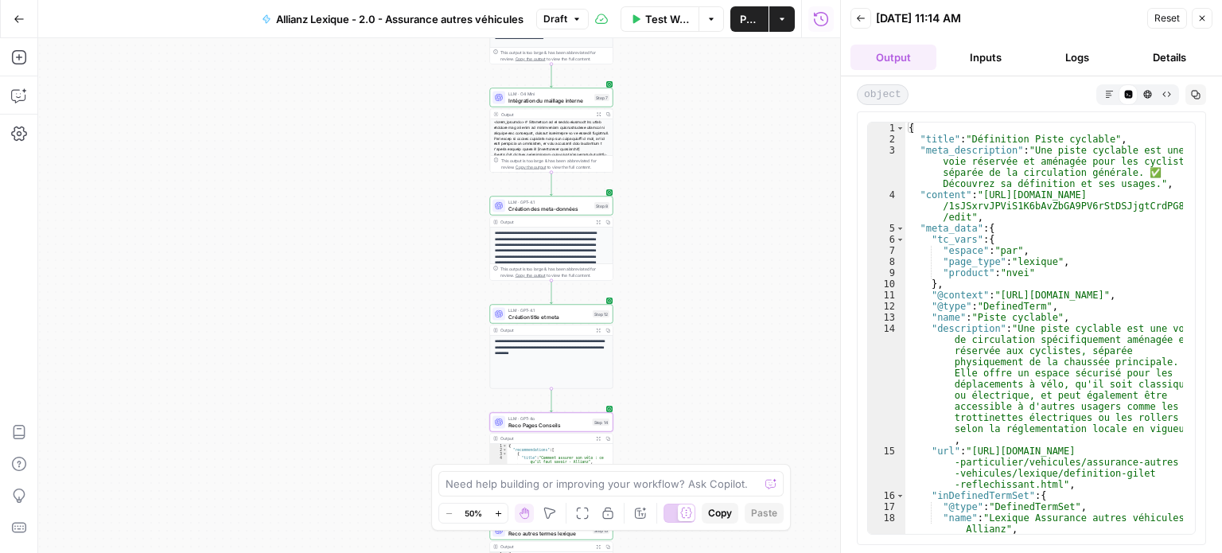
click at [1065, 54] on button "Logs" at bounding box center [1078, 57] width 86 height 25
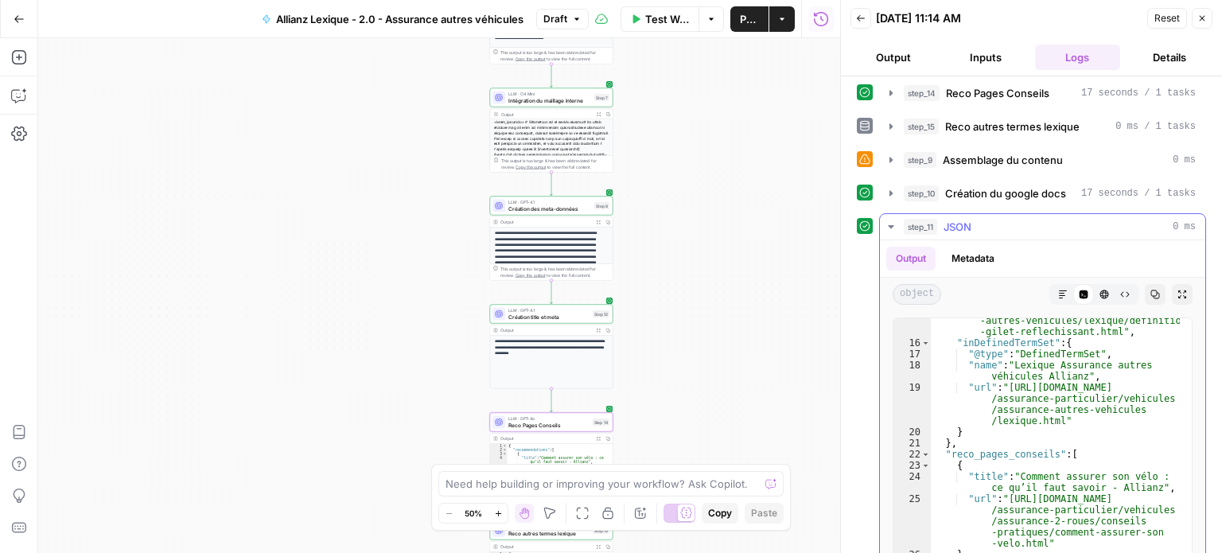
scroll to position [525, 0]
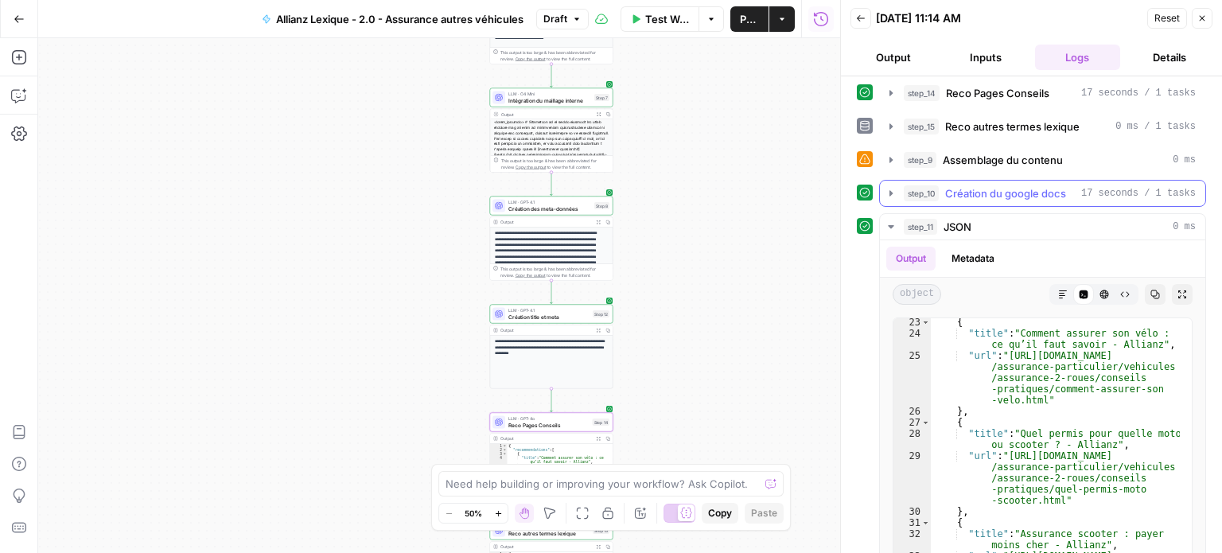
click at [1000, 193] on span "Création du google docs" at bounding box center [1005, 193] width 121 height 16
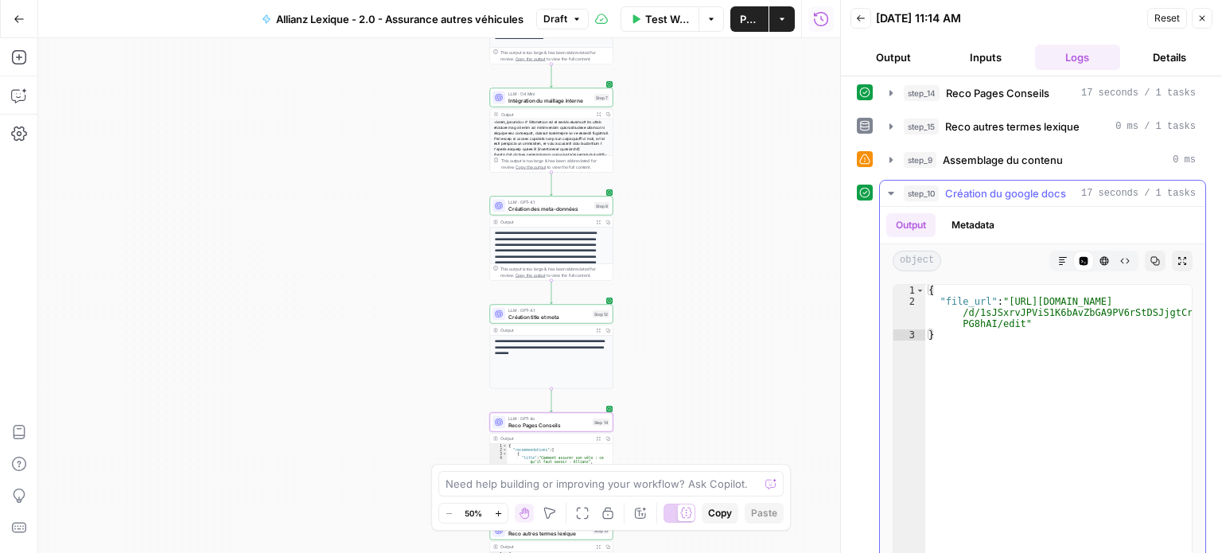
type textarea "**********"
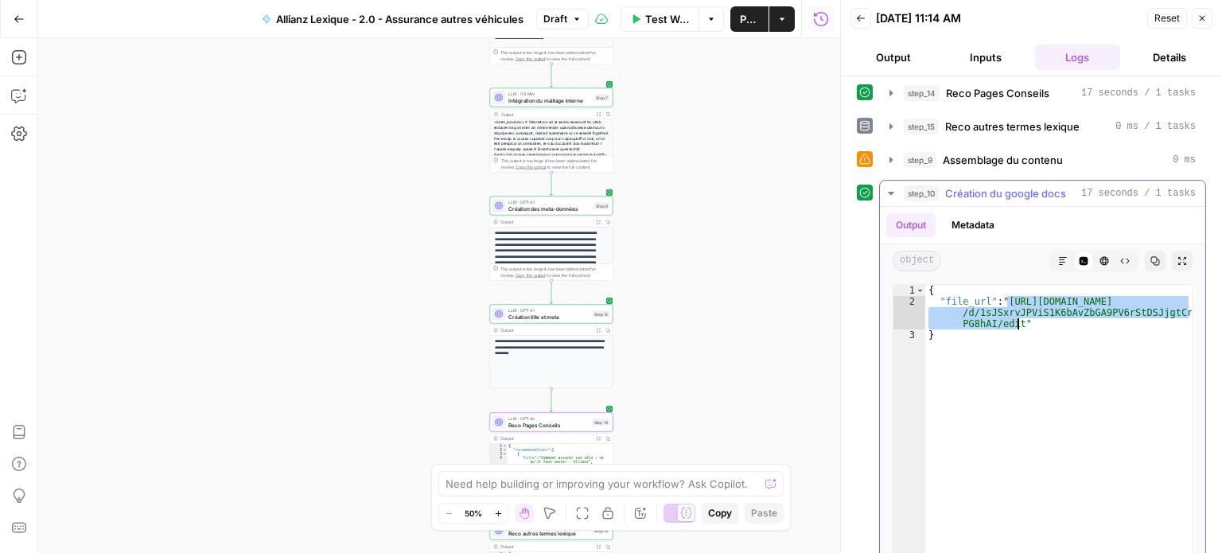
drag, startPoint x: 1004, startPoint y: 297, endPoint x: 1015, endPoint y: 320, distance: 25.3
click at [1015, 320] on div "{ "file_url" : "https://docs.google.com/document /d/1sJSxrvJPViS1K6bAvZbGA9PV6r…" at bounding box center [1058, 453] width 266 height 336
click at [745, 18] on span "Publish" at bounding box center [749, 19] width 19 height 16
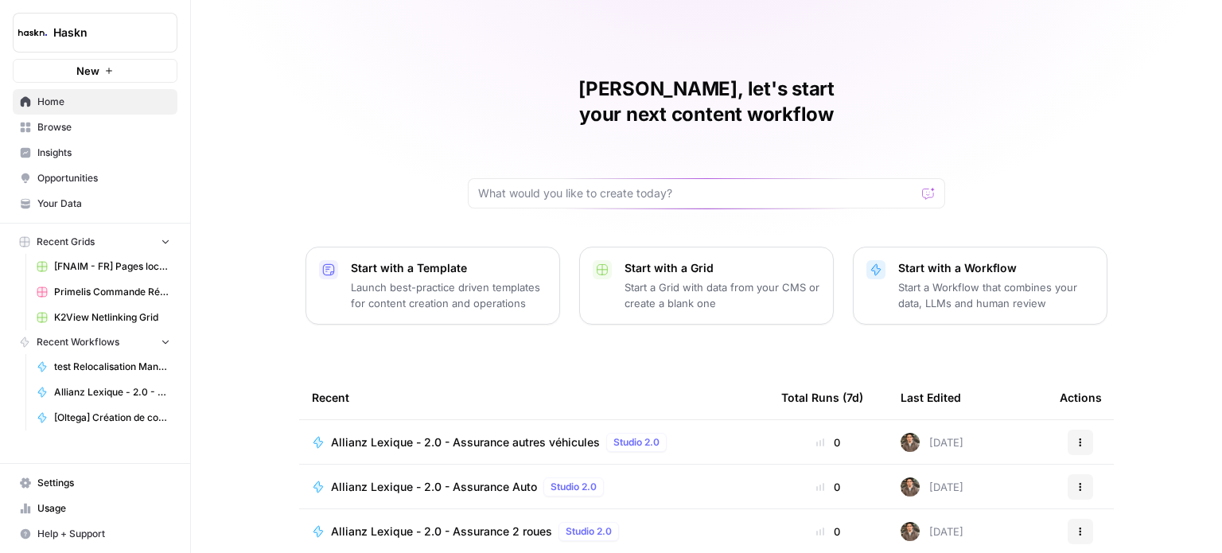
click at [113, 146] on span "Insights" at bounding box center [103, 153] width 133 height 14
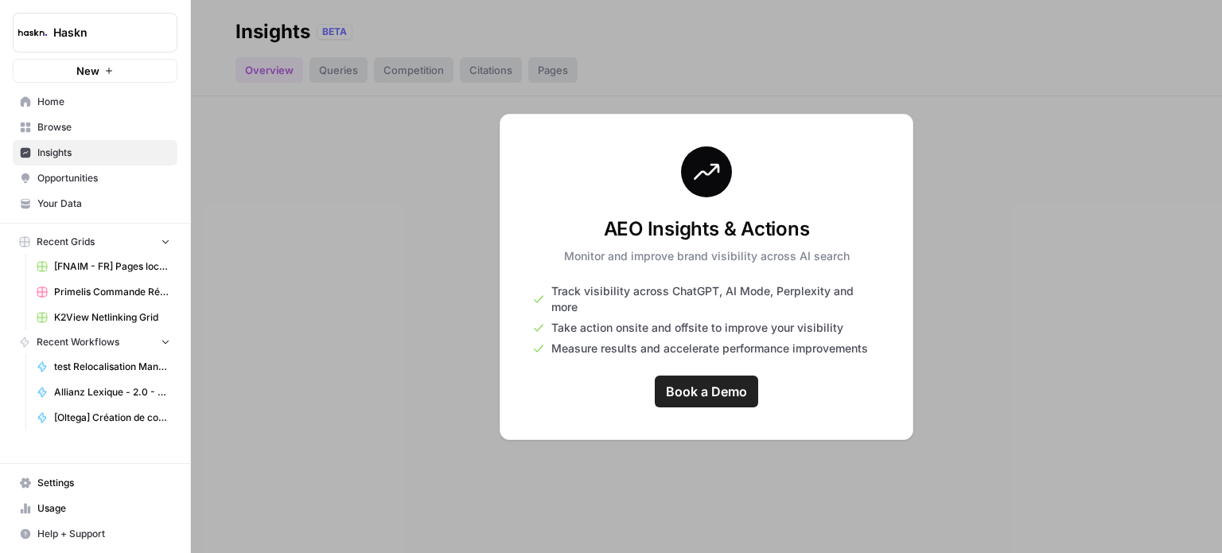
click at [127, 120] on span "Browse" at bounding box center [103, 127] width 133 height 14
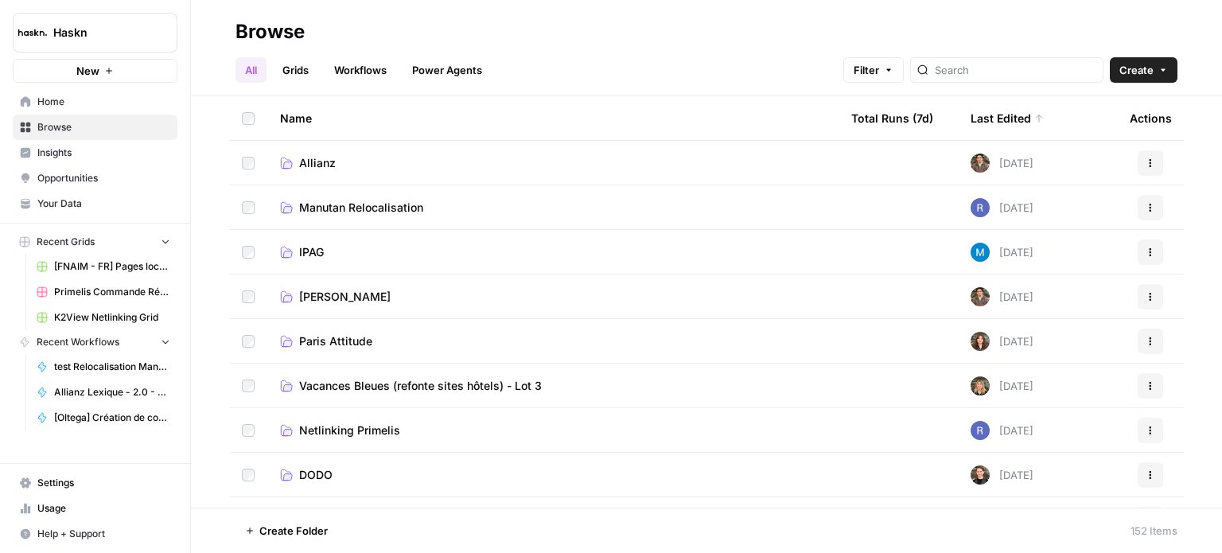
click at [128, 153] on span "Insights" at bounding box center [103, 153] width 133 height 14
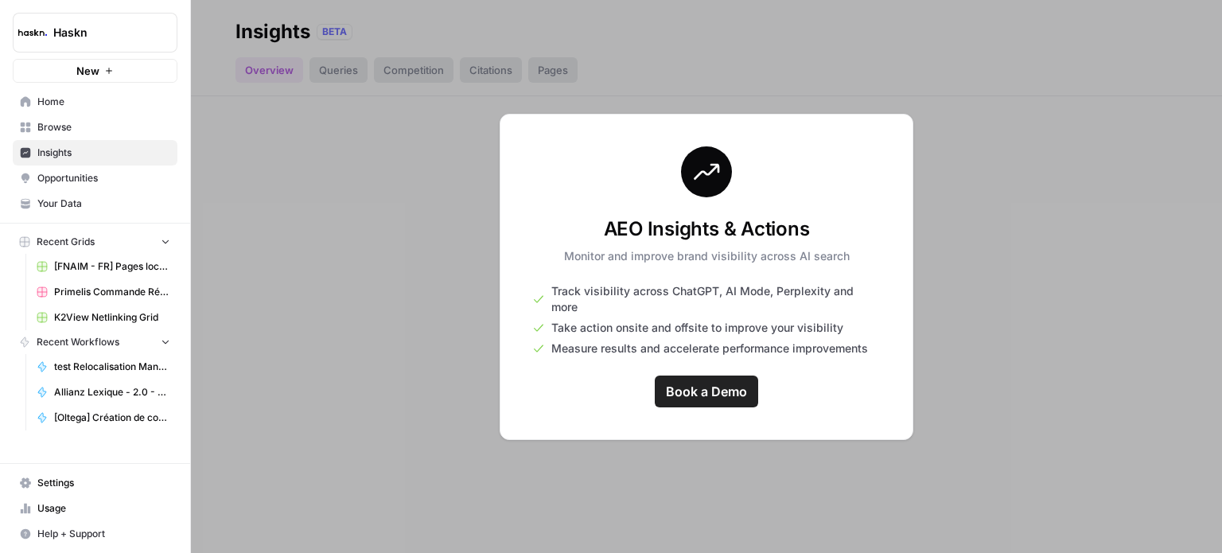
click at [121, 187] on link "Opportunities" at bounding box center [95, 177] width 165 height 25
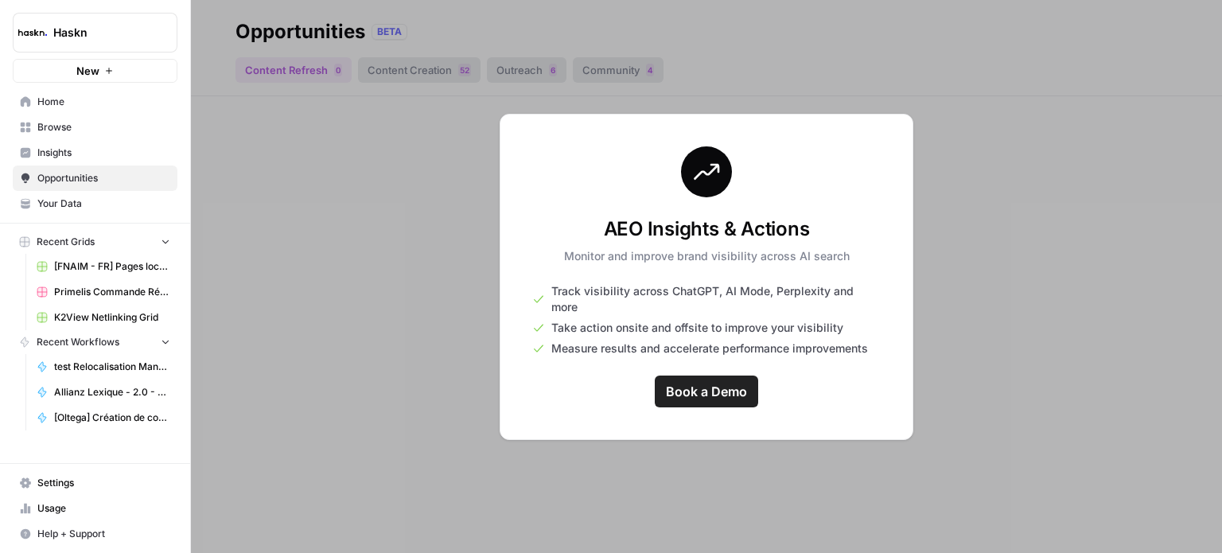
click at [115, 203] on span "Your Data" at bounding box center [103, 203] width 133 height 14
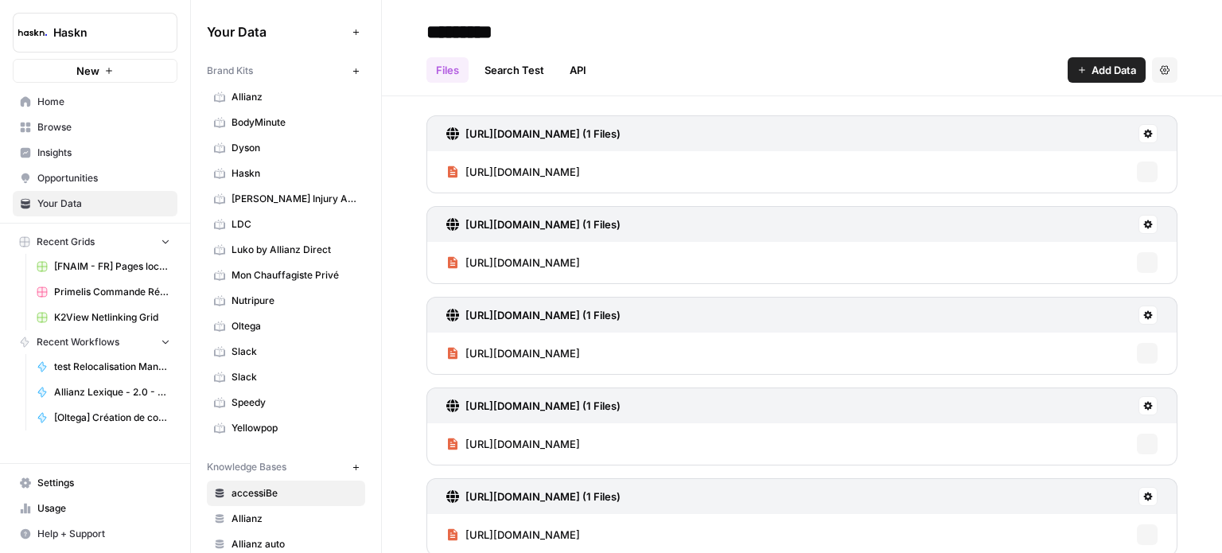
click at [122, 174] on span "Opportunities" at bounding box center [103, 178] width 133 height 14
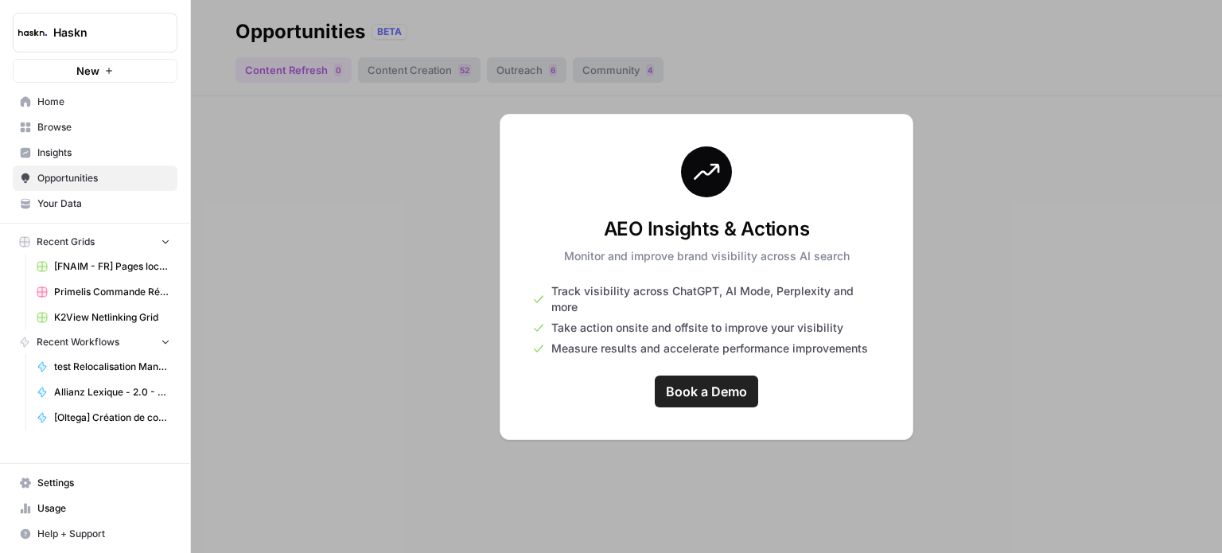
click at [120, 149] on span "Insights" at bounding box center [103, 153] width 133 height 14
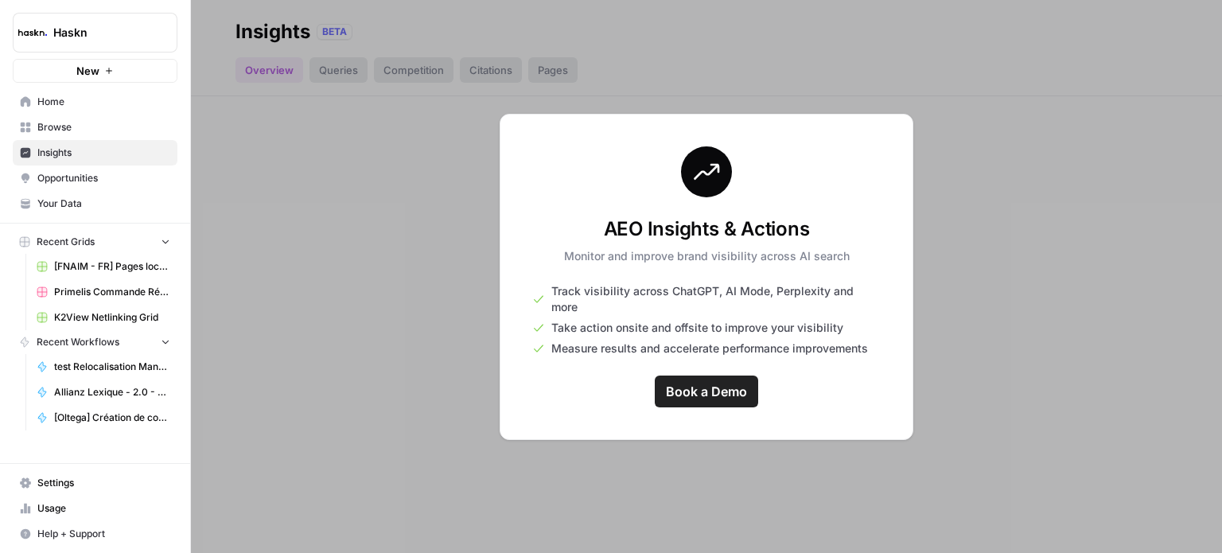
click at [134, 173] on span "Opportunities" at bounding box center [103, 178] width 133 height 14
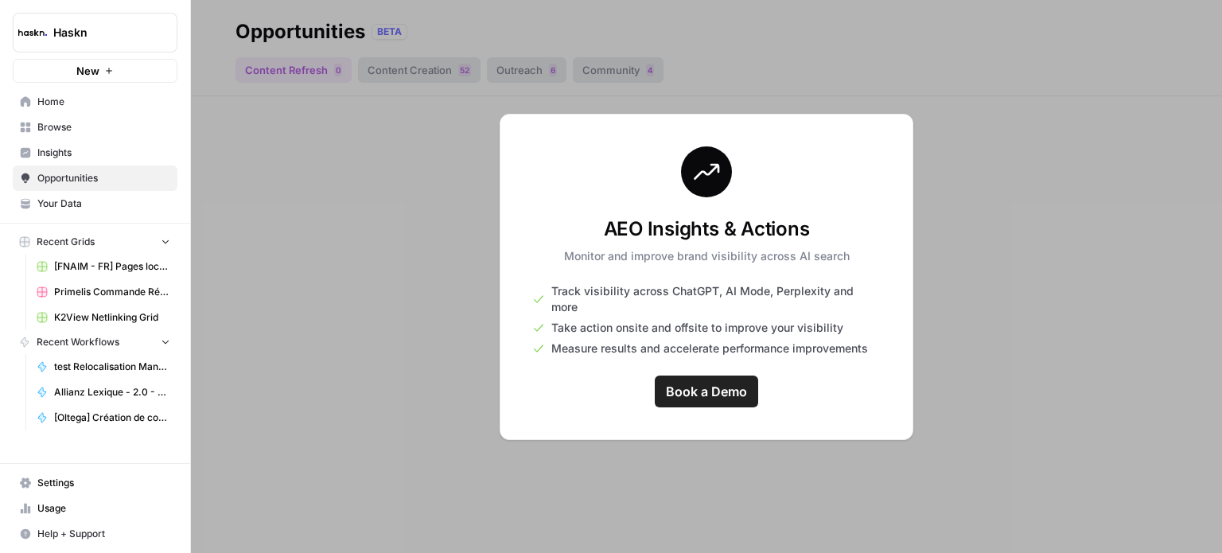
click at [130, 132] on span "Browse" at bounding box center [103, 127] width 133 height 14
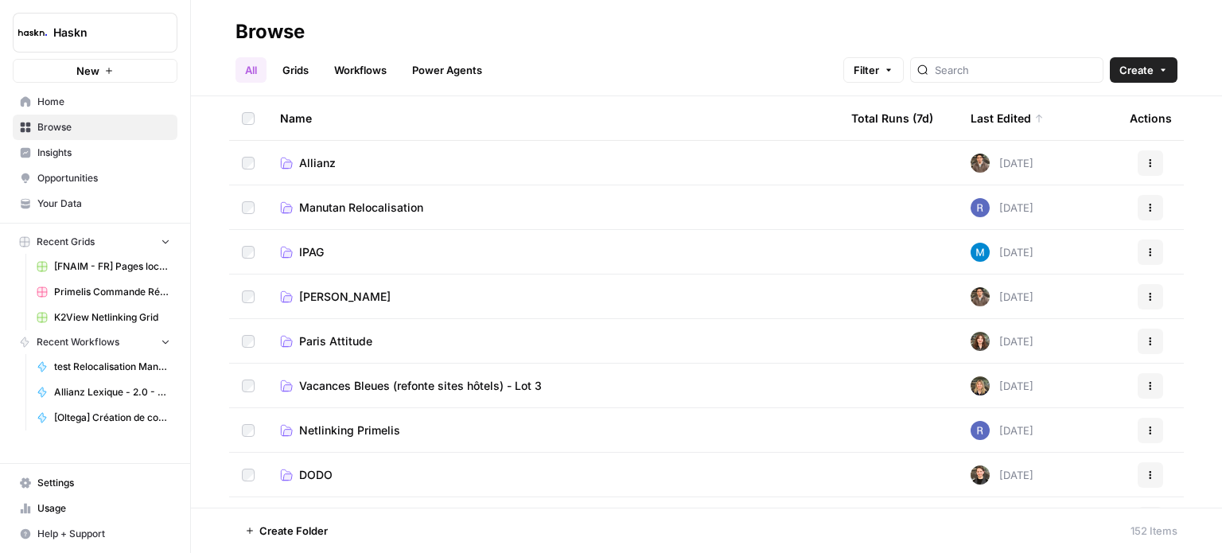
click at [127, 115] on link "Browse" at bounding box center [95, 127] width 165 height 25
click at [134, 150] on span "Insights" at bounding box center [103, 153] width 133 height 14
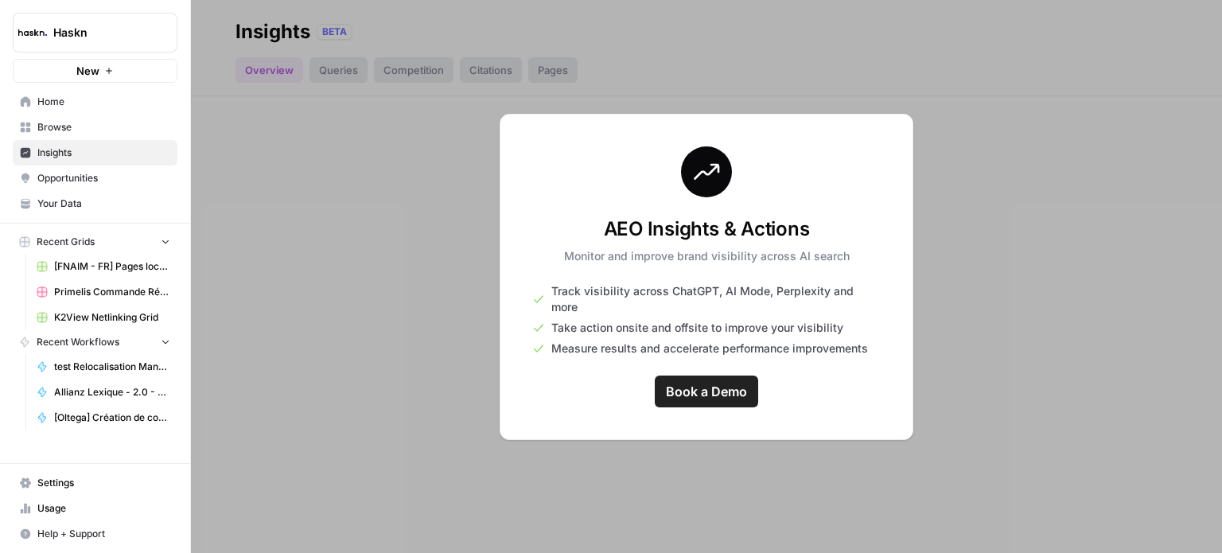
click at [134, 181] on span "Opportunities" at bounding box center [103, 178] width 133 height 14
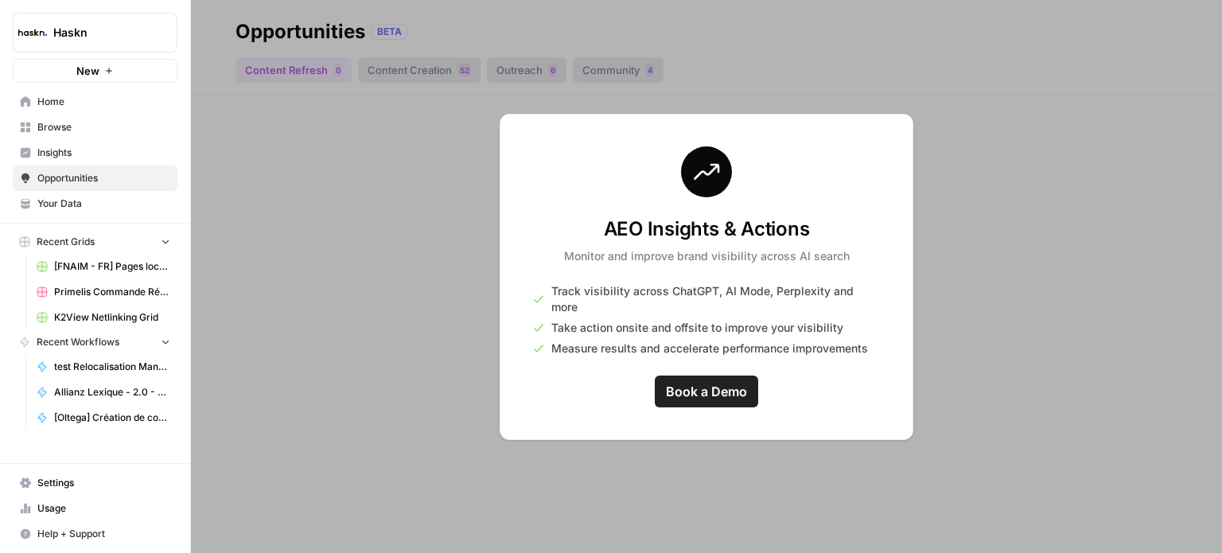
click at [134, 146] on span "Insights" at bounding box center [103, 153] width 133 height 14
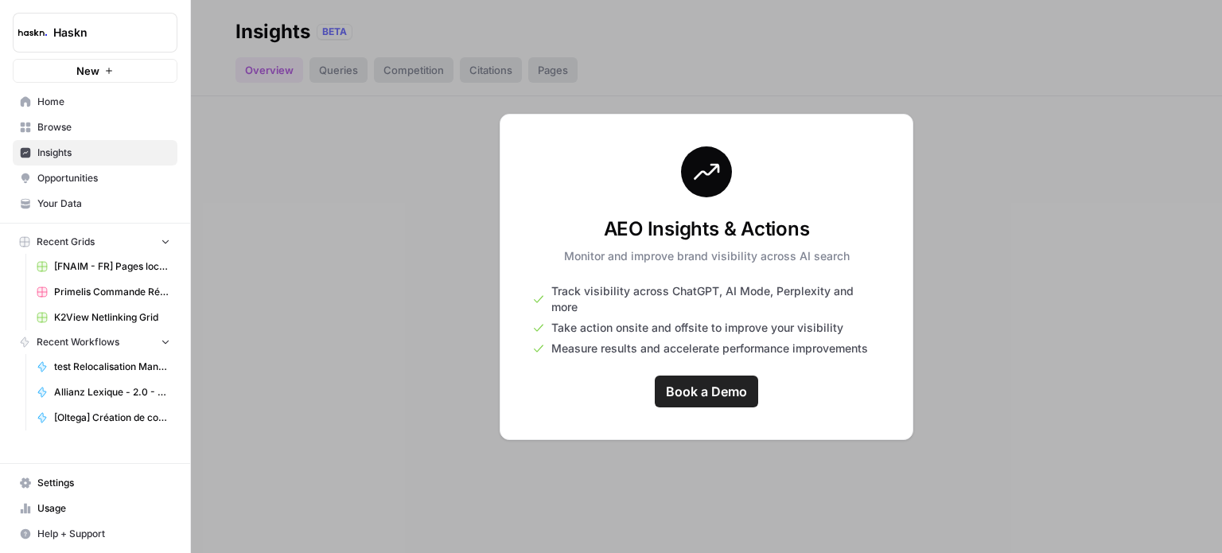
click at [133, 133] on span "Browse" at bounding box center [103, 127] width 133 height 14
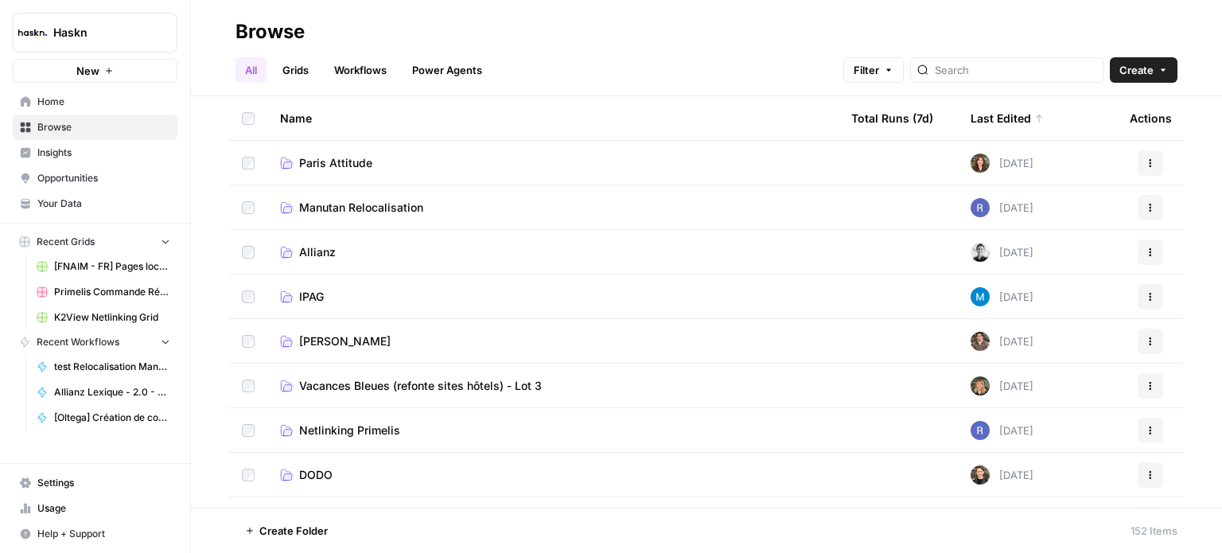
click at [355, 77] on link "Workflows" at bounding box center [360, 69] width 72 height 25
